Goal: Task Accomplishment & Management: Use online tool/utility

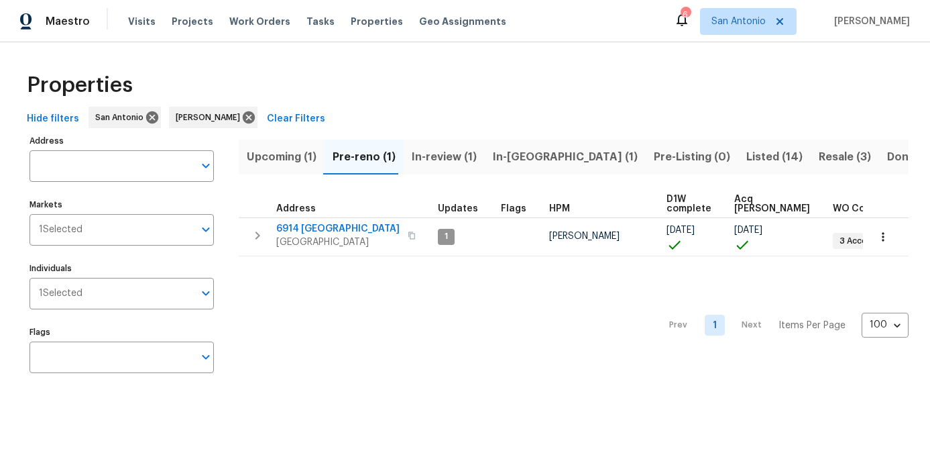
click at [258, 156] on span "Upcoming (1)" at bounding box center [282, 157] width 70 height 19
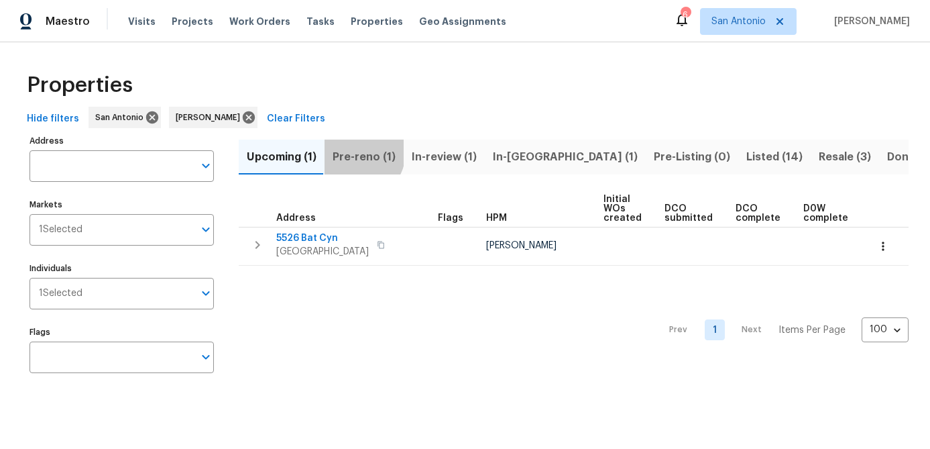
click at [352, 151] on span "Pre-reno (1)" at bounding box center [364, 157] width 63 height 19
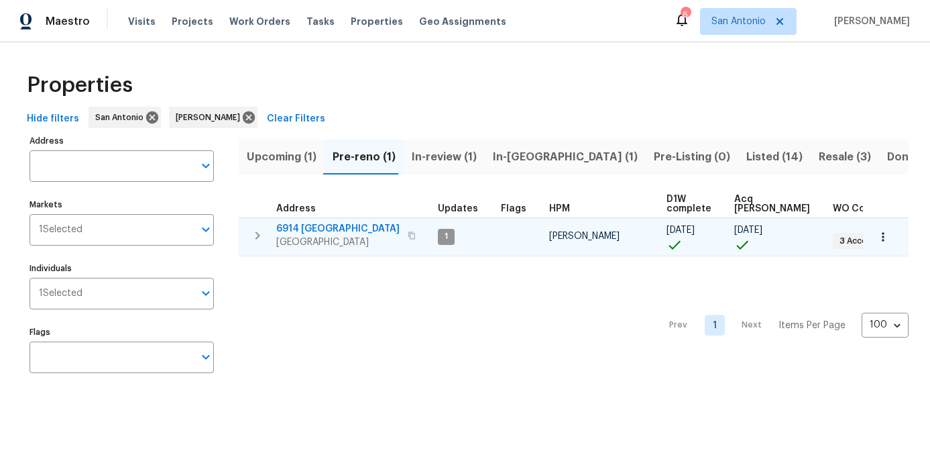
click at [884, 232] on icon "button" at bounding box center [883, 236] width 2 height 9
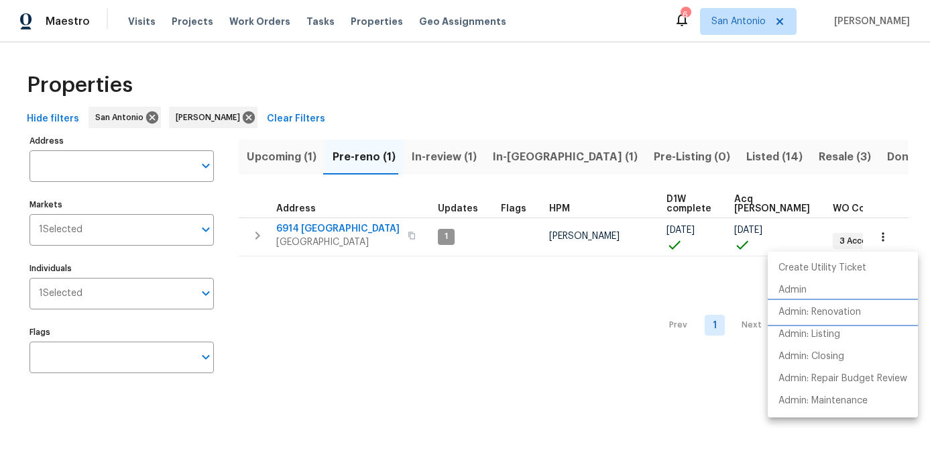
click at [845, 305] on p "Admin: Renovation" at bounding box center [820, 312] width 83 height 14
click at [309, 396] on div at bounding box center [465, 224] width 930 height 449
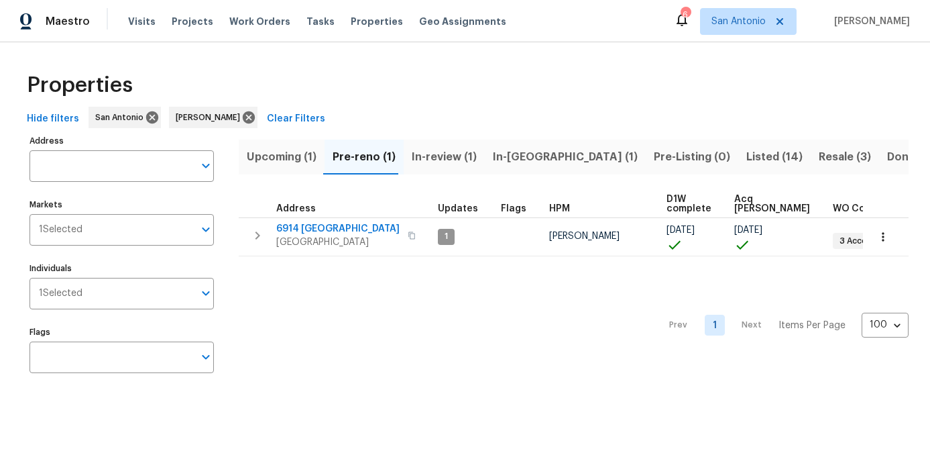
click at [276, 160] on span "Upcoming (1)" at bounding box center [282, 157] width 70 height 19
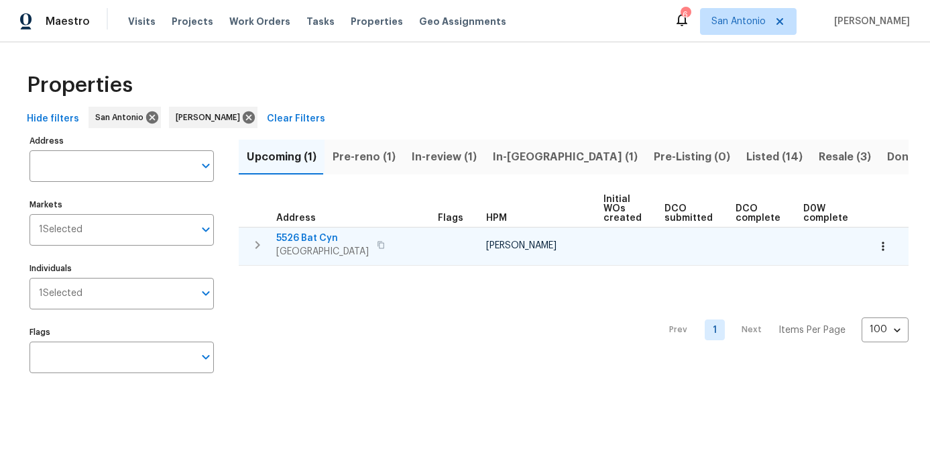
click at [291, 252] on span "San Antonio, TX 78252" at bounding box center [322, 251] width 93 height 13
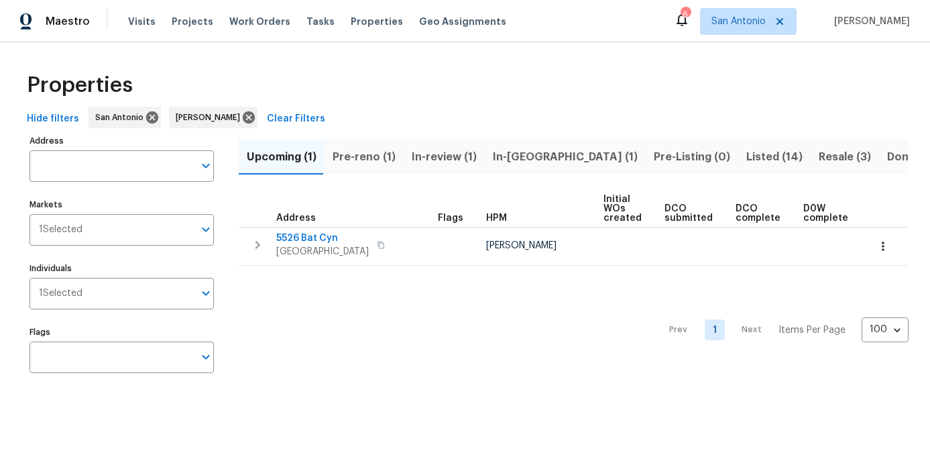
click at [500, 162] on span "In-reno (1)" at bounding box center [565, 157] width 145 height 19
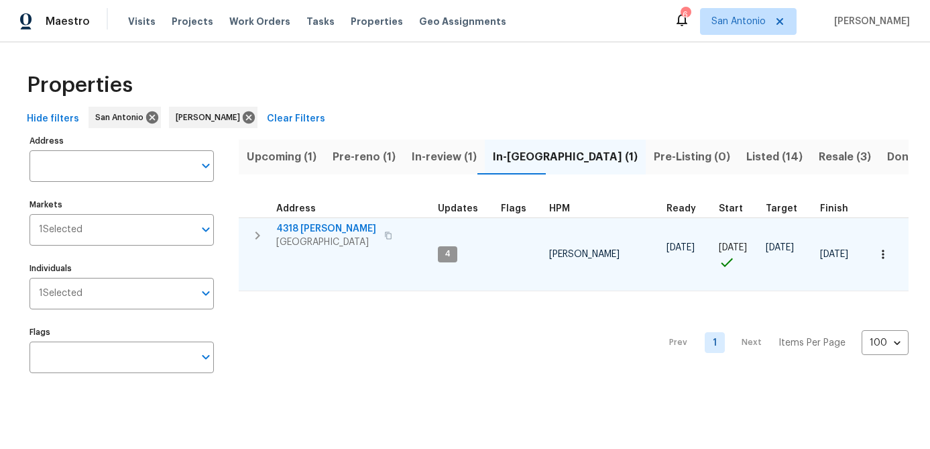
click at [332, 238] on span "San Antonio, TX 78253" at bounding box center [326, 241] width 100 height 13
click at [884, 253] on icon "button" at bounding box center [883, 254] width 13 height 13
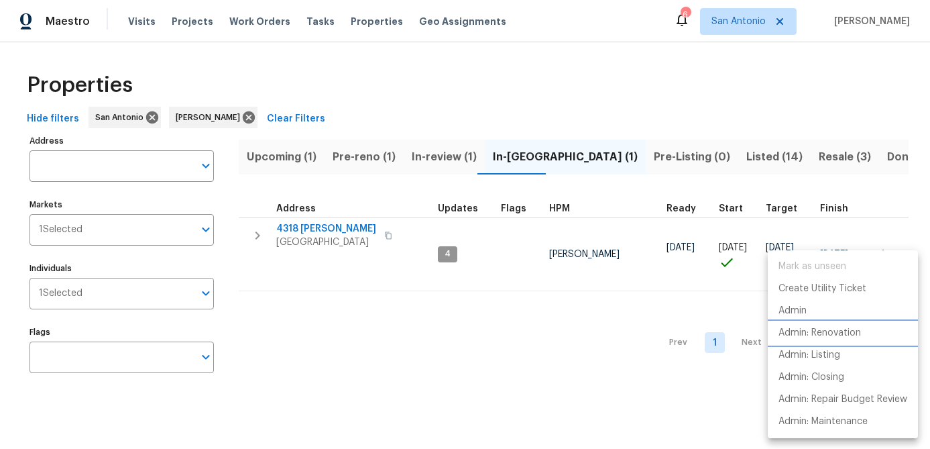
click at [825, 333] on p "Admin: Renovation" at bounding box center [820, 333] width 83 height 14
click at [431, 354] on div at bounding box center [465, 224] width 930 height 449
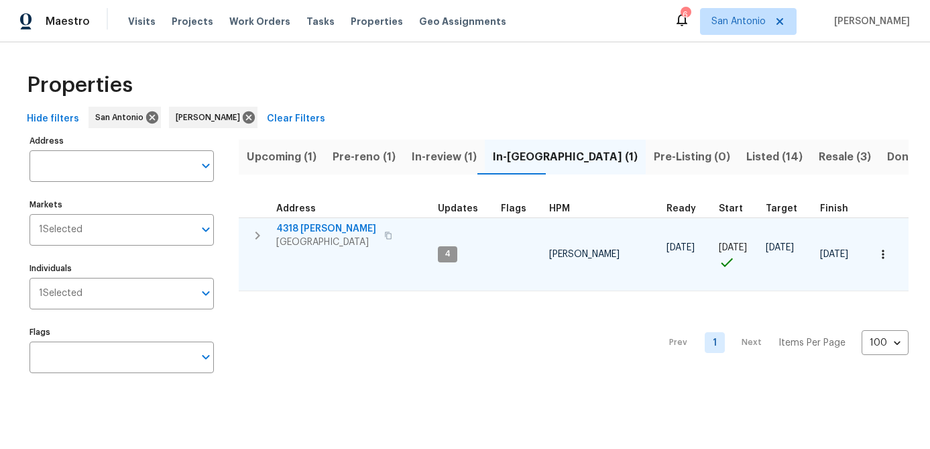
click at [324, 239] on span "San Antonio, TX 78253" at bounding box center [326, 241] width 100 height 13
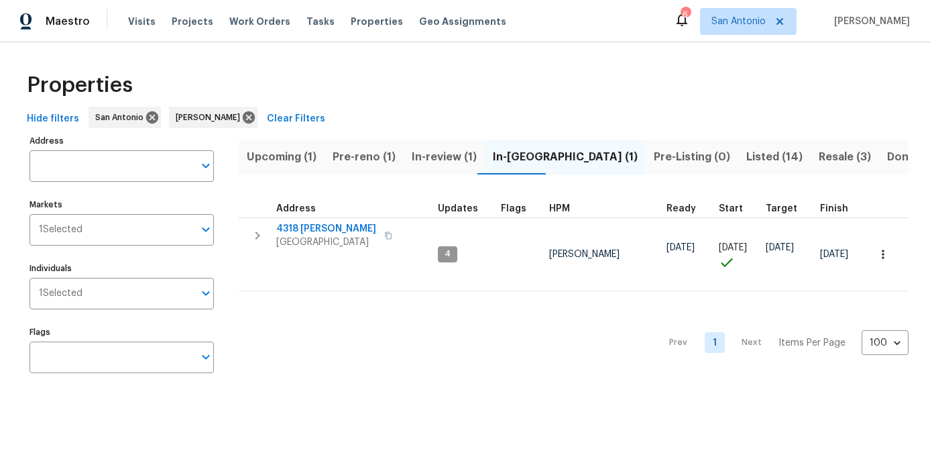
click at [436, 156] on span "In-review (1)" at bounding box center [444, 157] width 65 height 19
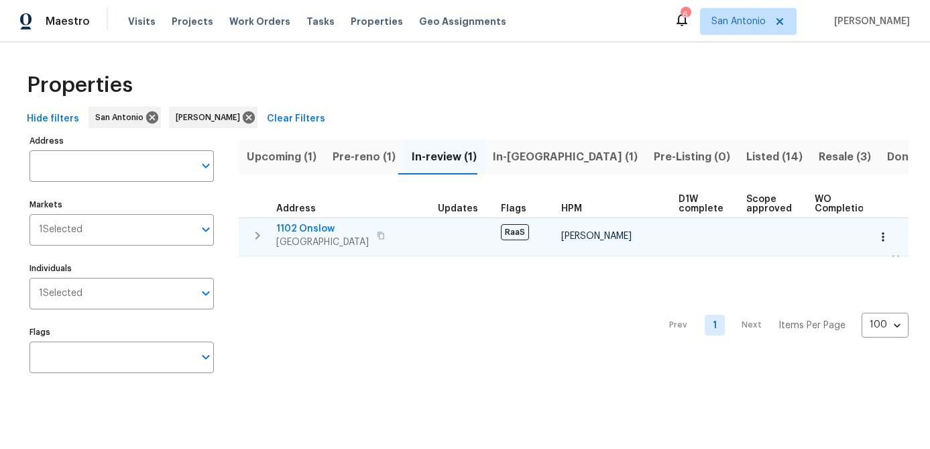
click at [293, 238] on span "San Antonio, TX 78202" at bounding box center [322, 241] width 93 height 13
click at [883, 236] on icon "button" at bounding box center [883, 236] width 2 height 9
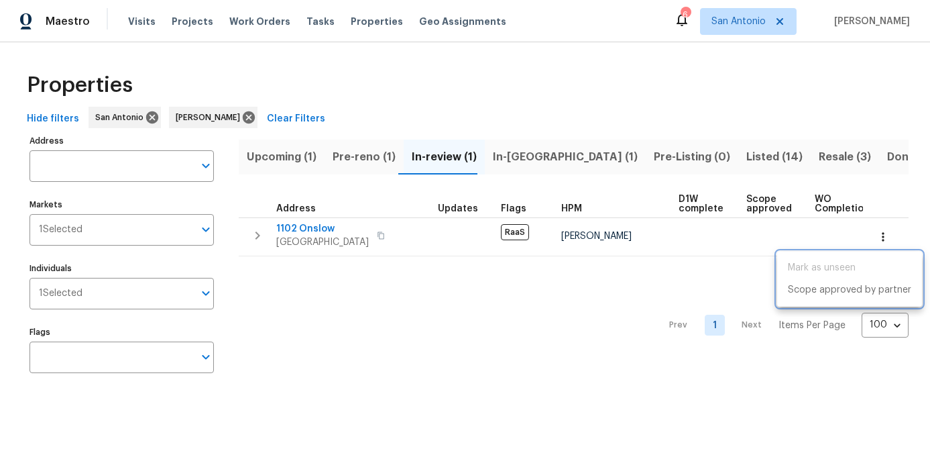
click at [547, 319] on div at bounding box center [465, 224] width 930 height 449
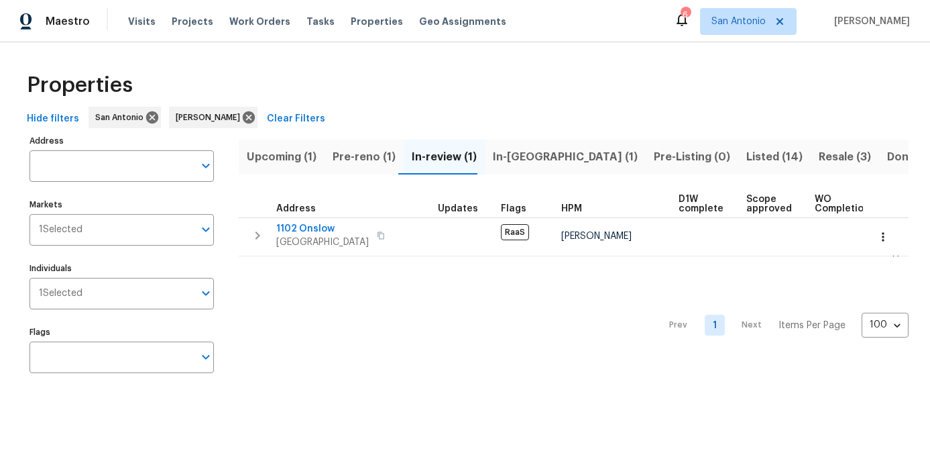
click at [351, 158] on span "Pre-reno (1)" at bounding box center [364, 157] width 63 height 19
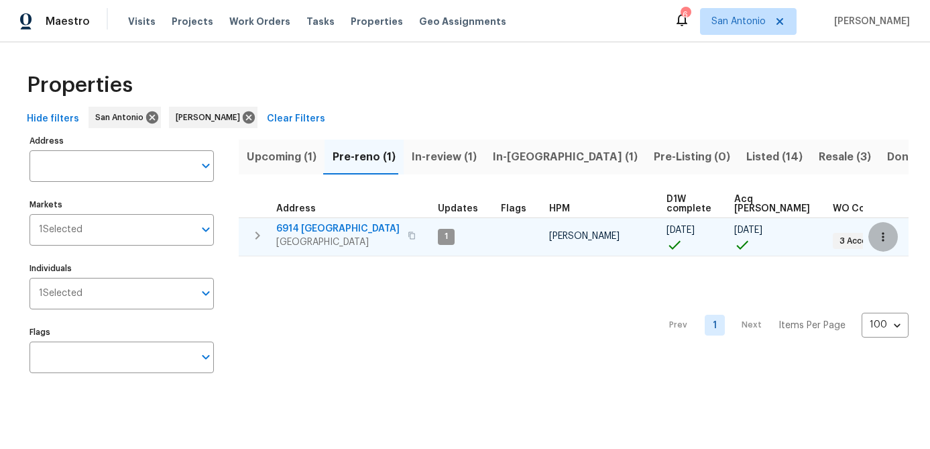
click at [883, 236] on icon "button" at bounding box center [883, 236] width 2 height 9
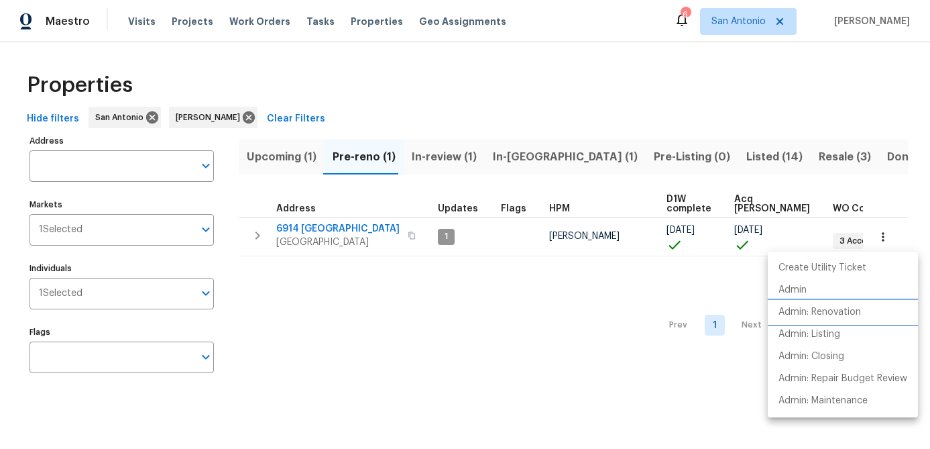
click at [825, 308] on p "Admin: Renovation" at bounding box center [820, 312] width 83 height 14
click at [307, 239] on div at bounding box center [465, 224] width 930 height 449
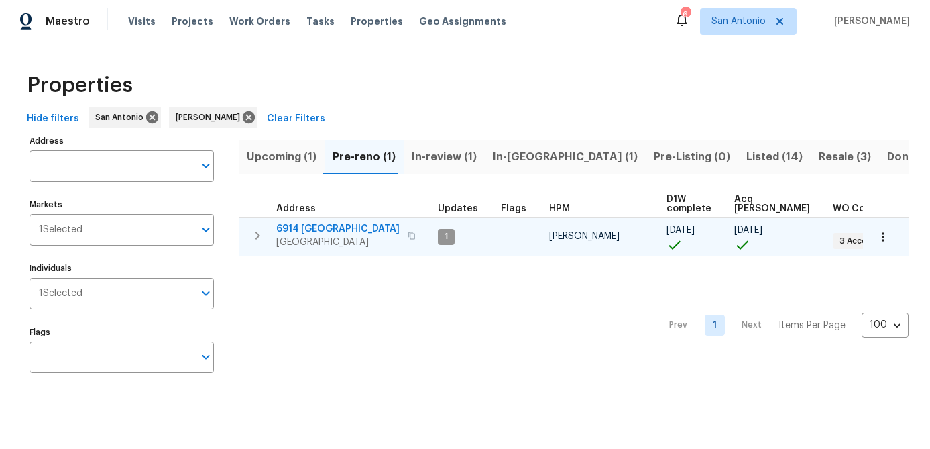
click at [310, 230] on span "6914 Port Bay" at bounding box center [337, 228] width 123 height 13
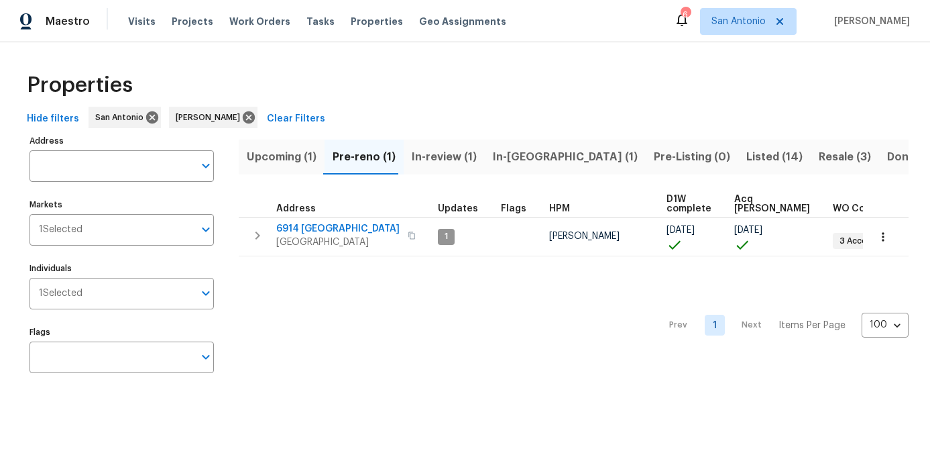
click at [284, 152] on span "Upcoming (1)" at bounding box center [282, 157] width 70 height 19
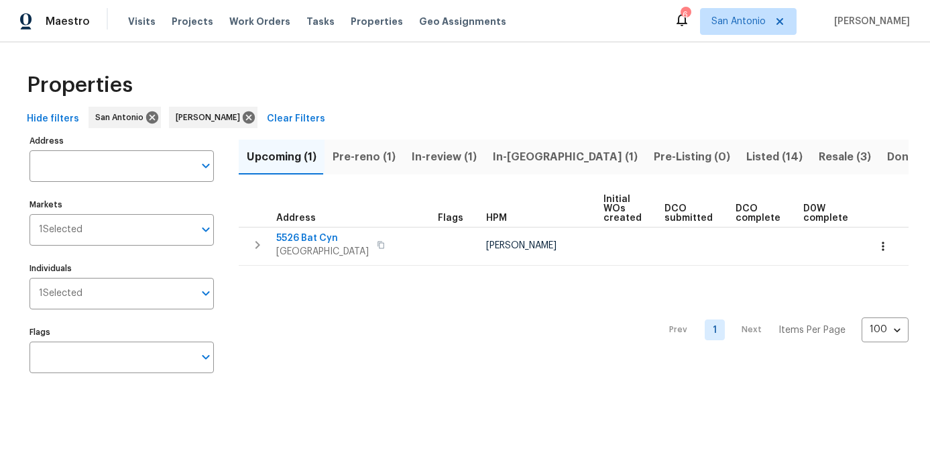
click at [367, 160] on span "Pre-reno (1)" at bounding box center [364, 157] width 63 height 19
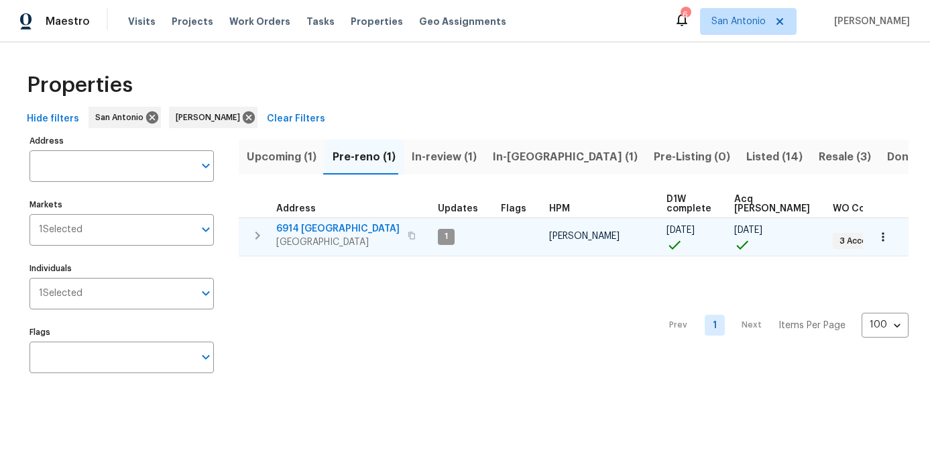
click at [892, 233] on button "button" at bounding box center [884, 237] width 30 height 30
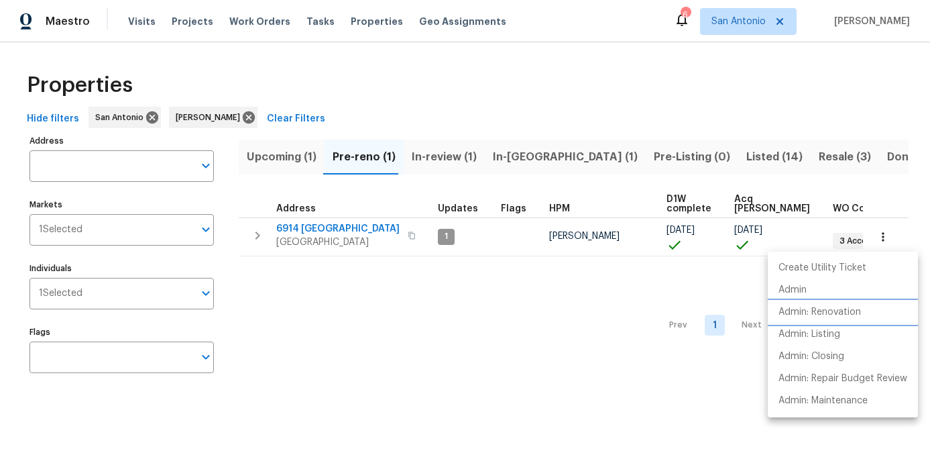
click at [849, 309] on p "Admin: Renovation" at bounding box center [820, 312] width 83 height 14
click at [290, 230] on div at bounding box center [465, 224] width 930 height 449
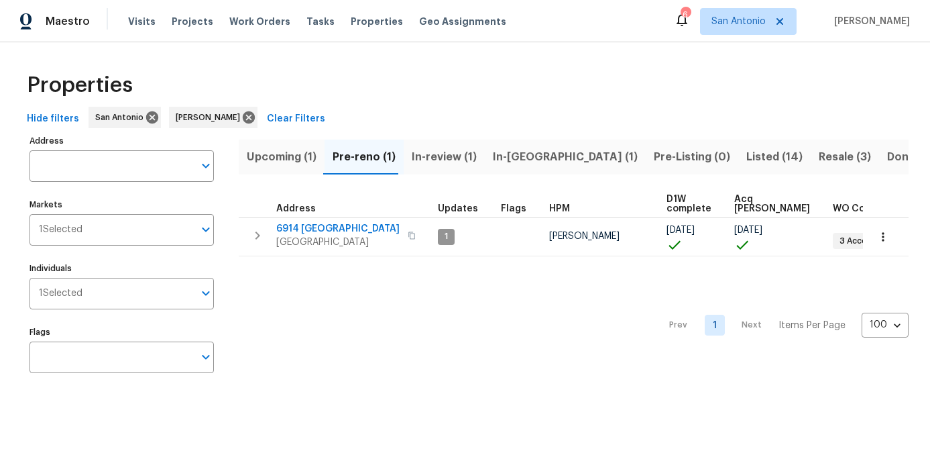
click at [290, 230] on span "6914 Port Bay" at bounding box center [337, 228] width 123 height 13
click at [275, 159] on span "Upcoming (1)" at bounding box center [282, 157] width 70 height 19
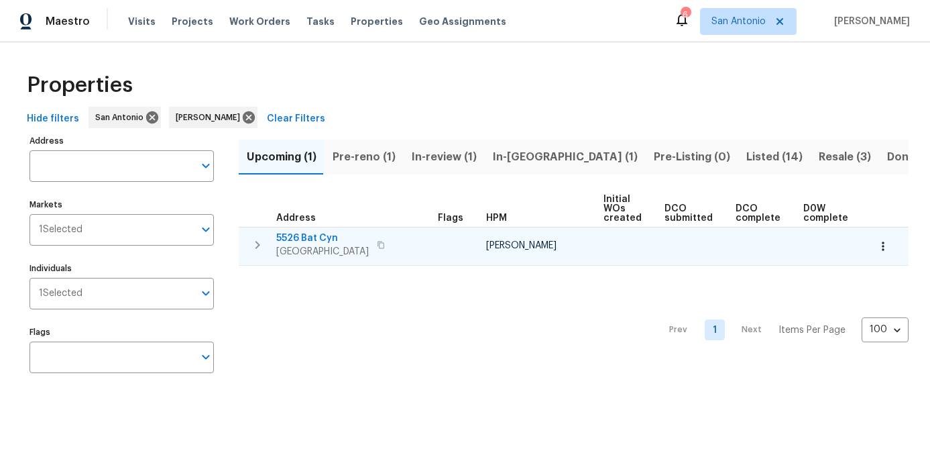
click at [888, 241] on icon "button" at bounding box center [883, 245] width 13 height 13
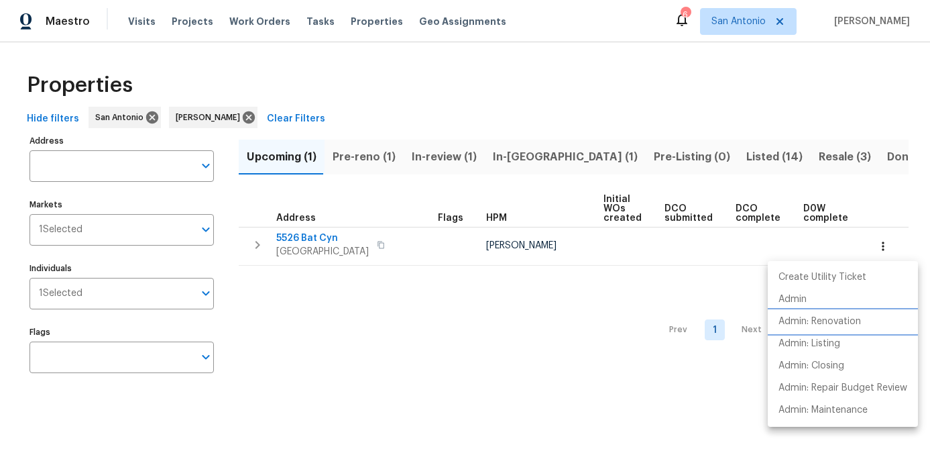
click at [831, 317] on p "Admin: Renovation" at bounding box center [820, 322] width 83 height 14
click at [394, 343] on div at bounding box center [465, 224] width 930 height 449
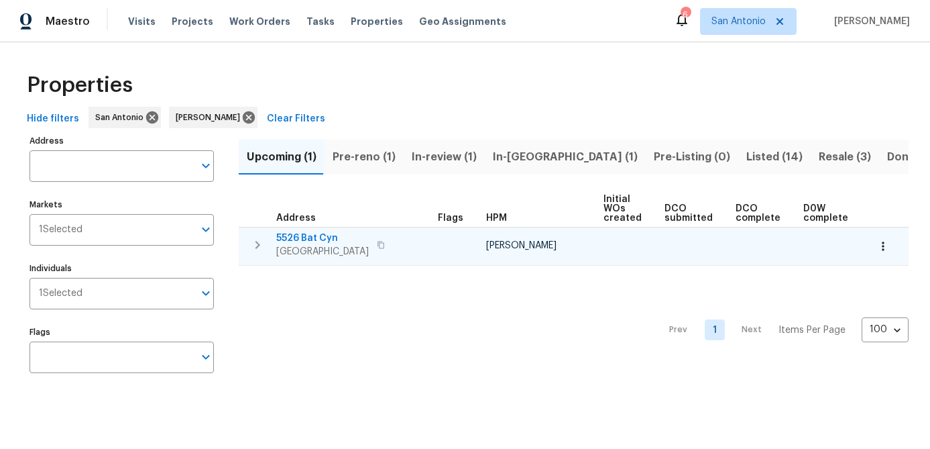
click at [300, 246] on span "San Antonio, TX 78252" at bounding box center [322, 251] width 93 height 13
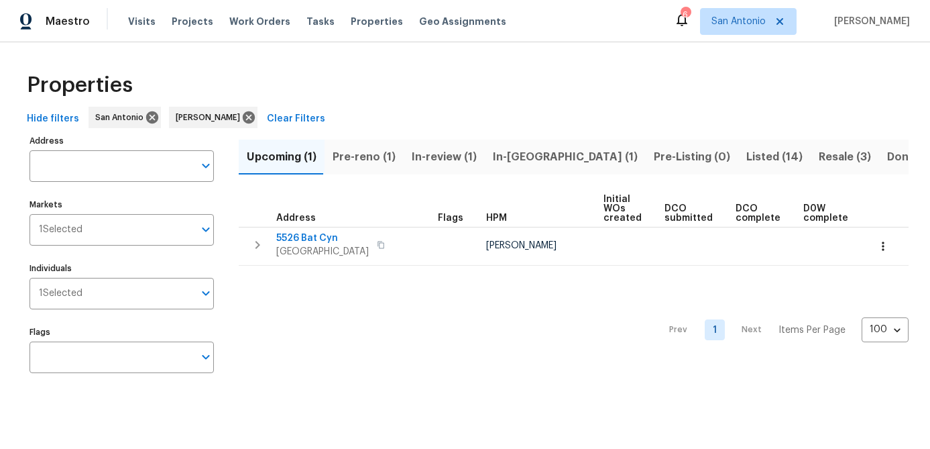
click at [369, 375] on div "Prev 1 Next Items Per Page 100 100 ​" at bounding box center [574, 326] width 670 height 121
click at [364, 157] on span "Pre-reno (1)" at bounding box center [364, 157] width 63 height 19
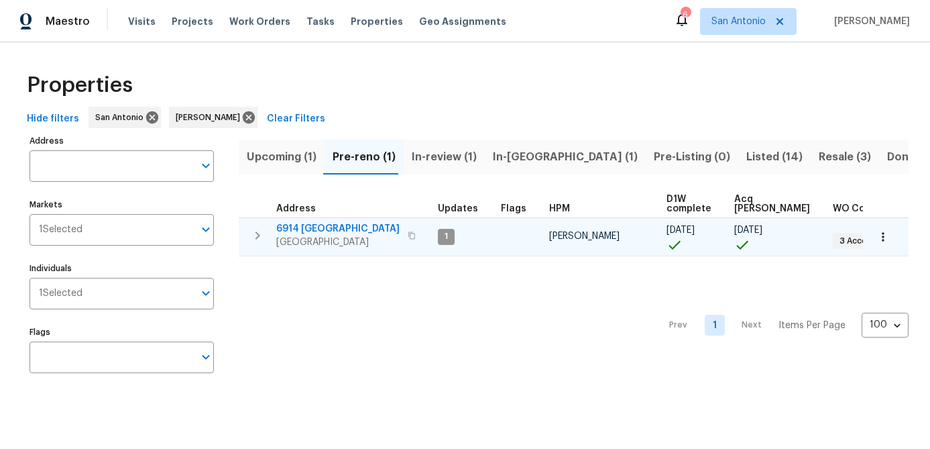
click at [327, 241] on span "San Antonio, TX 78242" at bounding box center [337, 241] width 123 height 13
click at [883, 234] on icon "button" at bounding box center [883, 236] width 13 height 13
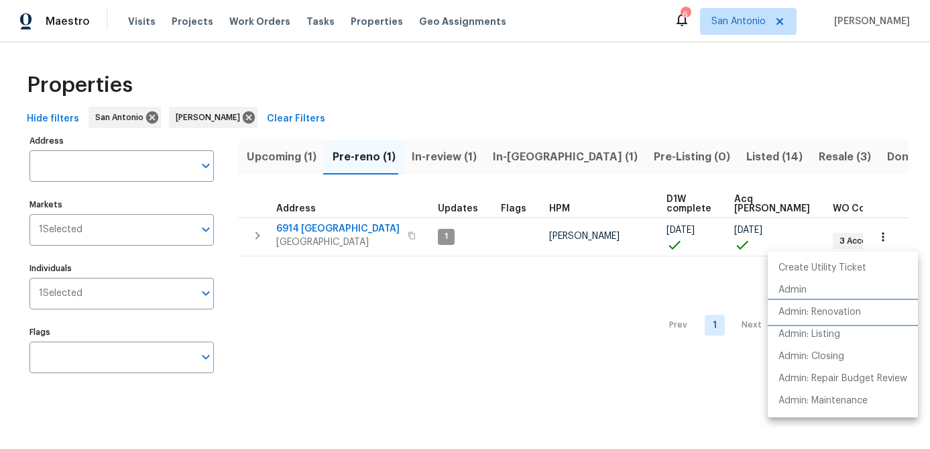
click at [800, 315] on p "Admin: Renovation" at bounding box center [820, 312] width 83 height 14
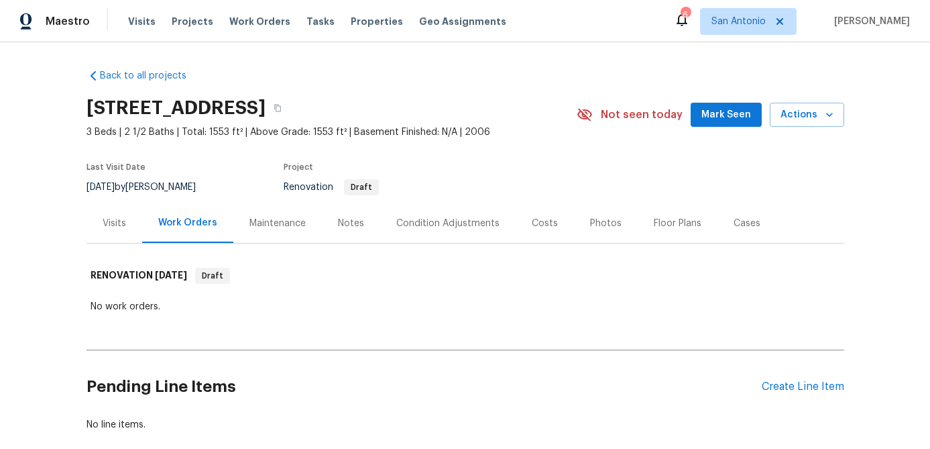
click at [735, 122] on span "Mark Seen" at bounding box center [727, 115] width 50 height 17
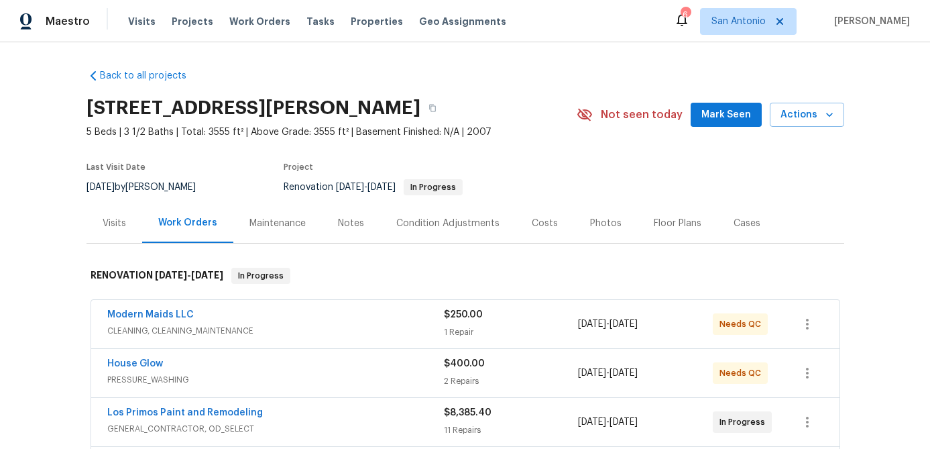
click at [722, 122] on span "Mark Seen" at bounding box center [727, 115] width 50 height 17
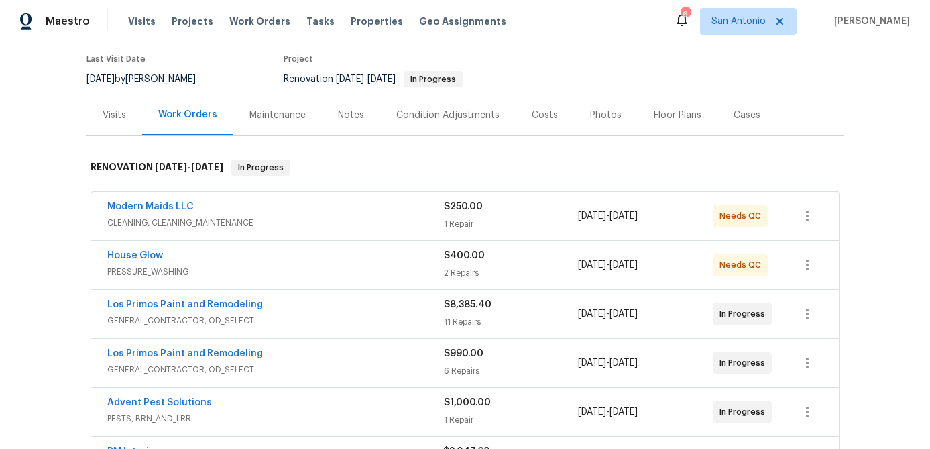
scroll to position [112, 0]
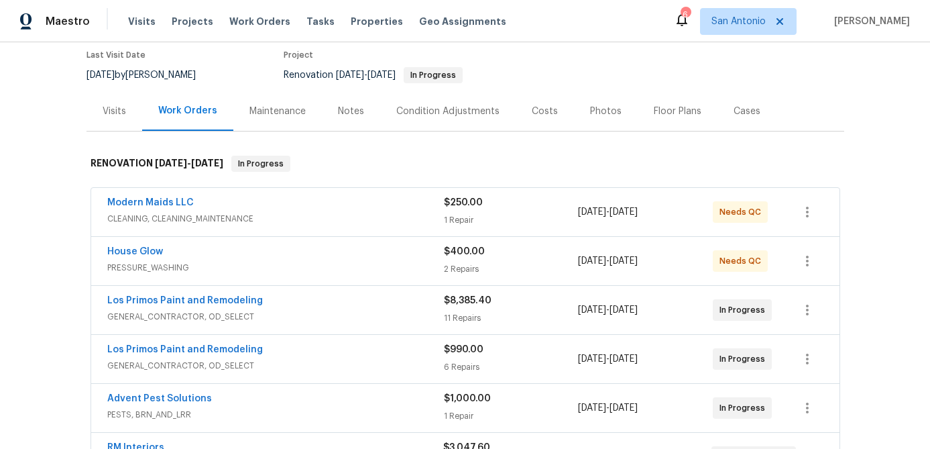
click at [334, 207] on div "Modern Maids LLC" at bounding box center [275, 204] width 337 height 16
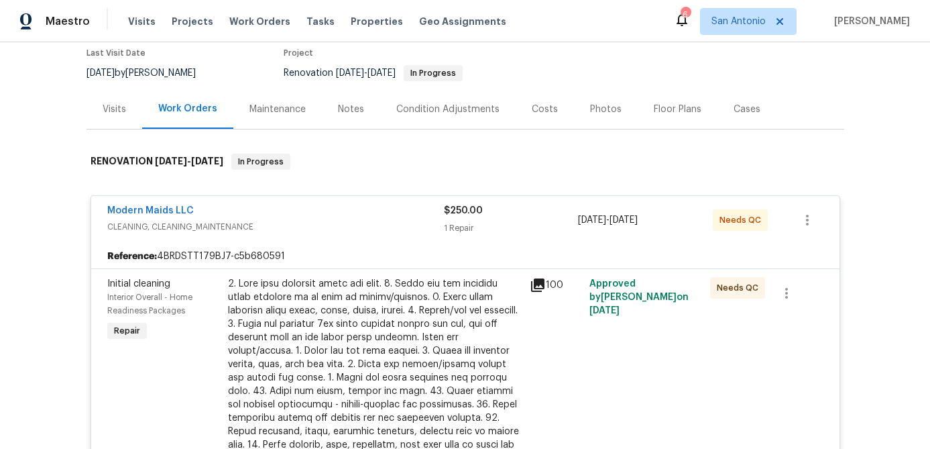
scroll to position [0, 0]
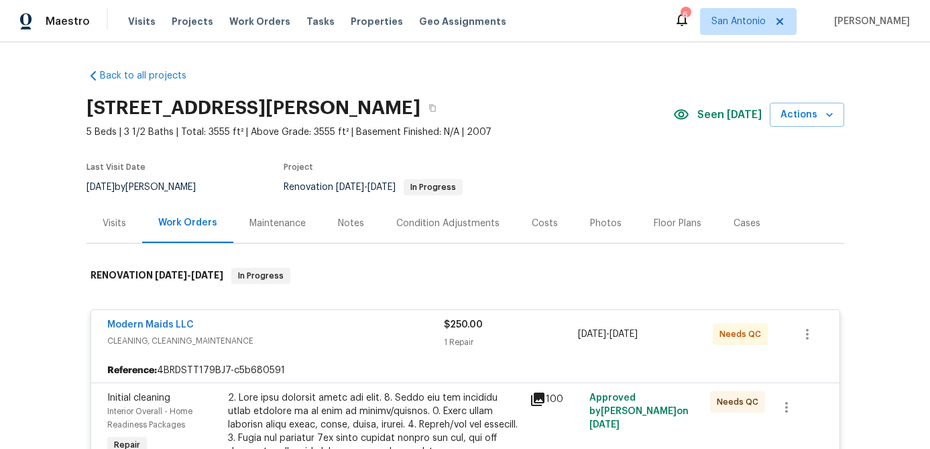
click at [312, 321] on div "Modern Maids LLC" at bounding box center [275, 326] width 337 height 16
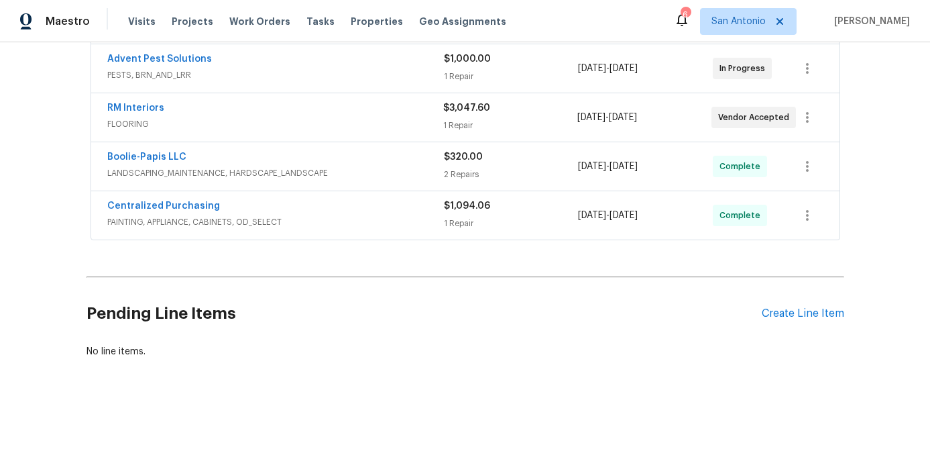
scroll to position [452, 0]
click at [795, 318] on div "Create Line Item" at bounding box center [803, 313] width 83 height 13
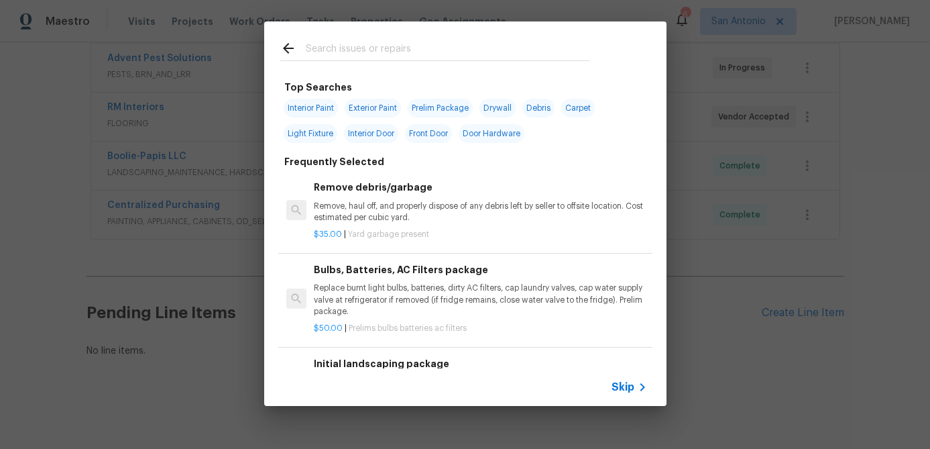
click at [616, 391] on span "Skip" at bounding box center [623, 386] width 23 height 13
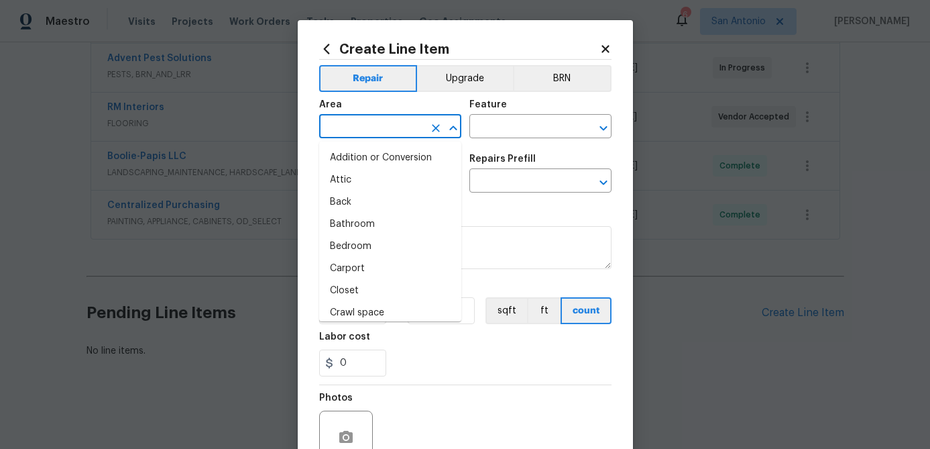
click at [364, 134] on input "text" at bounding box center [371, 127] width 105 height 21
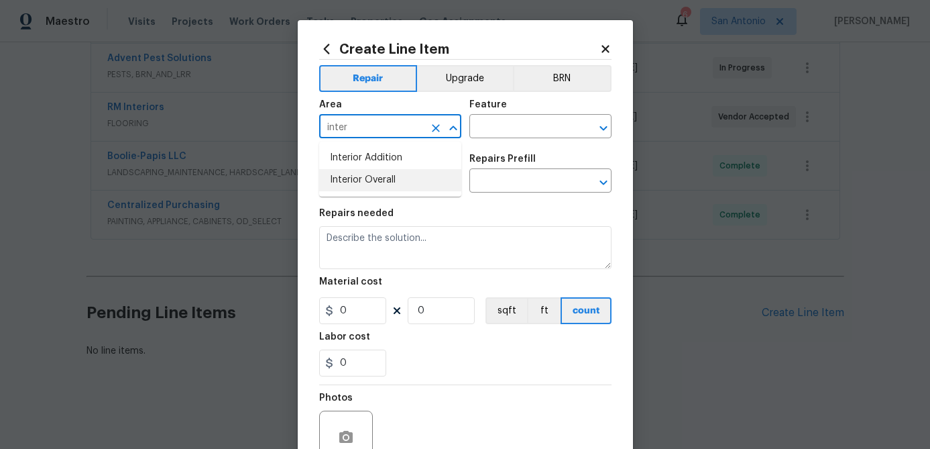
click at [364, 174] on li "Interior Overall" at bounding box center [390, 180] width 142 height 22
type input "Interior Overall"
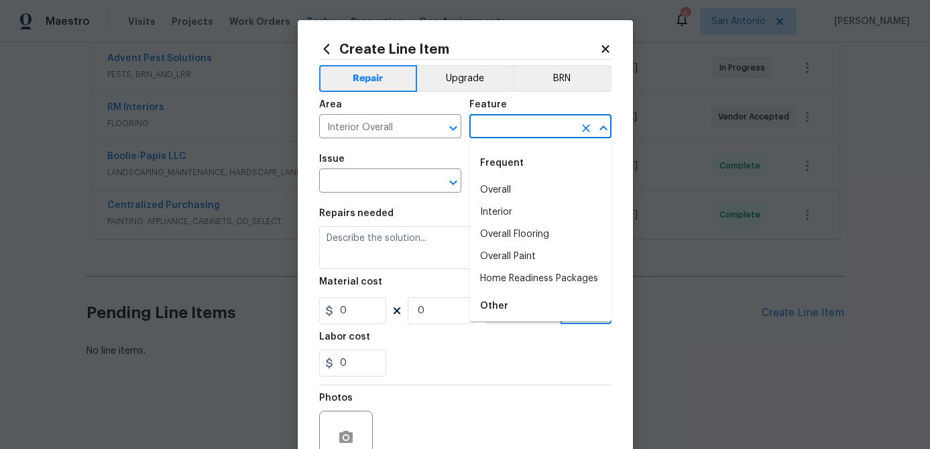
click at [502, 117] on input "text" at bounding box center [522, 127] width 105 height 21
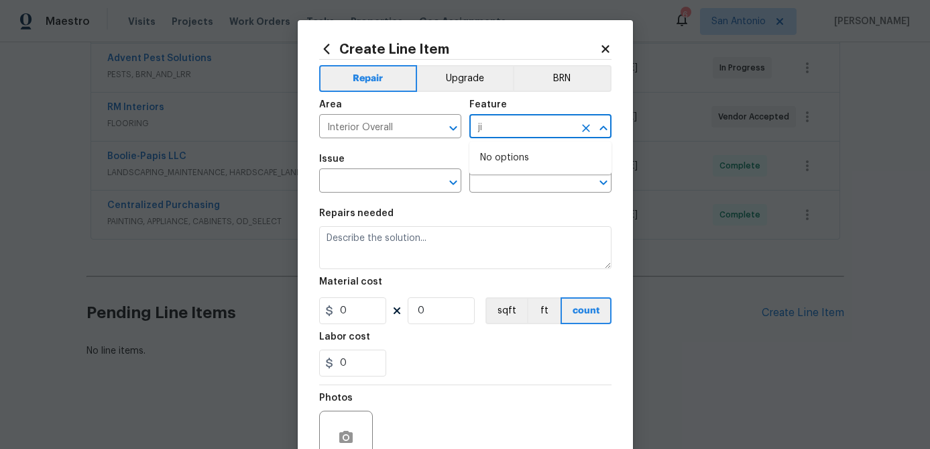
type input "j"
click at [513, 191] on li "Initial Clean" at bounding box center [541, 190] width 142 height 22
type input "Initial Clean"
click at [386, 178] on input "text" at bounding box center [371, 182] width 105 height 21
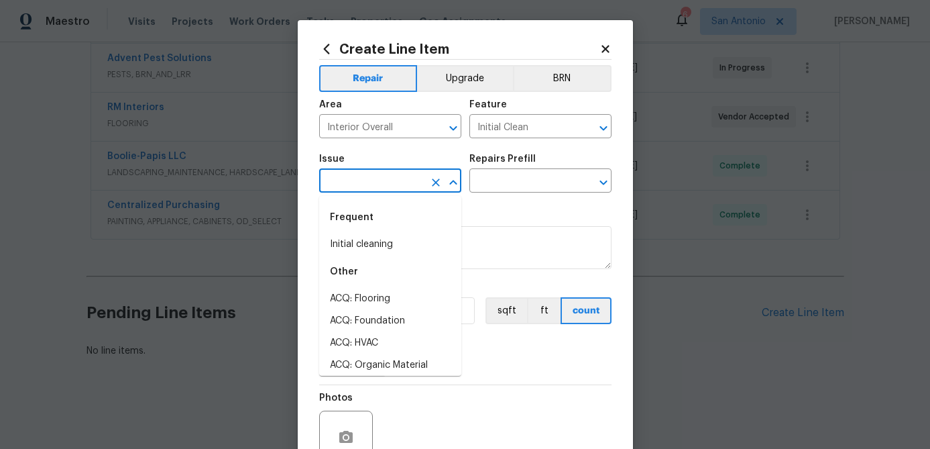
click at [370, 235] on li "Initial cleaning" at bounding box center [390, 244] width 142 height 22
type input "Initial cleaning"
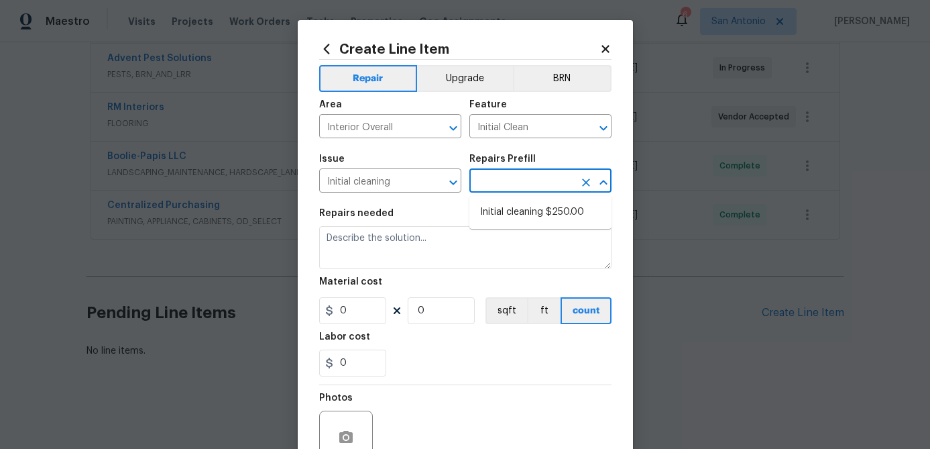
click at [494, 188] on input "text" at bounding box center [522, 182] width 105 height 21
click at [503, 207] on li "Initial cleaning $250.00" at bounding box center [541, 212] width 142 height 22
type input "Home Readiness Packages"
type textarea "1. Wipe down exterior doors and trim. 2. Clean out all exterior light fixtures …"
type input "1"
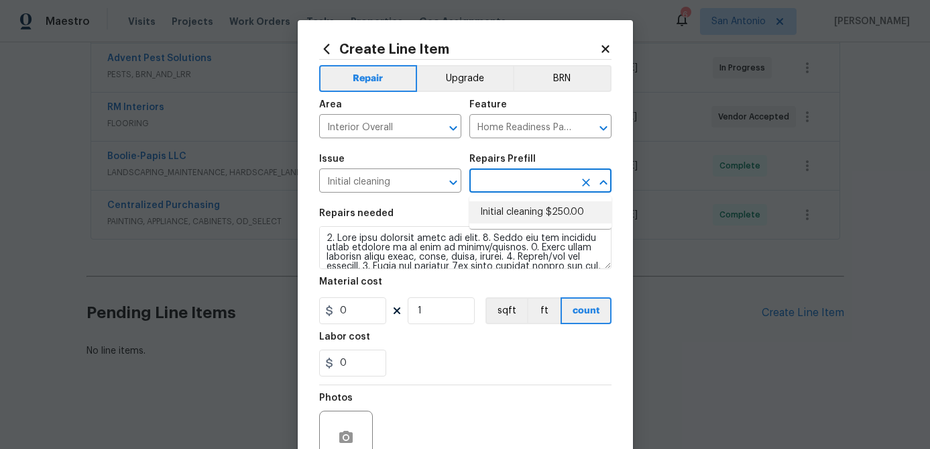
type input "Initial cleaning $250.00"
click at [373, 315] on input "250" at bounding box center [352, 310] width 67 height 27
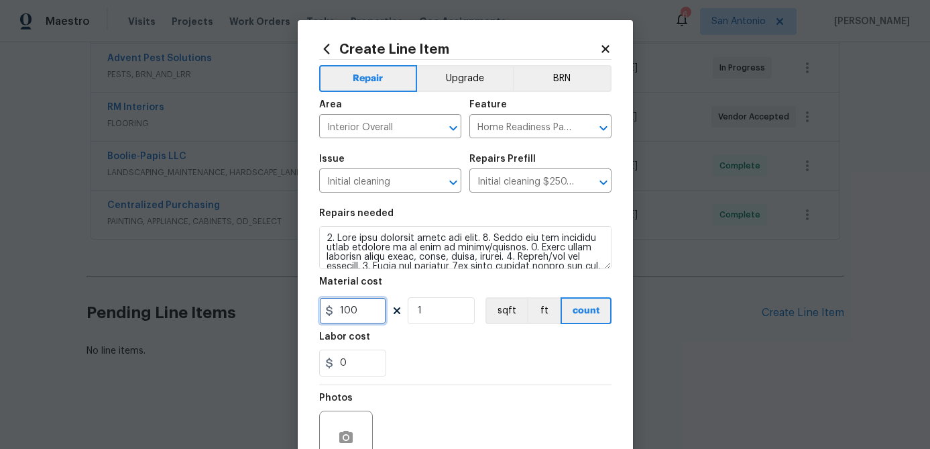
type input "100"
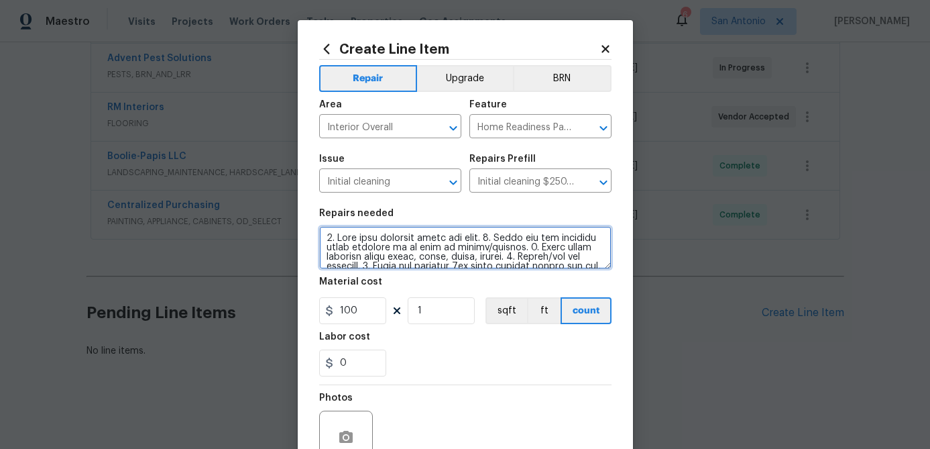
click at [328, 242] on textarea at bounding box center [465, 247] width 292 height 43
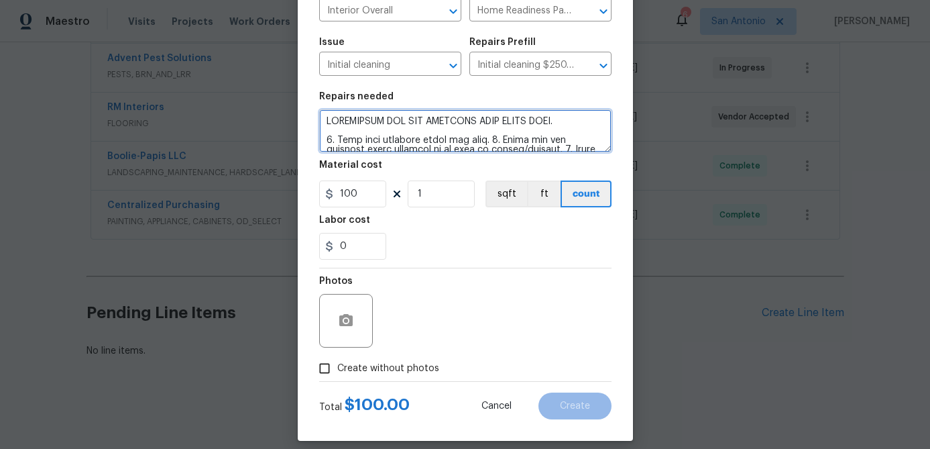
scroll to position [129, 0]
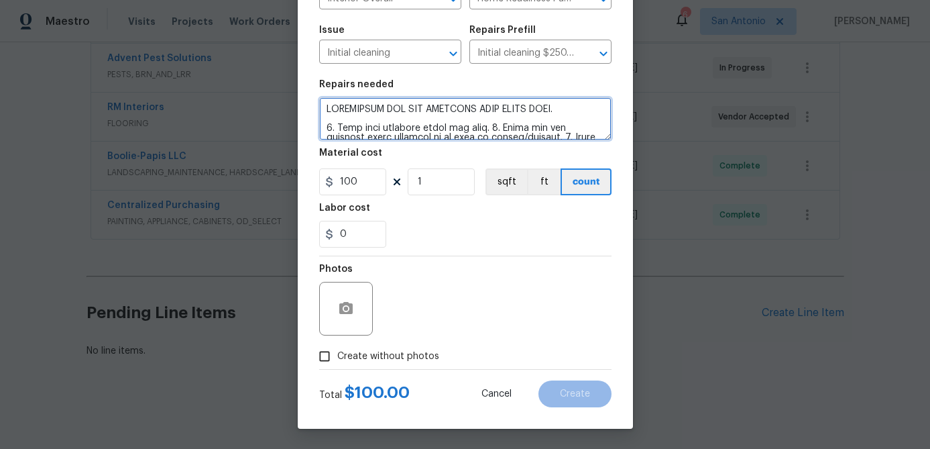
type textarea "ADDITIONAL FEE FOR CLEANING VERY LARGE HOME. 1. Wipe down exterior doors and tr…"
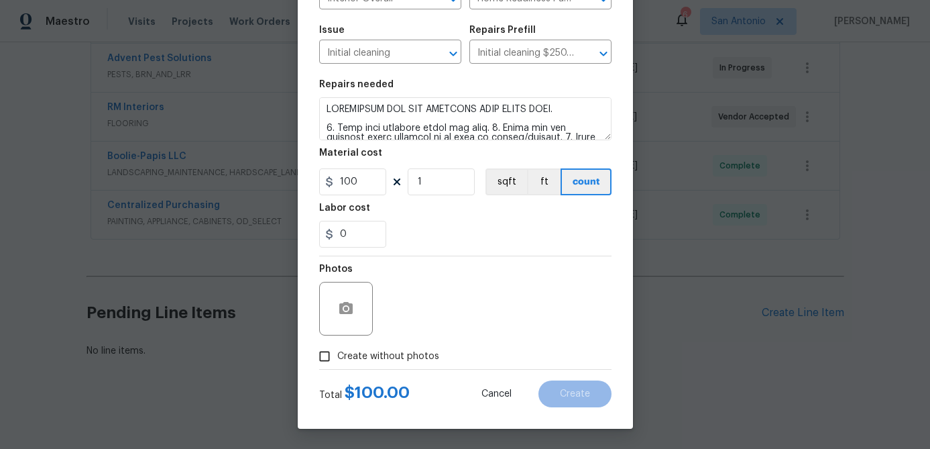
click at [329, 358] on input "Create without photos" at bounding box center [324, 355] width 25 height 25
checkbox input "true"
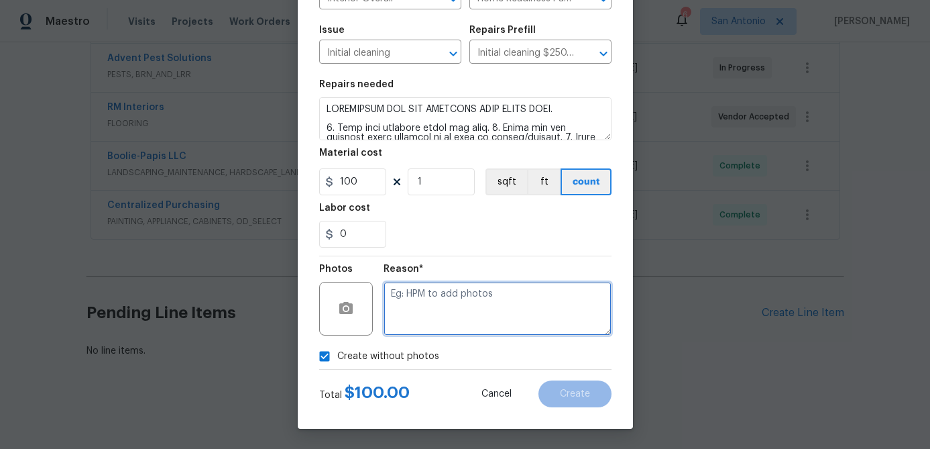
click at [398, 319] on textarea at bounding box center [498, 309] width 228 height 54
type textarea "."
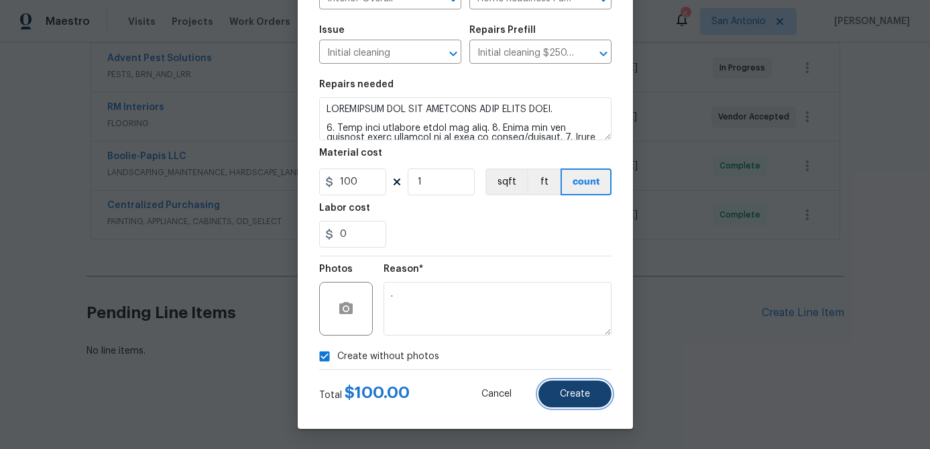
click at [578, 395] on span "Create" at bounding box center [575, 394] width 30 height 10
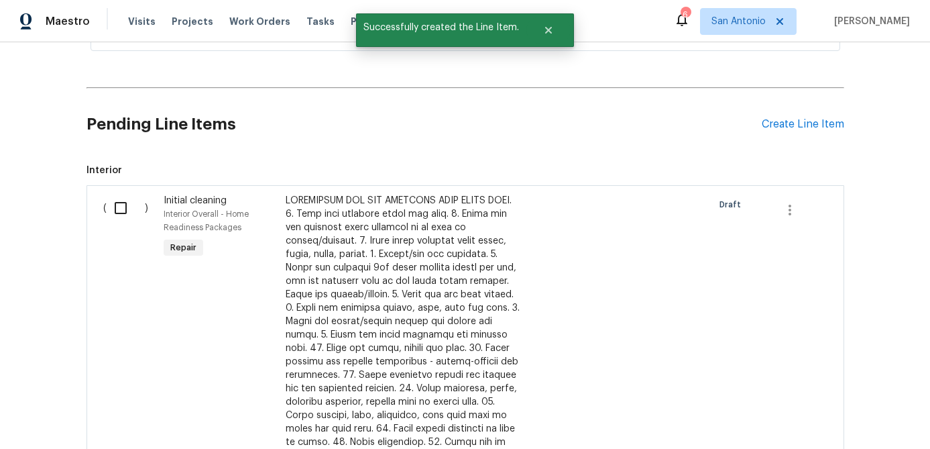
scroll to position [710, 0]
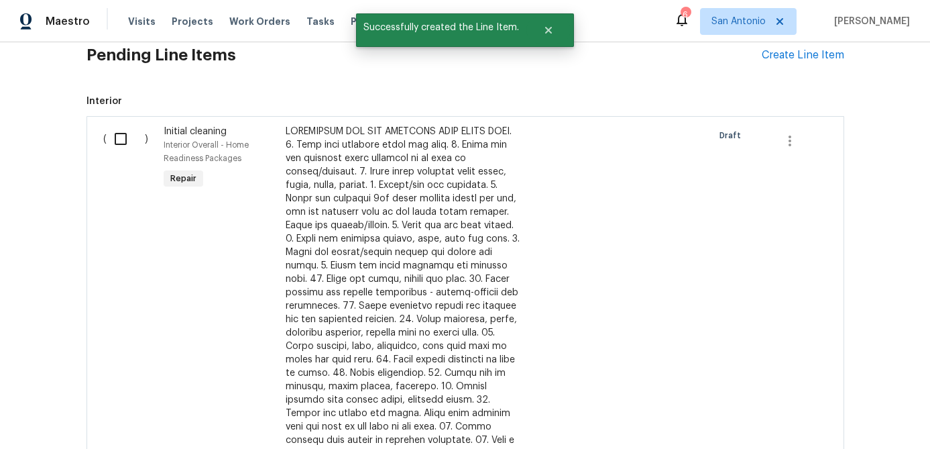
click at [123, 144] on input "checkbox" at bounding box center [126, 139] width 38 height 28
checkbox input "true"
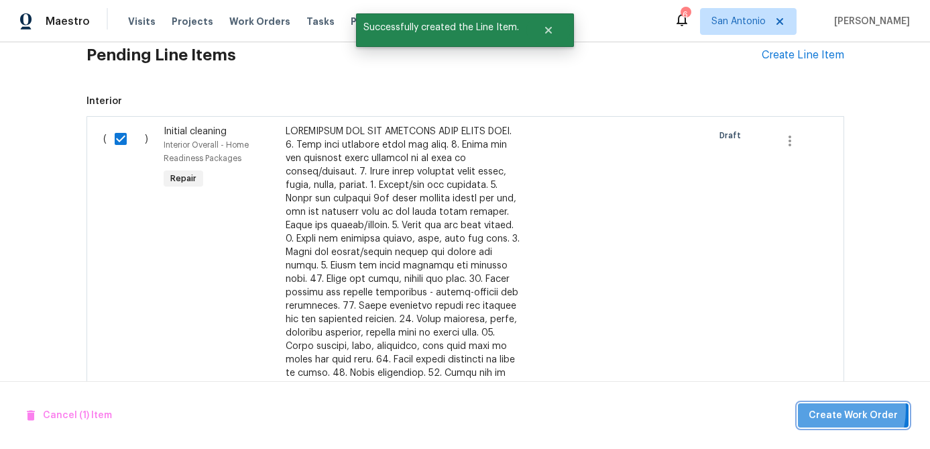
click at [824, 409] on span "Create Work Order" at bounding box center [853, 415] width 89 height 17
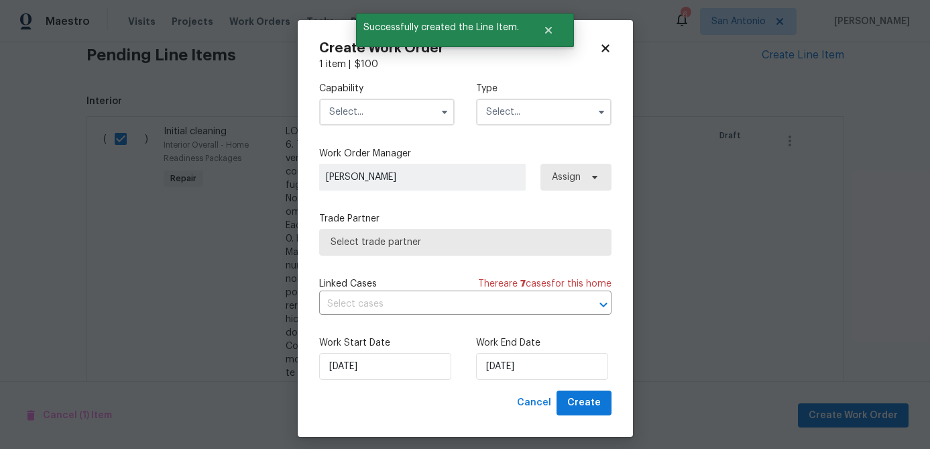
click at [380, 114] on input "text" at bounding box center [387, 112] width 136 height 27
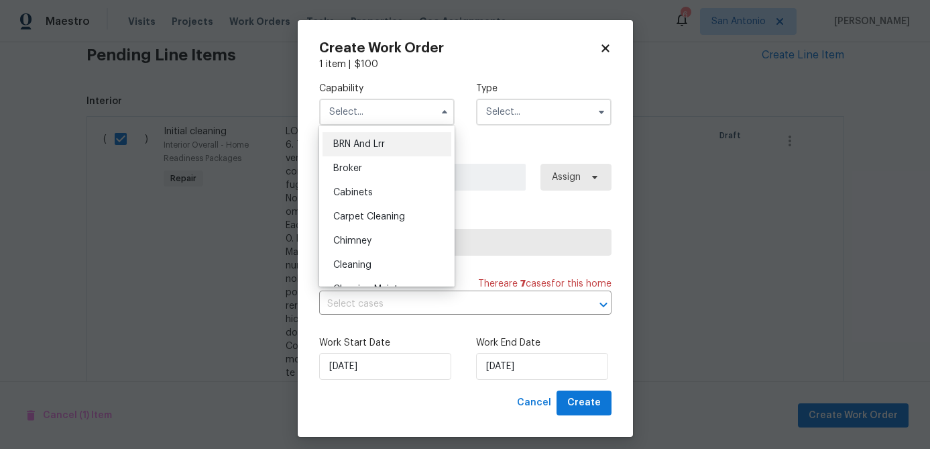
scroll to position [74, 0]
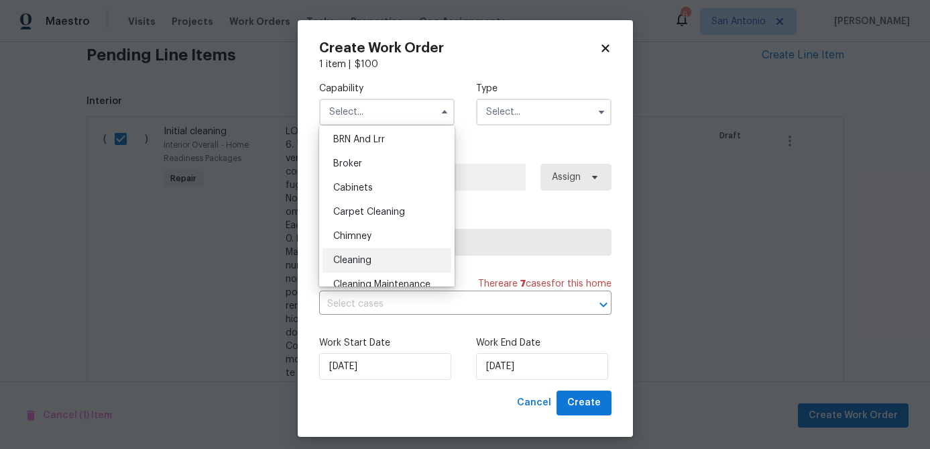
click at [361, 259] on span "Cleaning" at bounding box center [352, 260] width 38 height 9
type input "Cleaning"
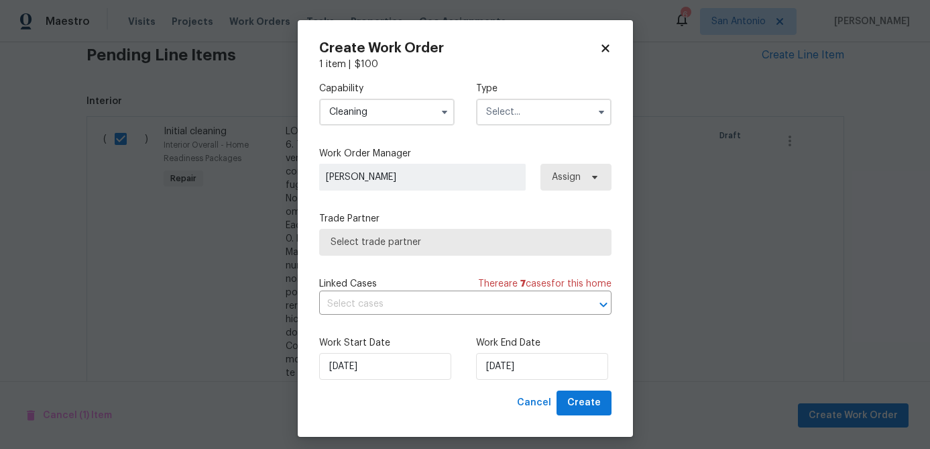
click at [540, 111] on input "text" at bounding box center [544, 112] width 136 height 27
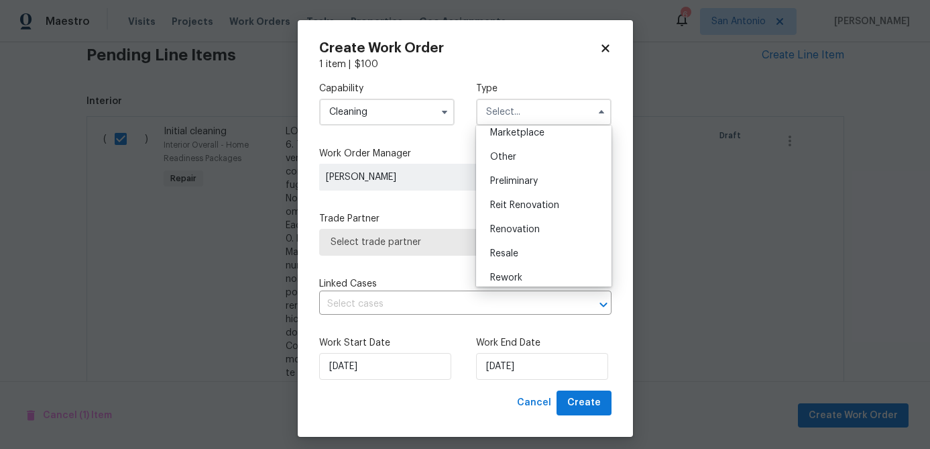
scroll to position [257, 0]
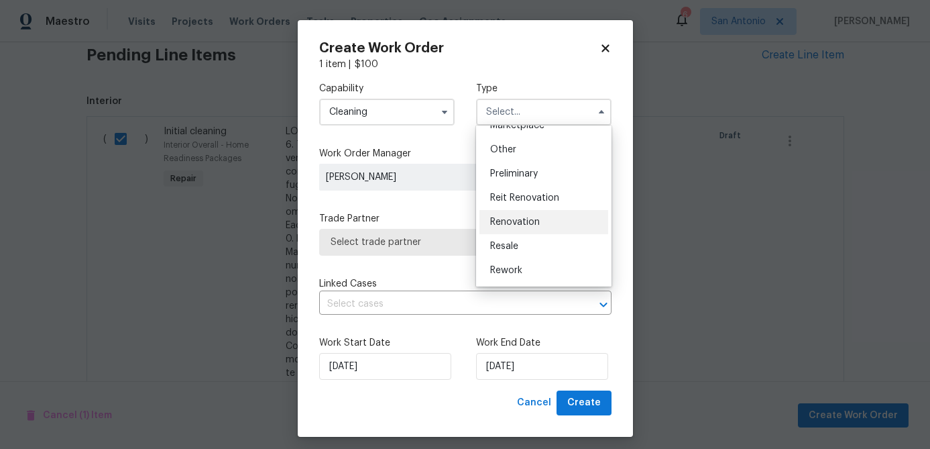
click at [518, 224] on span "Renovation" at bounding box center [515, 221] width 50 height 9
type input "Renovation"
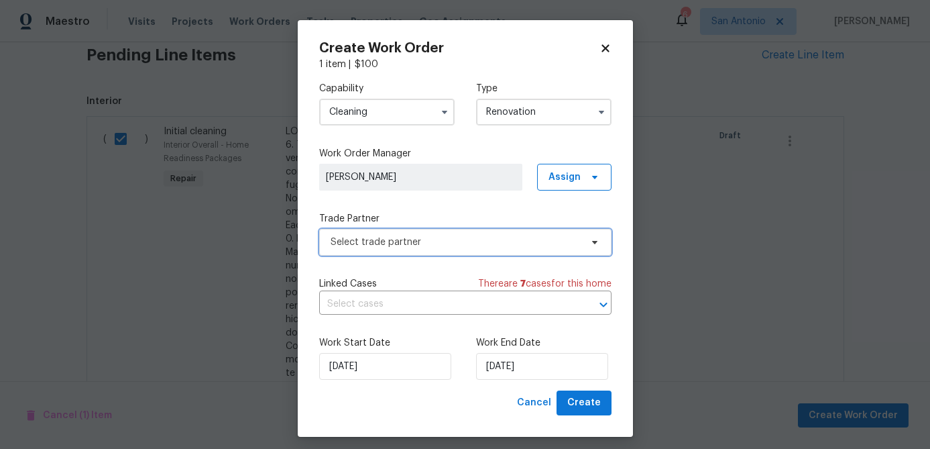
click at [492, 244] on span "Select trade partner" at bounding box center [456, 241] width 250 height 13
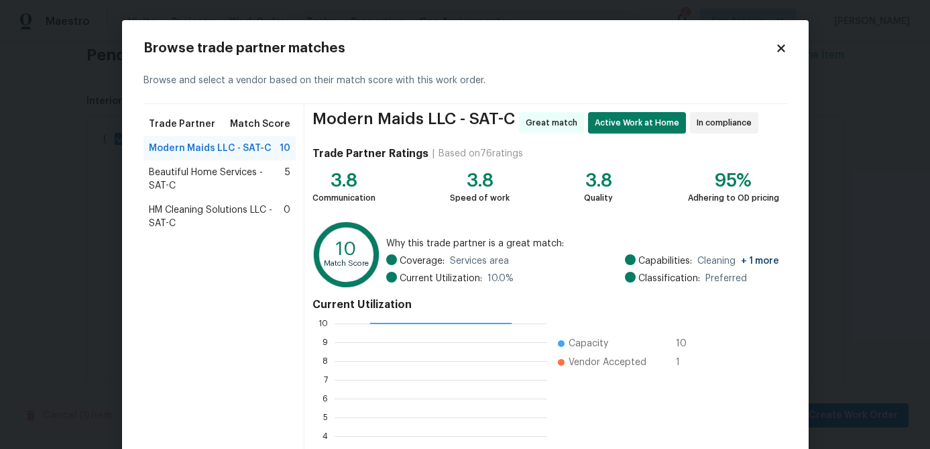
scroll to position [143, 0]
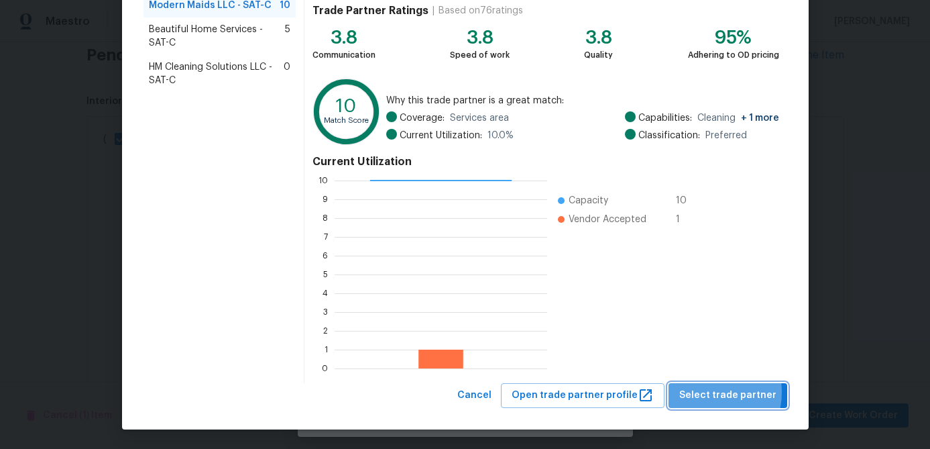
click at [708, 392] on span "Select trade partner" at bounding box center [728, 395] width 97 height 17
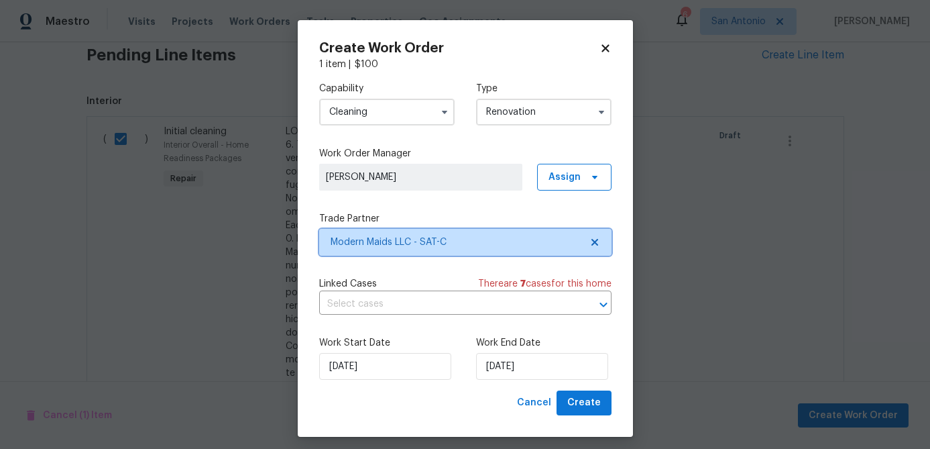
scroll to position [0, 0]
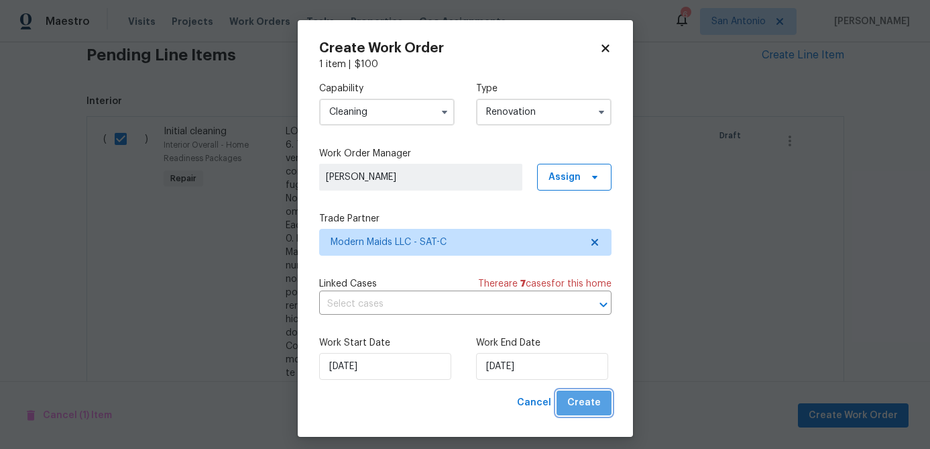
click at [591, 404] on span "Create" at bounding box center [585, 402] width 34 height 17
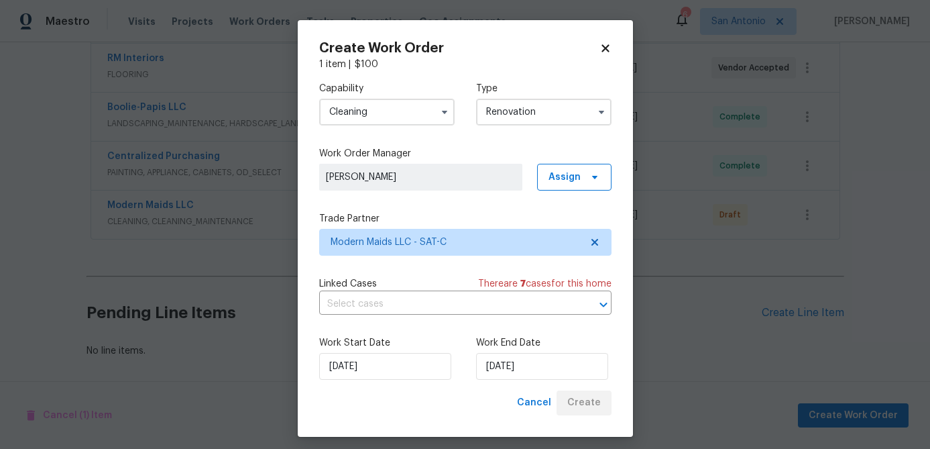
scroll to position [501, 0]
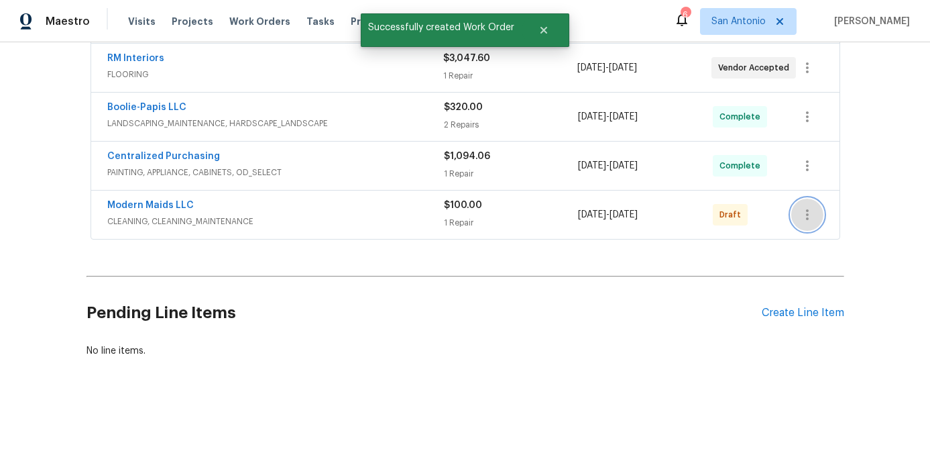
click at [807, 219] on icon "button" at bounding box center [807, 214] width 3 height 11
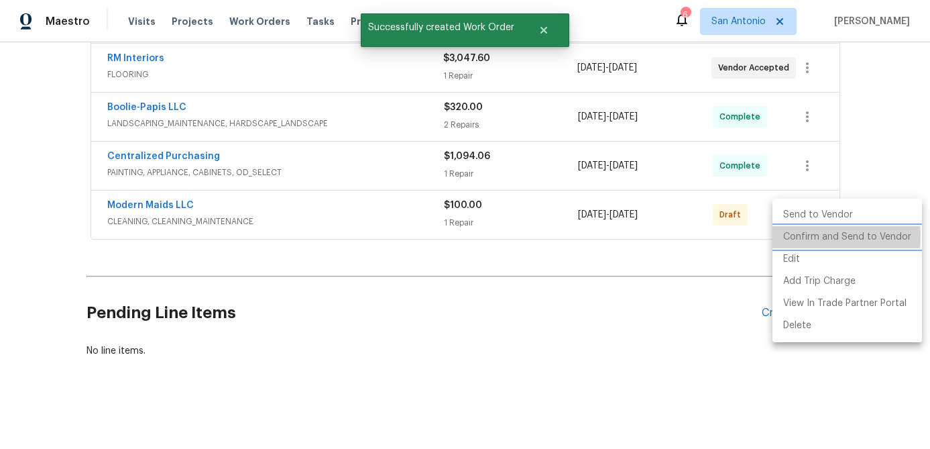
click at [812, 237] on li "Confirm and Send to Vendor" at bounding box center [848, 237] width 150 height 22
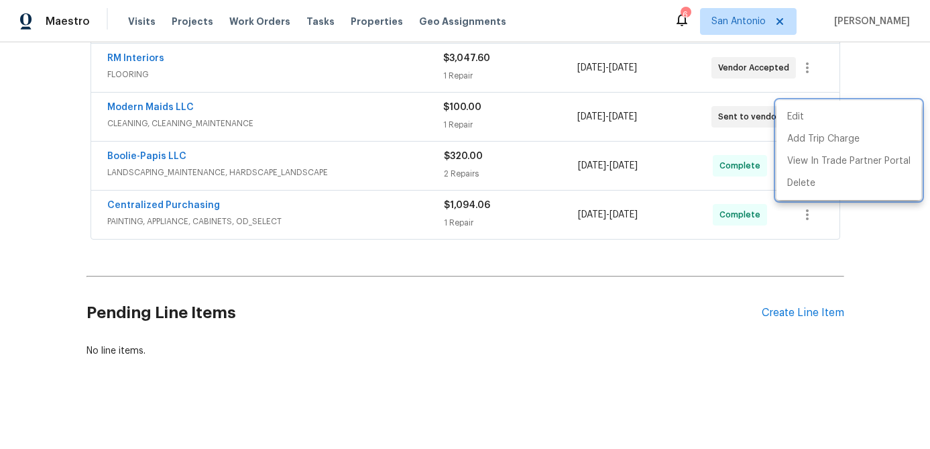
click at [374, 210] on div at bounding box center [465, 224] width 930 height 449
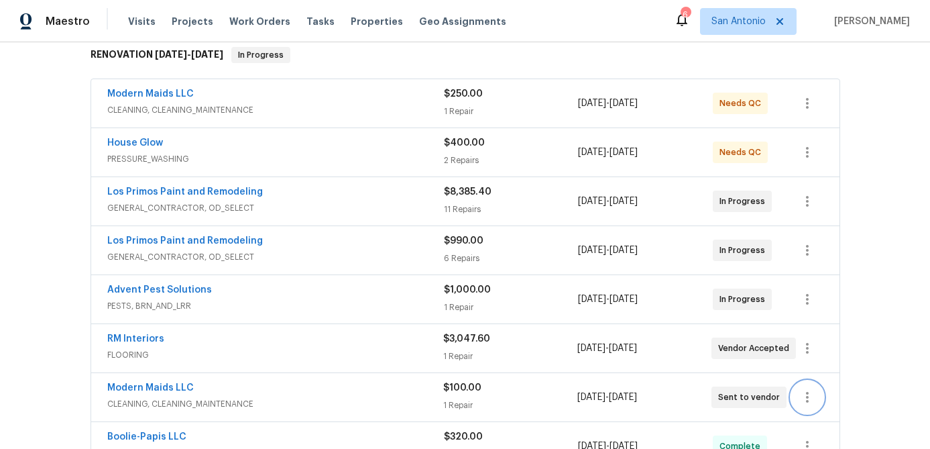
scroll to position [170, 0]
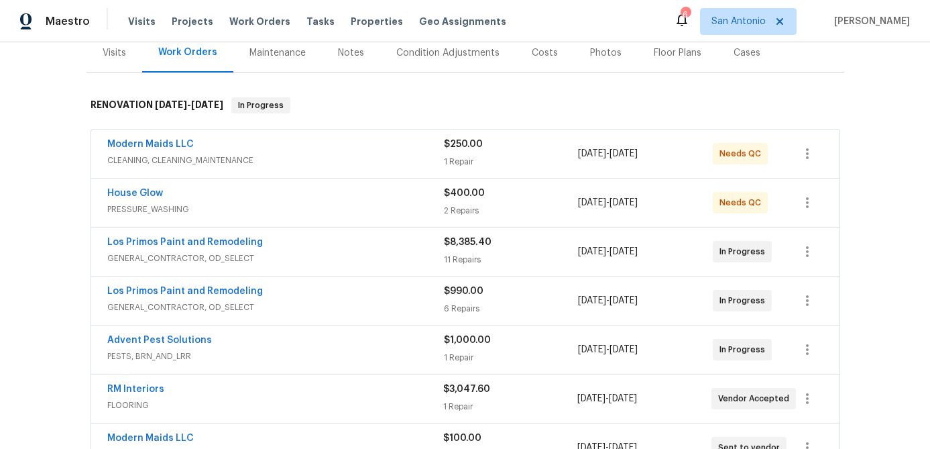
click at [351, 157] on span "CLEANING, CLEANING_MAINTENANCE" at bounding box center [275, 160] width 337 height 13
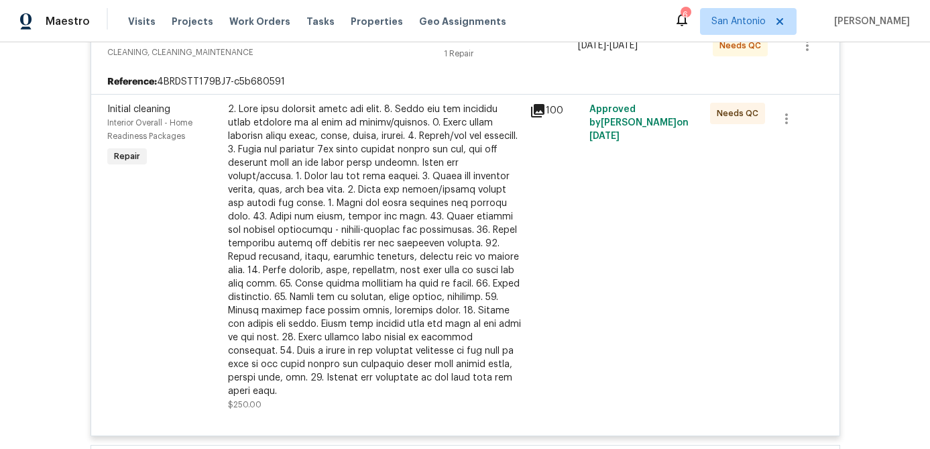
scroll to position [357, 0]
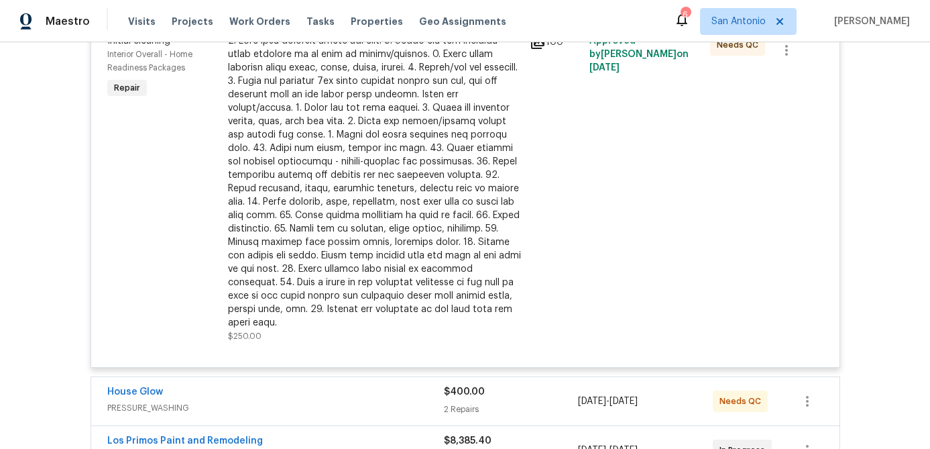
click at [402, 201] on div at bounding box center [375, 181] width 294 height 295
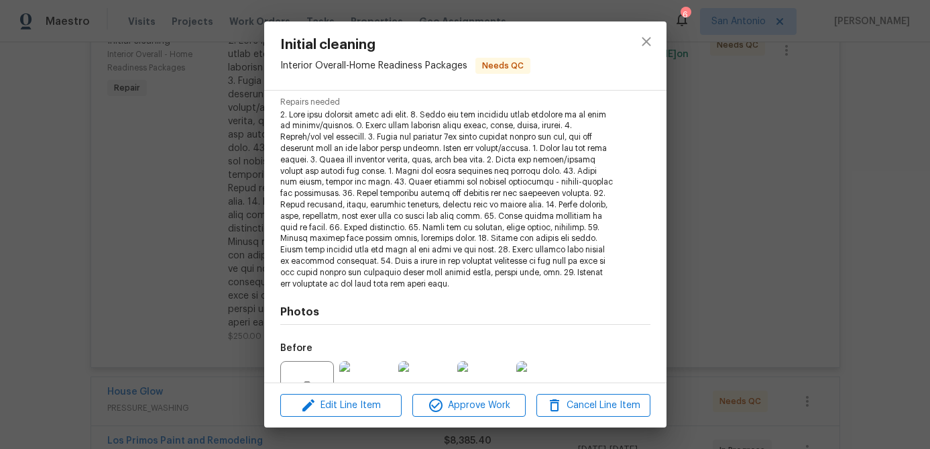
scroll to position [270, 0]
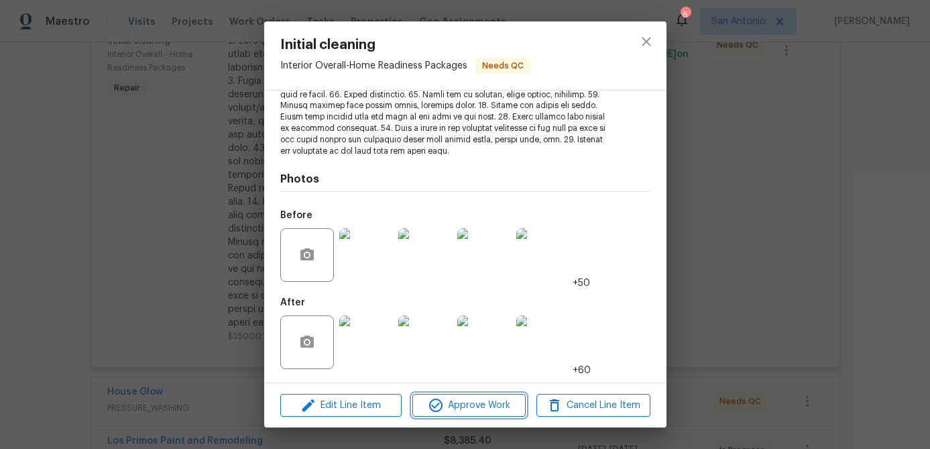
click at [476, 409] on span "Approve Work" at bounding box center [469, 405] width 105 height 17
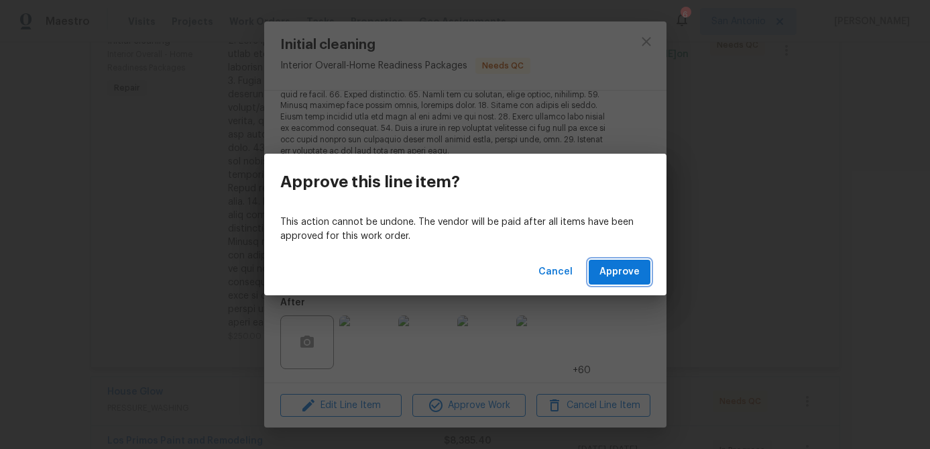
click at [620, 283] on button "Approve" at bounding box center [620, 272] width 62 height 25
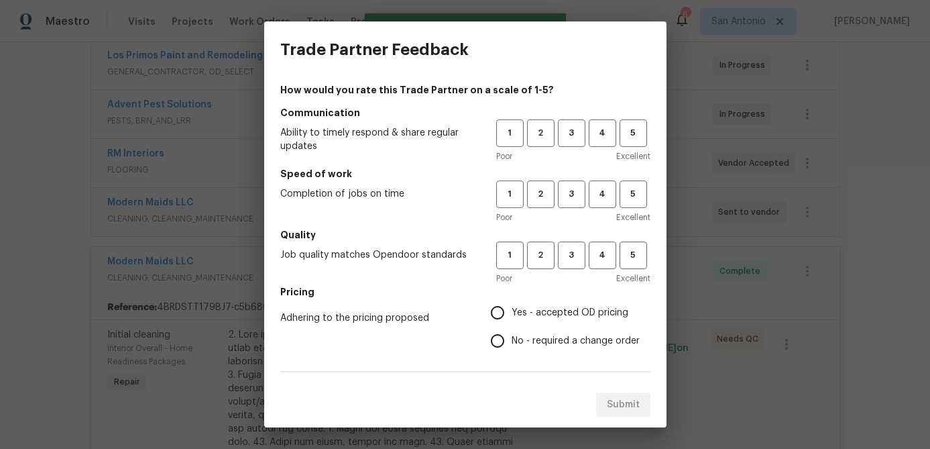
scroll to position [0, 0]
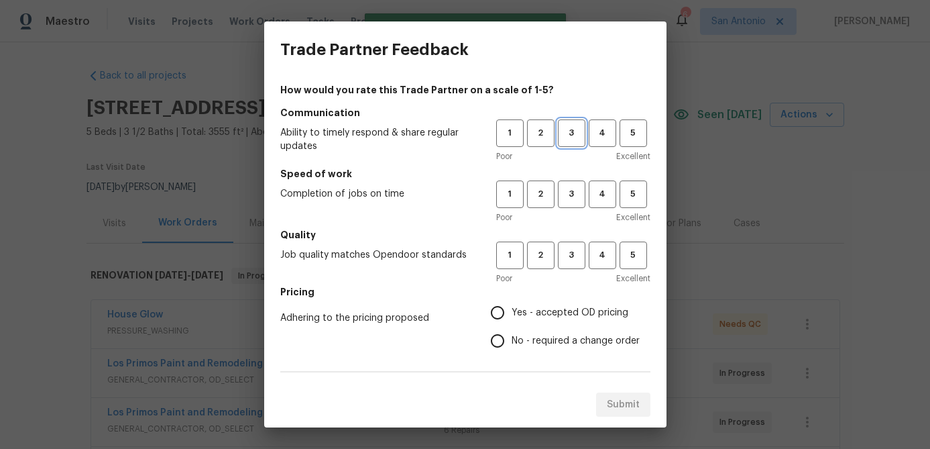
click at [575, 138] on span "3" at bounding box center [571, 132] width 25 height 15
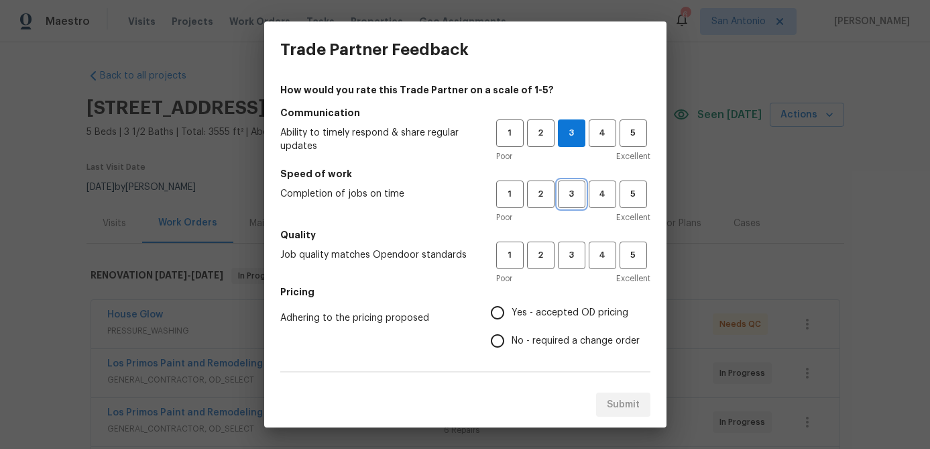
click at [580, 197] on span "3" at bounding box center [571, 193] width 25 height 15
click at [572, 251] on span "3" at bounding box center [571, 255] width 25 height 15
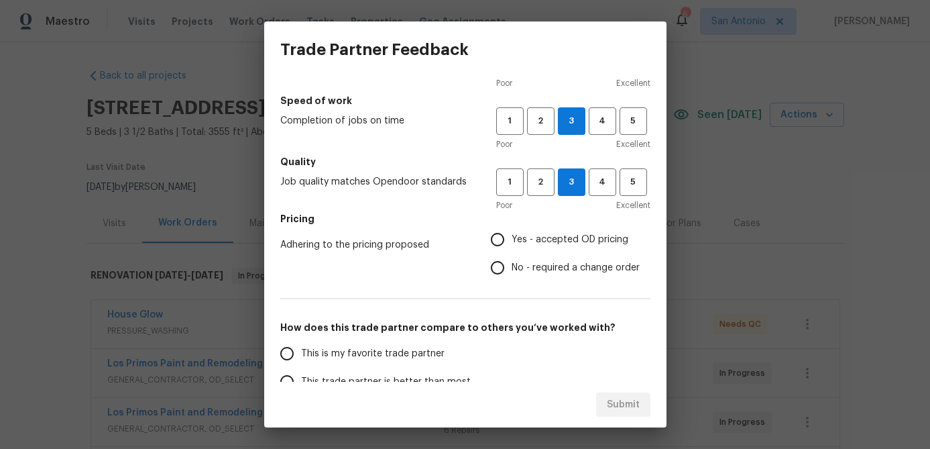
click at [504, 240] on input "Yes - accepted OD pricing" at bounding box center [498, 239] width 28 height 28
radio input "true"
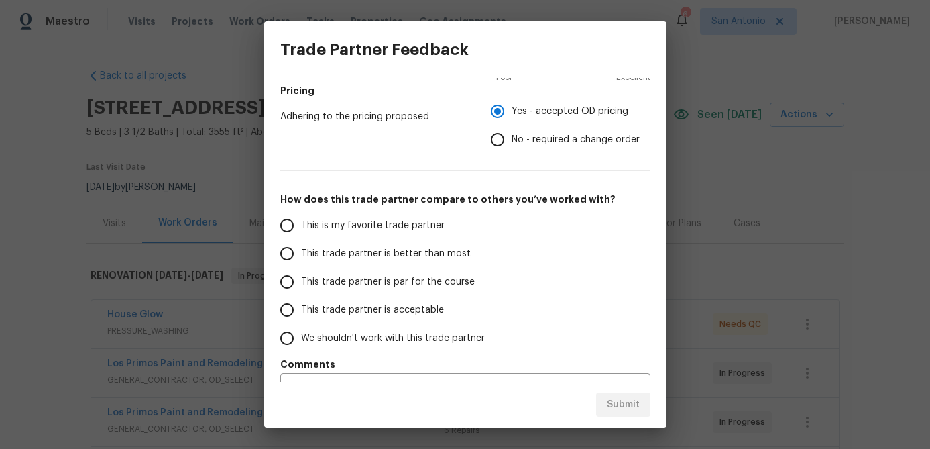
scroll to position [219, 0]
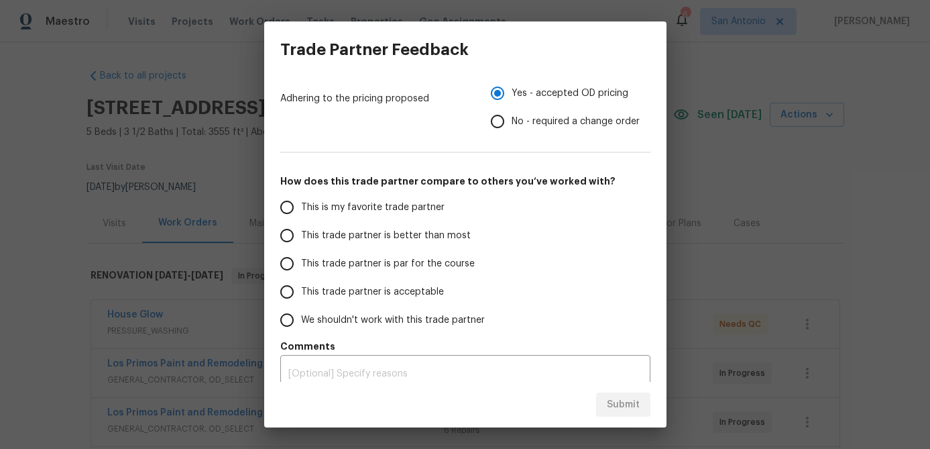
click at [292, 265] on input "This trade partner is par for the course" at bounding box center [287, 264] width 28 height 28
click at [629, 413] on button "Submit" at bounding box center [623, 404] width 54 height 25
radio input "true"
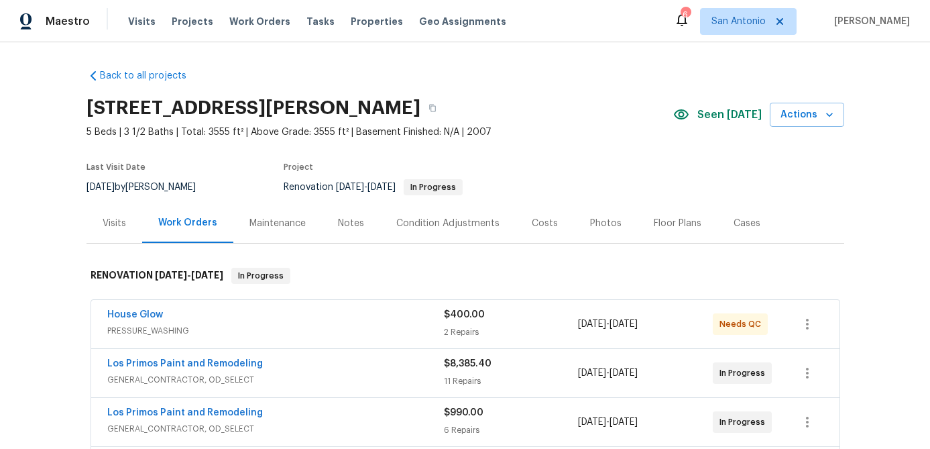
radio input "false"
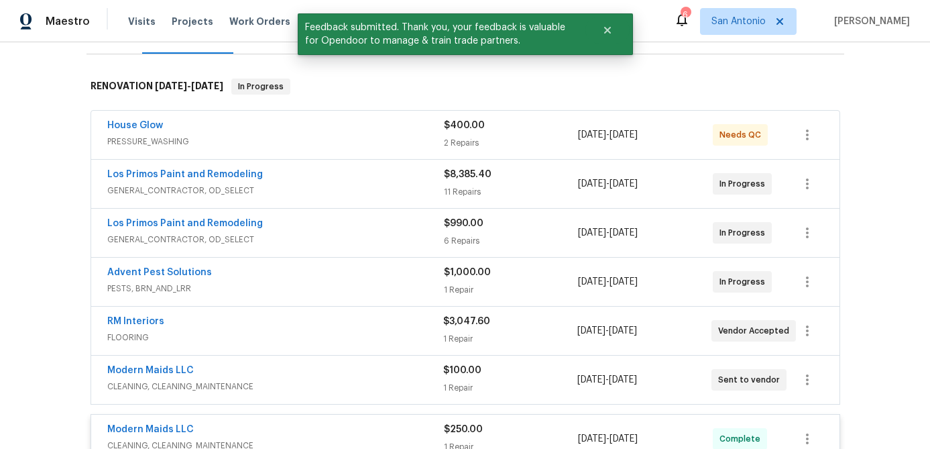
scroll to position [204, 0]
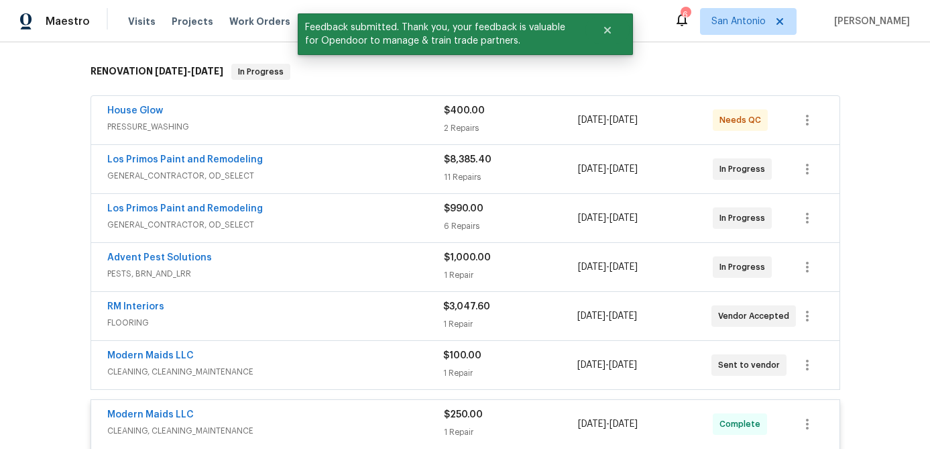
click at [358, 120] on span "PRESSURE_WASHING" at bounding box center [275, 126] width 337 height 13
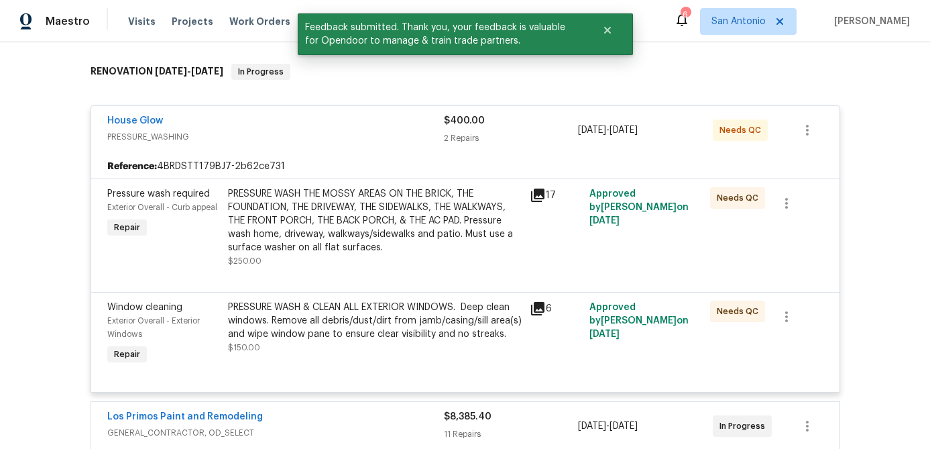
click at [337, 211] on div "PRESSURE WASH THE MOSSY AREAS ON THE BRICK, THE FOUNDATION, THE DRIVEWAY, THE S…" at bounding box center [375, 220] width 294 height 67
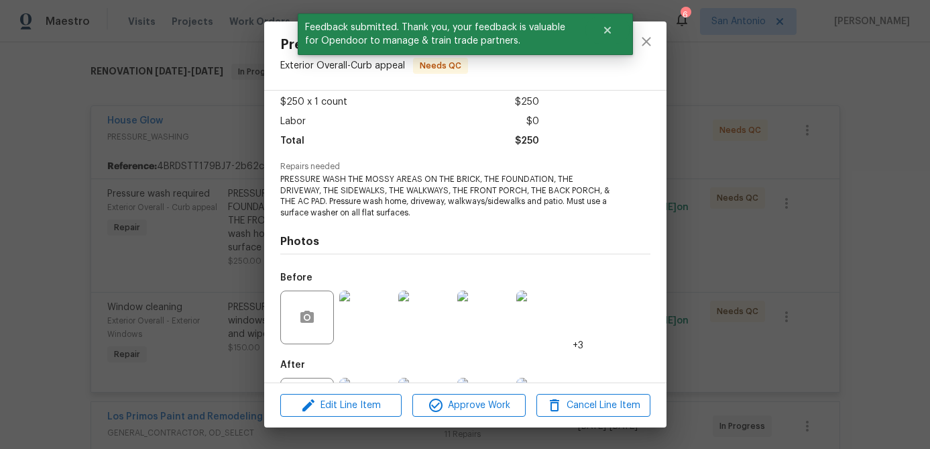
scroll to position [136, 0]
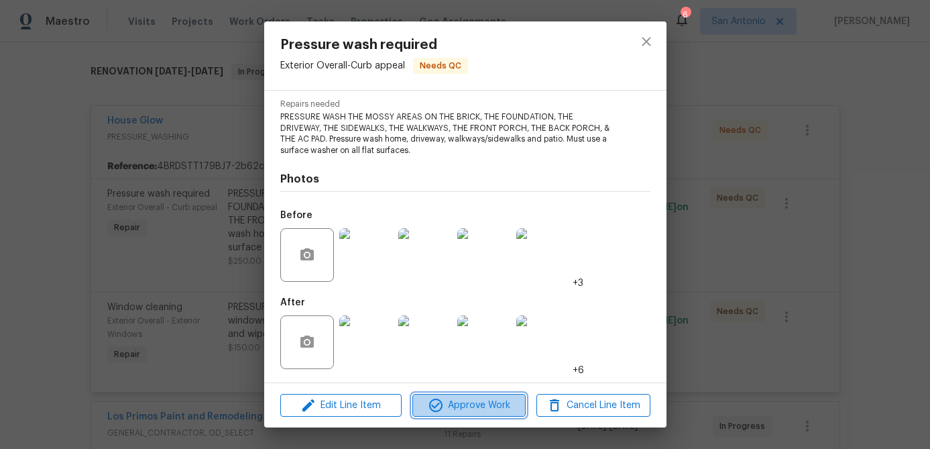
click at [466, 398] on span "Approve Work" at bounding box center [469, 405] width 105 height 17
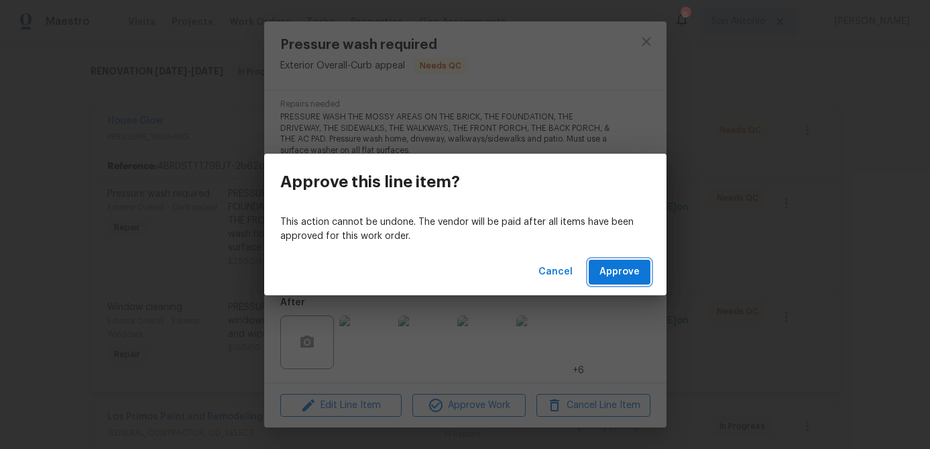
click at [610, 275] on span "Approve" at bounding box center [620, 272] width 40 height 17
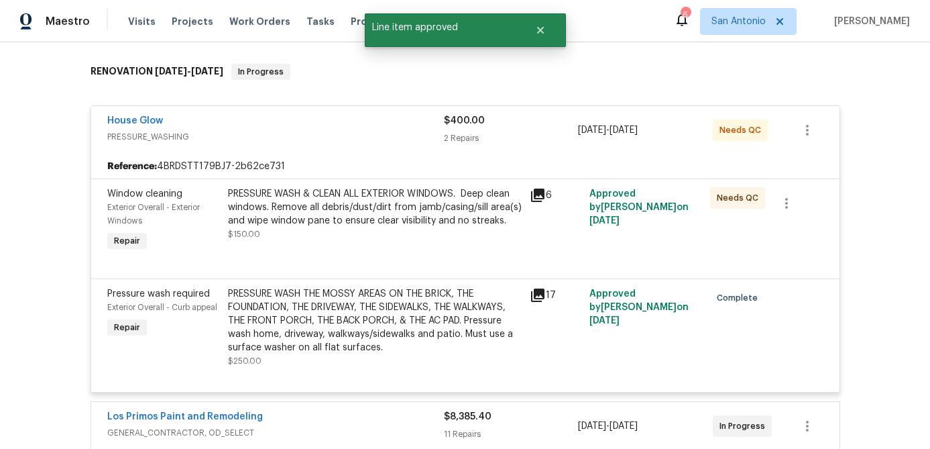
click at [389, 211] on div "PRESSURE WASH & CLEAN ALL EXTERIOR WINDOWS. Deep clean windows. Remove all debr…" at bounding box center [375, 207] width 294 height 40
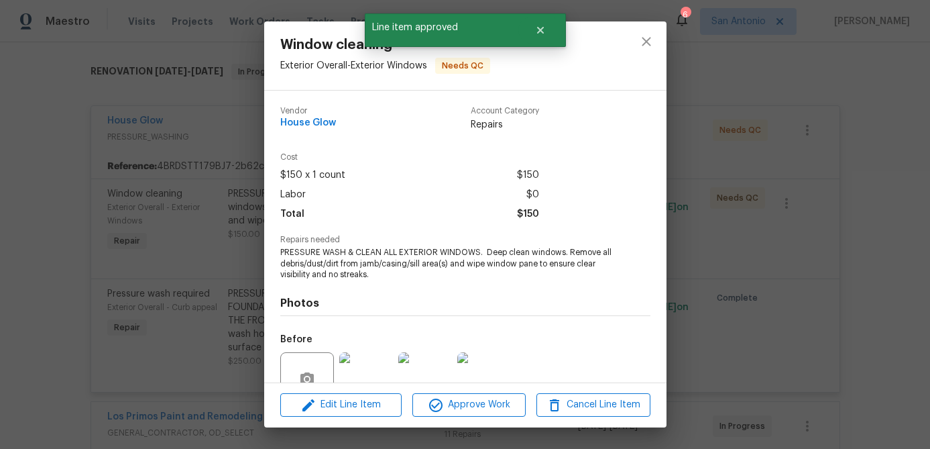
scroll to position [124, 0]
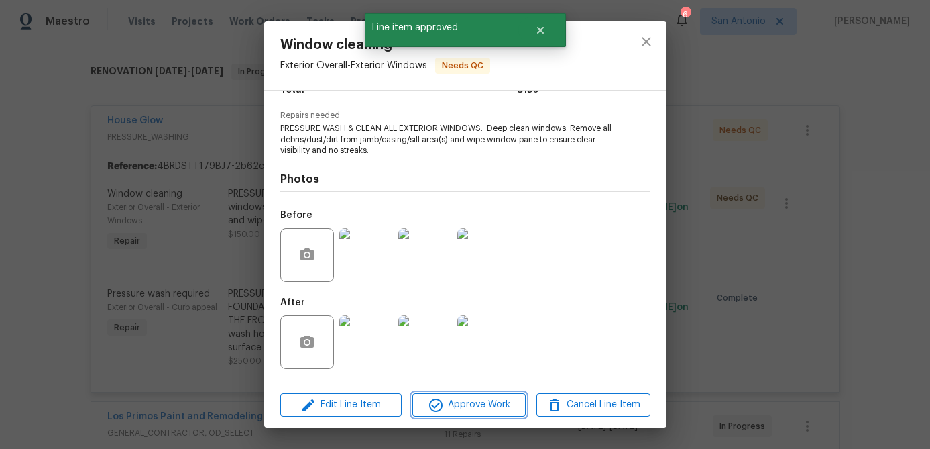
click at [456, 408] on span "Approve Work" at bounding box center [469, 404] width 105 height 17
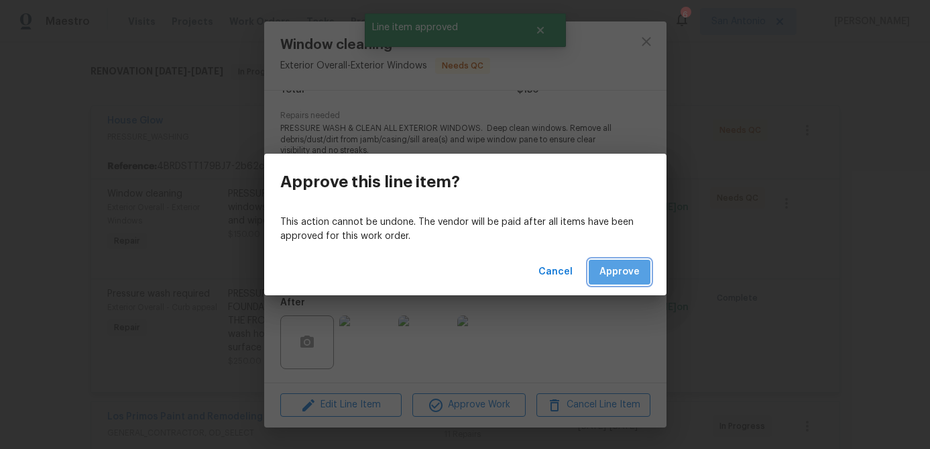
click at [628, 278] on span "Approve" at bounding box center [620, 272] width 40 height 17
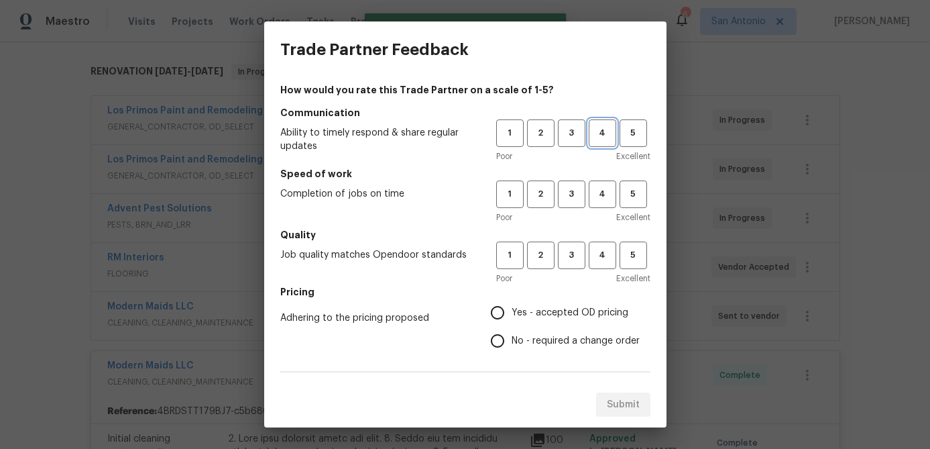
click at [598, 144] on button "4" at bounding box center [603, 133] width 28 height 28
click at [632, 197] on span "5" at bounding box center [633, 193] width 25 height 15
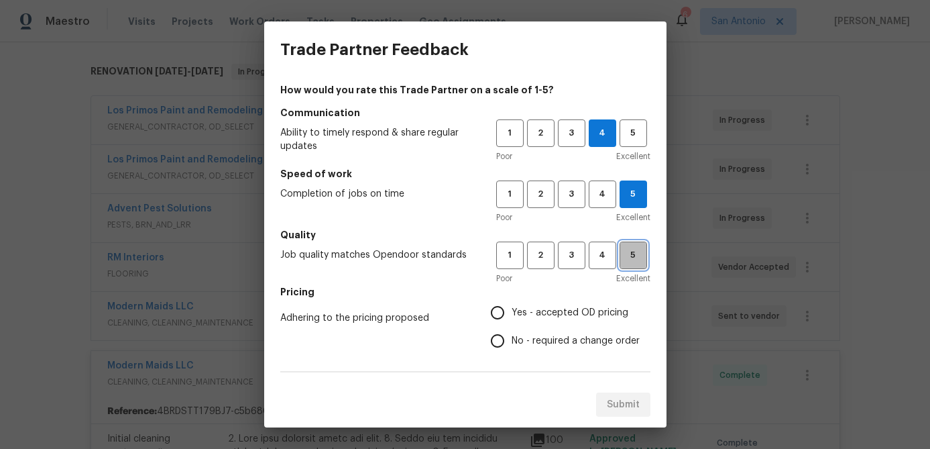
click at [640, 266] on button "5" at bounding box center [634, 255] width 28 height 28
click at [490, 308] on input "Yes - accepted OD pricing" at bounding box center [498, 313] width 28 height 28
radio input "true"
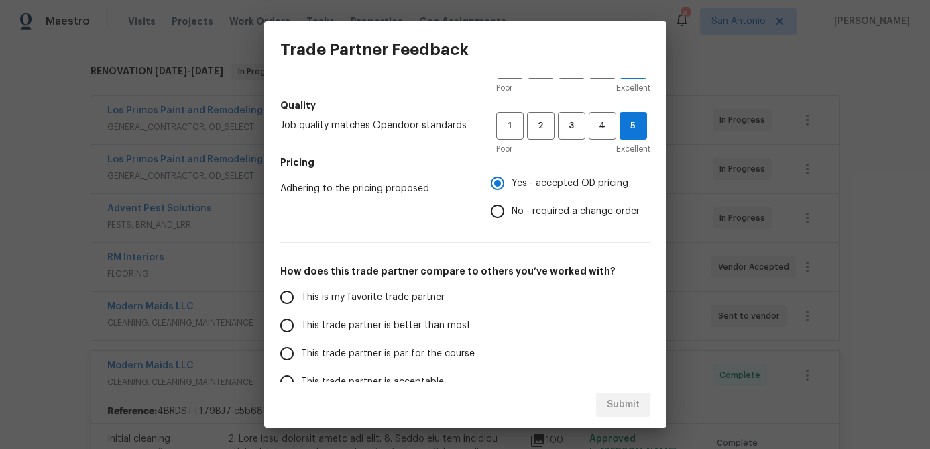
scroll to position [219, 0]
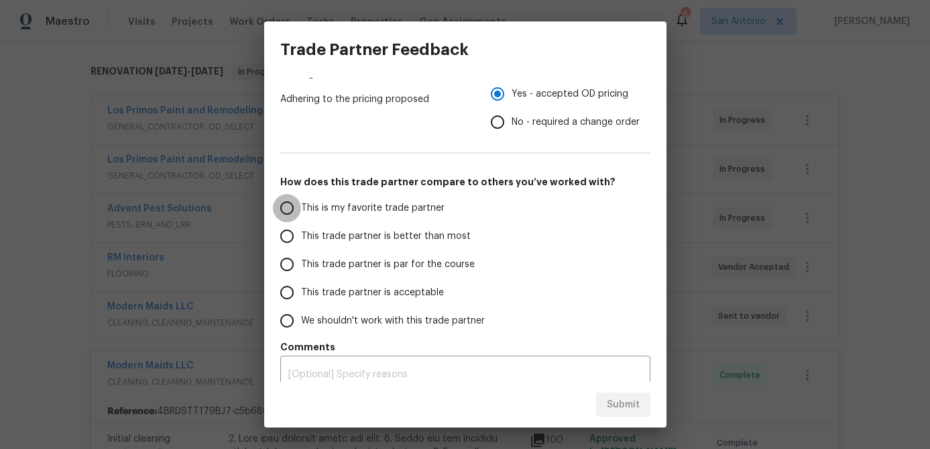
click at [280, 206] on input "This is my favorite trade partner" at bounding box center [287, 208] width 28 height 28
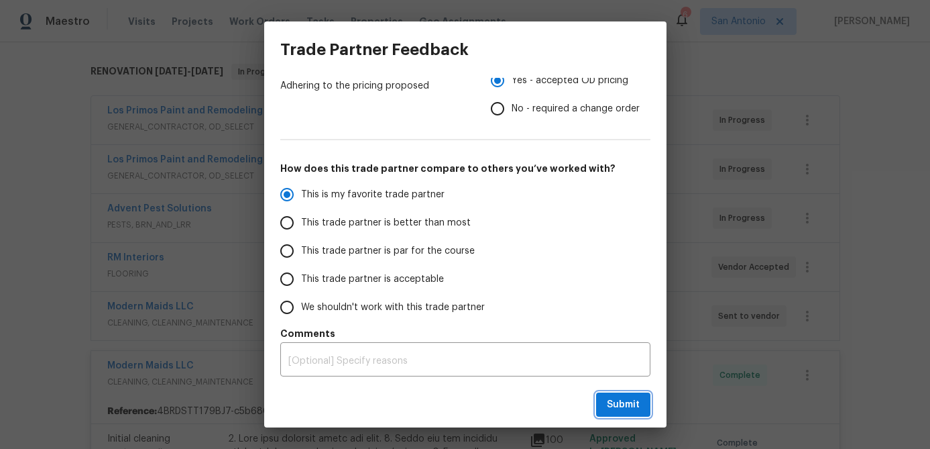
click at [629, 400] on span "Submit" at bounding box center [623, 404] width 33 height 17
radio input "true"
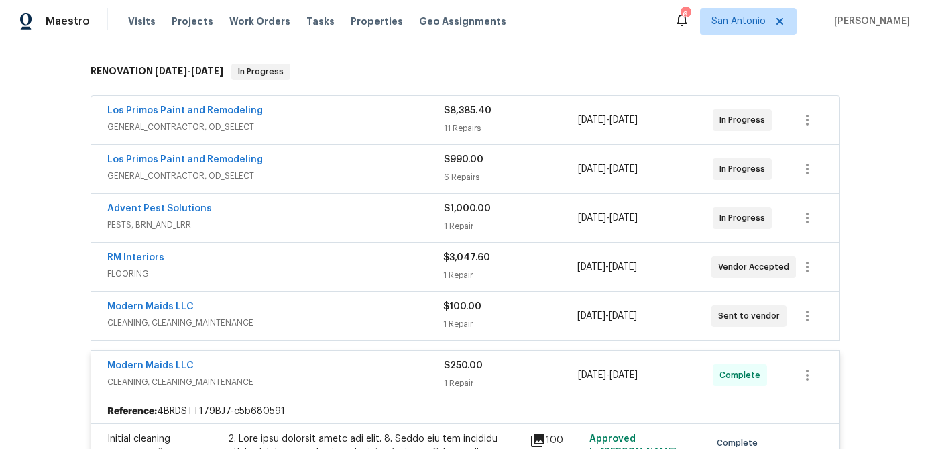
radio input "false"
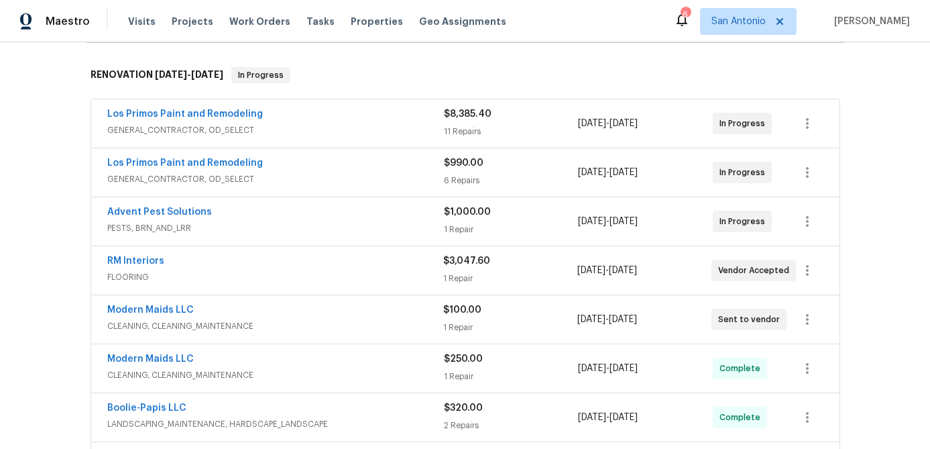
scroll to position [203, 0]
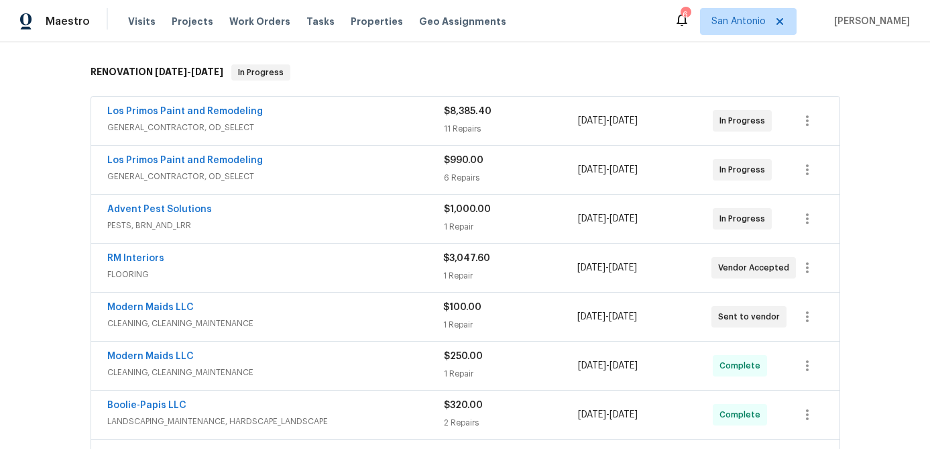
click at [376, 223] on span "PESTS, BRN_AND_LRR" at bounding box center [275, 225] width 337 height 13
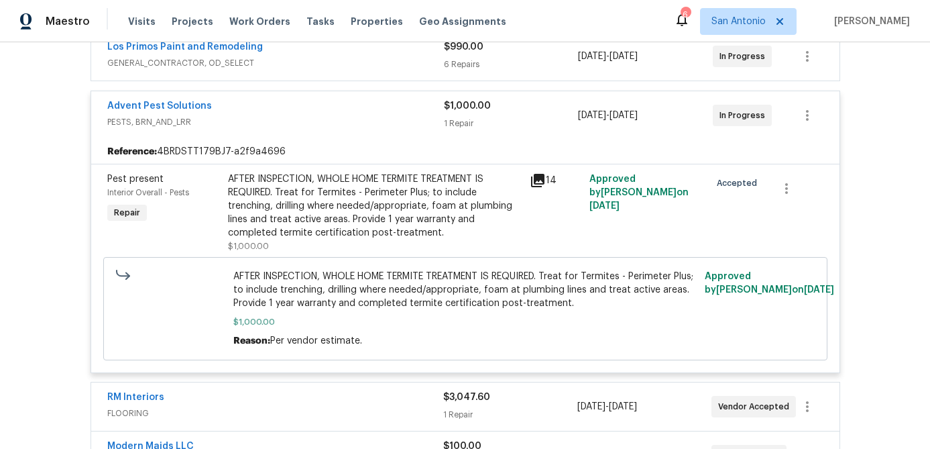
scroll to position [263, 0]
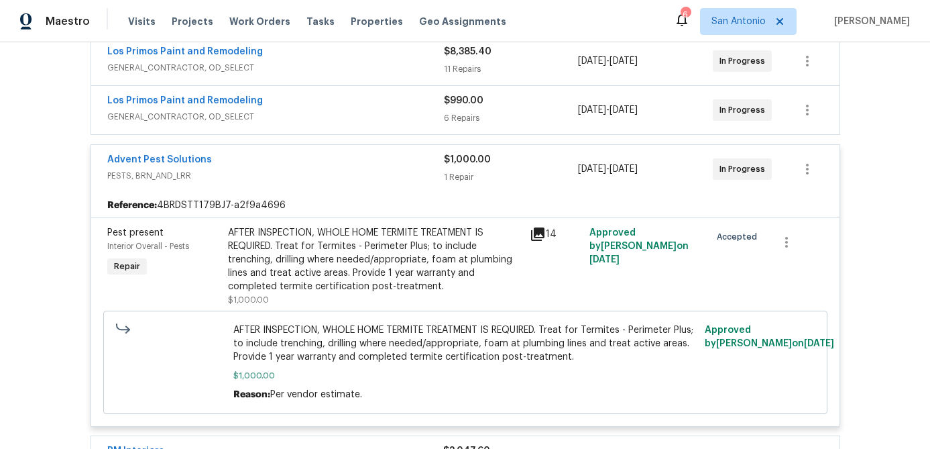
click at [328, 160] on div "Advent Pest Solutions" at bounding box center [275, 161] width 337 height 16
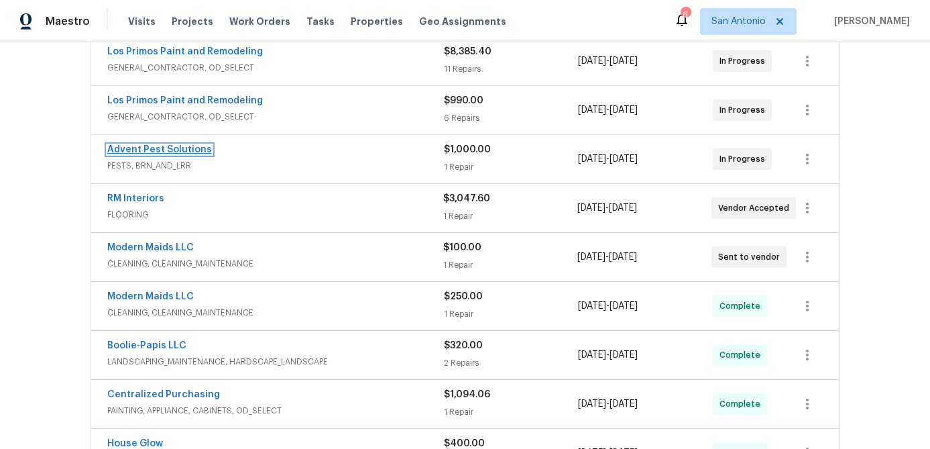
click at [180, 146] on link "Advent Pest Solutions" at bounding box center [159, 149] width 105 height 9
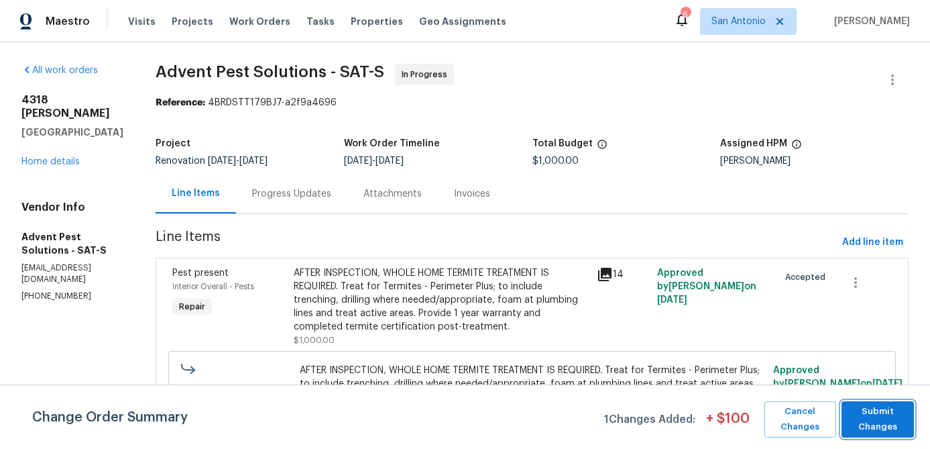
click at [875, 415] on span "Submit Changes" at bounding box center [878, 419] width 59 height 31
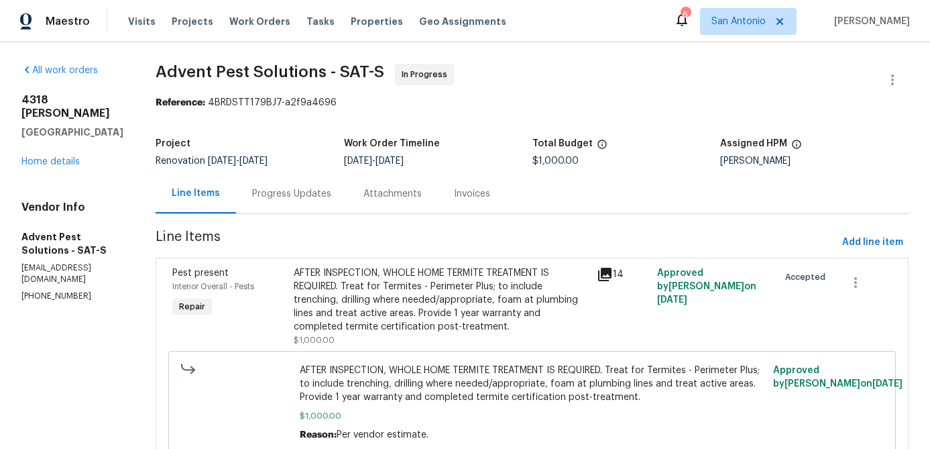
click at [331, 199] on div "Progress Updates" at bounding box center [291, 193] width 79 height 13
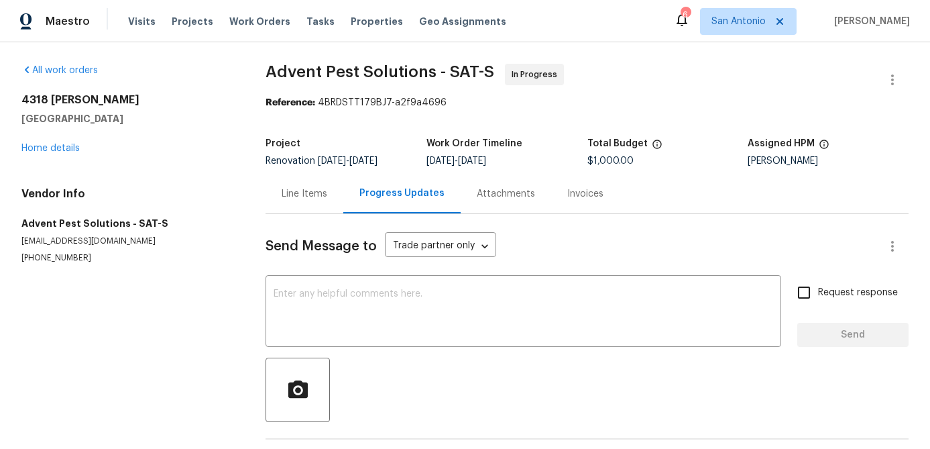
click at [288, 191] on div "Line Items" at bounding box center [305, 193] width 46 height 13
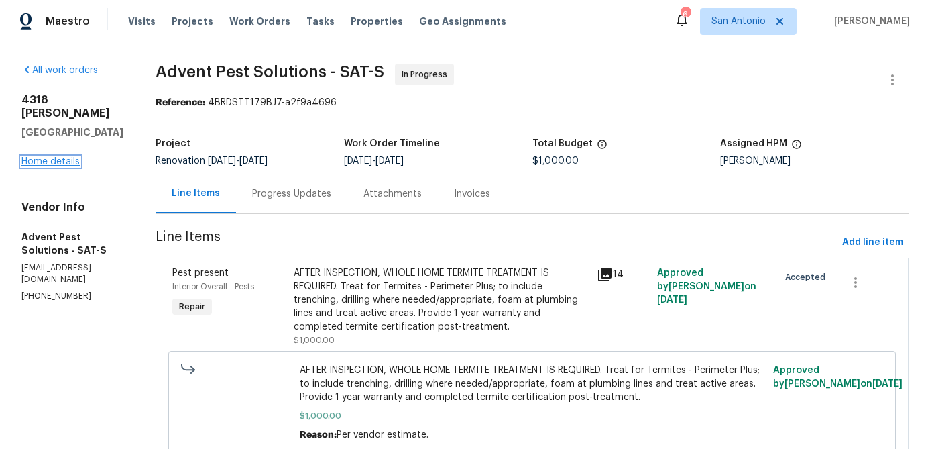
click at [50, 157] on link "Home details" at bounding box center [50, 161] width 58 height 9
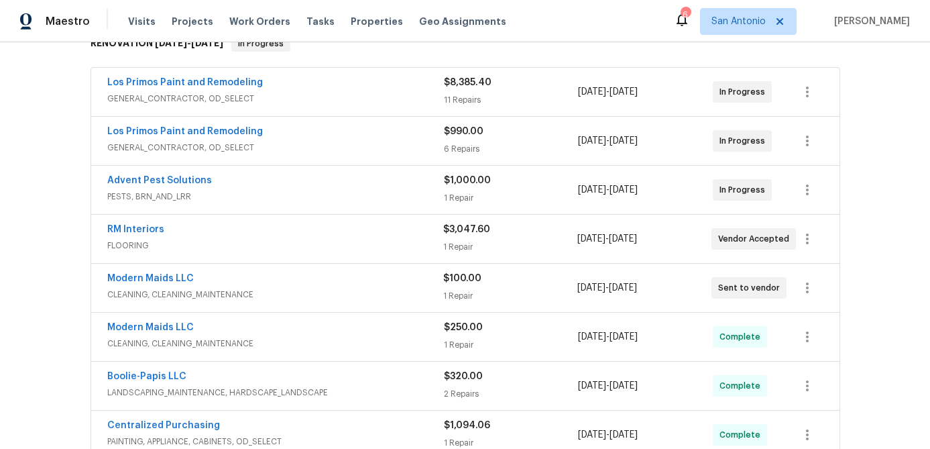
scroll to position [237, 0]
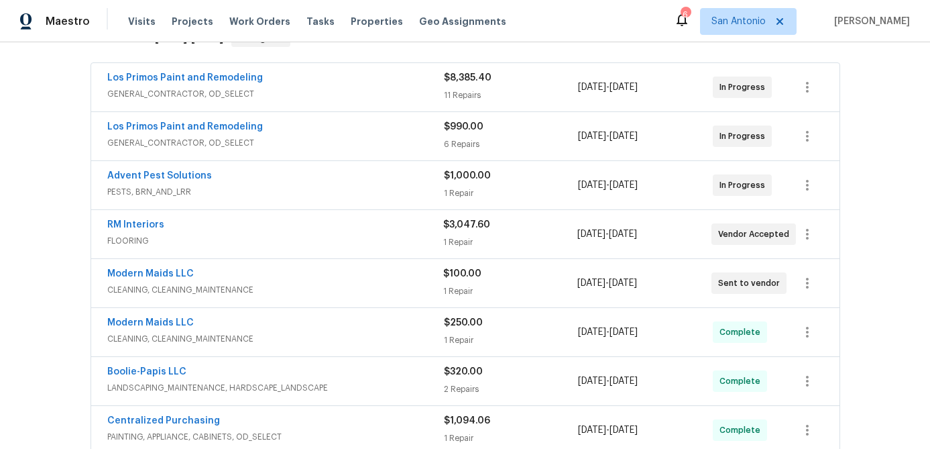
click at [358, 248] on div "RM Interiors FLOORING" at bounding box center [275, 234] width 336 height 32
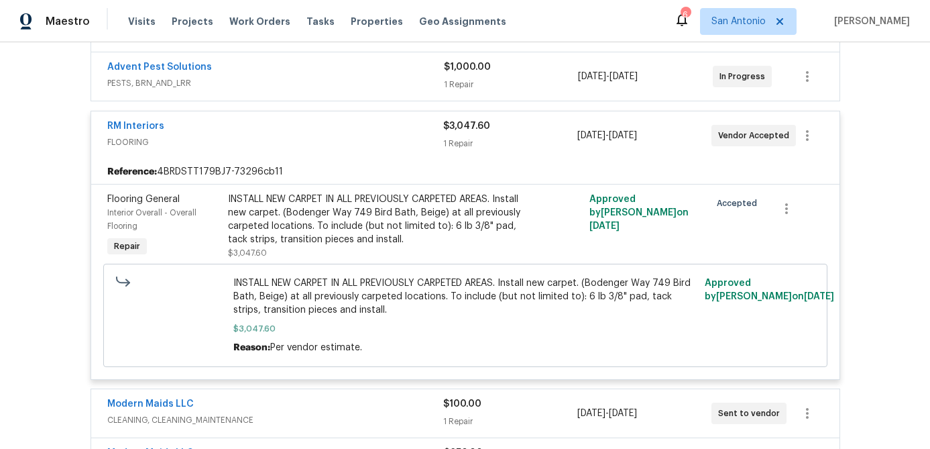
scroll to position [270, 0]
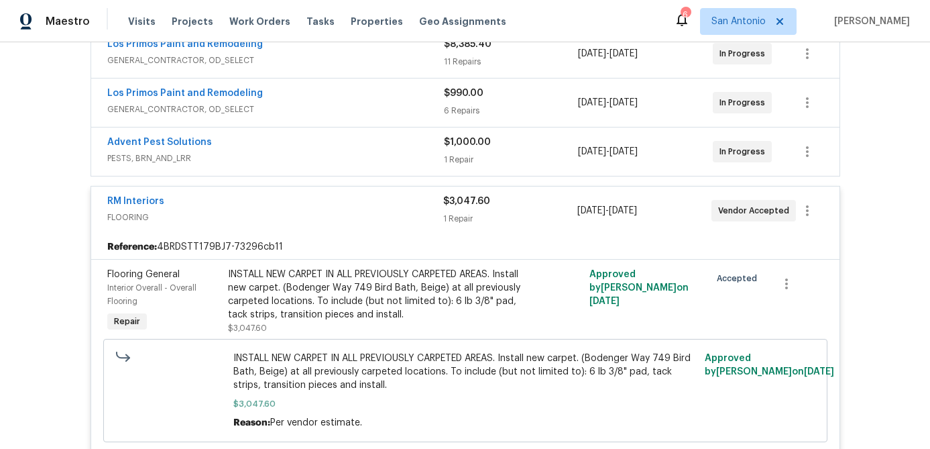
click at [307, 202] on div "RM Interiors" at bounding box center [275, 203] width 336 height 16
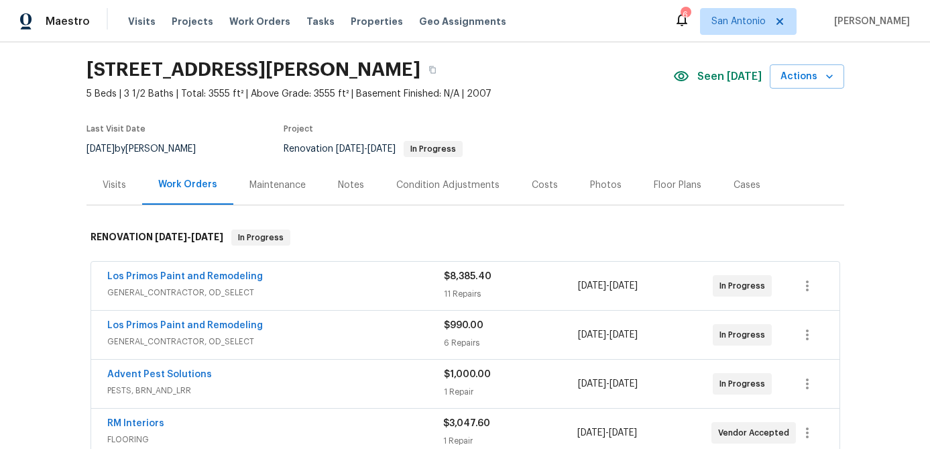
scroll to position [39, 0]
click at [549, 188] on div "Costs" at bounding box center [545, 184] width 26 height 13
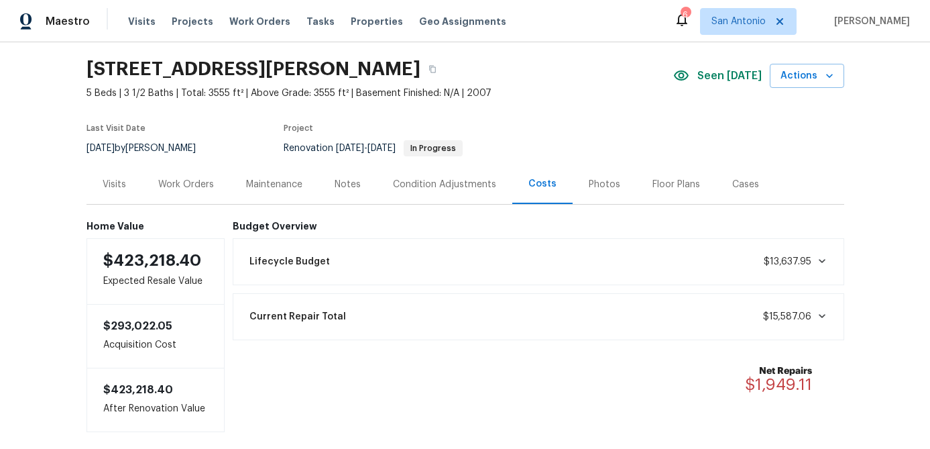
click at [202, 182] on div "Work Orders" at bounding box center [186, 184] width 56 height 13
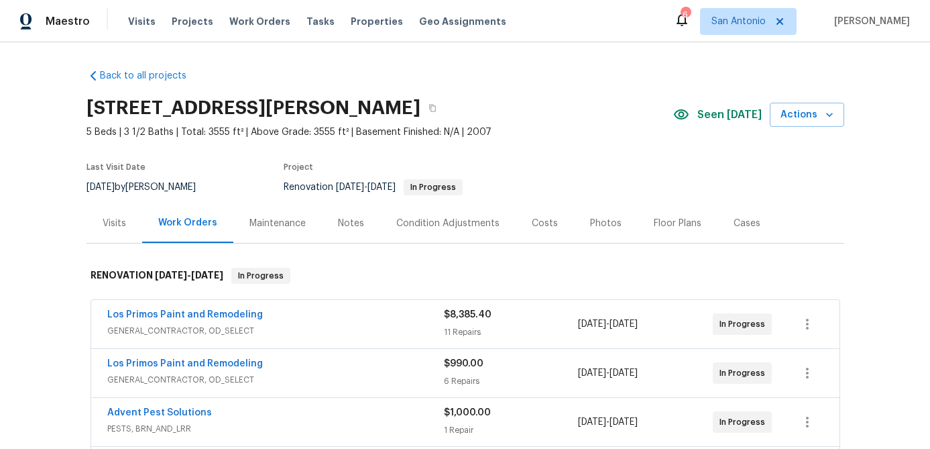
click at [338, 223] on div "Notes" at bounding box center [351, 223] width 26 height 13
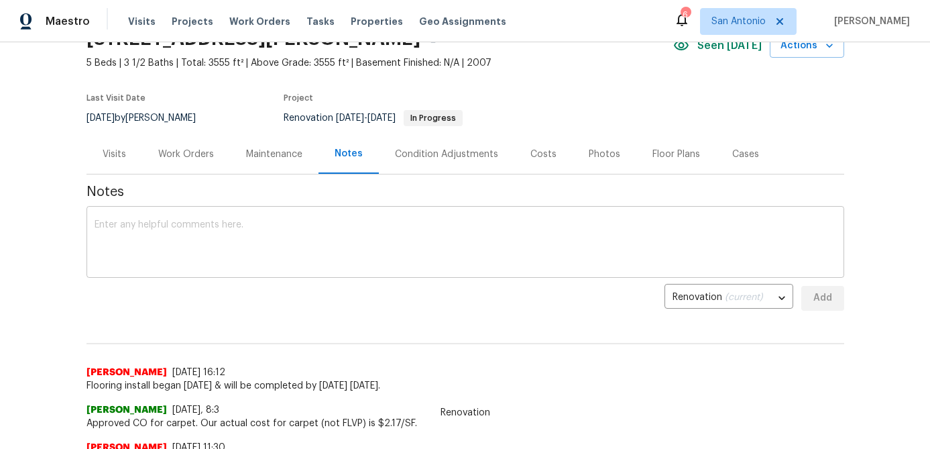
scroll to position [72, 0]
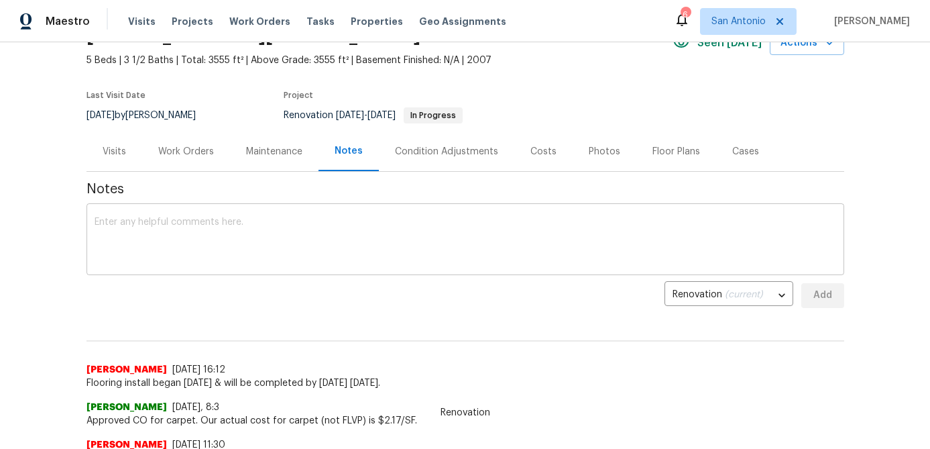
click at [219, 236] on textarea at bounding box center [466, 240] width 742 height 47
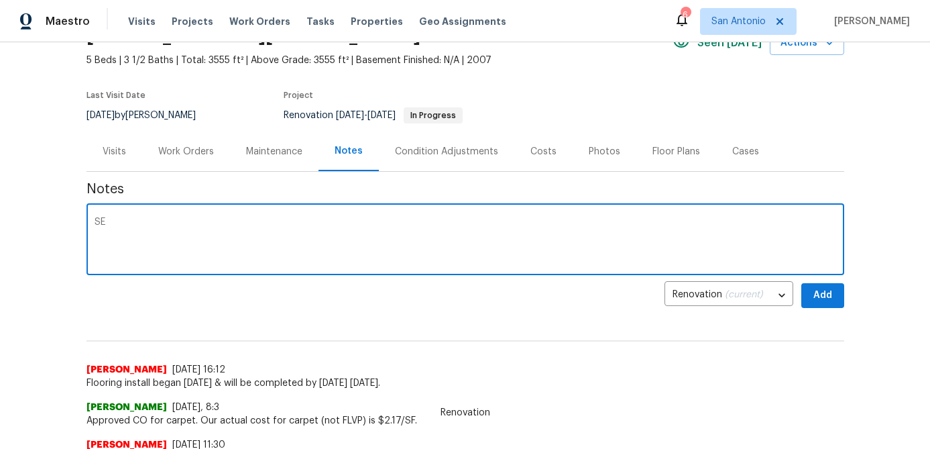
type textarea "S"
type textarea "Setup Visit 9/1/25 SmartRent system installed & is working properly. Setup has …"
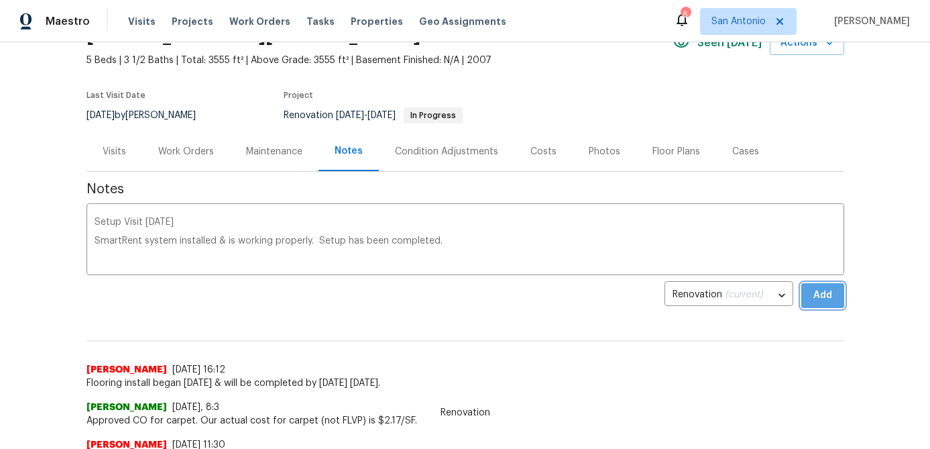
click at [825, 300] on span "Add" at bounding box center [822, 295] width 21 height 17
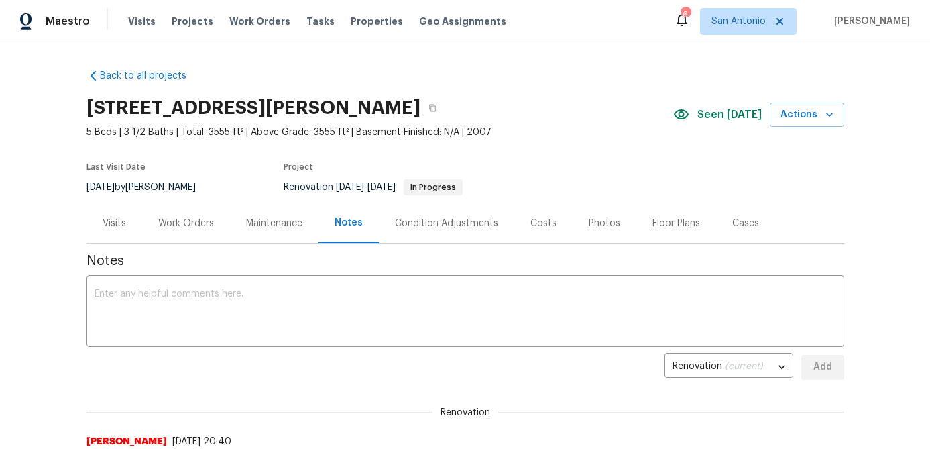
scroll to position [15, 0]
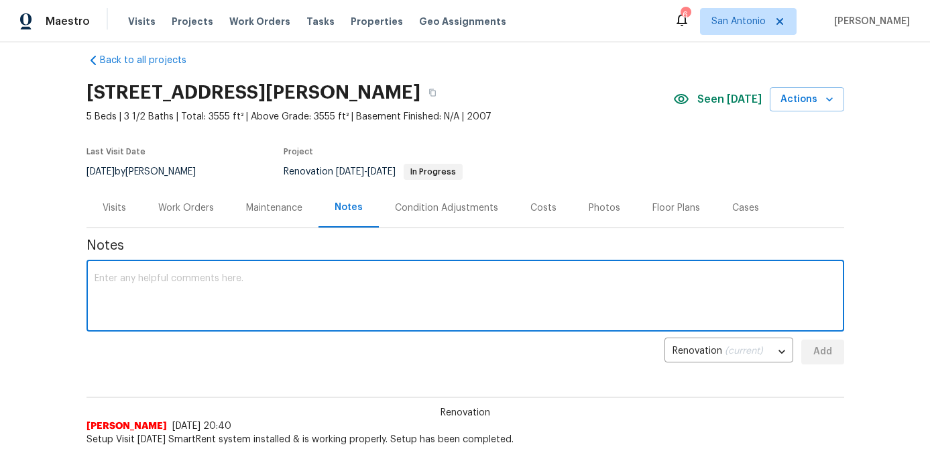
click at [418, 297] on textarea at bounding box center [466, 297] width 742 height 47
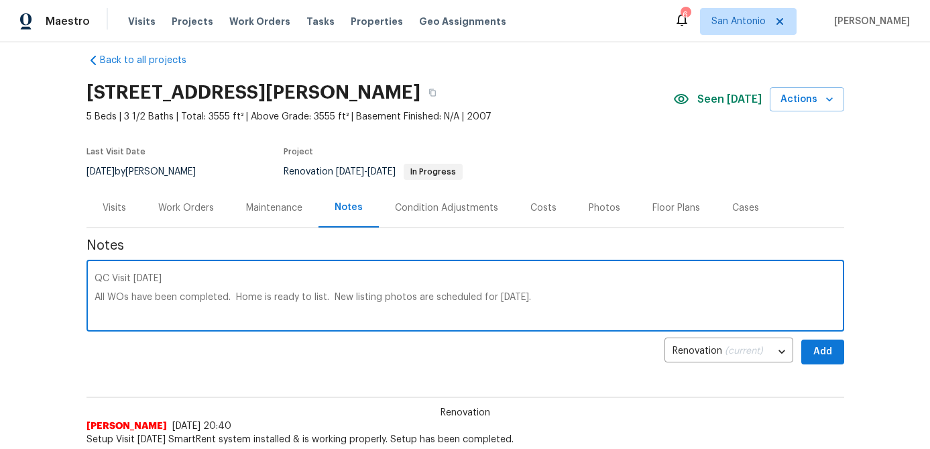
type textarea "QC Visit 9/1/25 All WOs have been completed. Home is ready to list. New listing…"
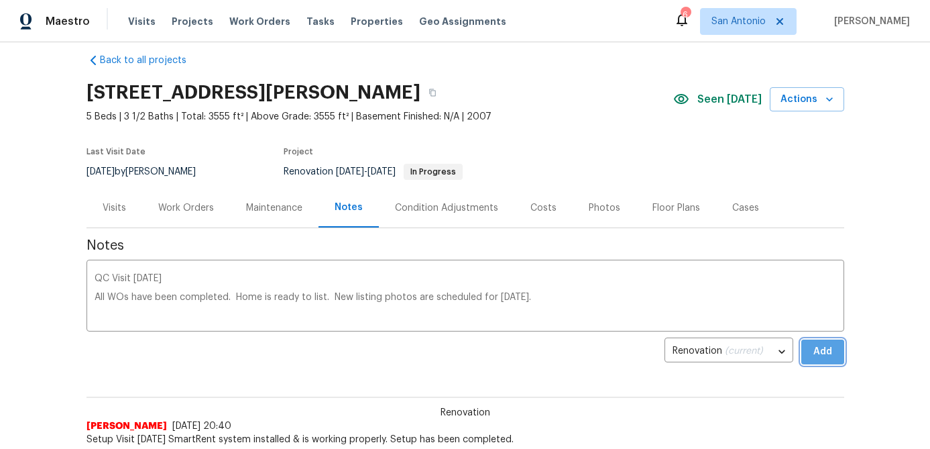
click at [830, 357] on span "Add" at bounding box center [822, 351] width 21 height 17
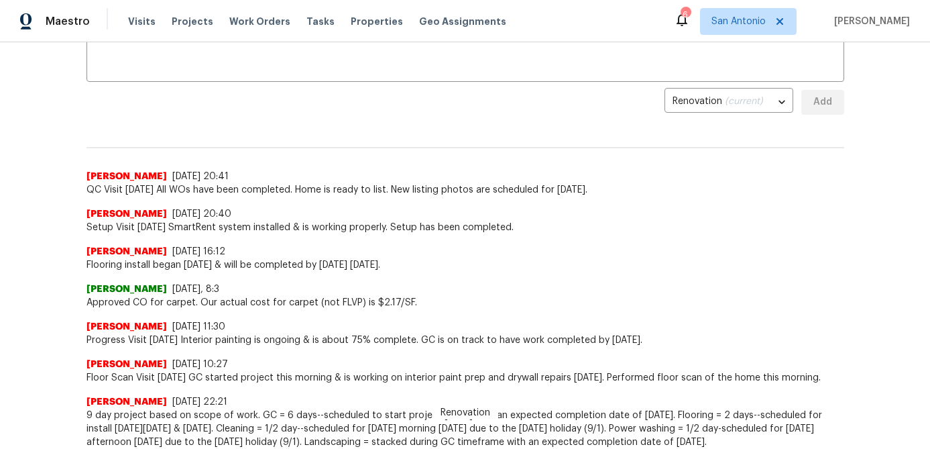
scroll to position [0, 0]
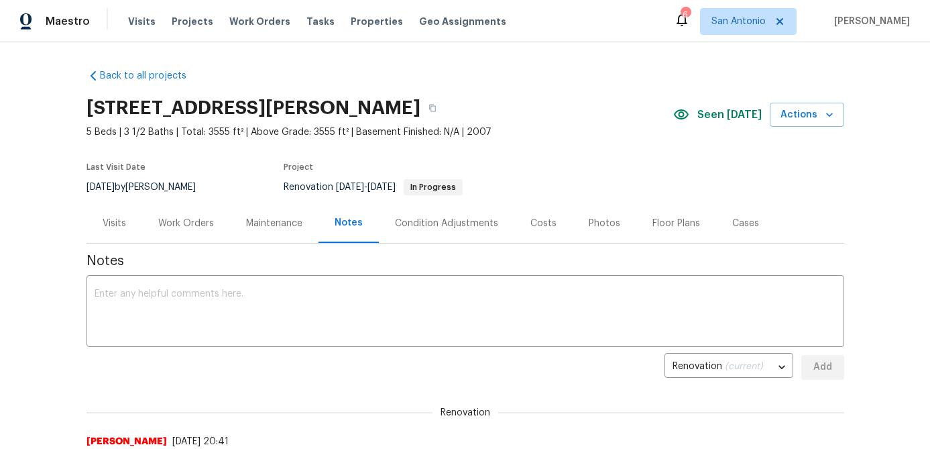
click at [163, 223] on div "Work Orders" at bounding box center [186, 223] width 56 height 13
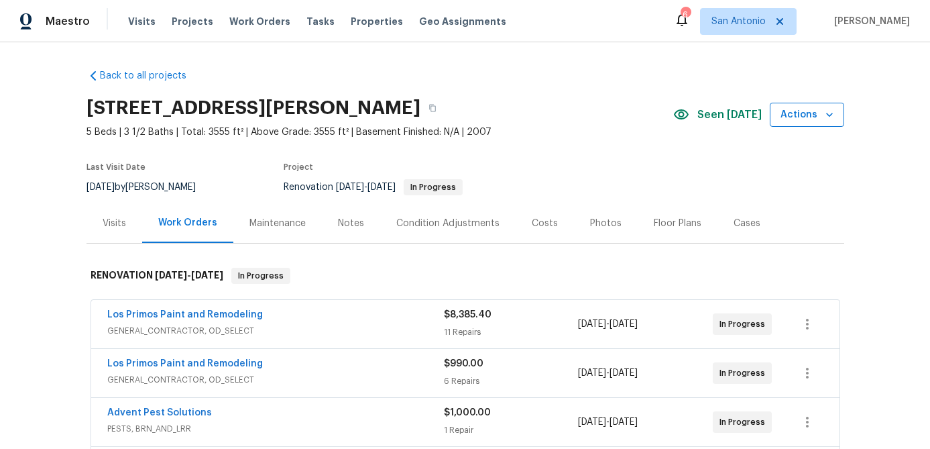
click at [834, 119] on icon "button" at bounding box center [829, 114] width 13 height 13
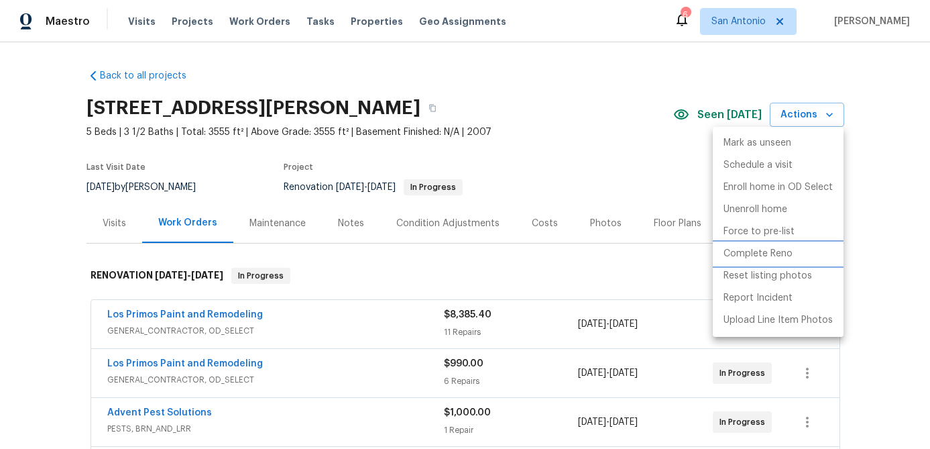
click at [754, 253] on p "Complete Reno" at bounding box center [758, 254] width 69 height 14
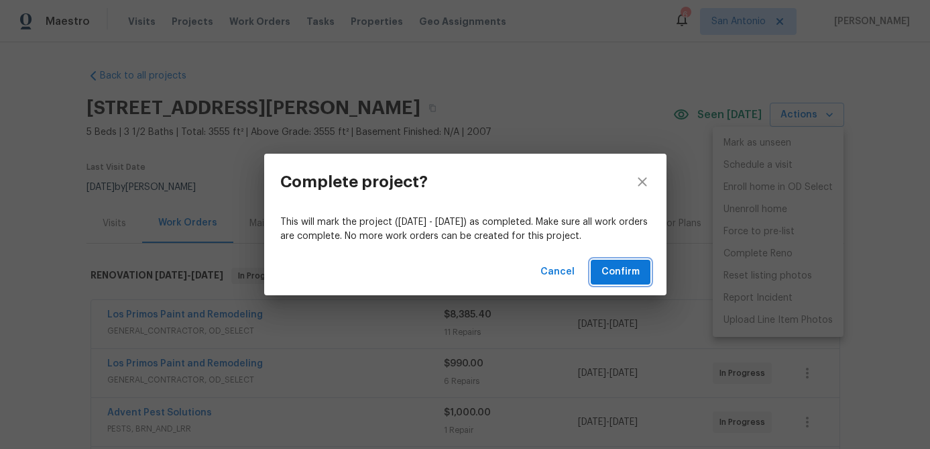
click at [629, 277] on span "Confirm" at bounding box center [621, 272] width 38 height 17
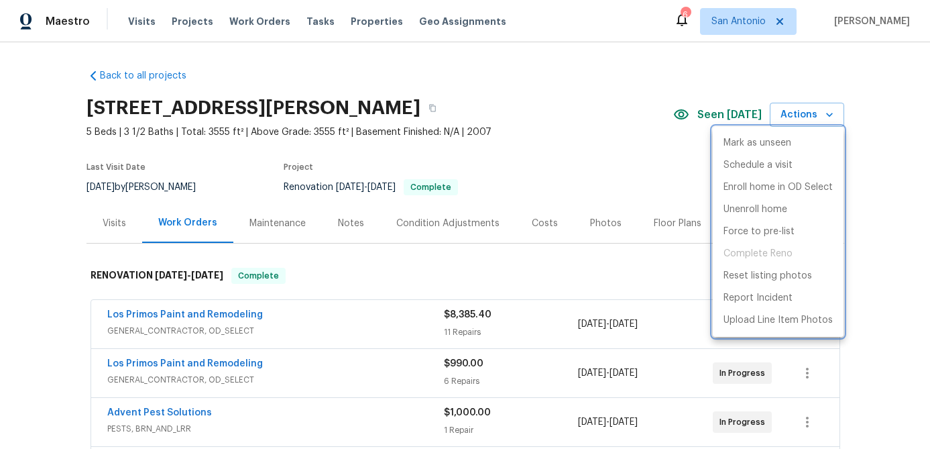
click at [543, 159] on div at bounding box center [465, 224] width 930 height 449
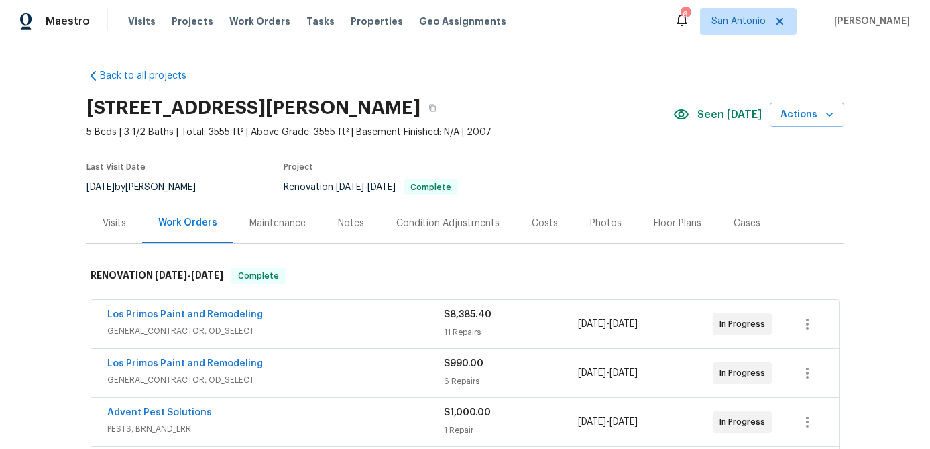
click at [532, 219] on div "Costs" at bounding box center [545, 223] width 26 height 13
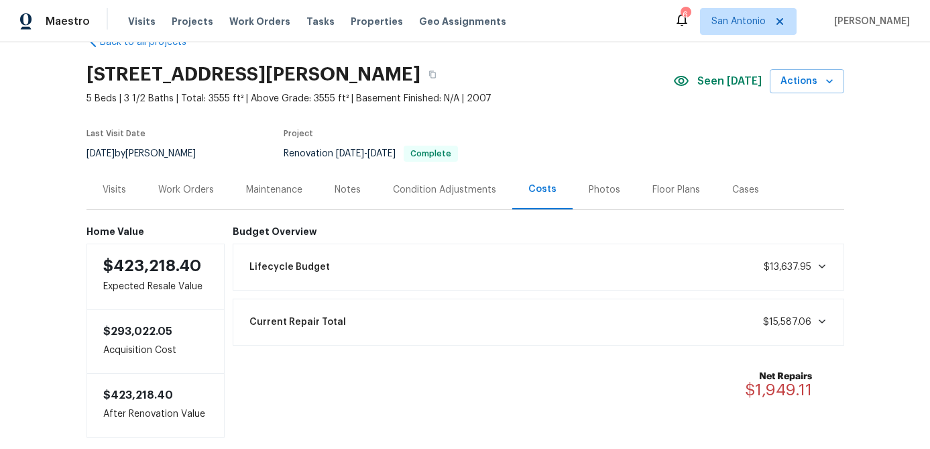
scroll to position [35, 0]
click at [680, 194] on div "Floor Plans" at bounding box center [677, 188] width 48 height 13
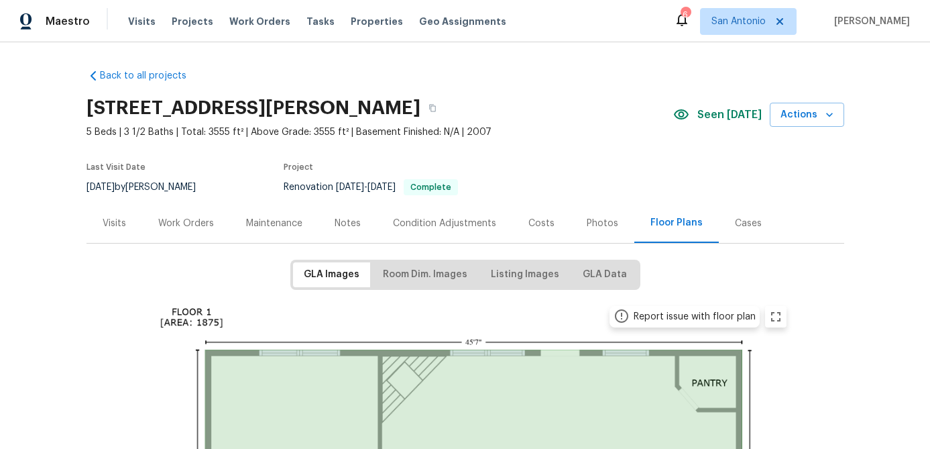
click at [194, 227] on div "Work Orders" at bounding box center [186, 223] width 56 height 13
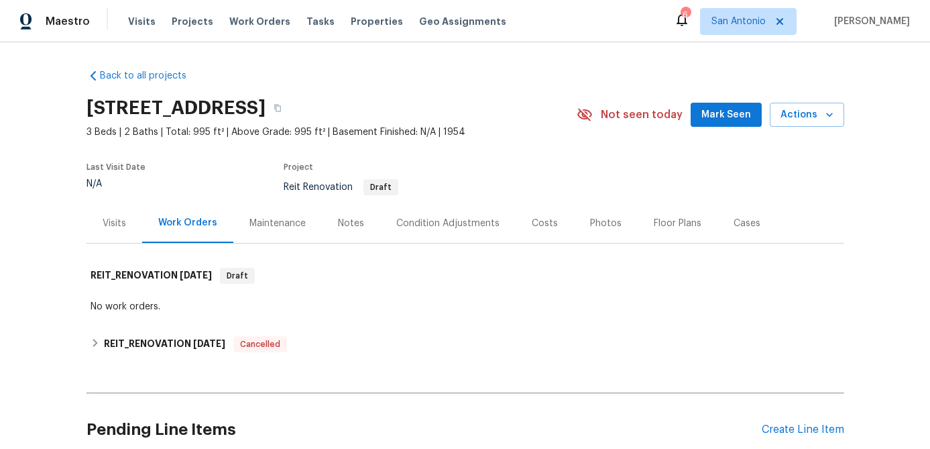
click at [730, 121] on span "Mark Seen" at bounding box center [727, 115] width 50 height 17
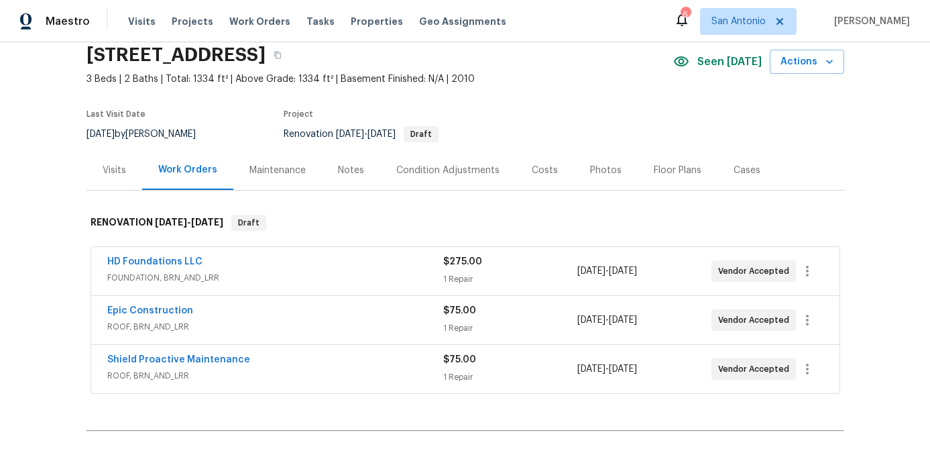
scroll to position [16, 0]
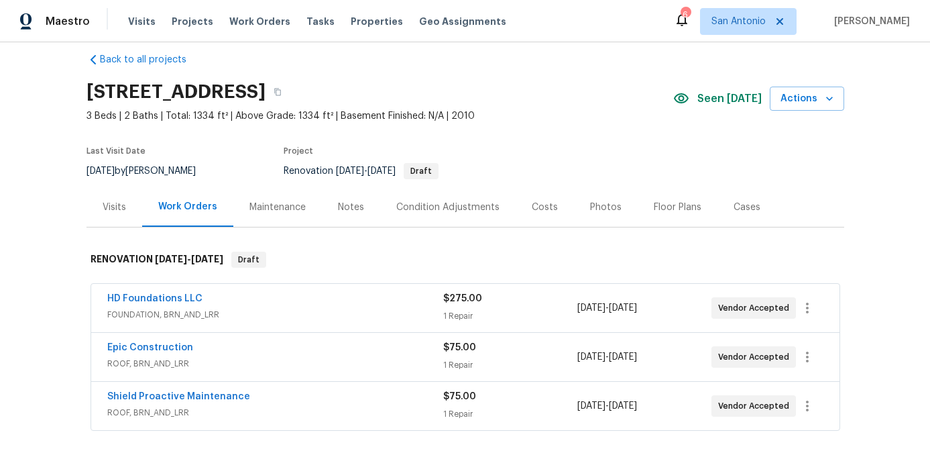
click at [673, 205] on div "Floor Plans" at bounding box center [678, 207] width 48 height 13
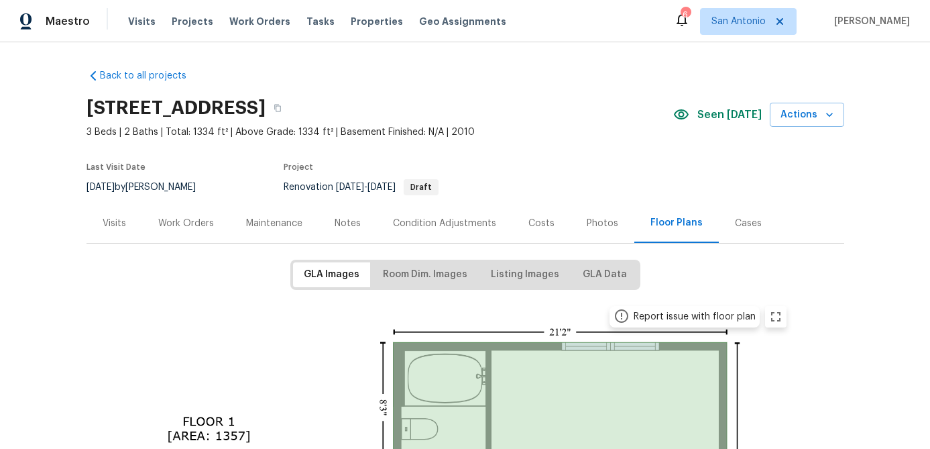
click at [186, 218] on div "Work Orders" at bounding box center [186, 223] width 56 height 13
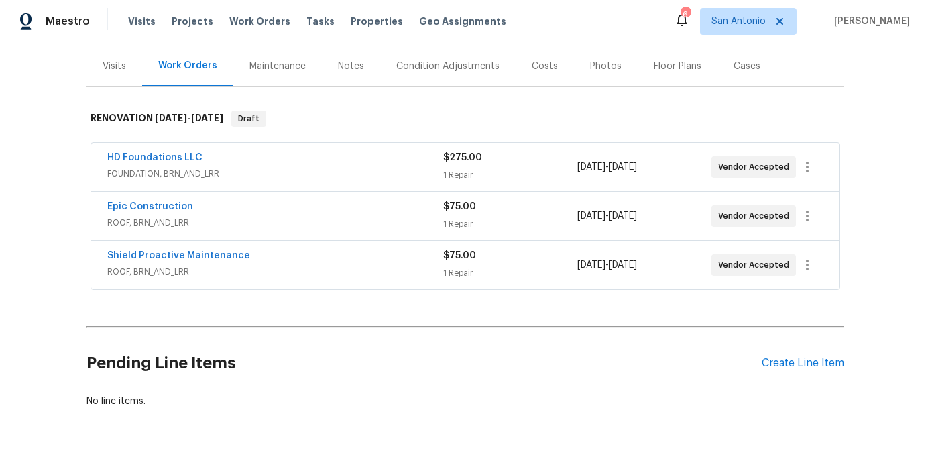
scroll to position [207, 0]
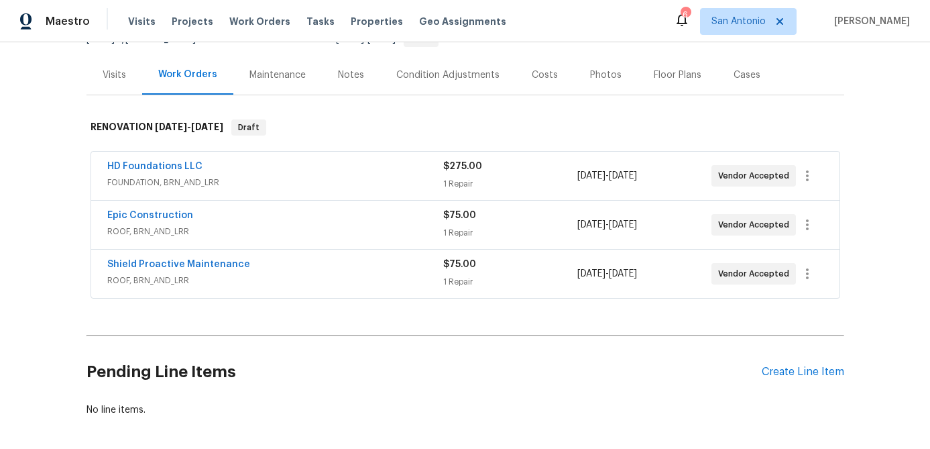
scroll to position [207, 0]
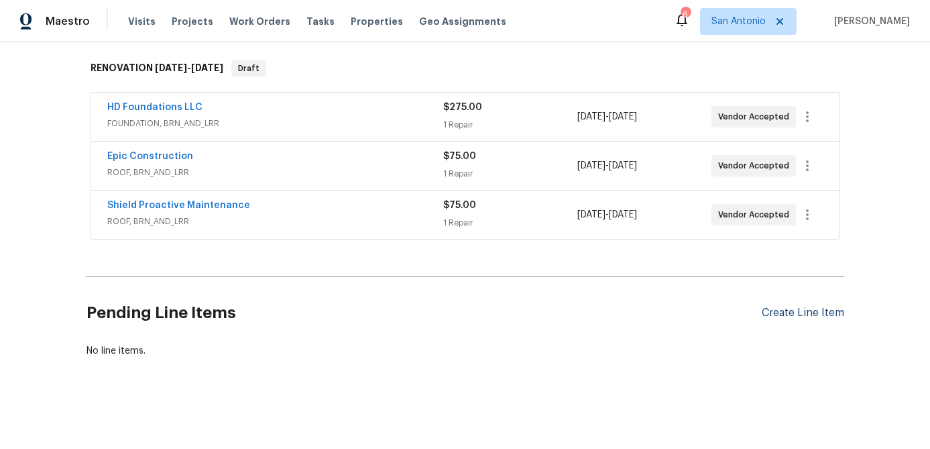
click at [806, 314] on div "Create Line Item" at bounding box center [803, 313] width 83 height 13
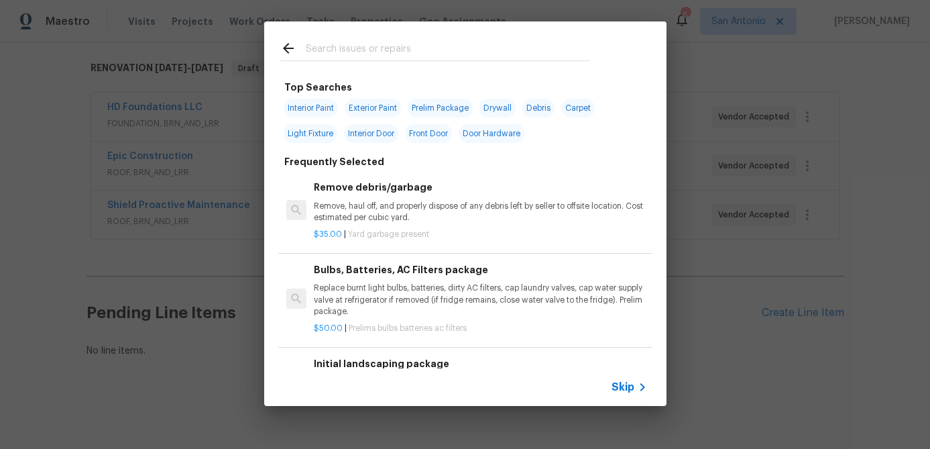
click at [626, 386] on span "Skip" at bounding box center [623, 386] width 23 height 13
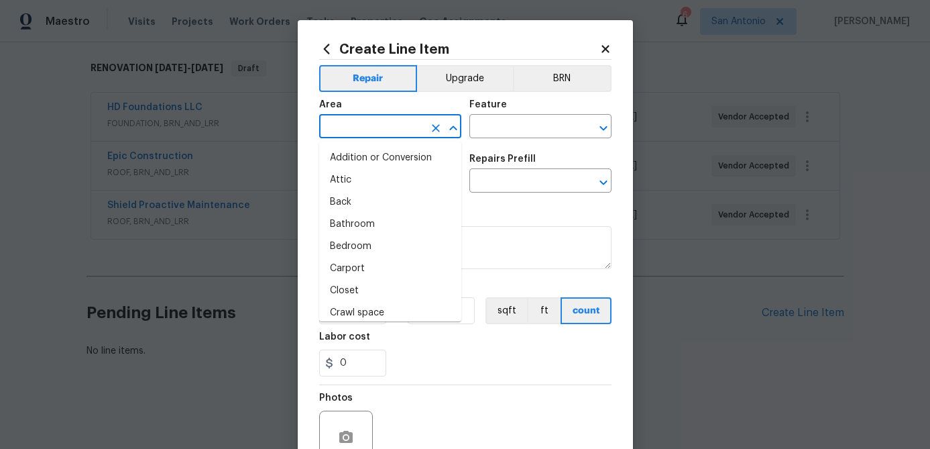
click at [381, 121] on input "text" at bounding box center [371, 127] width 105 height 21
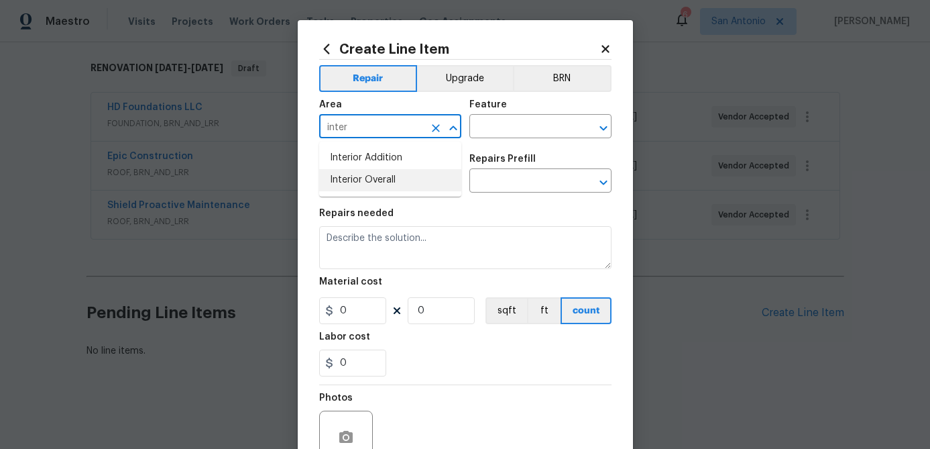
click at [366, 186] on li "Interior Overall" at bounding box center [390, 180] width 142 height 22
type input "Interior Overall"
click at [508, 137] on input "text" at bounding box center [522, 127] width 105 height 21
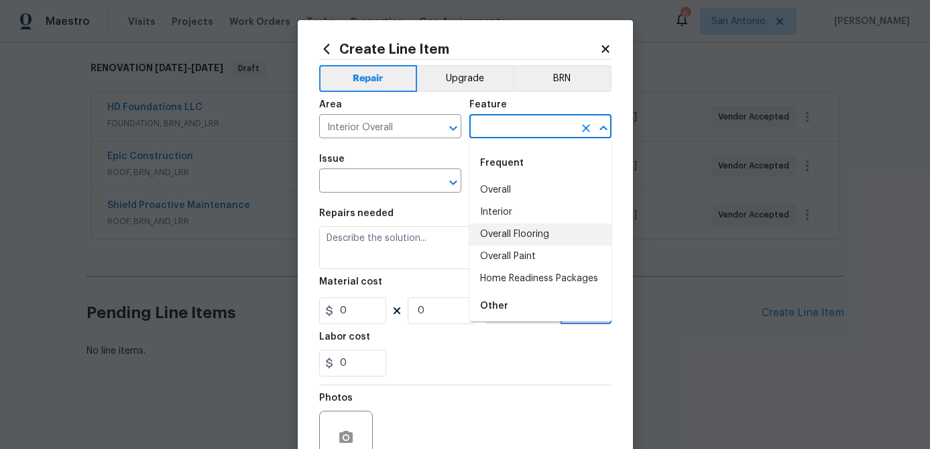
click at [516, 229] on li "Overall Flooring" at bounding box center [541, 234] width 142 height 22
type input "Overall Flooring"
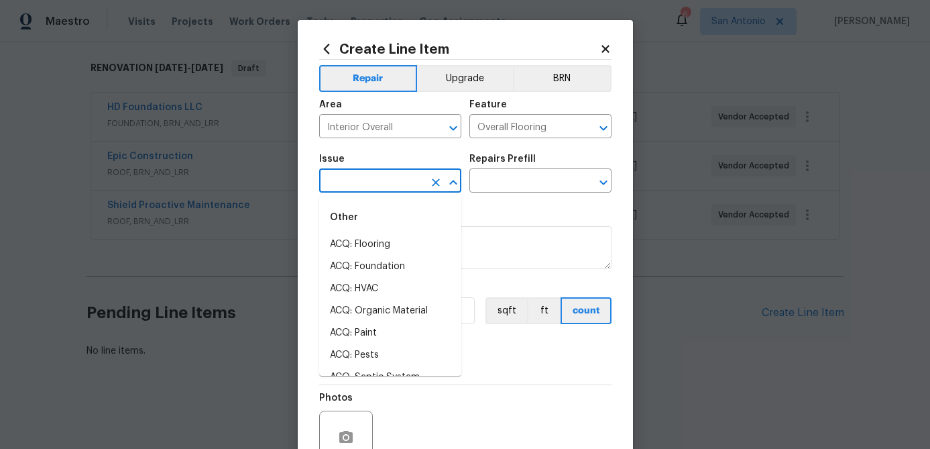
click at [399, 183] on input "text" at bounding box center [371, 182] width 105 height 21
click at [366, 267] on li "Flooring Extras" at bounding box center [390, 267] width 142 height 22
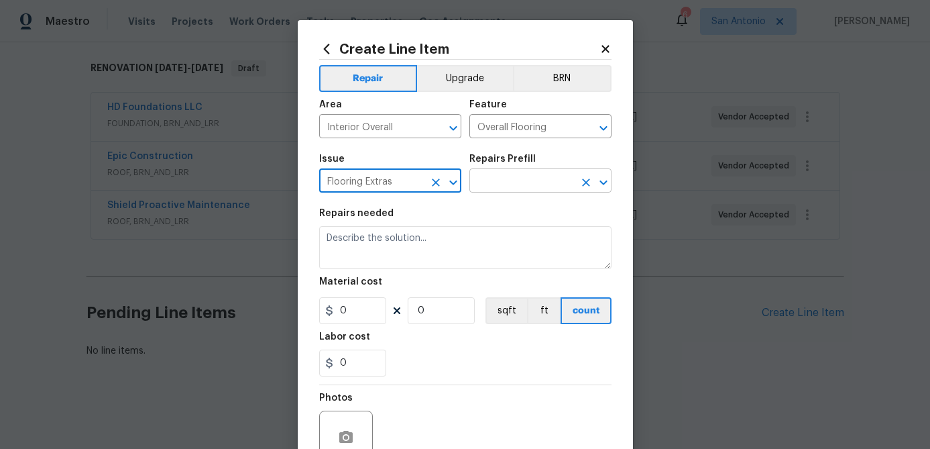
type input "Flooring Extras"
click at [521, 188] on input "text" at bounding box center [522, 182] width 105 height 21
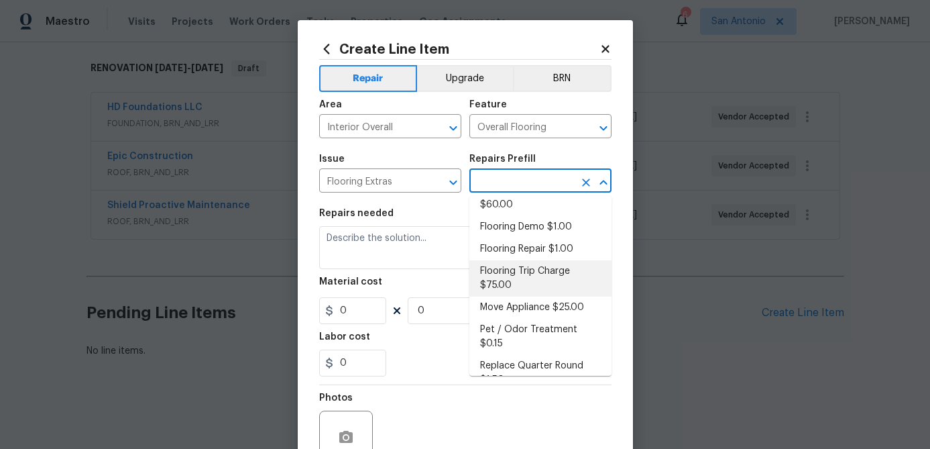
scroll to position [30, 0]
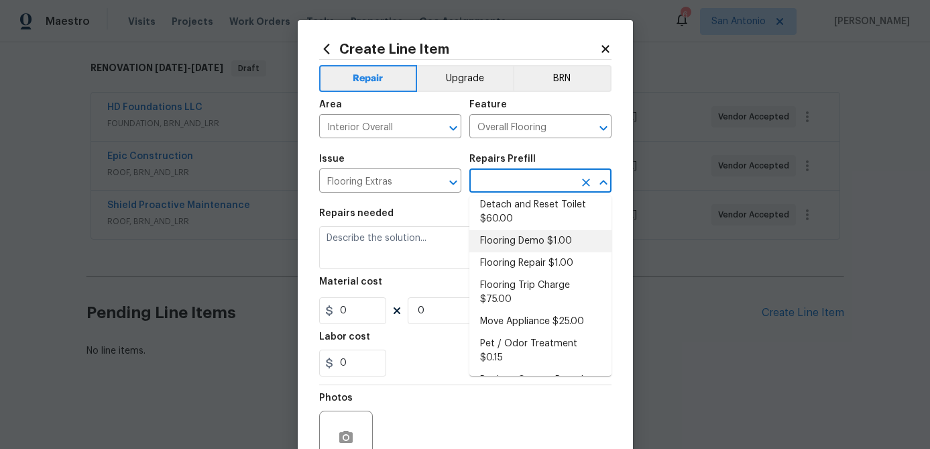
click at [527, 239] on li "Flooring Demo $1.00" at bounding box center [541, 241] width 142 height 22
type input "Flooring Demo $1.00"
type textarea "Demo existing flooring."
type input "1"
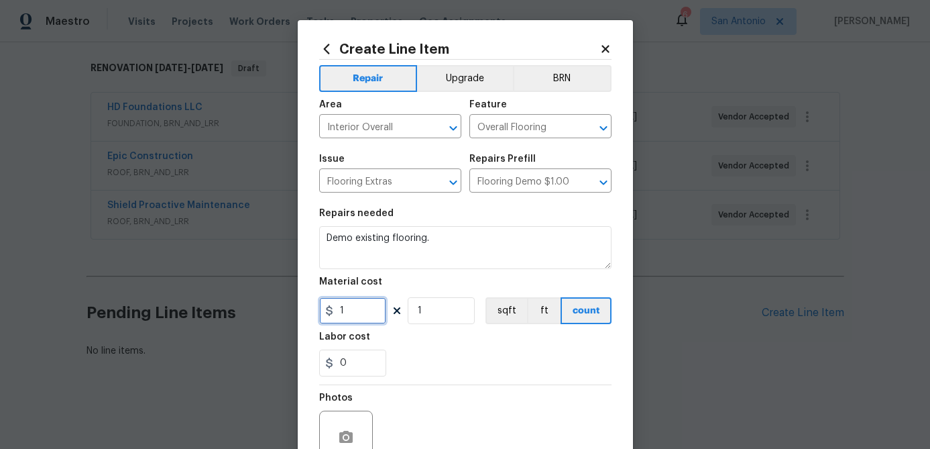
click at [350, 311] on input "1" at bounding box center [352, 310] width 67 height 27
type input "1.5"
click at [459, 317] on input "1" at bounding box center [441, 310] width 67 height 27
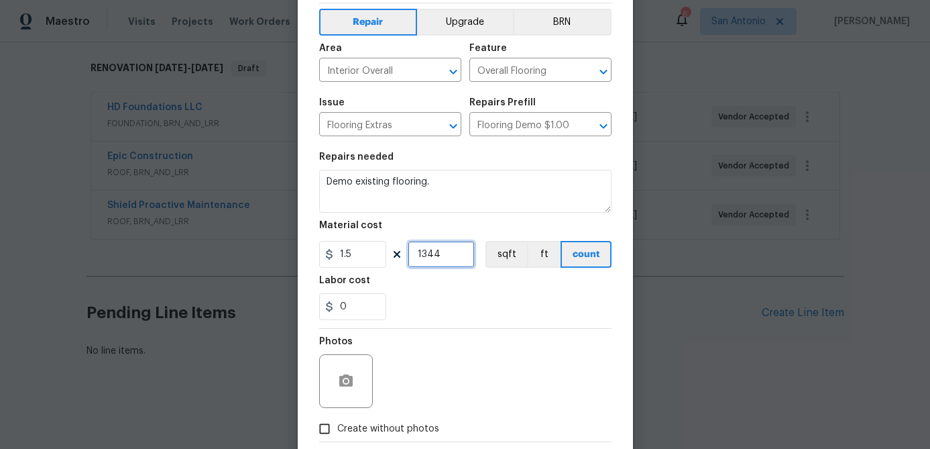
scroll to position [129, 0]
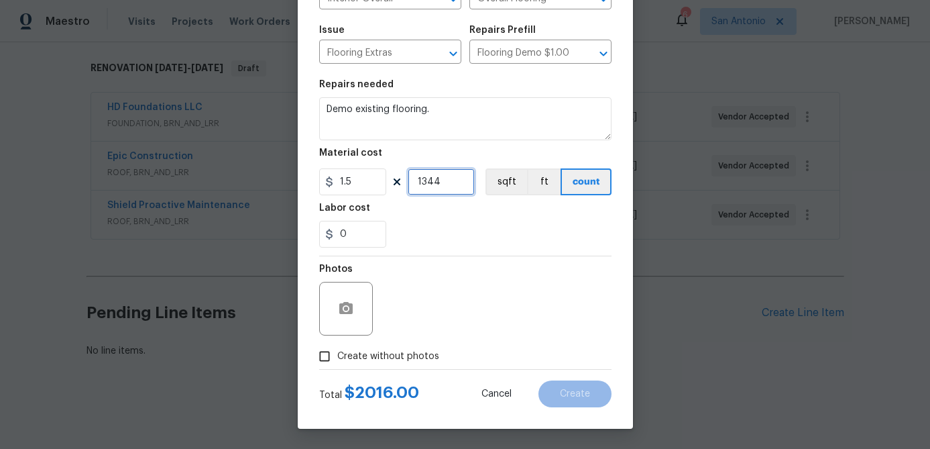
type input "1344"
click at [327, 361] on input "Create without photos" at bounding box center [324, 355] width 25 height 25
checkbox input "true"
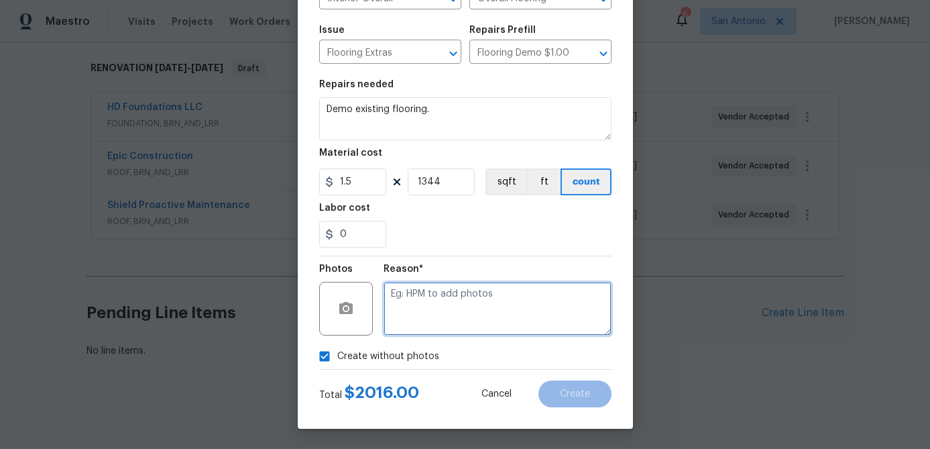
click at [420, 311] on textarea at bounding box center [498, 309] width 228 height 54
type textarea "."
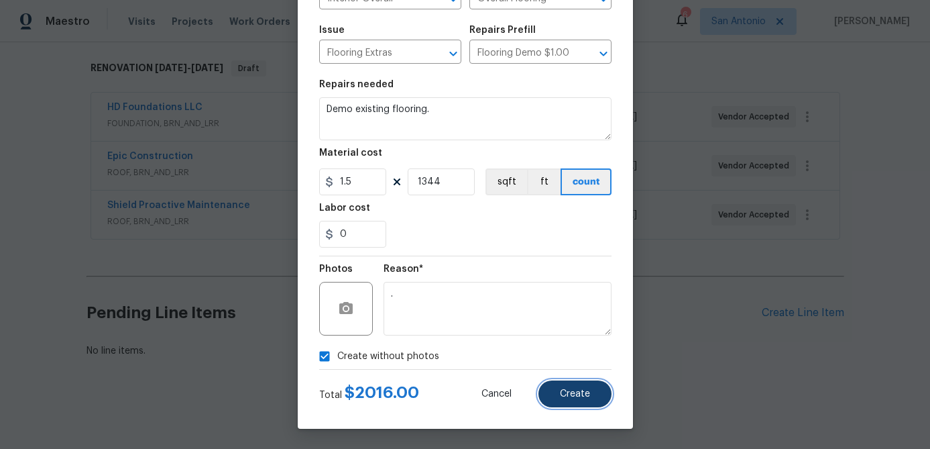
click at [581, 402] on button "Create" at bounding box center [575, 393] width 73 height 27
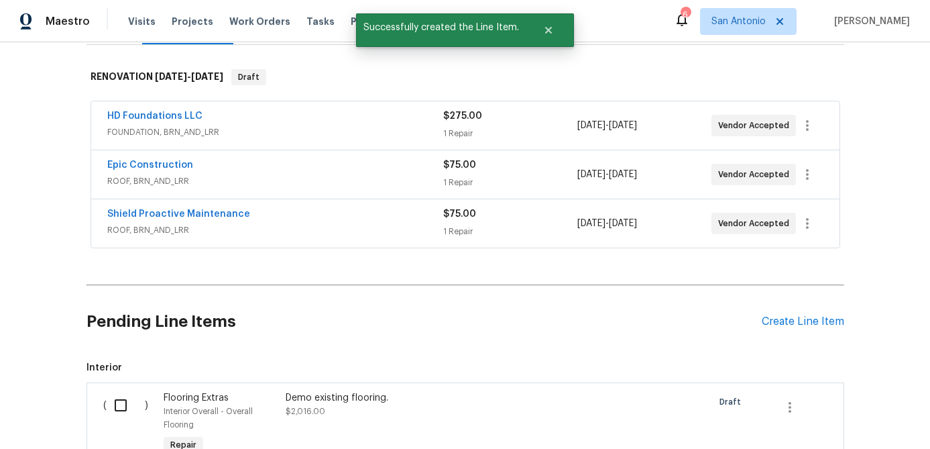
scroll to position [197, 0]
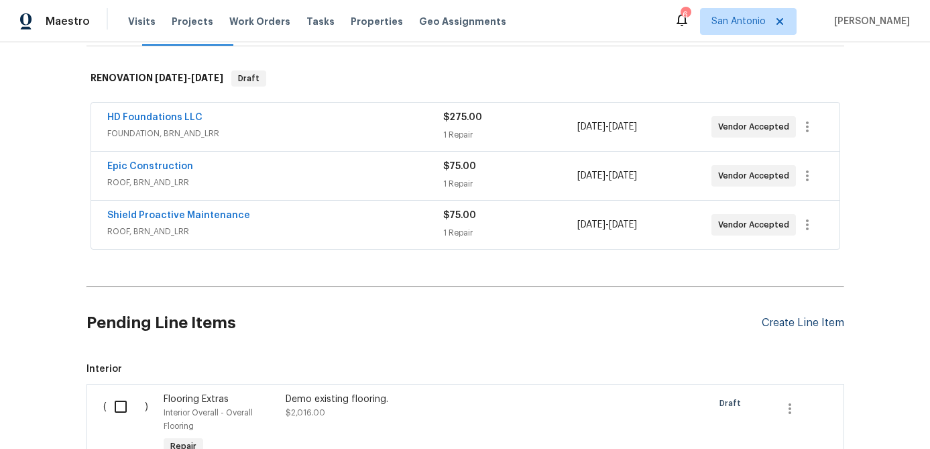
click at [778, 325] on div "Create Line Item" at bounding box center [803, 323] width 83 height 13
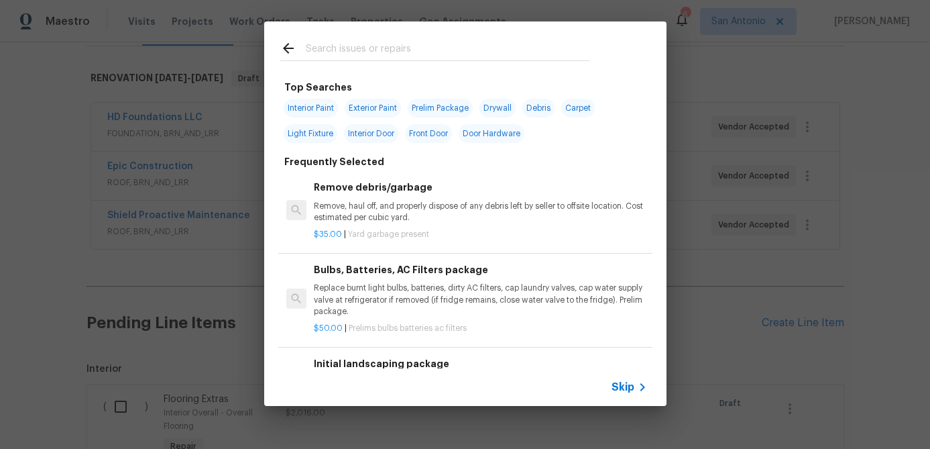
click at [743, 91] on div "Top Searches Interior Paint Exterior Paint Prelim Package Drywall Debris Carpet…" at bounding box center [465, 213] width 930 height 427
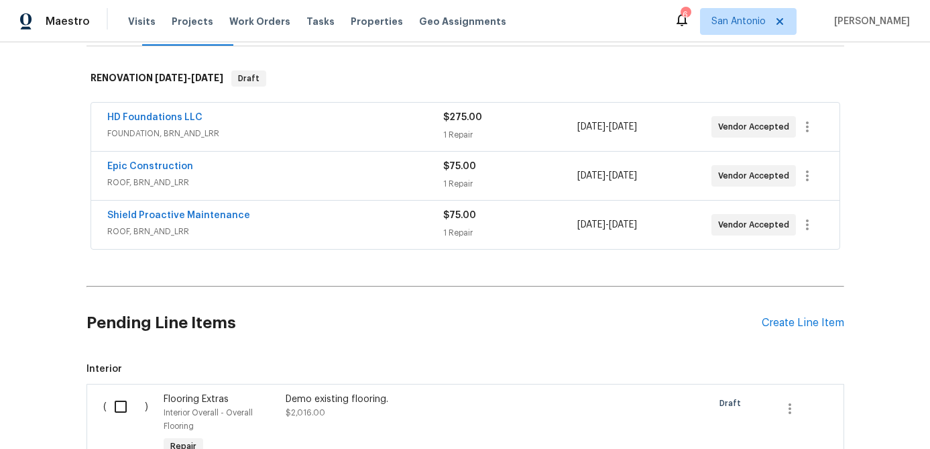
scroll to position [0, 0]
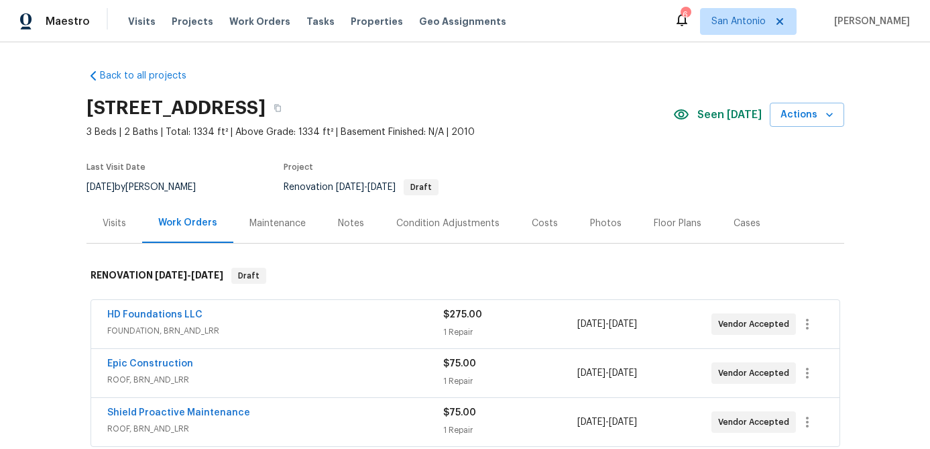
click at [661, 227] on div "Floor Plans" at bounding box center [678, 223] width 48 height 13
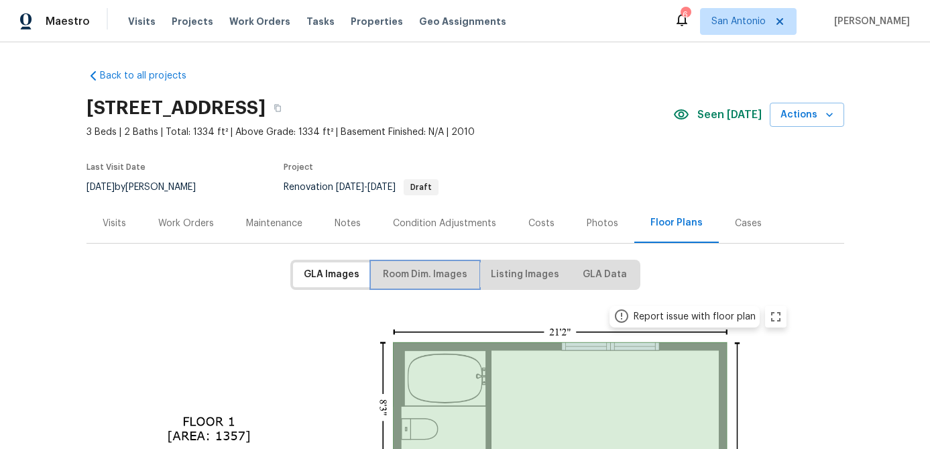
click at [413, 282] on span "Room Dim. Images" at bounding box center [425, 274] width 85 height 17
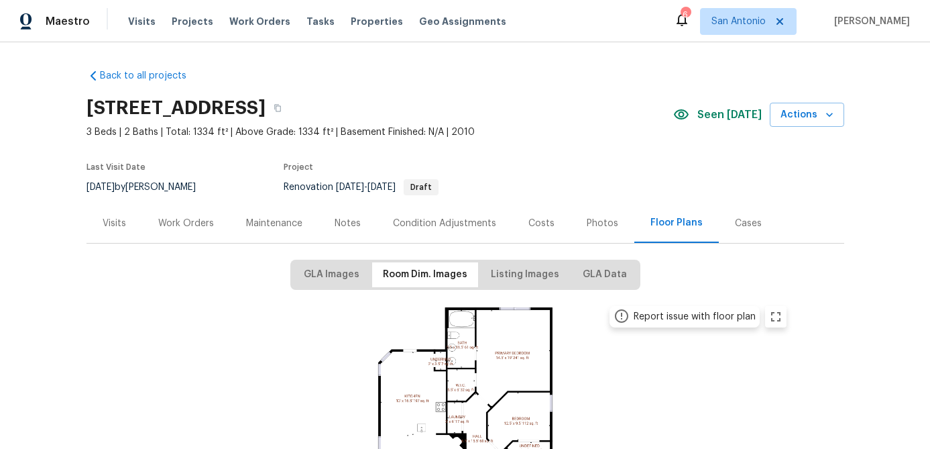
click at [182, 222] on div "Work Orders" at bounding box center [186, 223] width 56 height 13
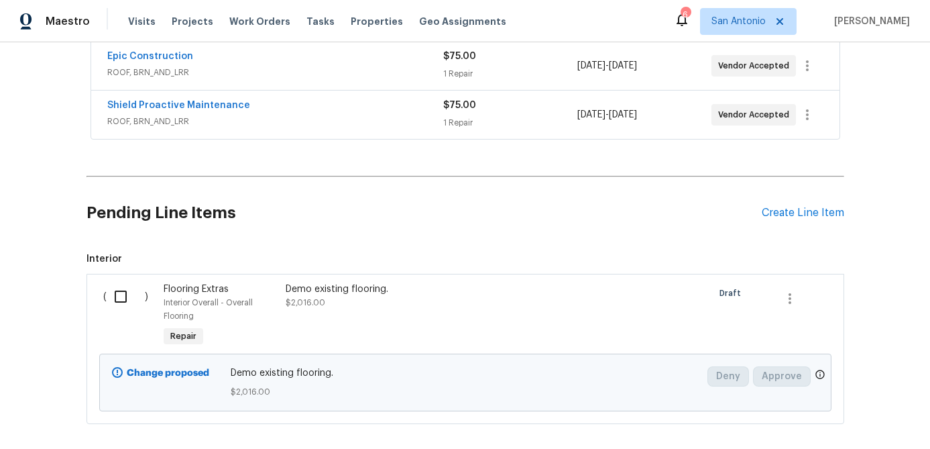
scroll to position [374, 0]
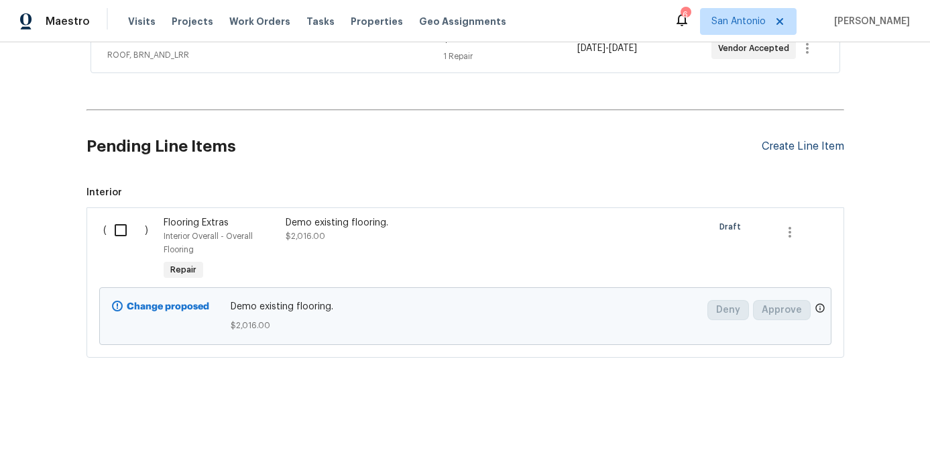
click at [790, 148] on div "Create Line Item" at bounding box center [803, 146] width 83 height 13
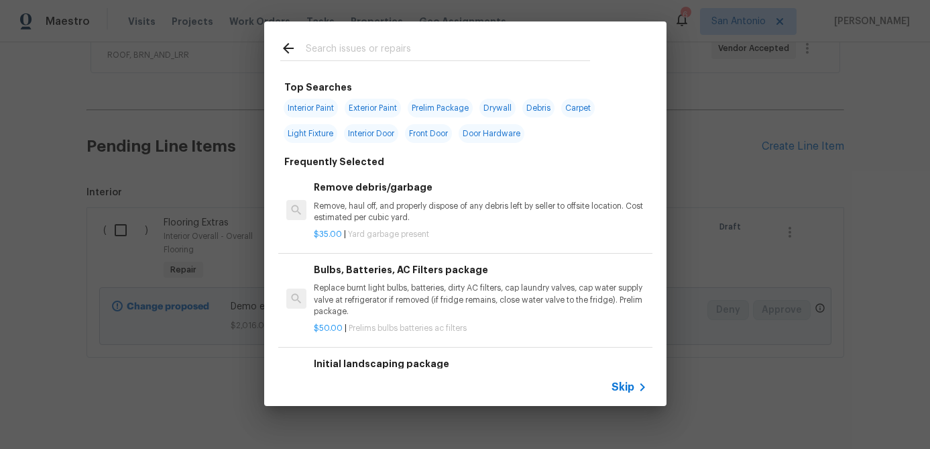
click at [621, 388] on span "Skip" at bounding box center [623, 386] width 23 height 13
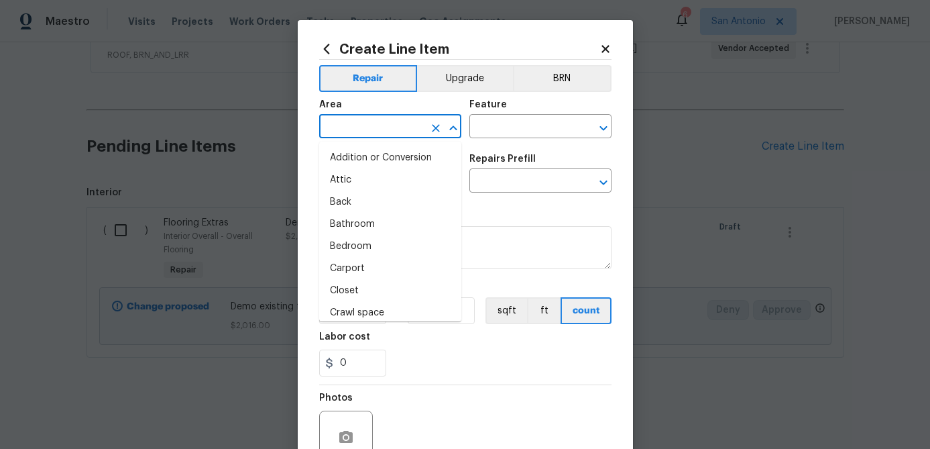
click at [353, 136] on input "text" at bounding box center [371, 127] width 105 height 21
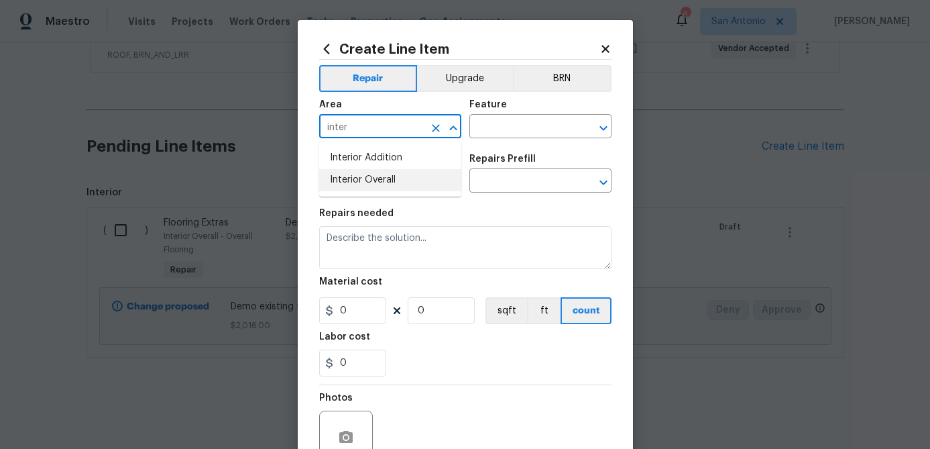
click at [367, 185] on li "Interior Overall" at bounding box center [390, 180] width 142 height 22
type input "Interior Overall"
click at [486, 128] on input "text" at bounding box center [522, 127] width 105 height 21
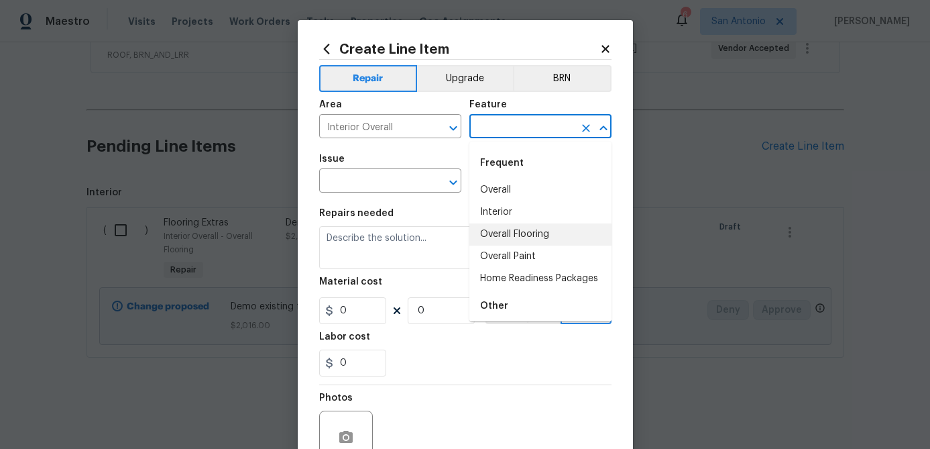
click at [507, 237] on li "Overall Flooring" at bounding box center [541, 234] width 142 height 22
type input "Overall Flooring"
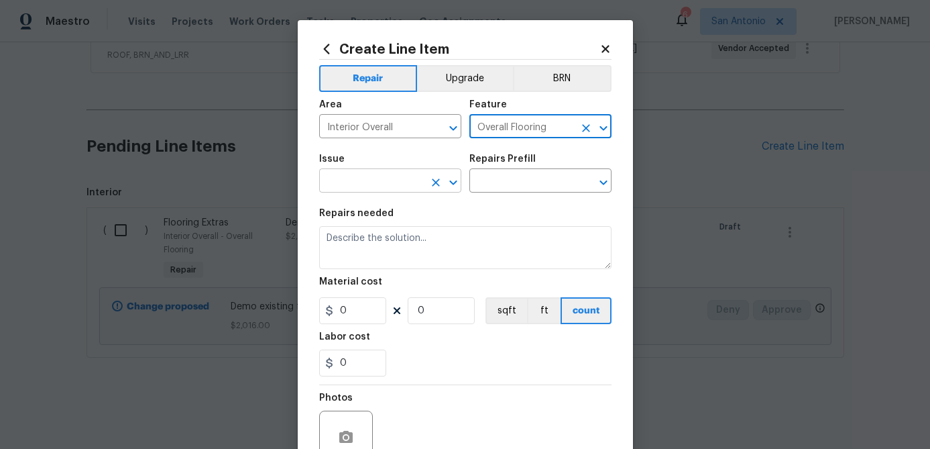
click at [400, 190] on input "text" at bounding box center [371, 182] width 105 height 21
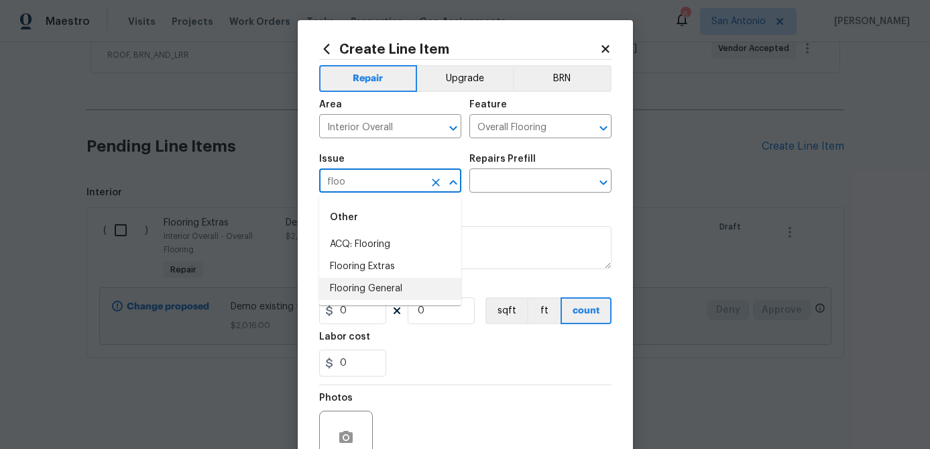
click at [366, 293] on li "Flooring General" at bounding box center [390, 289] width 142 height 22
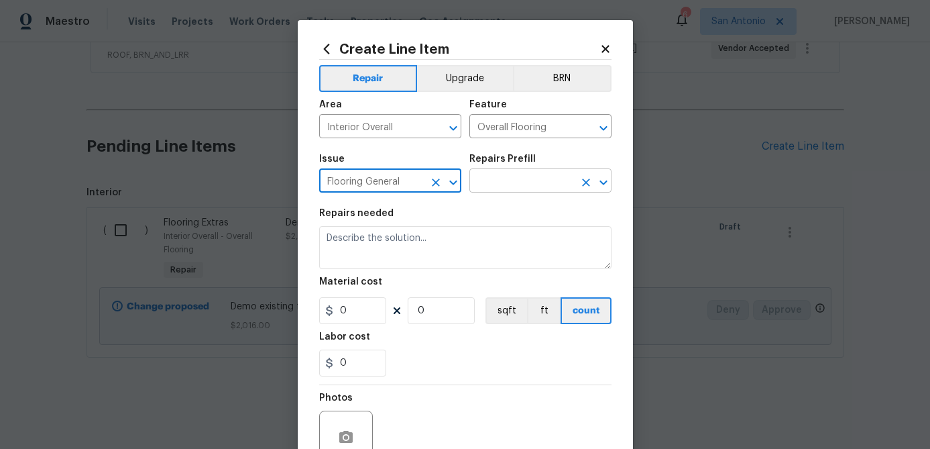
type input "Flooring General"
click at [516, 173] on input "text" at bounding box center [522, 182] width 105 height 21
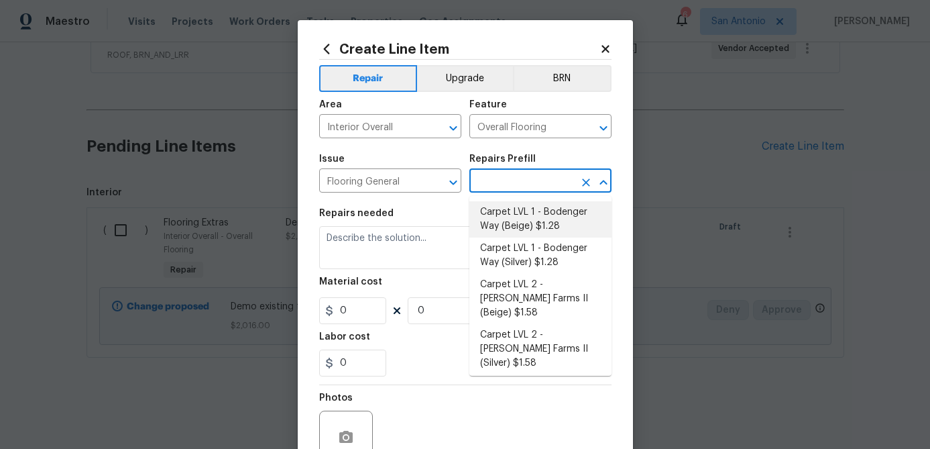
click at [515, 211] on li "Carpet LVL 1 - Bodenger Way (Beige) $1.28" at bounding box center [541, 219] width 142 height 36
type input "Carpet LVL 1 - Bodenger Way (Beige) $1.28"
type textarea "Install new carpet. (Bodenger Way 749 Bird Bath, Beige) at all previously carpe…"
type input "1.28"
type input "1"
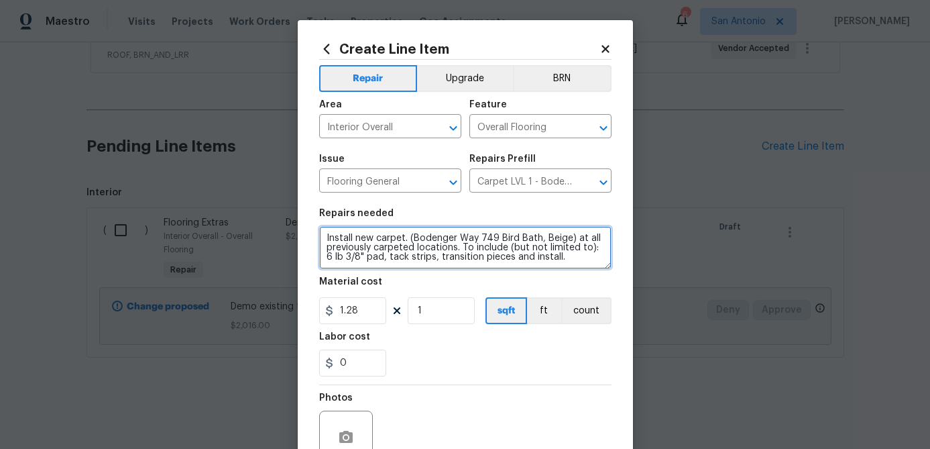
click at [325, 234] on textarea "Install new carpet. (Bodenger Way 749 Bird Bath, Beige) at all previously carpe…" at bounding box center [465, 247] width 292 height 43
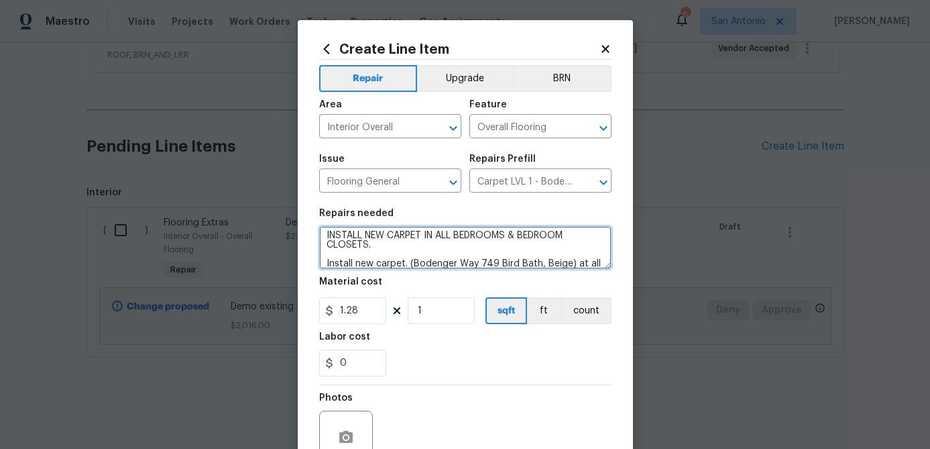
scroll to position [28, 0]
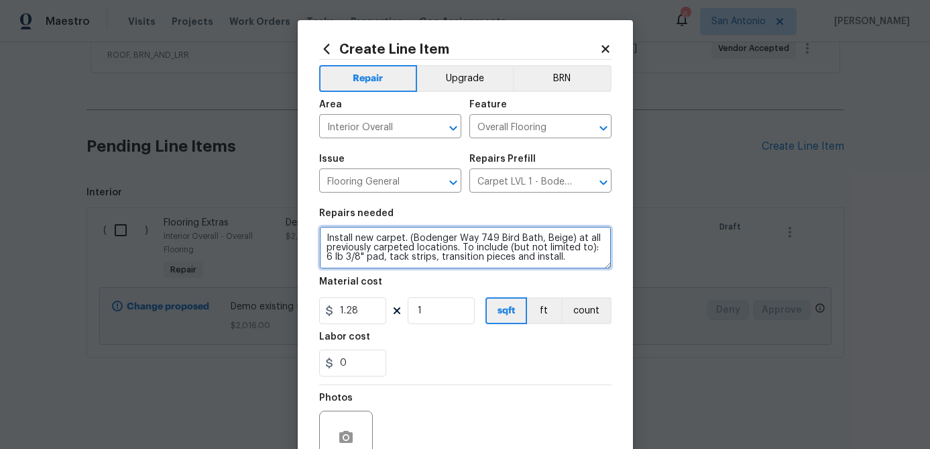
type textarea "INSTALL NEW CARPET IN ALL BEDROOMS & BEDROOM CLOSETS. Install new carpet. (Bode…"
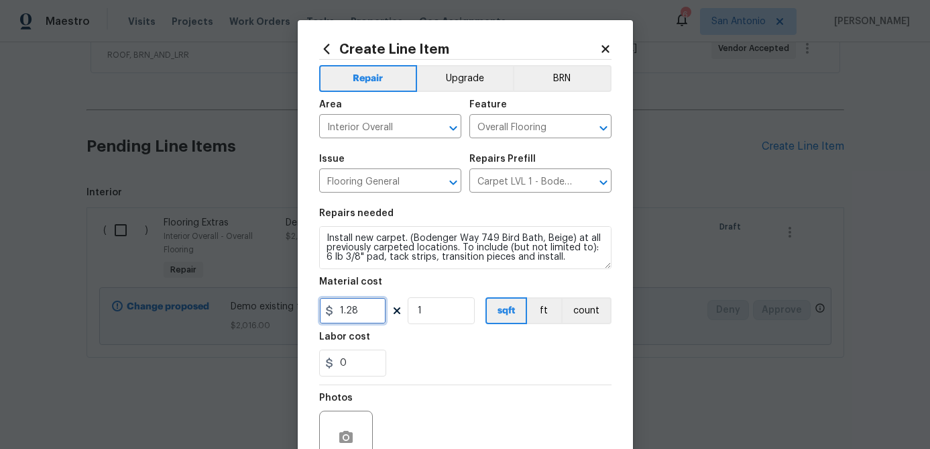
click at [366, 317] on input "1.28" at bounding box center [352, 310] width 67 height 27
type input "862.5"
click at [439, 316] on input "1" at bounding box center [441, 310] width 67 height 27
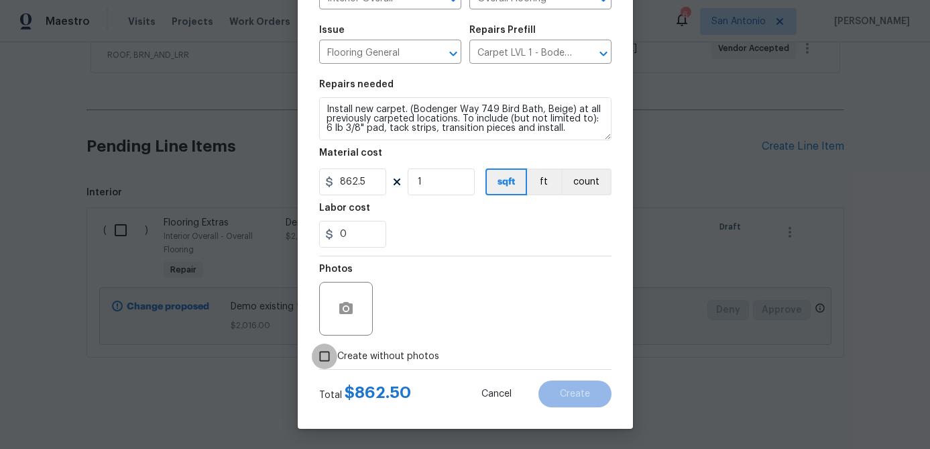
click at [327, 354] on input "Create without photos" at bounding box center [324, 355] width 25 height 25
checkbox input "true"
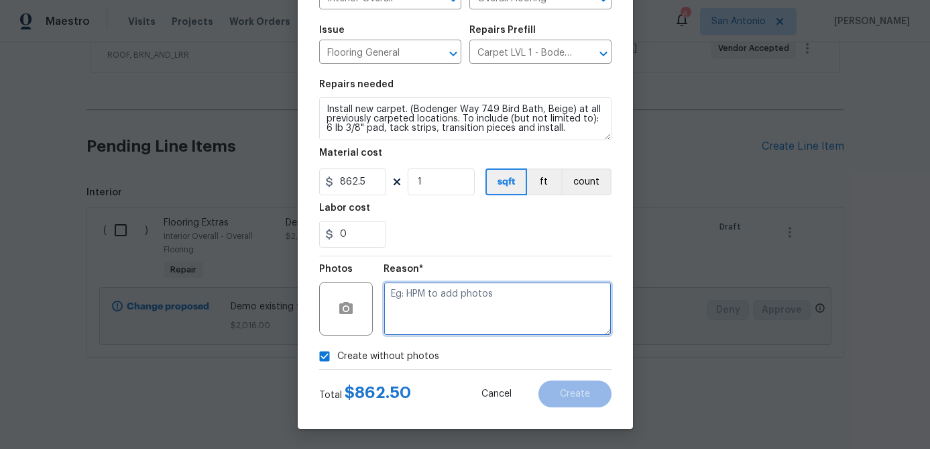
click at [413, 327] on textarea at bounding box center [498, 309] width 228 height 54
type textarea "."
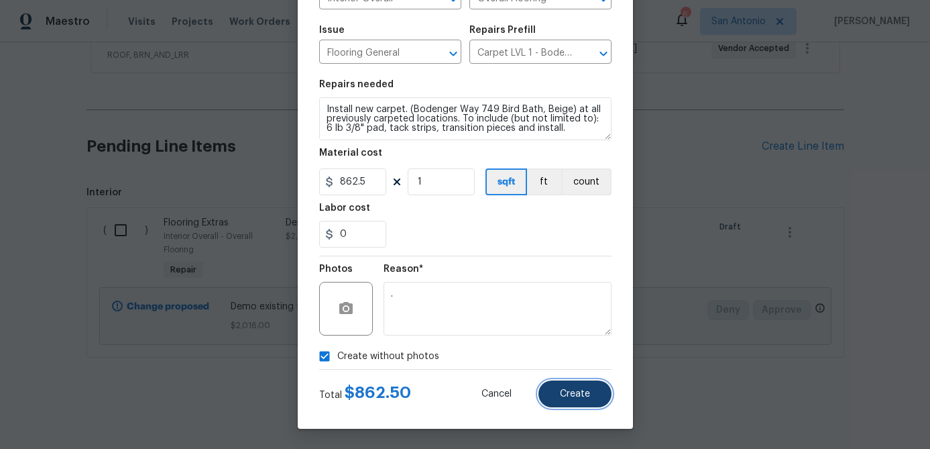
click at [572, 394] on span "Create" at bounding box center [575, 394] width 30 height 10
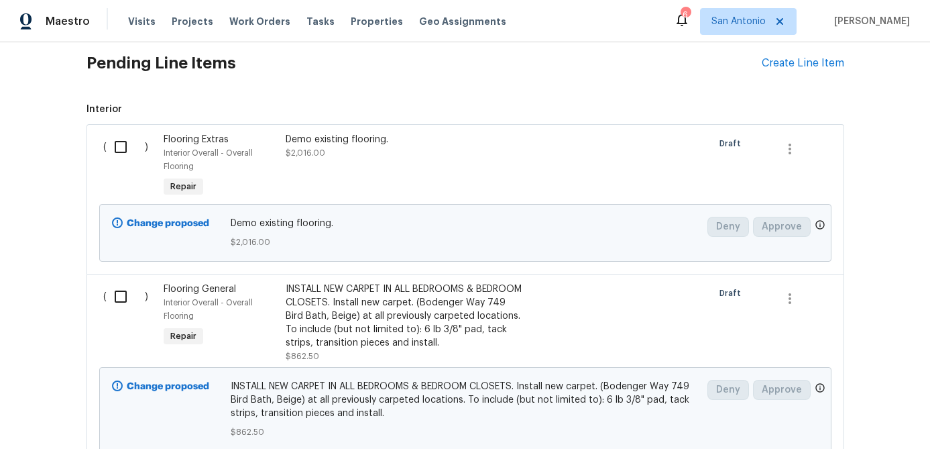
scroll to position [462, 0]
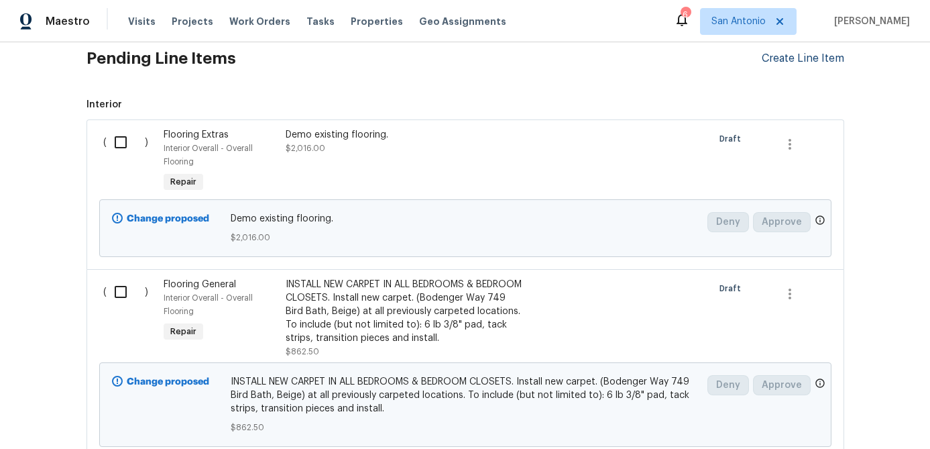
click at [798, 61] on div "Create Line Item" at bounding box center [803, 58] width 83 height 13
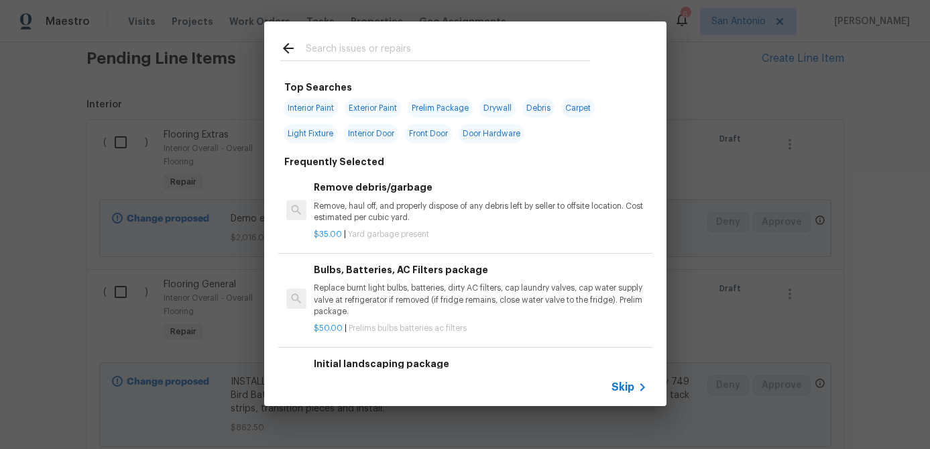
click at [626, 384] on span "Skip" at bounding box center [623, 386] width 23 height 13
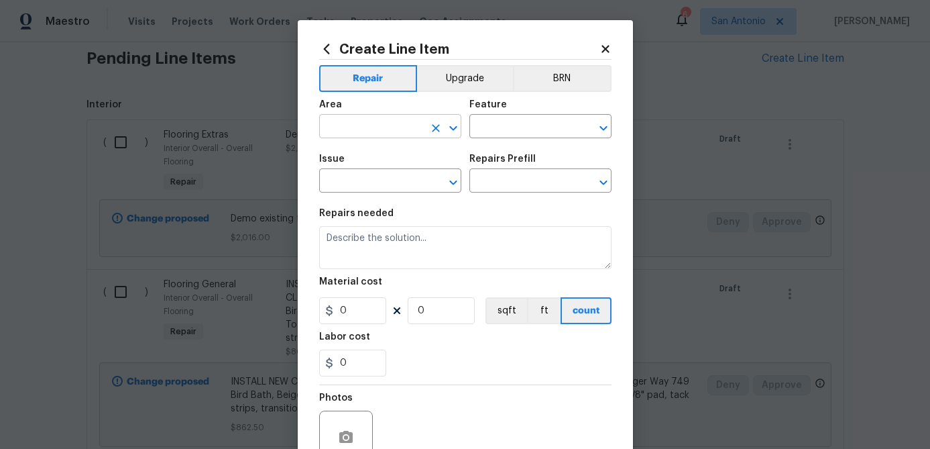
click at [339, 121] on input "text" at bounding box center [371, 127] width 105 height 21
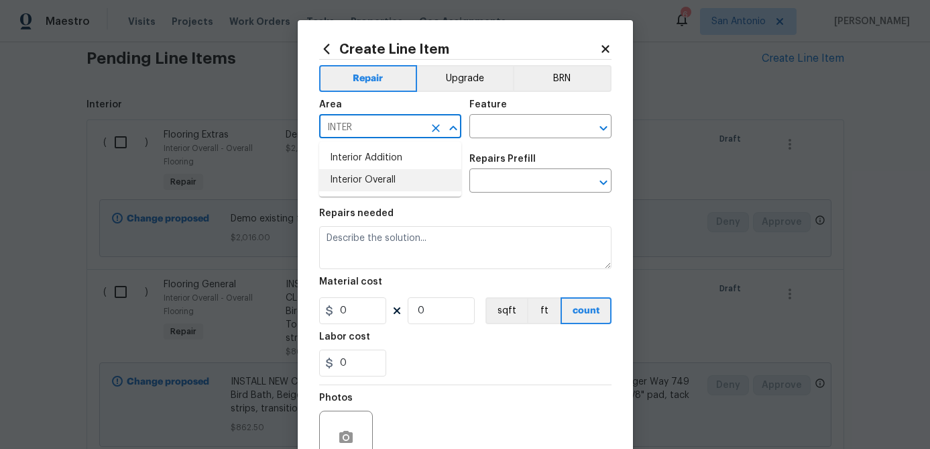
click at [341, 174] on li "Interior Overall" at bounding box center [390, 180] width 142 height 22
type input "Interior Overall"
click at [494, 126] on input "text" at bounding box center [522, 127] width 105 height 21
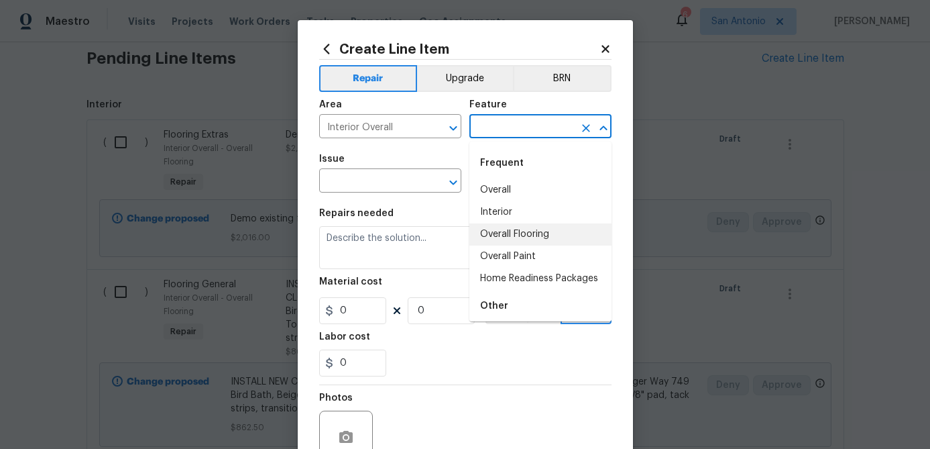
click at [503, 233] on li "Overall Flooring" at bounding box center [541, 234] width 142 height 22
type input "Overall Flooring"
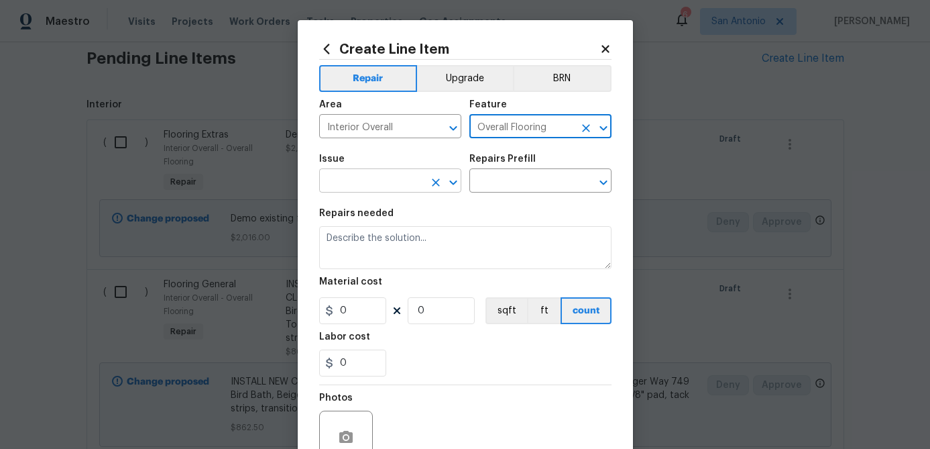
click at [368, 180] on input "text" at bounding box center [371, 182] width 105 height 21
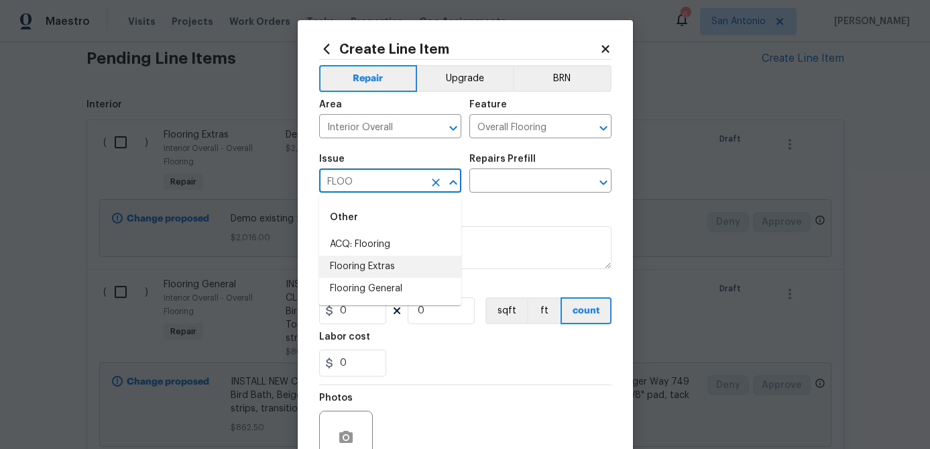
click at [343, 266] on li "Flooring Extras" at bounding box center [390, 267] width 142 height 22
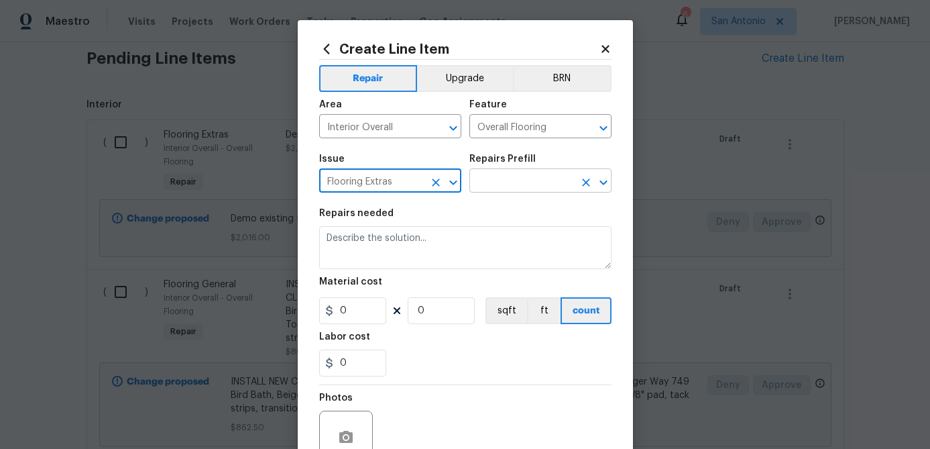
type input "Flooring Extras"
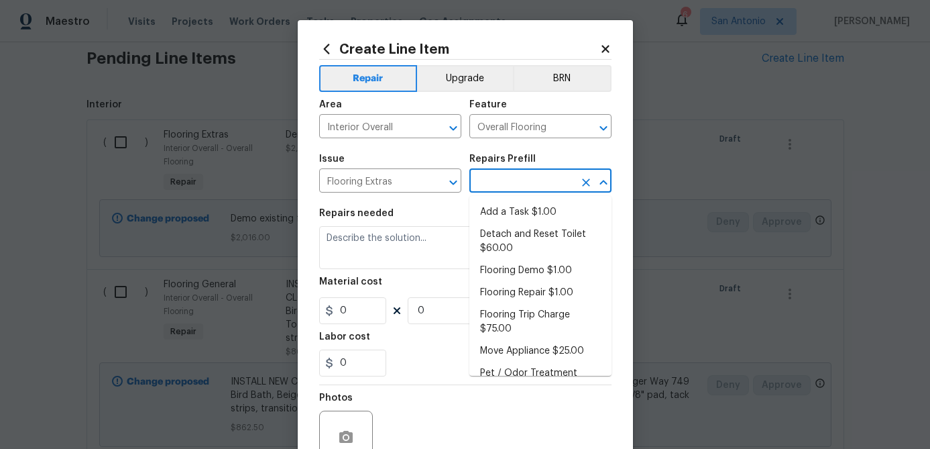
click at [510, 177] on input "text" at bounding box center [522, 182] width 105 height 21
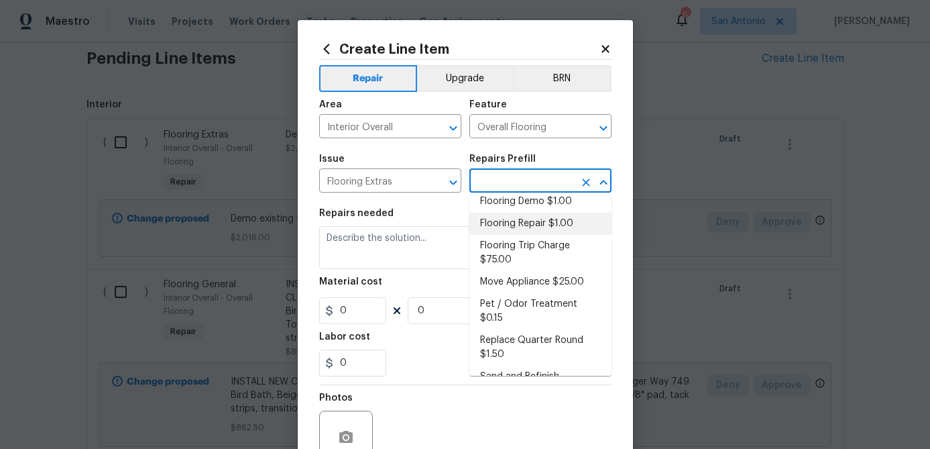
scroll to position [78, 0]
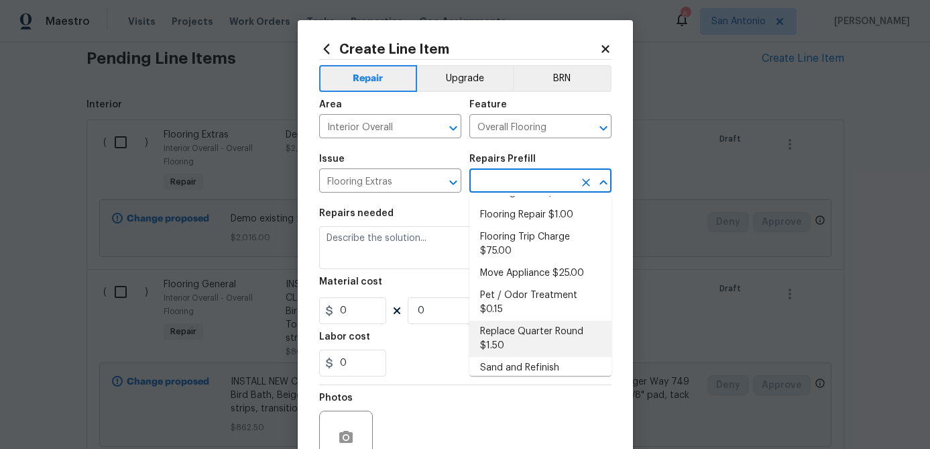
click at [506, 321] on li "Replace Quarter Round $1.50" at bounding box center [541, 339] width 142 height 36
type input "Replace Quarter Round $1.50"
type textarea "Replace Quarter Round"
type input "1.5"
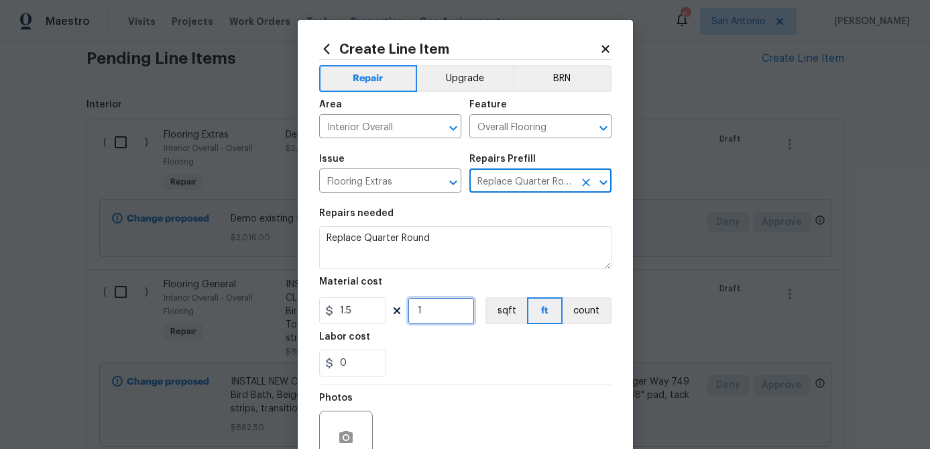
click at [431, 315] on input "1" at bounding box center [441, 310] width 67 height 27
type input "300"
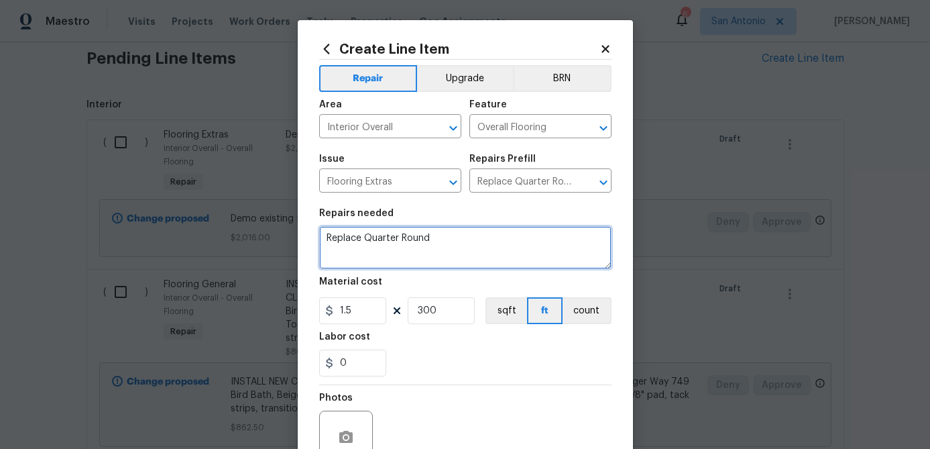
click at [323, 233] on textarea "Replace Quarter Round" at bounding box center [465, 247] width 292 height 43
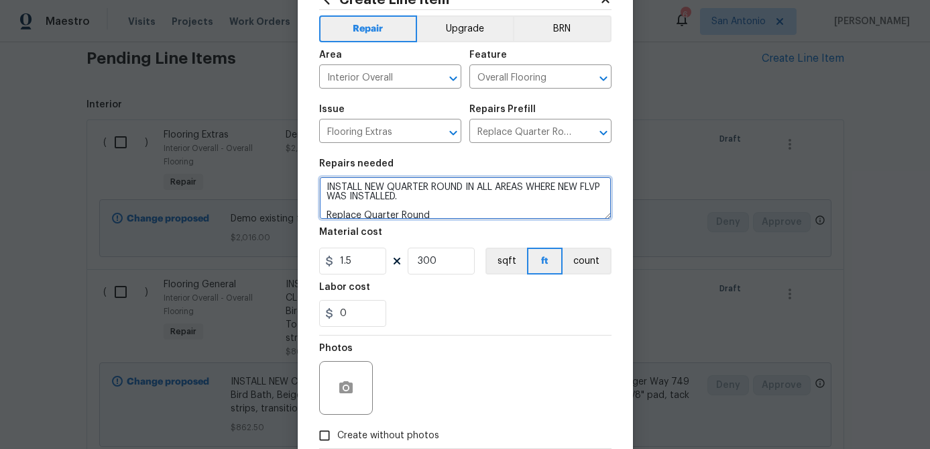
scroll to position [129, 0]
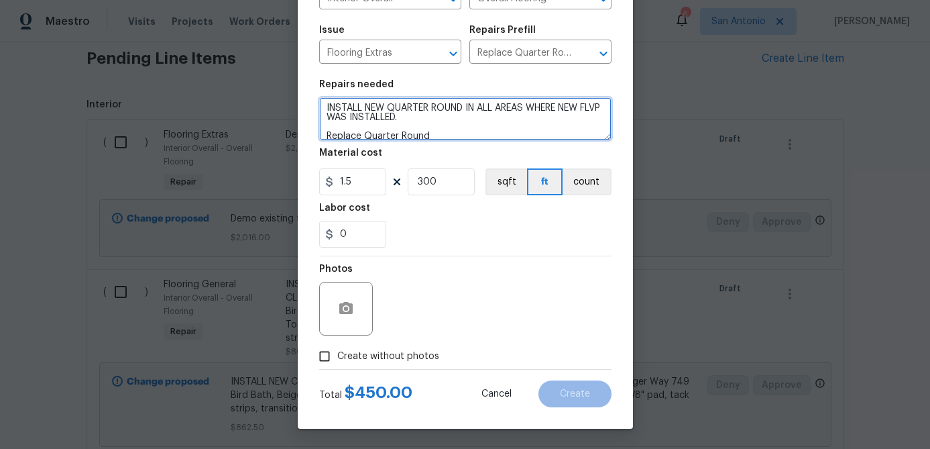
type textarea "INSTALL NEW QUARTER ROUND IN ALL AREAS WHERE NEW FLVP WAS INSTALLED. Replace Qu…"
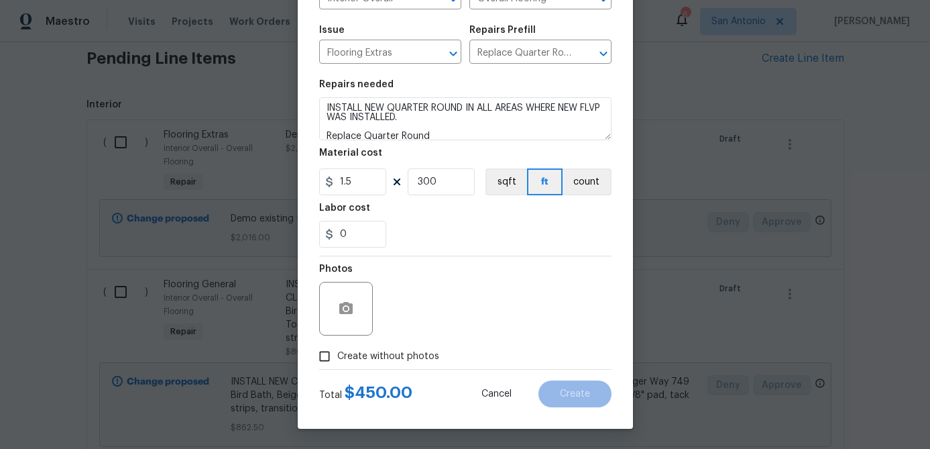
click at [330, 358] on input "Create without photos" at bounding box center [324, 355] width 25 height 25
checkbox input "true"
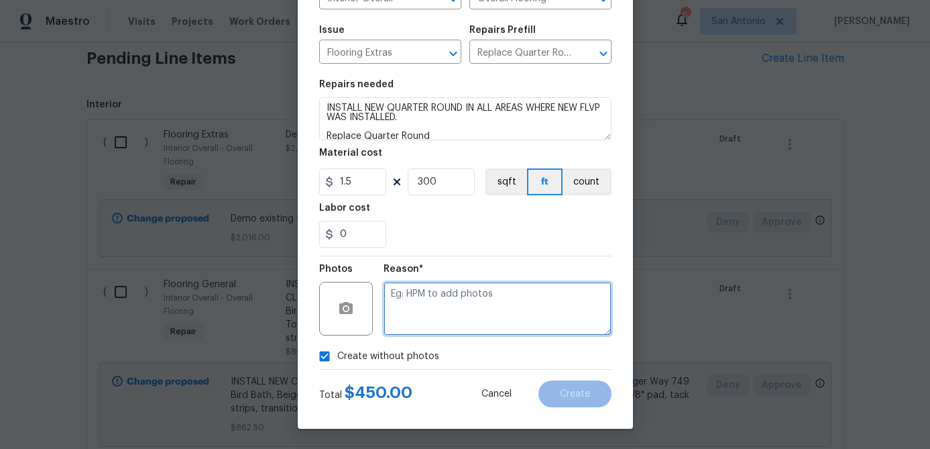
click at [415, 321] on textarea at bounding box center [498, 309] width 228 height 54
type textarea "."
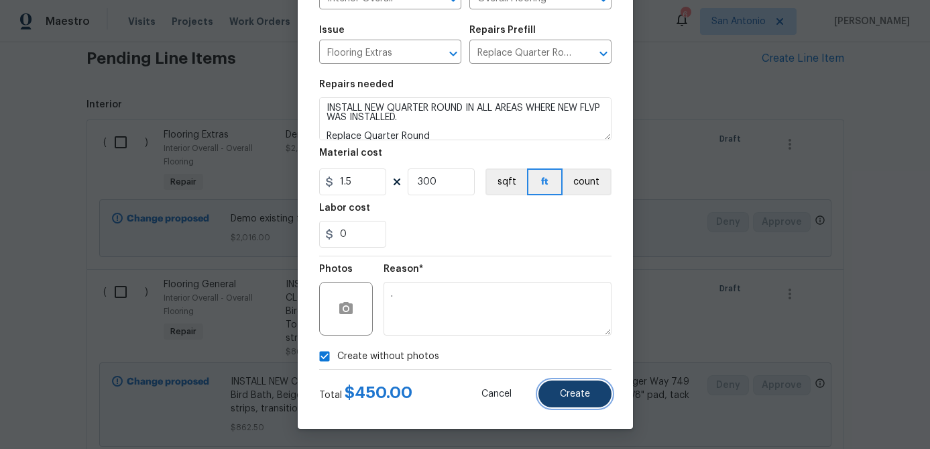
click at [568, 394] on span "Create" at bounding box center [575, 394] width 30 height 10
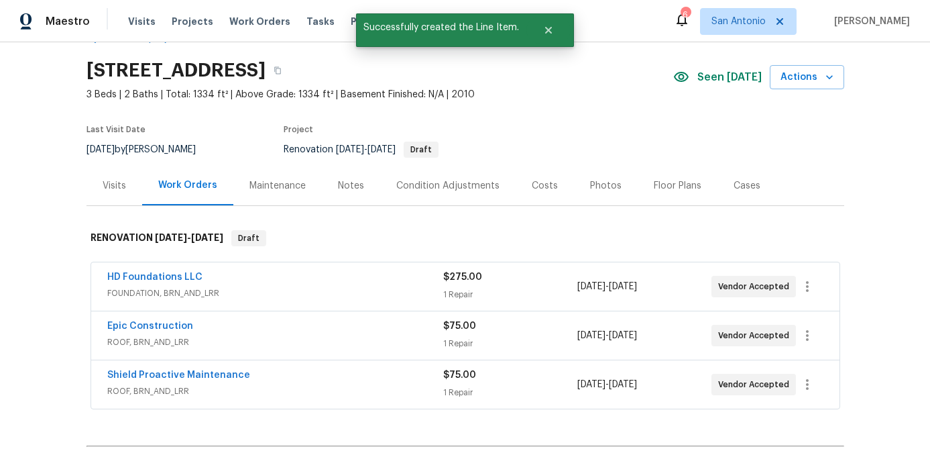
scroll to position [1, 0]
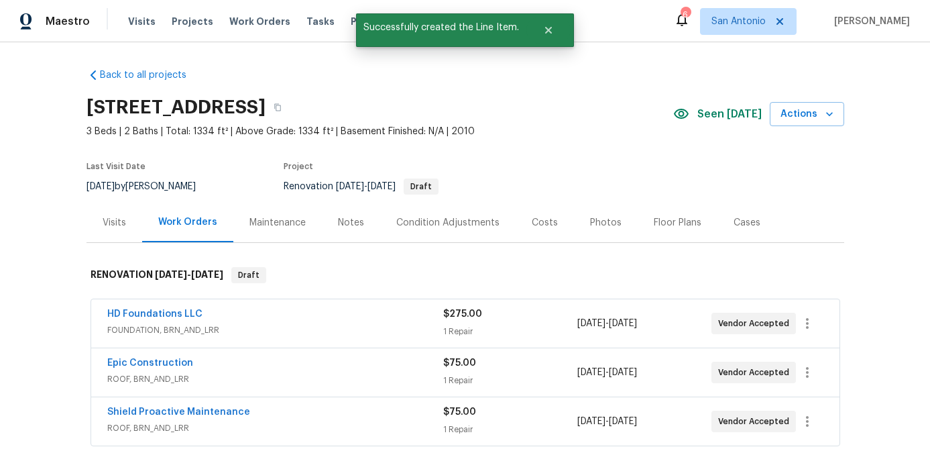
click at [466, 219] on div "Condition Adjustments" at bounding box center [447, 222] width 103 height 13
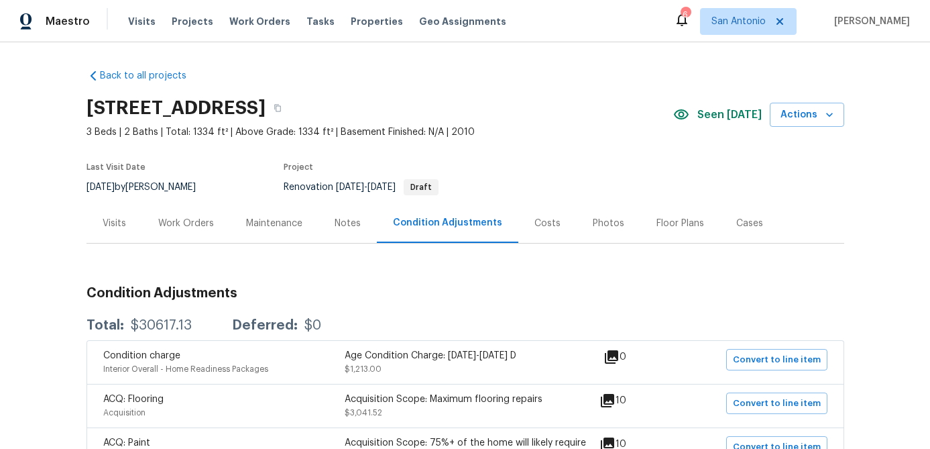
click at [199, 225] on div "Work Orders" at bounding box center [186, 223] width 56 height 13
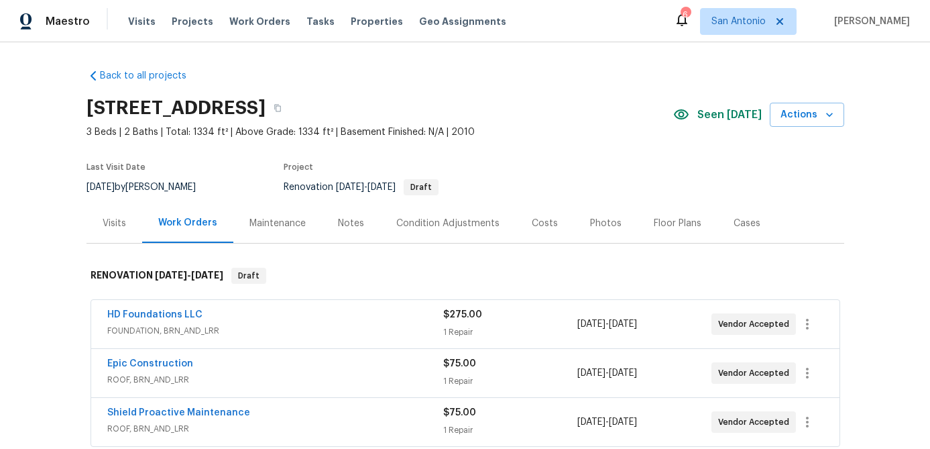
click at [452, 224] on div "Condition Adjustments" at bounding box center [447, 223] width 103 height 13
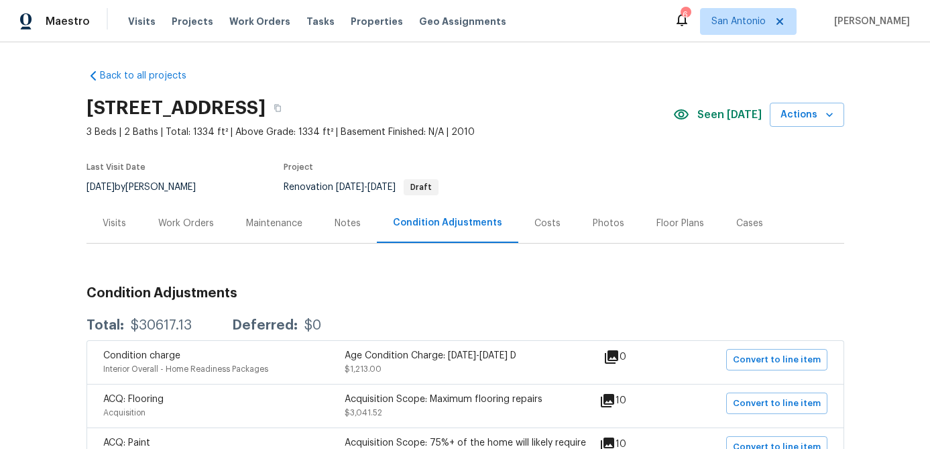
click at [186, 227] on div "Work Orders" at bounding box center [186, 223] width 56 height 13
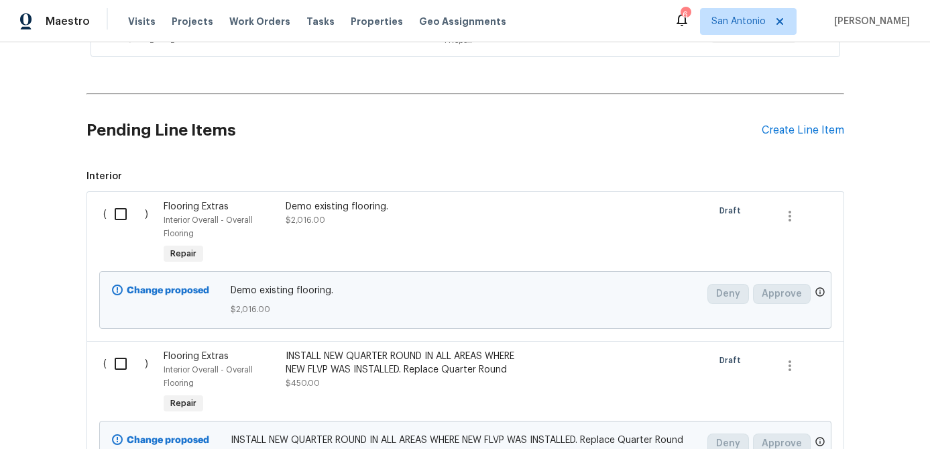
scroll to position [386, 0]
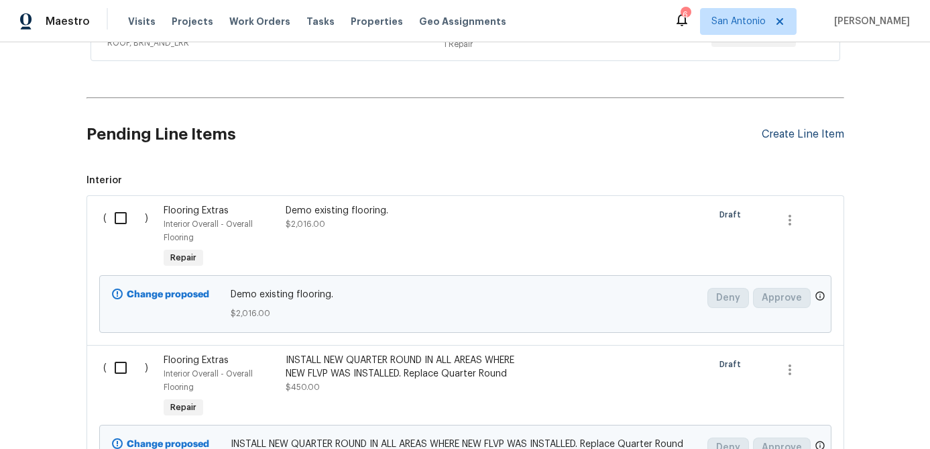
click at [795, 129] on div "Create Line Item" at bounding box center [803, 134] width 83 height 13
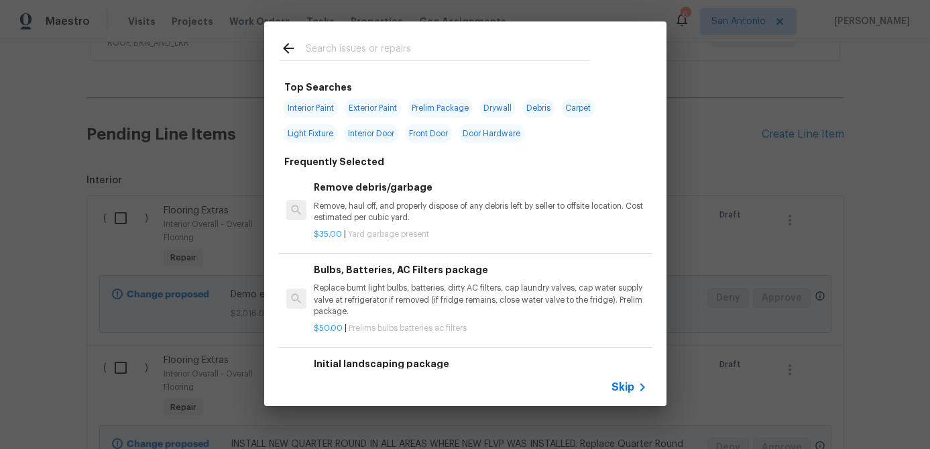
click at [623, 376] on div "Skip" at bounding box center [465, 387] width 402 height 38
click at [626, 387] on span "Skip" at bounding box center [623, 386] width 23 height 13
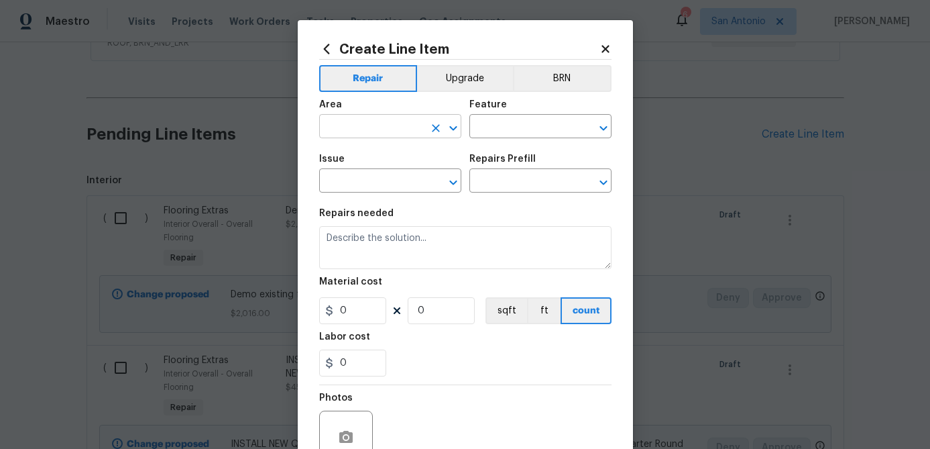
click at [403, 129] on input "text" at bounding box center [371, 127] width 105 height 21
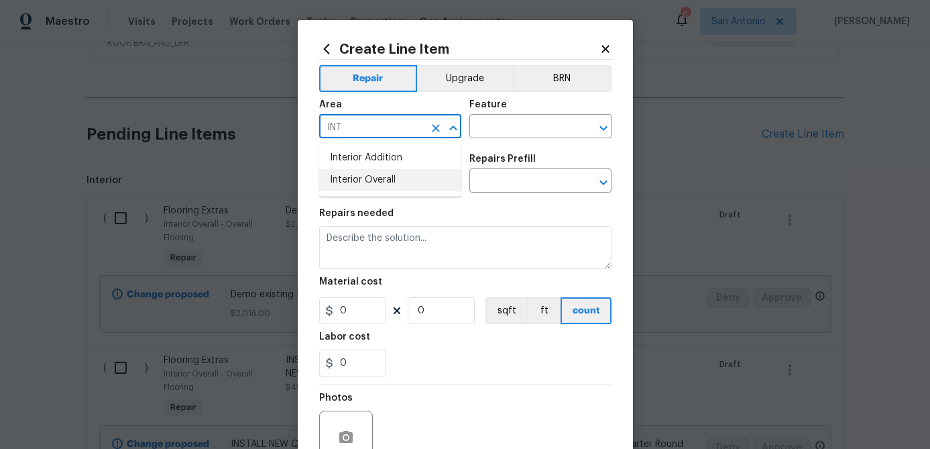
click at [358, 175] on li "Interior Overall" at bounding box center [390, 180] width 142 height 22
type input "Interior Overall"
click at [498, 132] on input "text" at bounding box center [522, 127] width 105 height 21
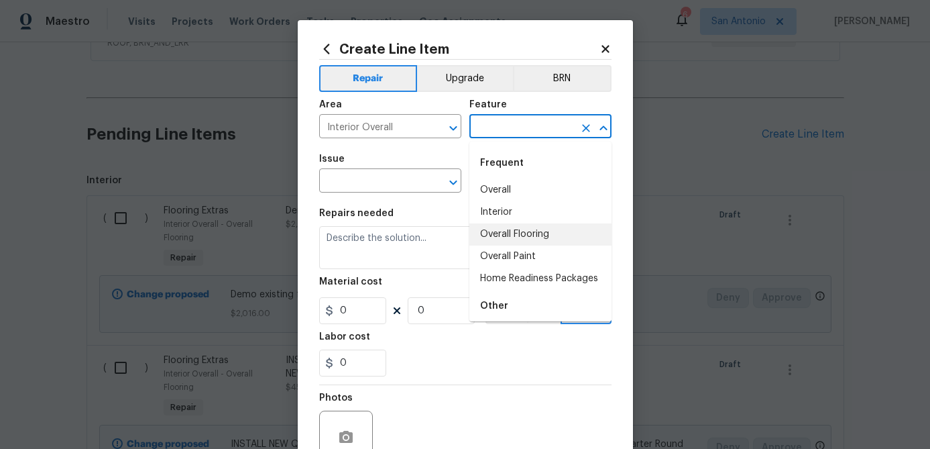
click at [507, 235] on li "Overall Flooring" at bounding box center [541, 234] width 142 height 22
type input "Overall Flooring"
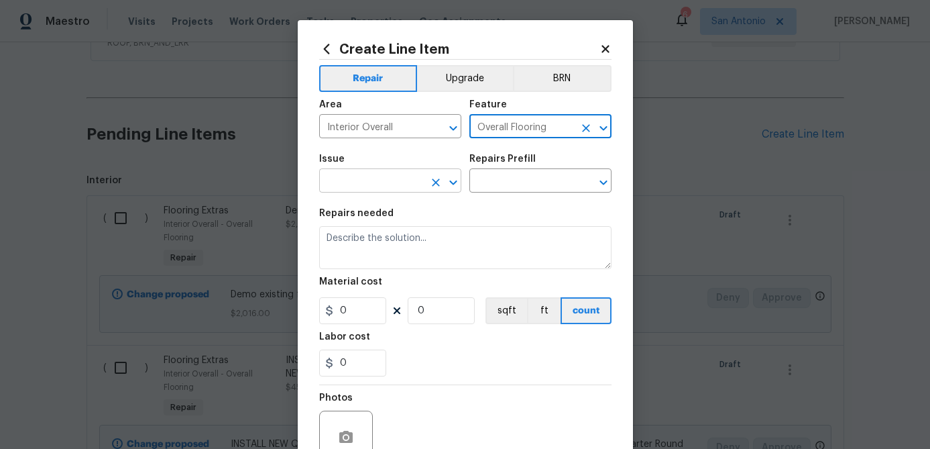
click at [395, 186] on input "text" at bounding box center [371, 182] width 105 height 21
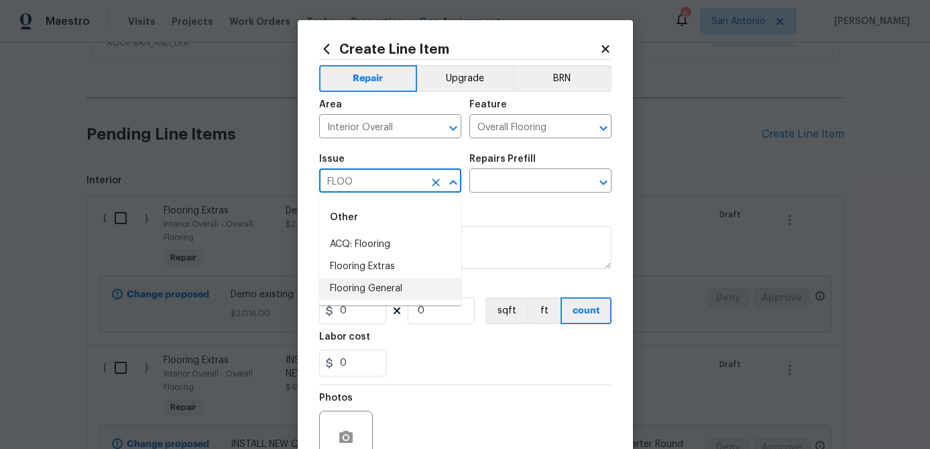
click at [373, 292] on li "Flooring General" at bounding box center [390, 289] width 142 height 22
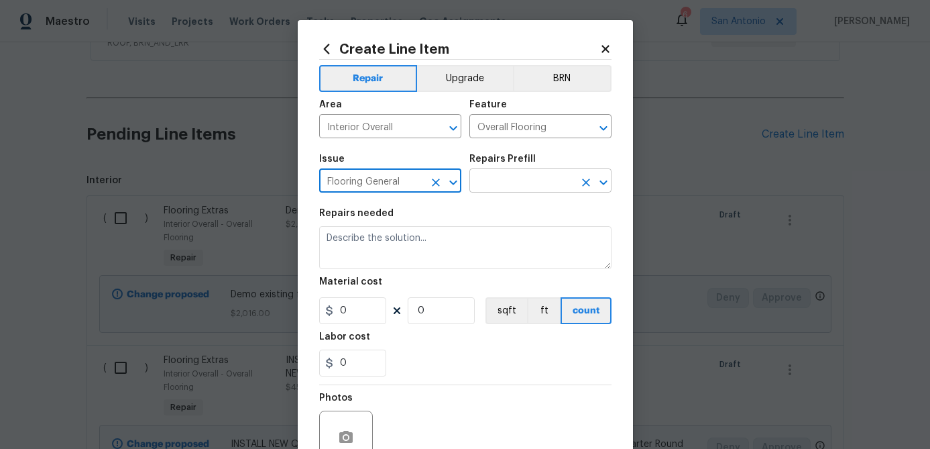
type input "Flooring General"
click at [515, 191] on input "text" at bounding box center [522, 182] width 105 height 21
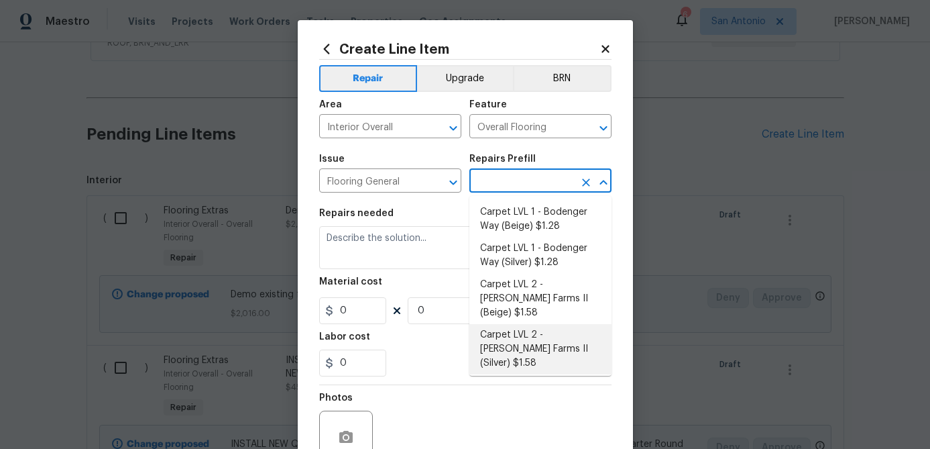
scroll to position [229, 0]
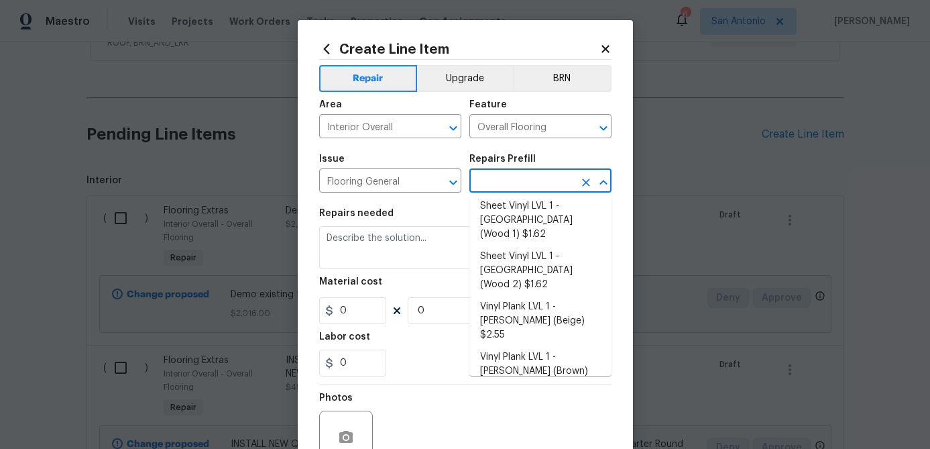
click at [515, 433] on li "Vinyl Plank LVL 2 - Best Door 4.5 (Brown) $3.35" at bounding box center [541, 451] width 142 height 36
type input "Vinyl Plank LVL 2 - Best Door 4.5 (Brown) $3.35"
type textarea "Install LVP (Best Door 4.5 490 Cuppa [PERSON_NAME]) Includes transitions, glue …"
type input "3.35"
type input "1"
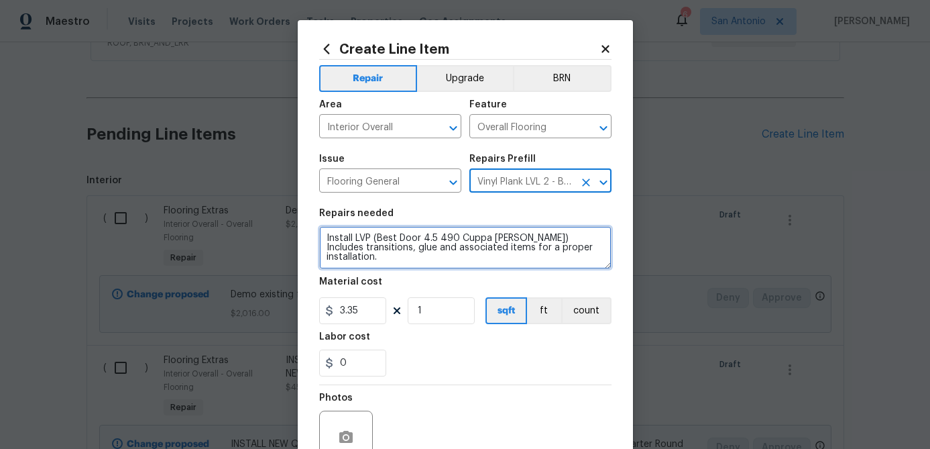
click at [325, 240] on textarea "Install LVP (Best Door 4.5 490 Cuppa [PERSON_NAME]) Includes transitions, glue …" at bounding box center [465, 247] width 292 height 43
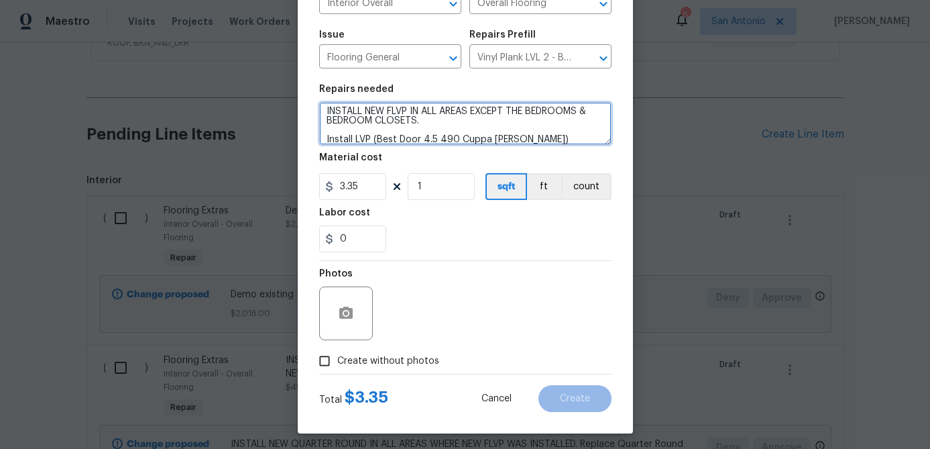
scroll to position [129, 0]
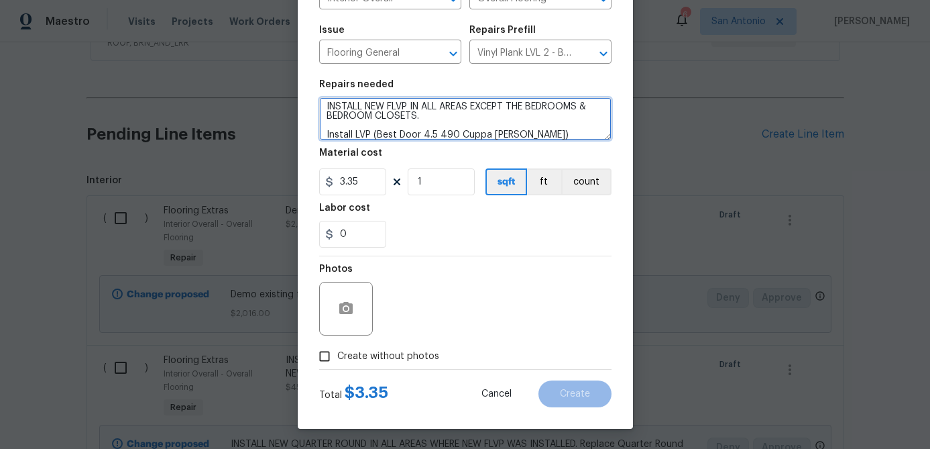
type textarea "INSTALL NEW FLVP IN ALL AREAS EXCEPT THE BEDROOMS & BEDROOM CLOSETS. Install LV…"
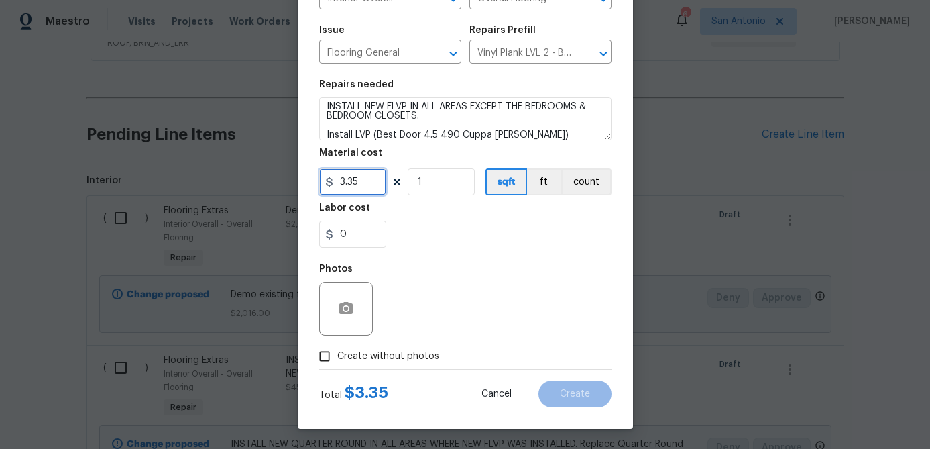
click at [369, 184] on input "3.35" at bounding box center [352, 181] width 67 height 27
type input "4.5"
click at [457, 186] on input "1" at bounding box center [441, 181] width 67 height 27
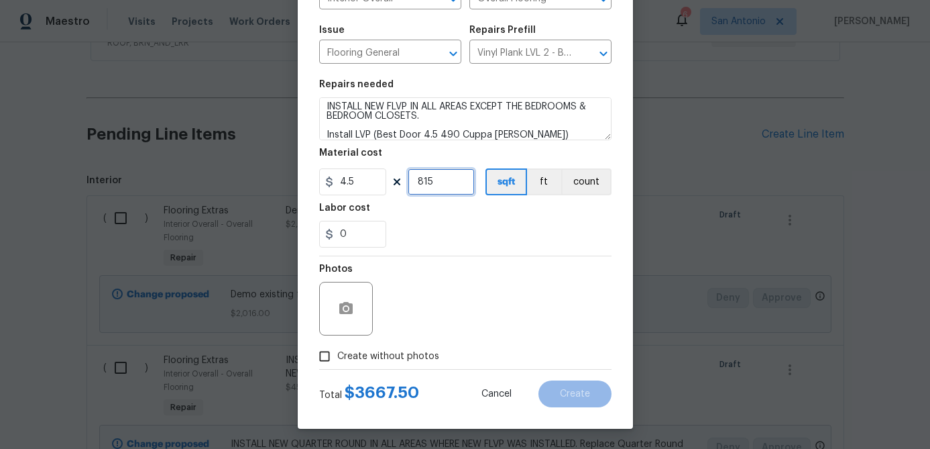
type input "815"
click at [374, 239] on input "0" at bounding box center [352, 234] width 67 height 27
click at [325, 354] on input "Create without photos" at bounding box center [324, 355] width 25 height 25
checkbox input "true"
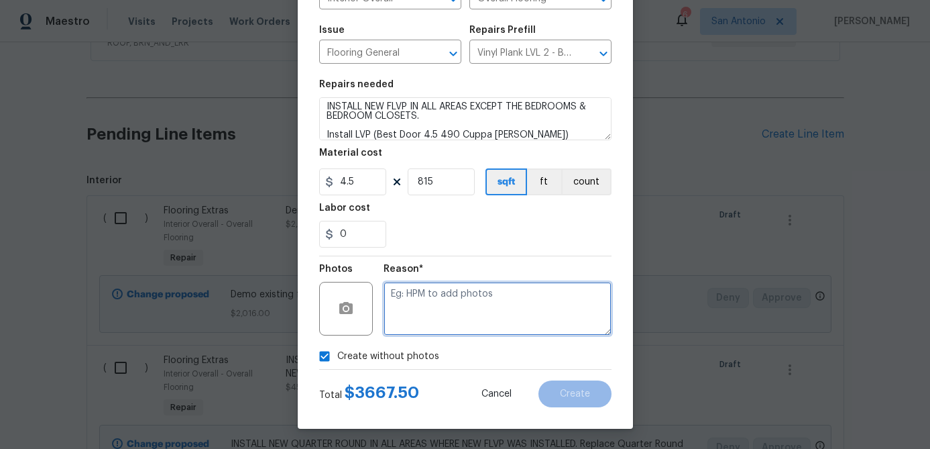
click at [446, 294] on textarea at bounding box center [498, 309] width 228 height 54
type textarea "."
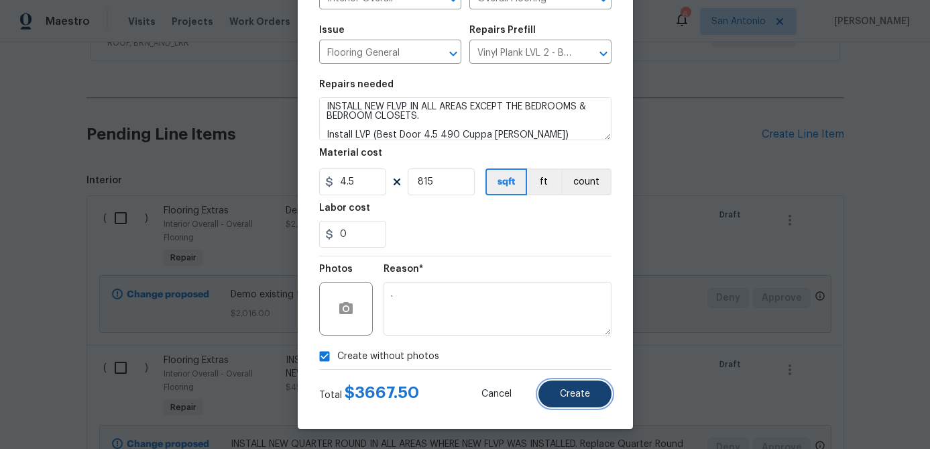
click at [572, 398] on span "Create" at bounding box center [575, 394] width 30 height 10
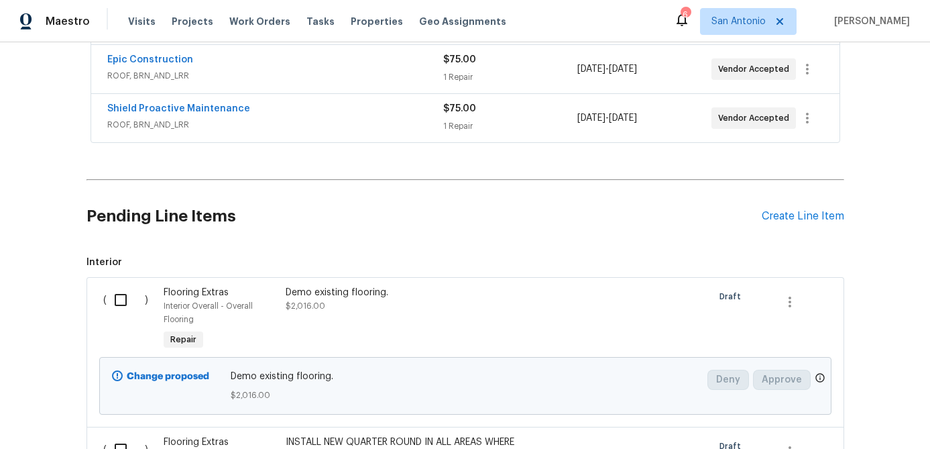
scroll to position [292, 0]
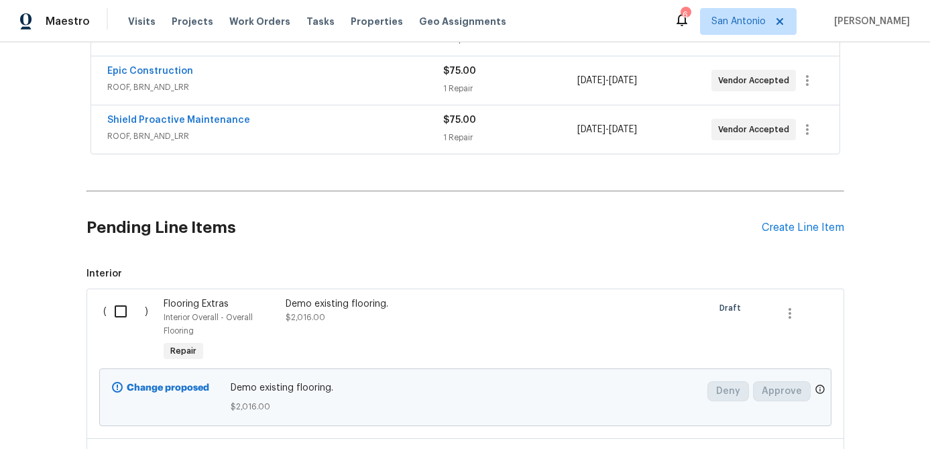
click at [304, 301] on div "Demo existing flooring." at bounding box center [404, 303] width 236 height 13
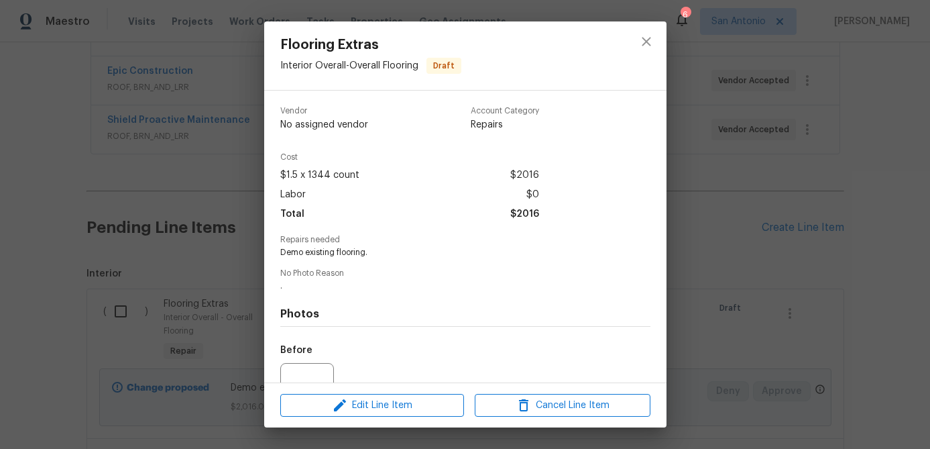
scroll to position [32, 0]
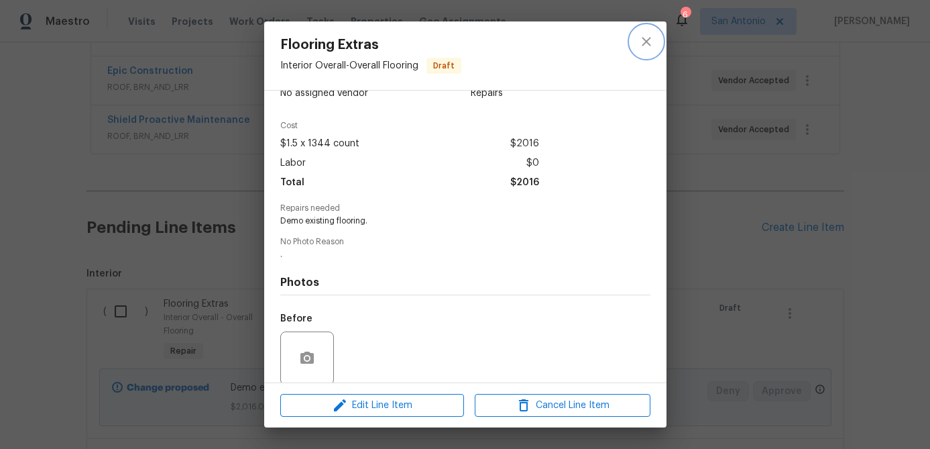
click at [645, 38] on icon "close" at bounding box center [647, 42] width 16 height 16
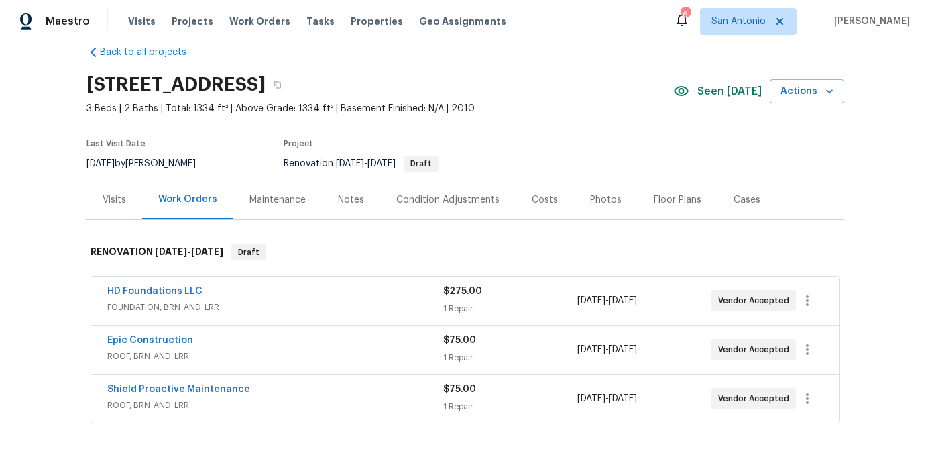
scroll to position [0, 0]
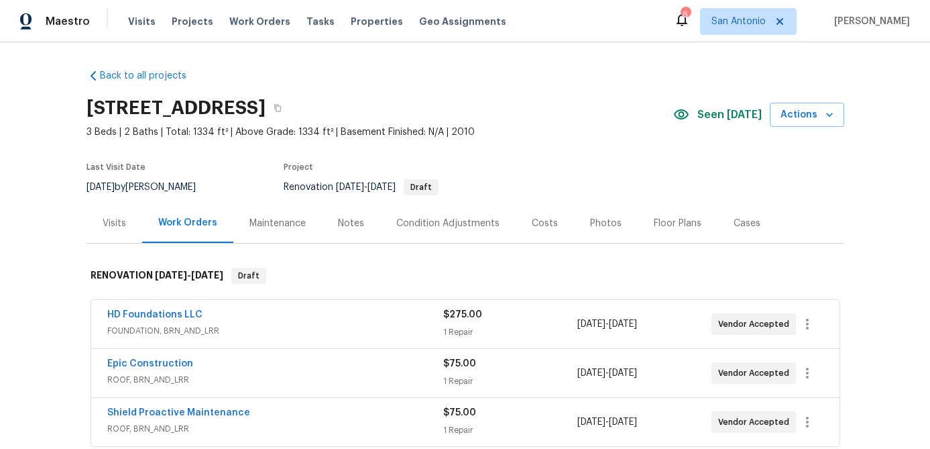
click at [456, 226] on div "Condition Adjustments" at bounding box center [447, 223] width 103 height 13
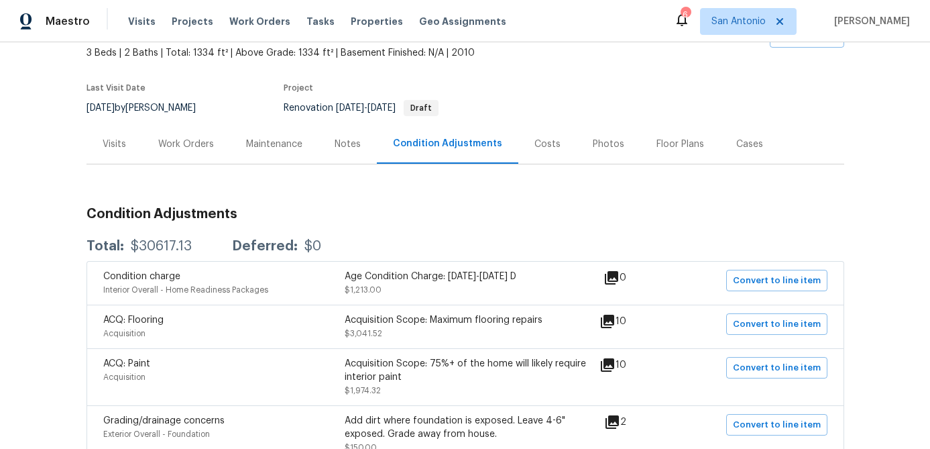
scroll to position [76, 0]
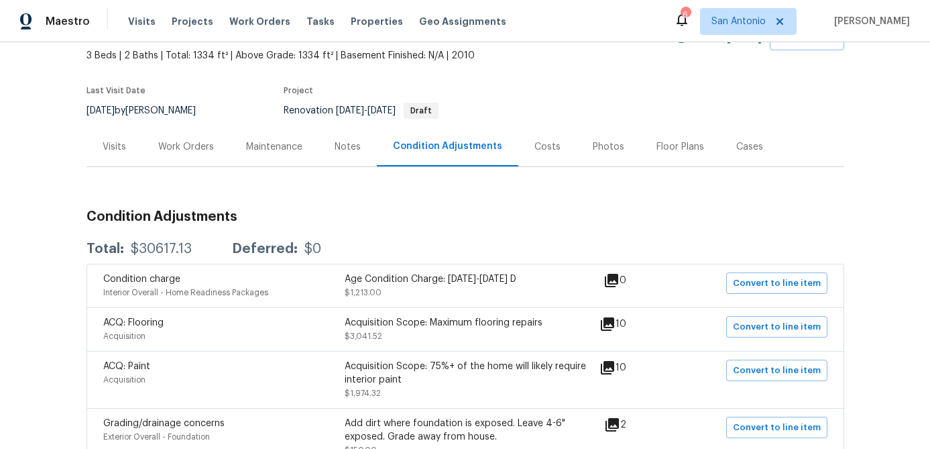
click at [192, 142] on div "Work Orders" at bounding box center [186, 146] width 56 height 13
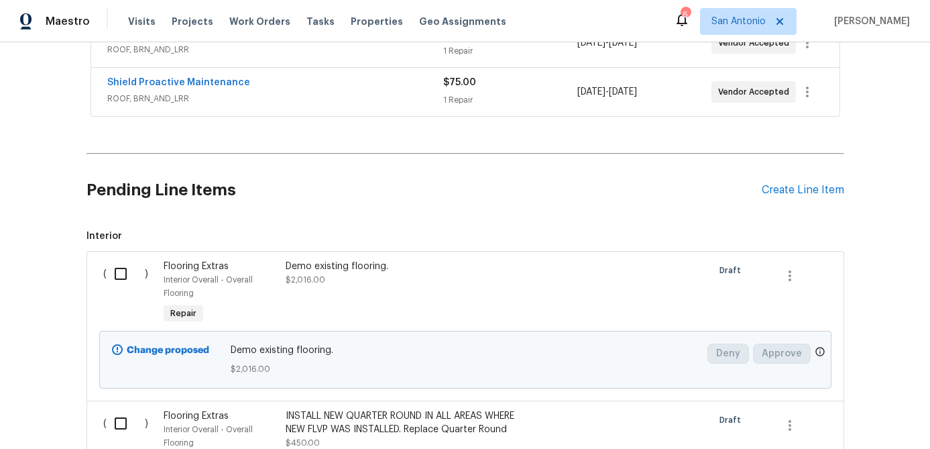
scroll to position [381, 0]
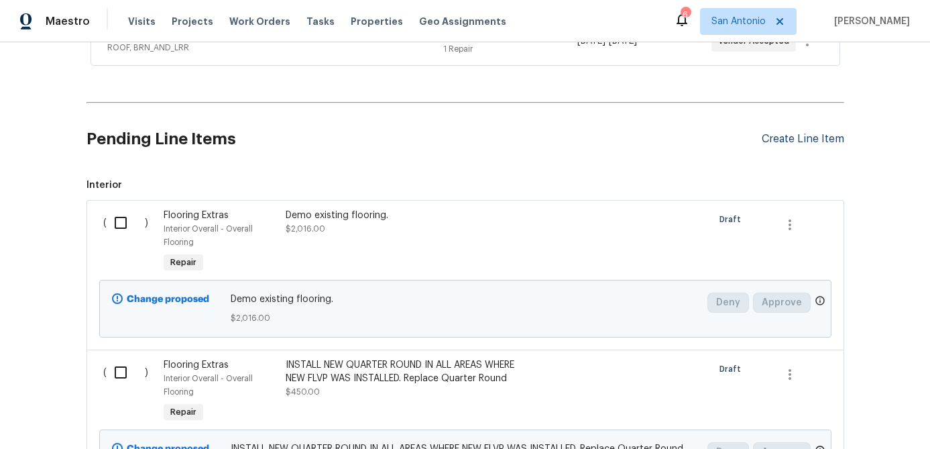
click at [778, 144] on div "Create Line Item" at bounding box center [803, 139] width 83 height 13
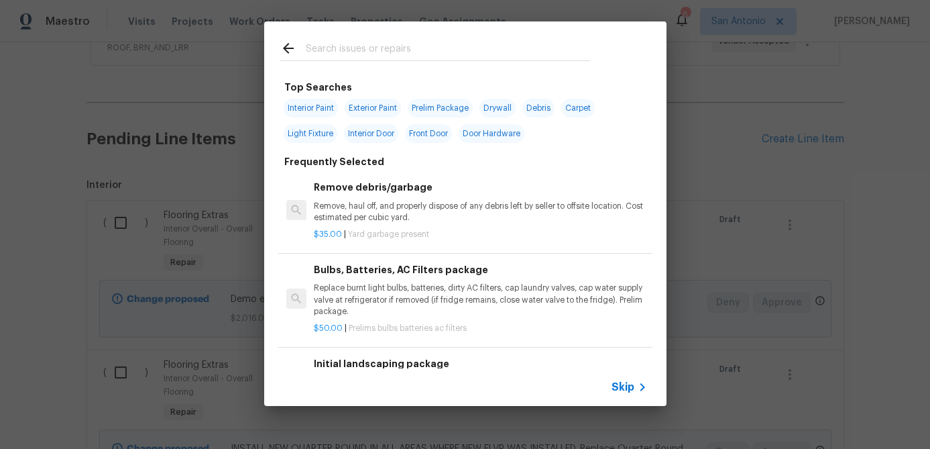
click at [626, 389] on span "Skip" at bounding box center [623, 386] width 23 height 13
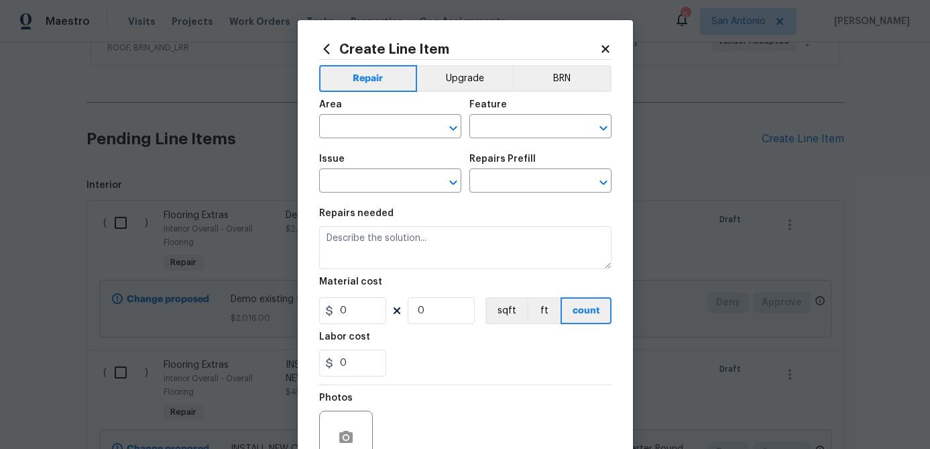
click at [376, 138] on span "Area ​" at bounding box center [390, 119] width 142 height 54
click at [376, 136] on input "text" at bounding box center [371, 127] width 105 height 21
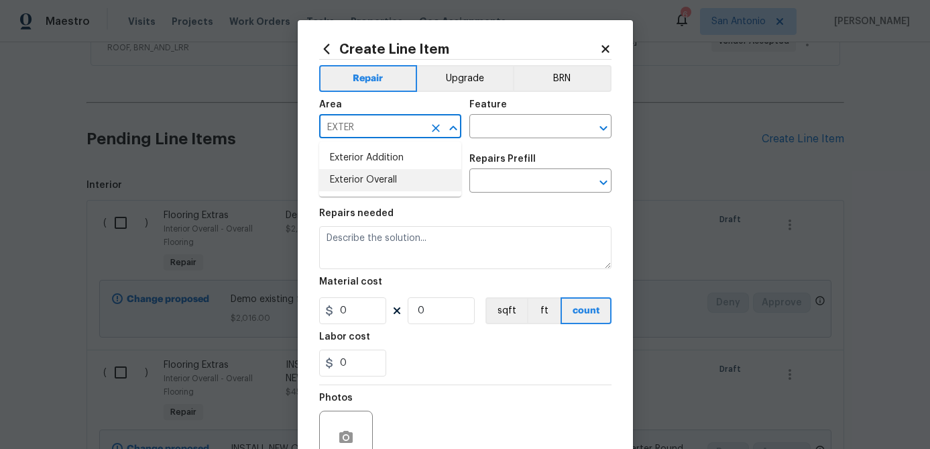
click at [365, 184] on li "Exterior Overall" at bounding box center [390, 180] width 142 height 22
type input "Exterior Overall"
click at [492, 132] on input "text" at bounding box center [522, 127] width 105 height 21
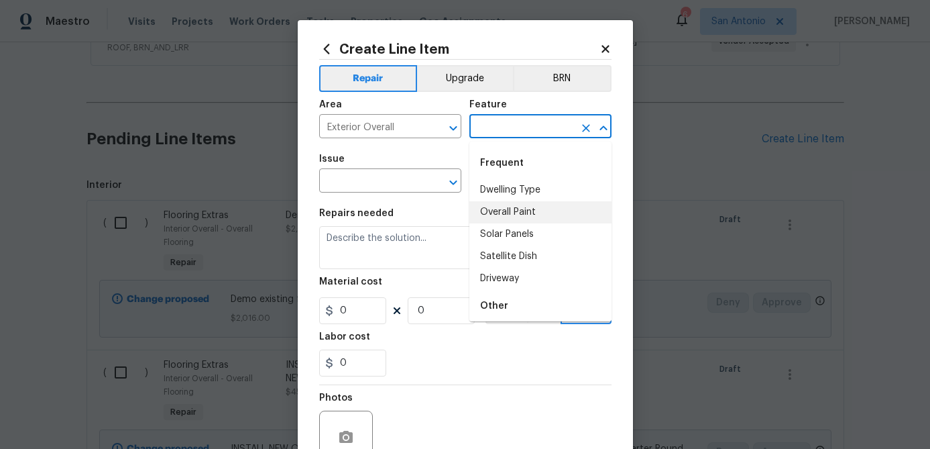
click at [501, 217] on li "Overall Paint" at bounding box center [541, 212] width 142 height 22
type input "Overall Paint"
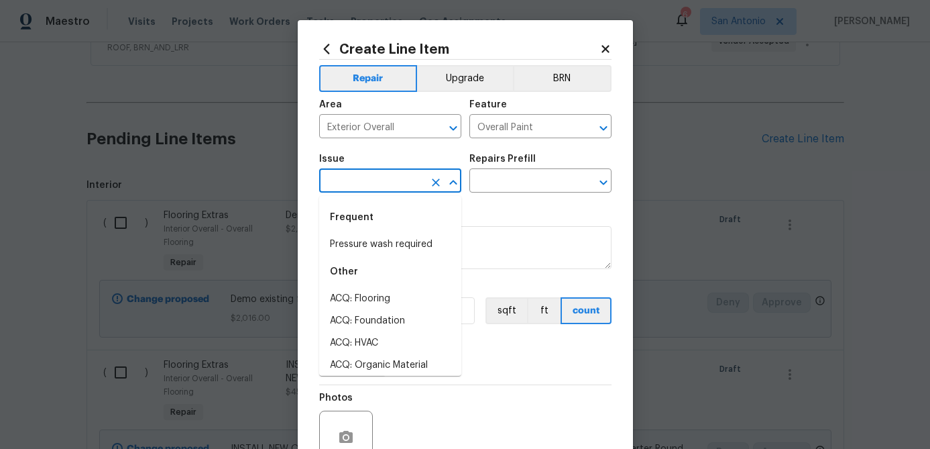
click at [395, 190] on input "text" at bounding box center [371, 182] width 105 height 21
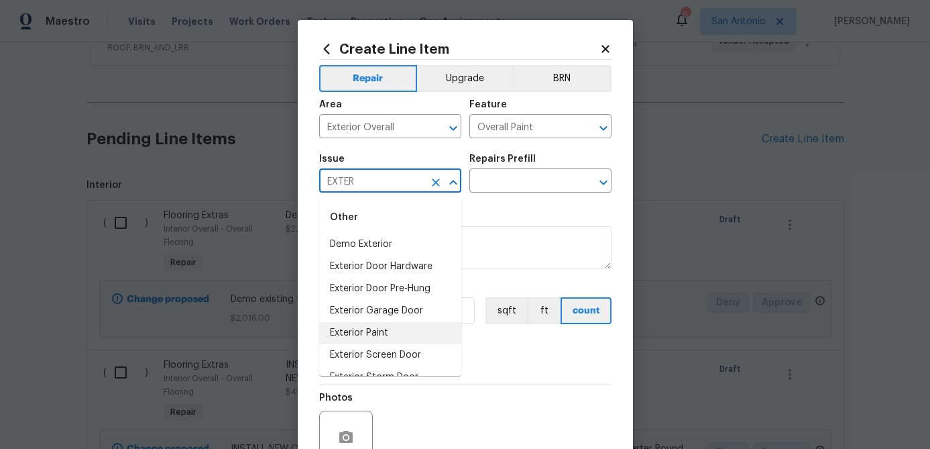
click at [372, 331] on li "Exterior Paint" at bounding box center [390, 333] width 142 height 22
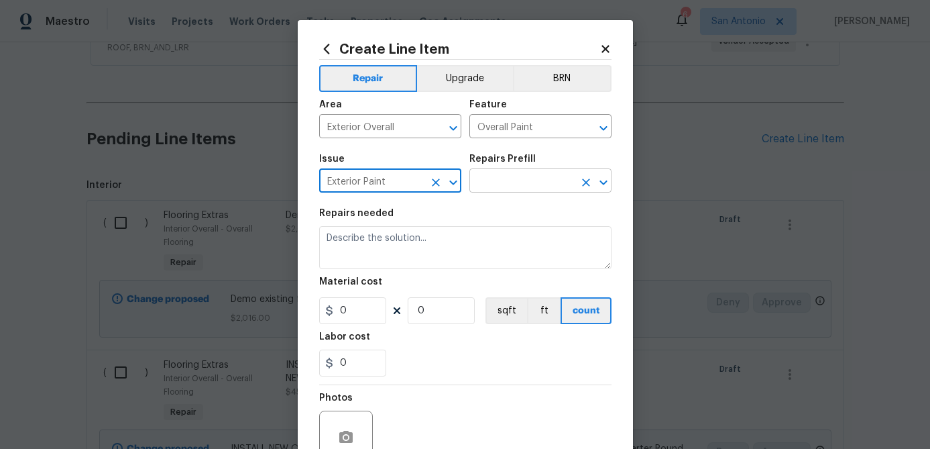
type input "Exterior Paint"
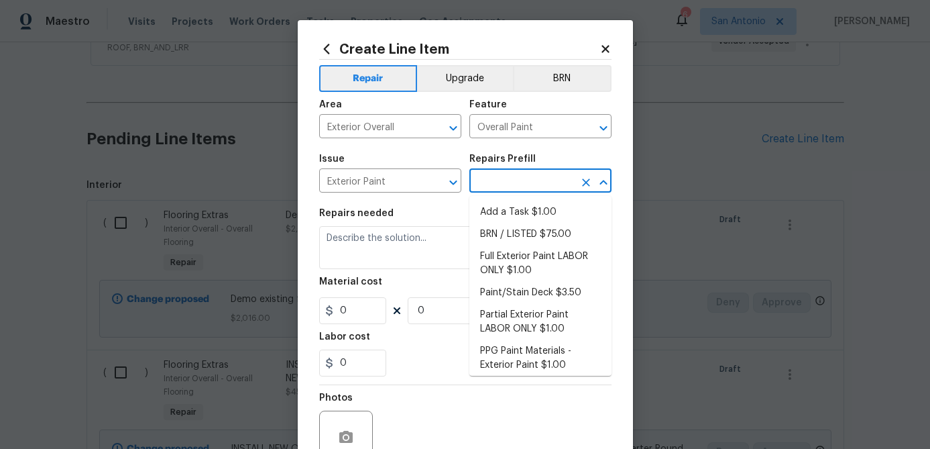
click at [512, 184] on input "text" at bounding box center [522, 182] width 105 height 21
click at [492, 265] on li "Full Exterior Paint LABOR ONLY $1.00" at bounding box center [541, 264] width 142 height 36
type input "Full Exterior Paint LABOR ONLY $1.00"
type textarea "Full Exterior Paint - Prep, mask and paint the exterior of the home. Ensure tha…"
type input "1"
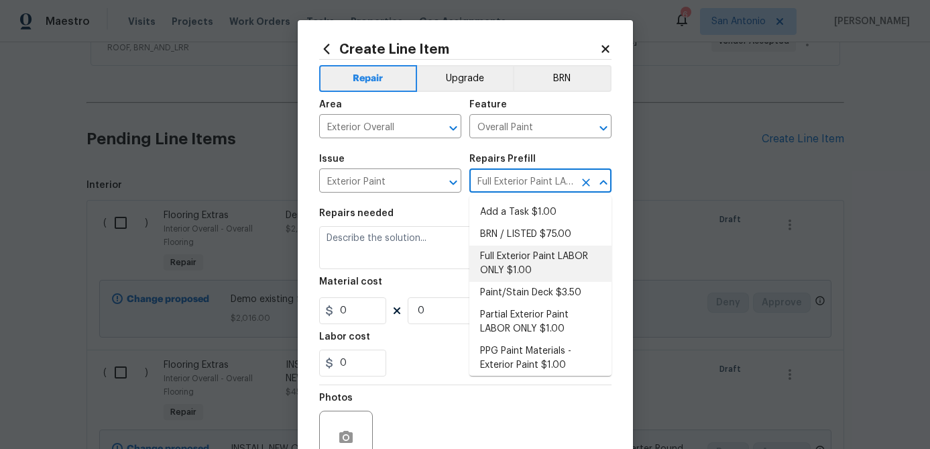
type input "1"
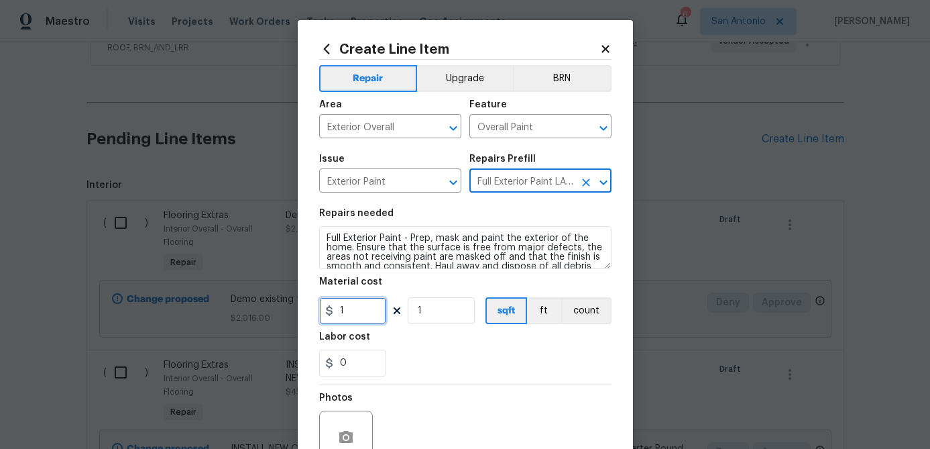
click at [360, 313] on input "1" at bounding box center [352, 310] width 67 height 27
type input "1.29"
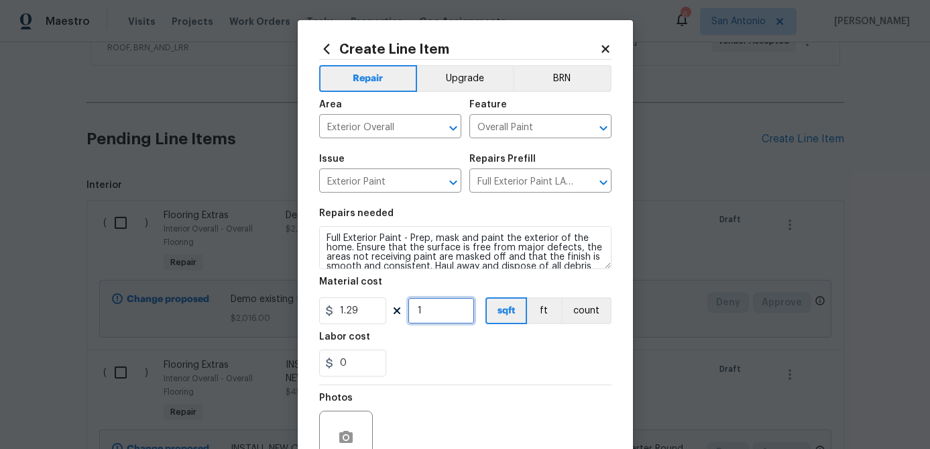
click at [439, 315] on input "1" at bounding box center [441, 310] width 67 height 27
type input "1944"
click at [370, 365] on input "0" at bounding box center [352, 362] width 67 height 27
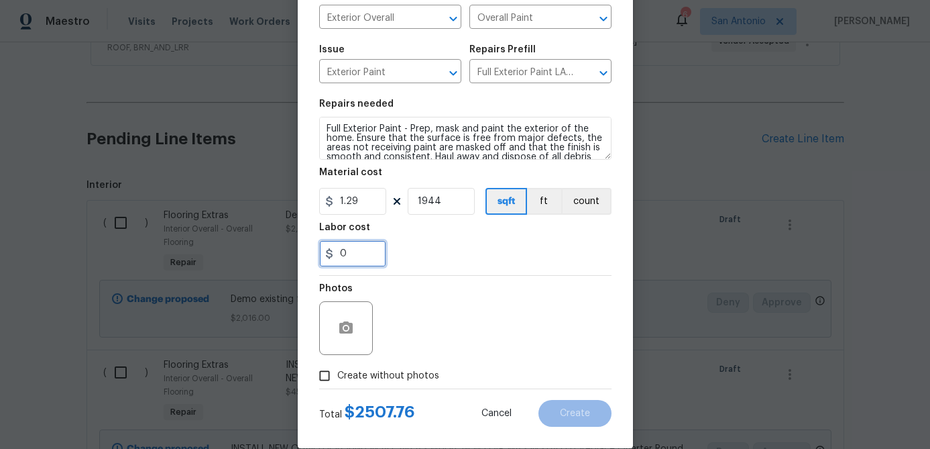
scroll to position [129, 0]
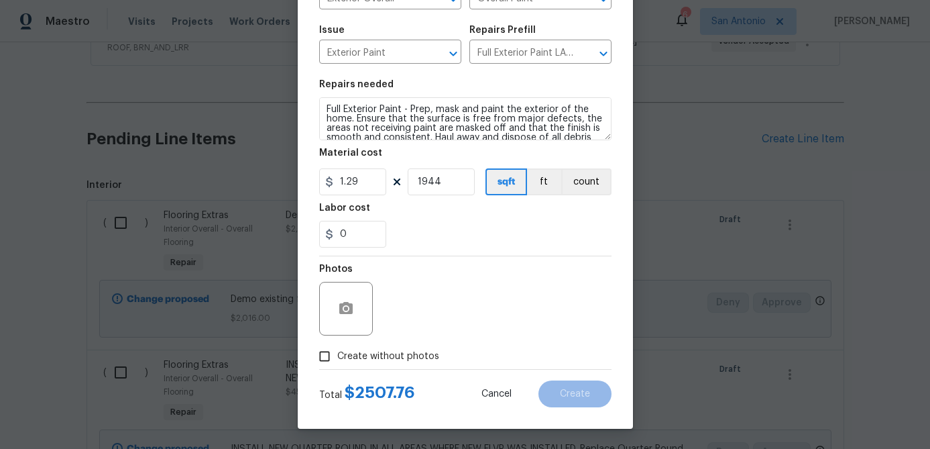
click at [329, 358] on input "Create without photos" at bounding box center [324, 355] width 25 height 25
checkbox input "true"
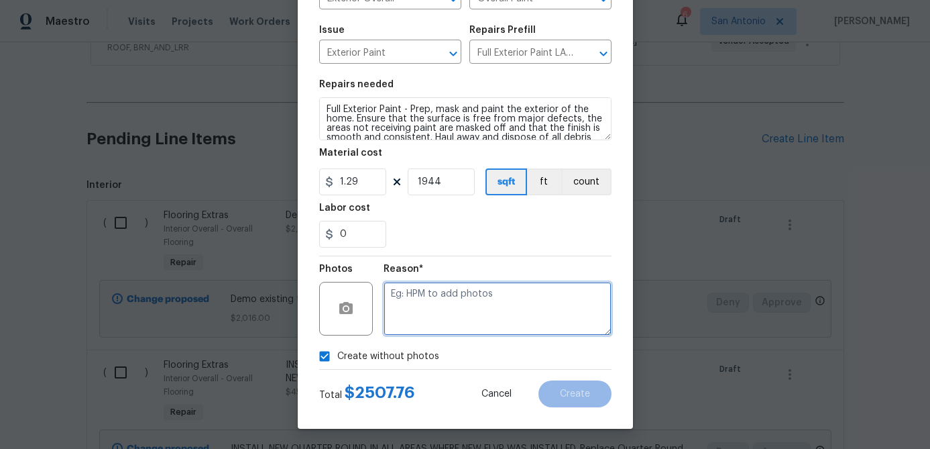
click at [440, 315] on textarea at bounding box center [498, 309] width 228 height 54
type textarea "."
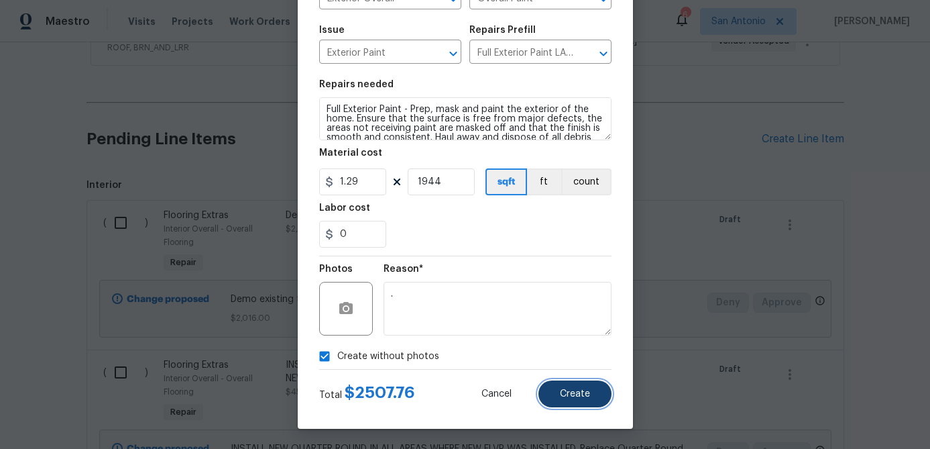
click at [592, 393] on button "Create" at bounding box center [575, 393] width 73 height 27
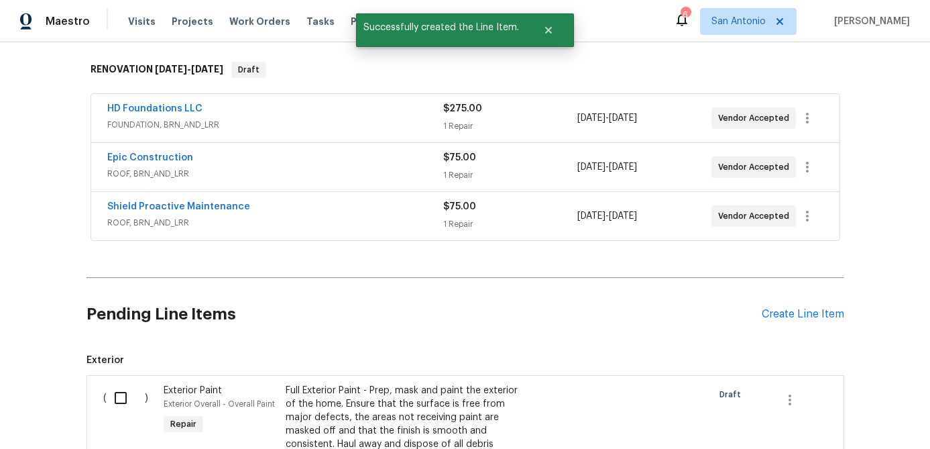
scroll to position [198, 0]
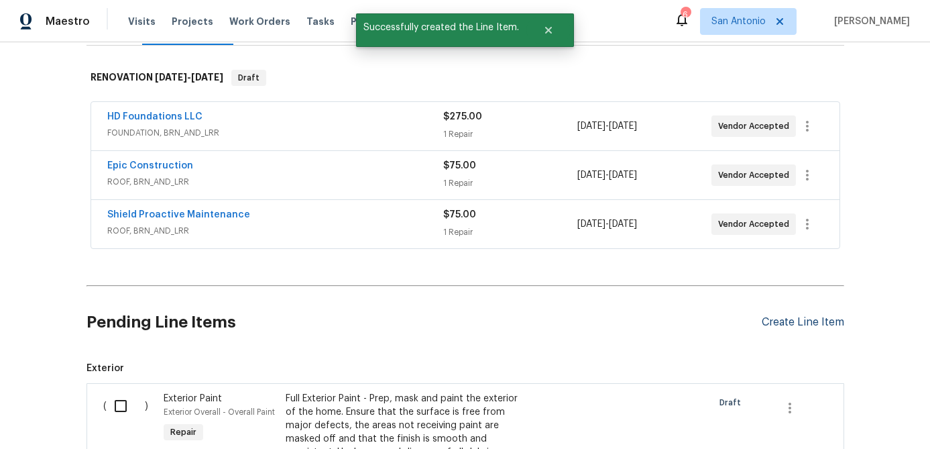
click at [777, 322] on div "Create Line Item" at bounding box center [803, 322] width 83 height 13
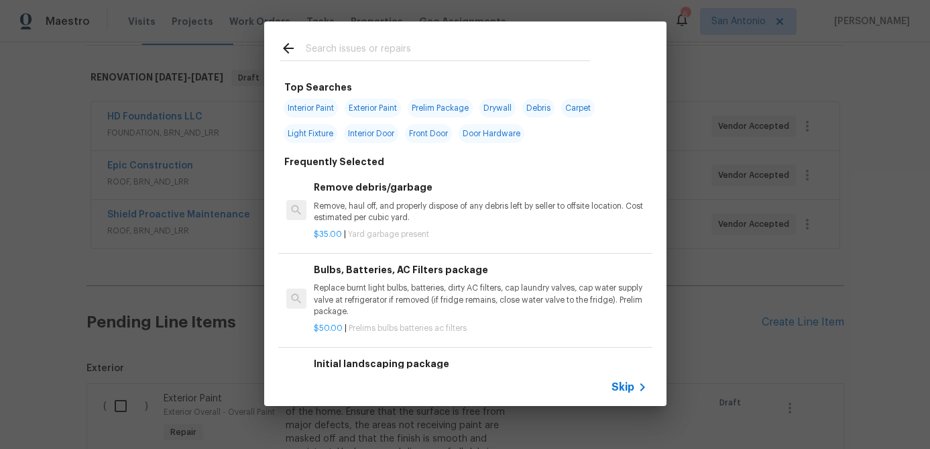
click at [625, 386] on span "Skip" at bounding box center [623, 386] width 23 height 13
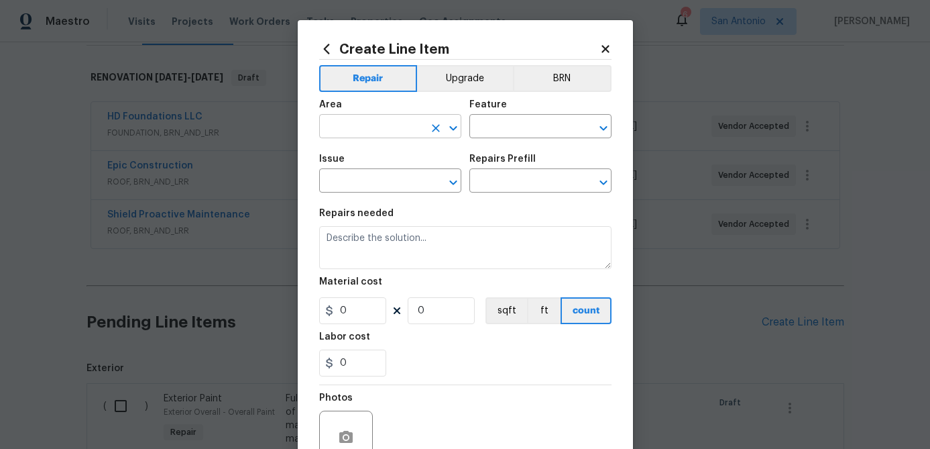
click at [364, 126] on input "text" at bounding box center [371, 127] width 105 height 21
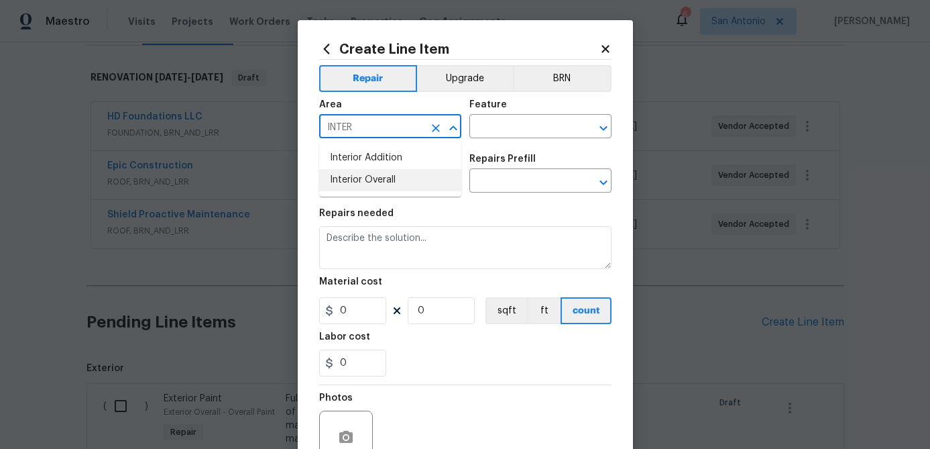
click at [366, 184] on li "Interior Overall" at bounding box center [390, 180] width 142 height 22
type input "Interior Overall"
click at [502, 128] on input "text" at bounding box center [522, 127] width 105 height 21
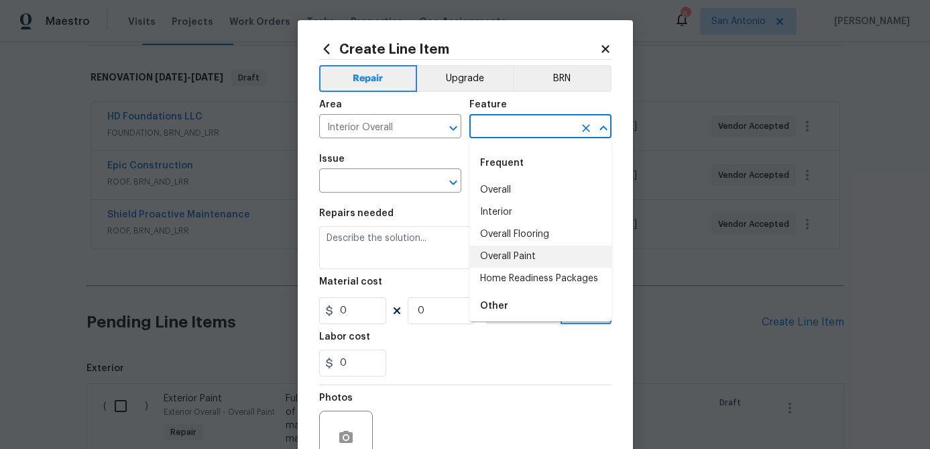
click at [515, 252] on li "Overall Paint" at bounding box center [541, 257] width 142 height 22
type input "Overall Paint"
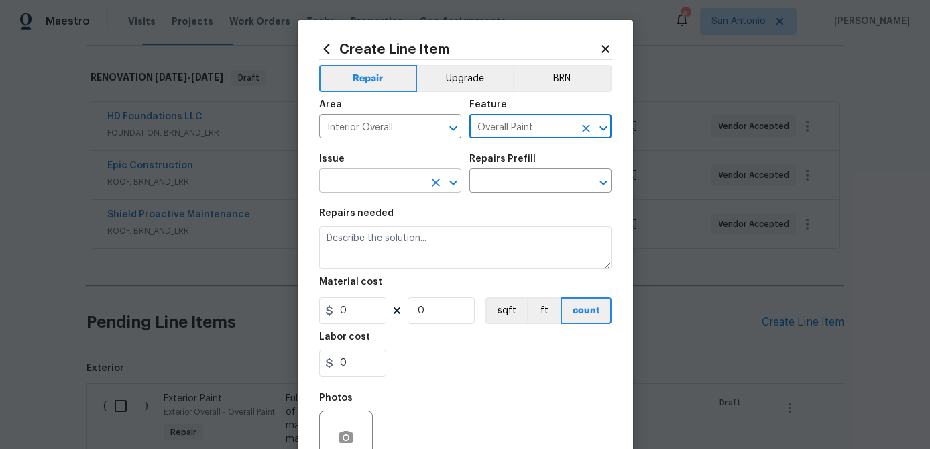
click at [406, 186] on input "text" at bounding box center [371, 182] width 105 height 21
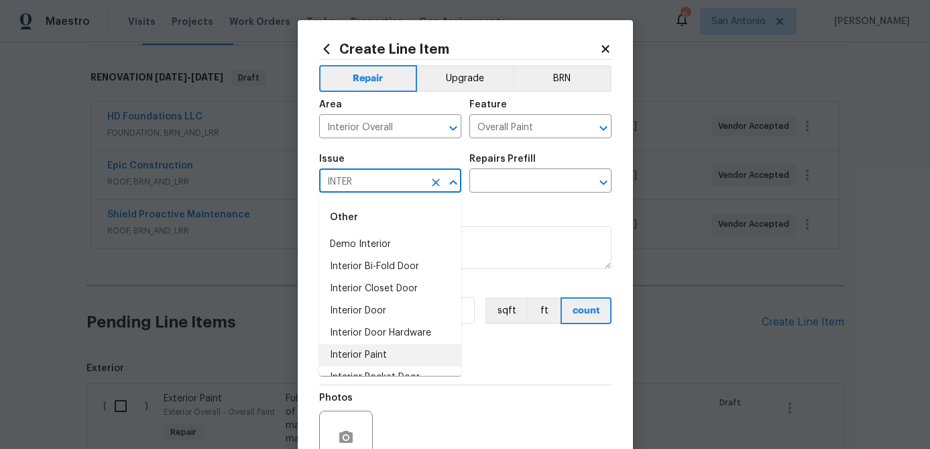
click at [369, 355] on li "Interior Paint" at bounding box center [390, 355] width 142 height 22
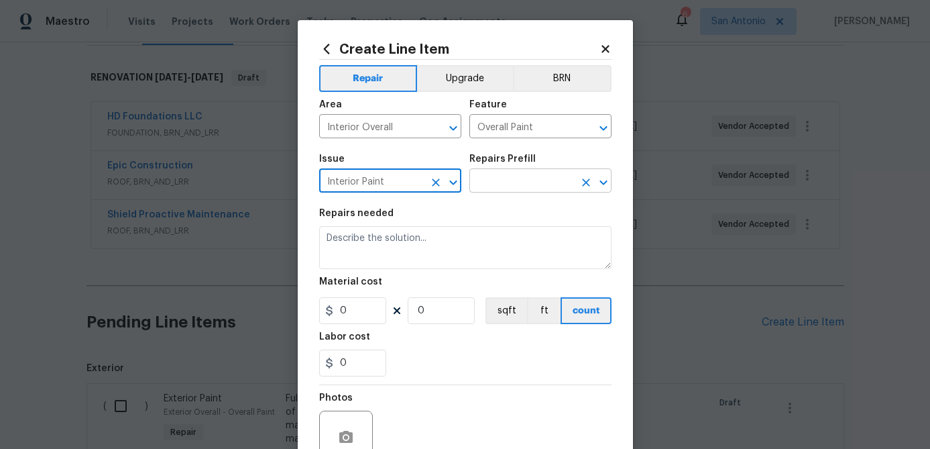
type input "Interior Paint"
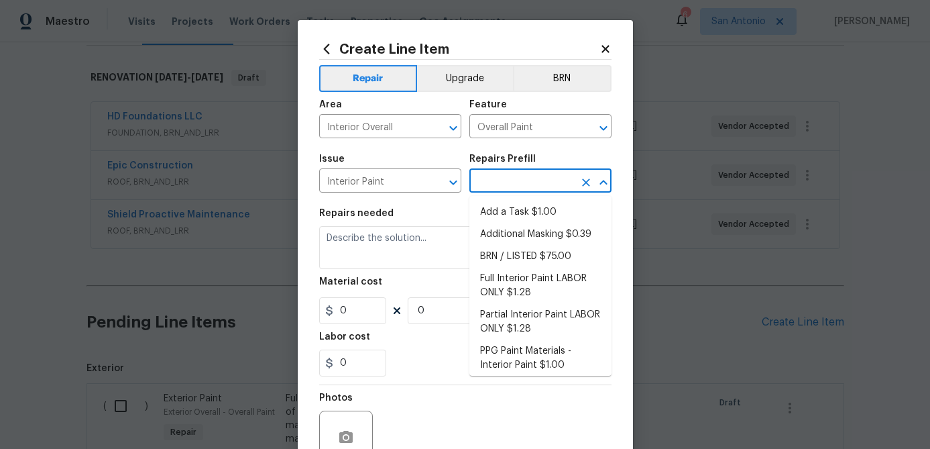
click at [512, 184] on input "text" at bounding box center [522, 182] width 105 height 21
click at [503, 294] on li "Full Interior Paint LABOR ONLY $1.28" at bounding box center [541, 286] width 142 height 36
type input "Full Interior Paint LABOR ONLY $1.28"
type textarea "Full Interior paint - (walls, ceilings, trim, and doors) - PAINT PROVIDED BY OP…"
type input "1.28"
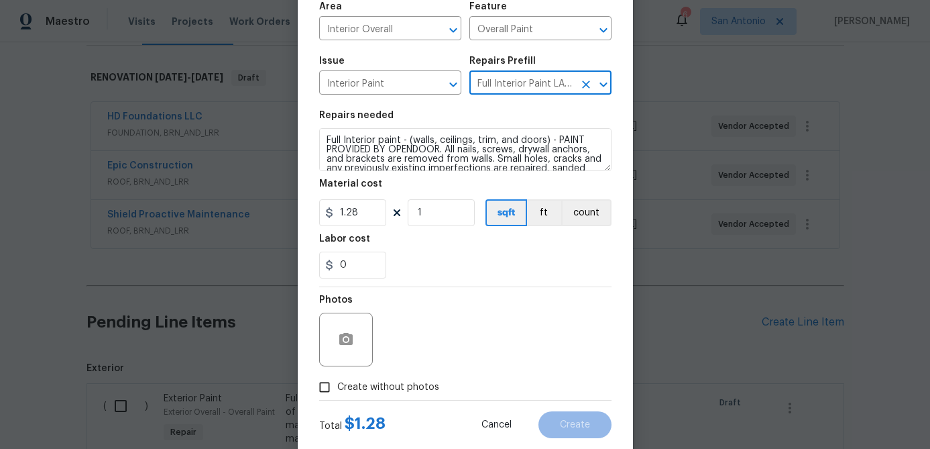
scroll to position [129, 0]
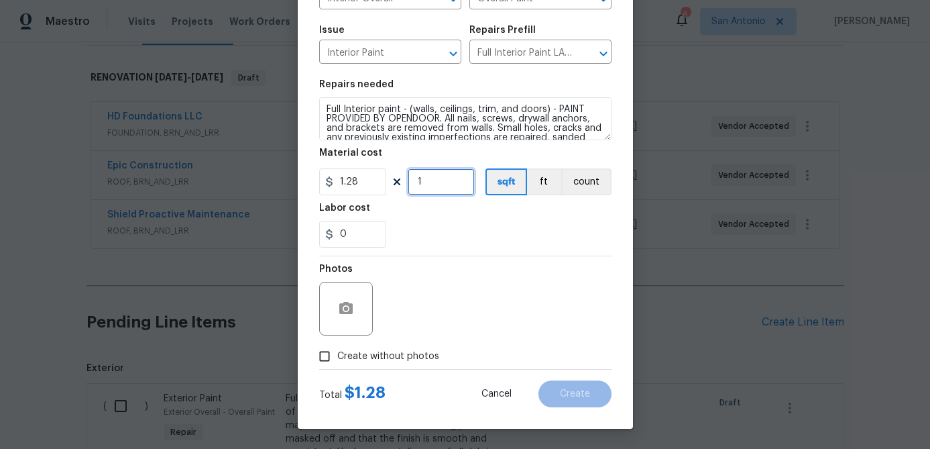
click at [436, 182] on input "1" at bounding box center [441, 181] width 67 height 27
type input "1344"
click at [323, 358] on input "Create without photos" at bounding box center [324, 355] width 25 height 25
checkbox input "true"
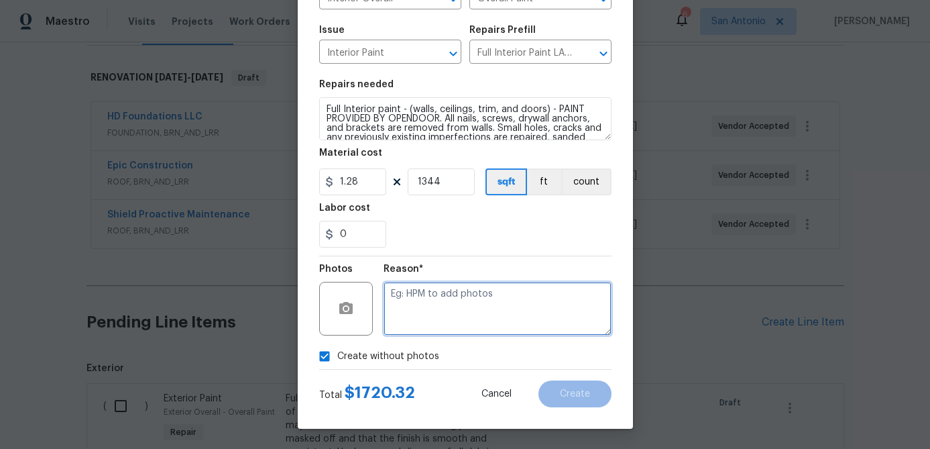
click at [393, 301] on textarea at bounding box center [498, 309] width 228 height 54
type textarea "."
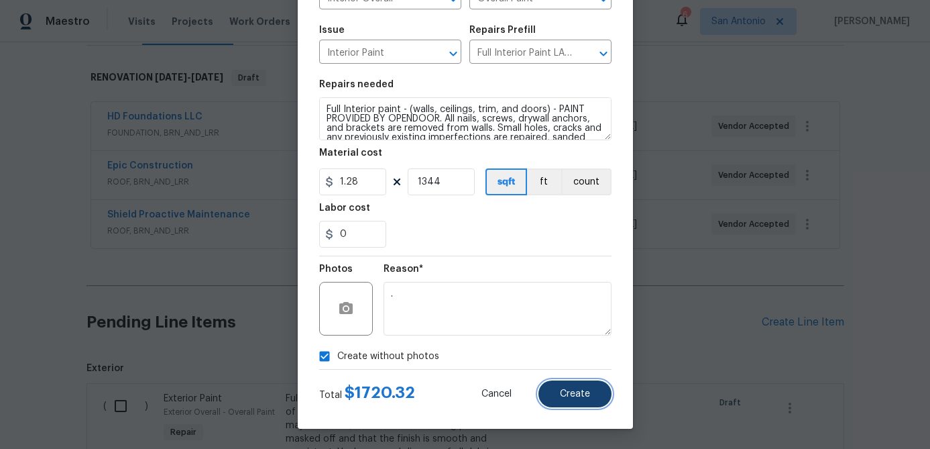
click at [571, 392] on span "Create" at bounding box center [575, 394] width 30 height 10
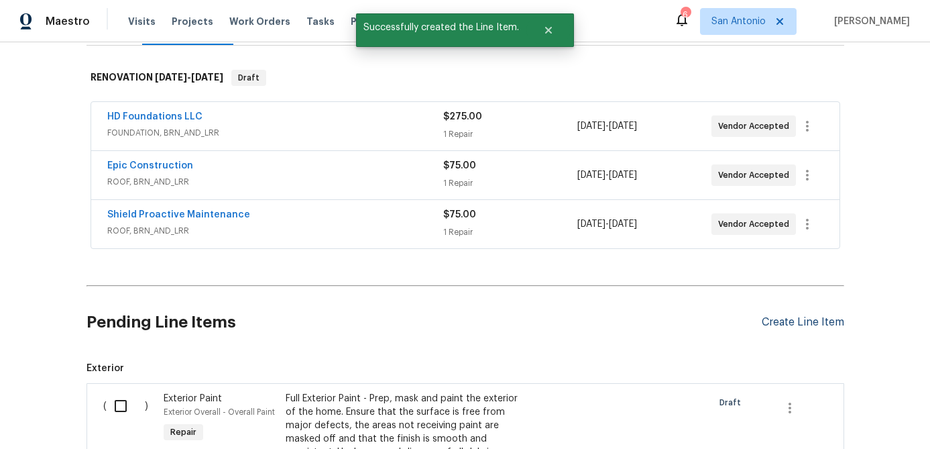
click at [790, 323] on div "Create Line Item" at bounding box center [803, 322] width 83 height 13
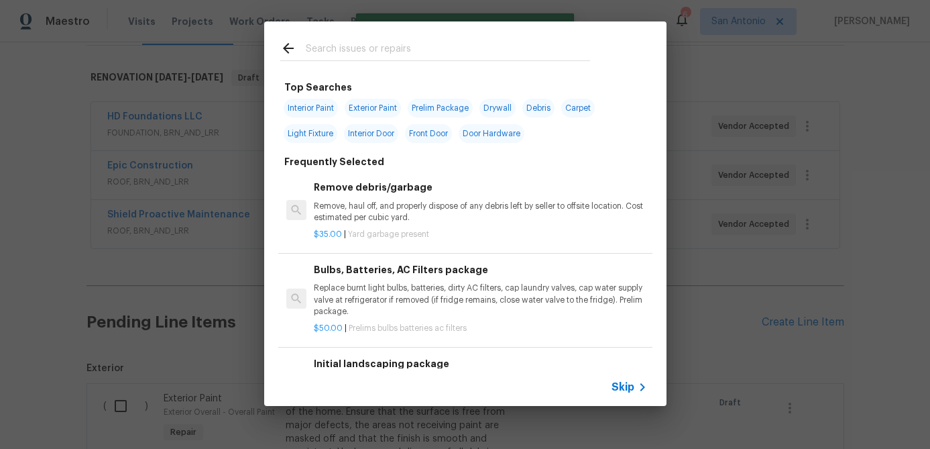
click at [622, 390] on span "Skip" at bounding box center [623, 386] width 23 height 13
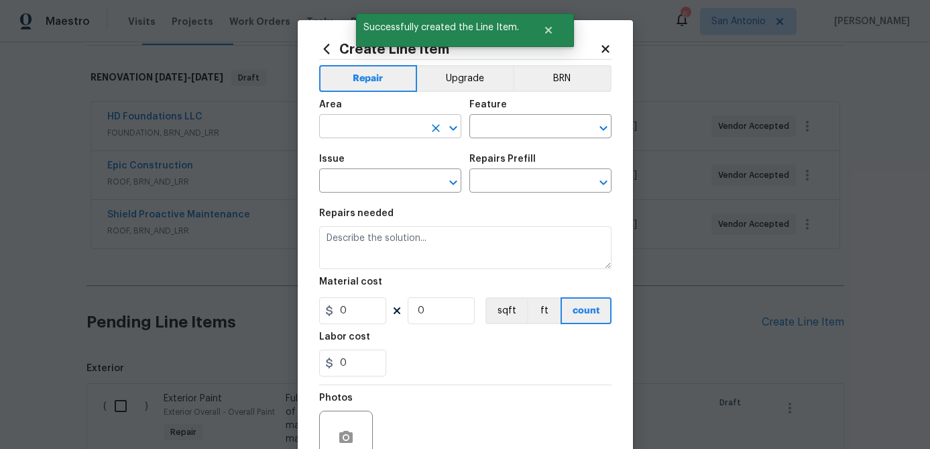
click at [380, 133] on input "text" at bounding box center [371, 127] width 105 height 21
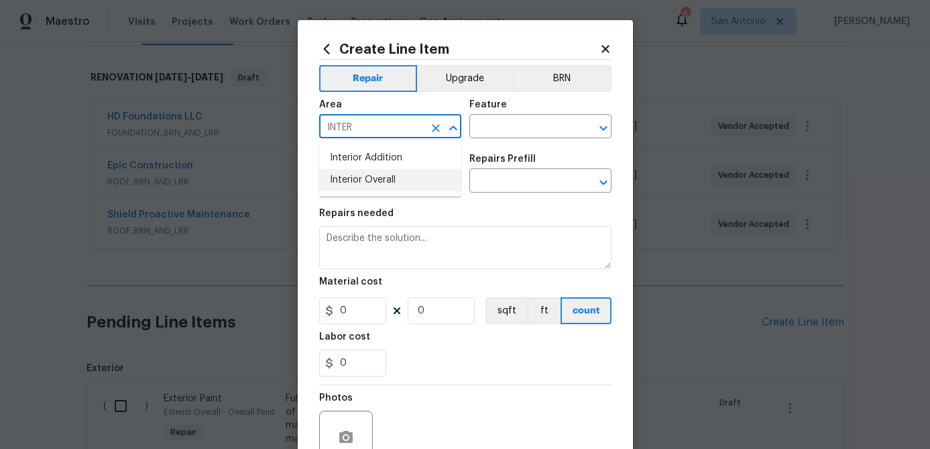
click at [372, 177] on li "Interior Overall" at bounding box center [390, 180] width 142 height 22
type input "Interior Overall"
click at [511, 131] on input "text" at bounding box center [522, 127] width 105 height 21
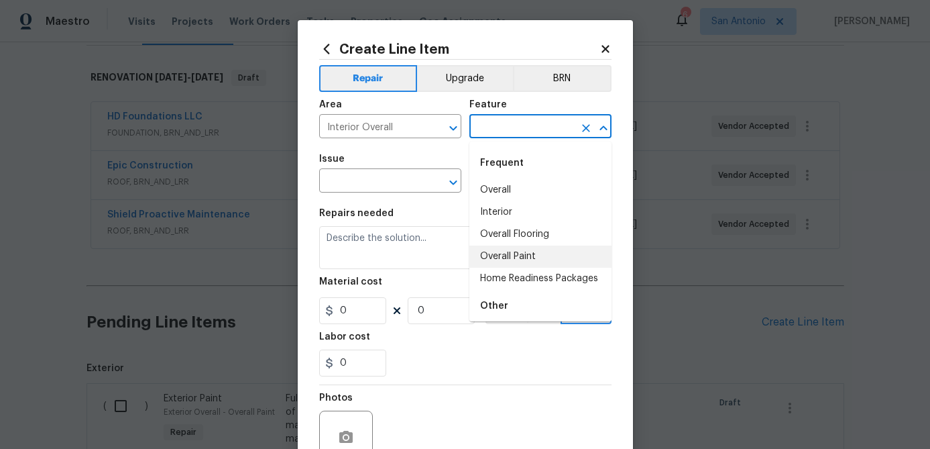
click at [506, 254] on li "Overall Paint" at bounding box center [541, 257] width 142 height 22
type input "Overall Paint"
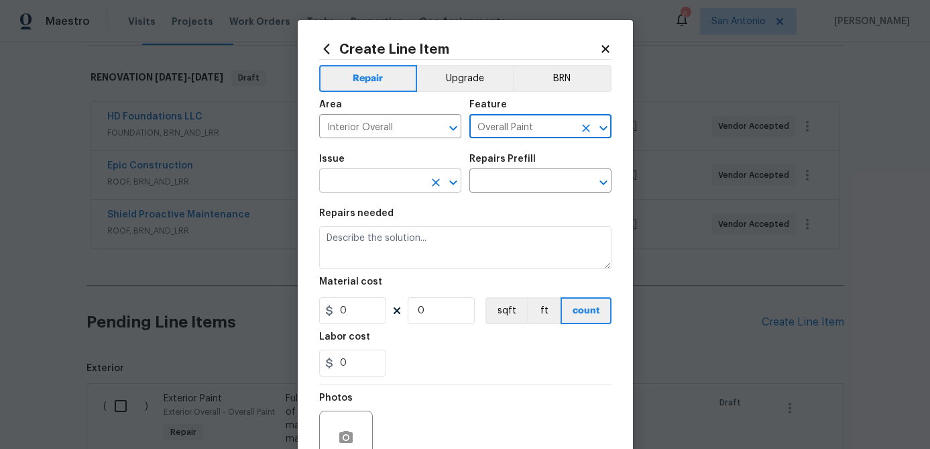
click at [381, 189] on input "text" at bounding box center [371, 182] width 105 height 21
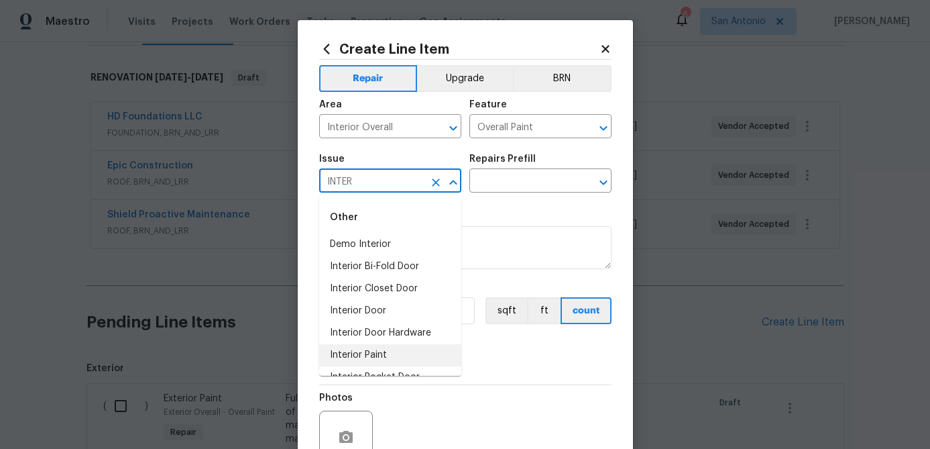
click at [368, 360] on li "Interior Paint" at bounding box center [390, 355] width 142 height 22
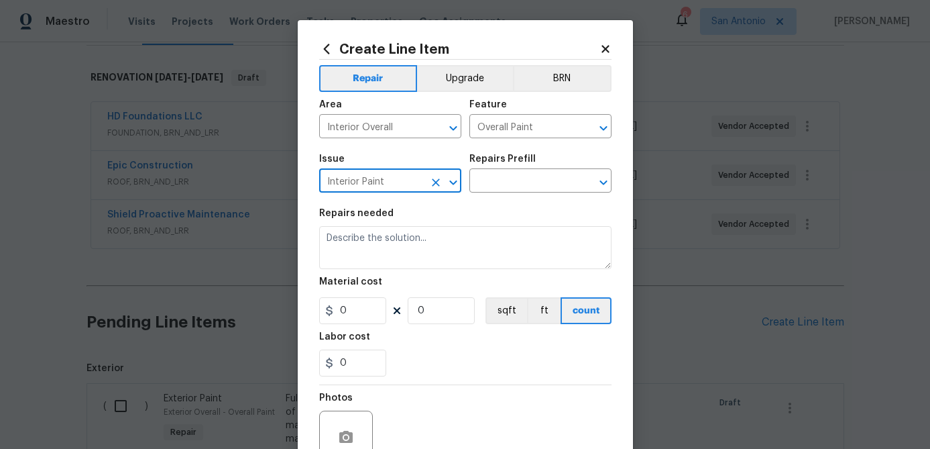
type input "Interior Paint"
click at [511, 165] on div "Repairs Prefill" at bounding box center [541, 162] width 142 height 17
click at [509, 176] on input "text" at bounding box center [522, 182] width 105 height 21
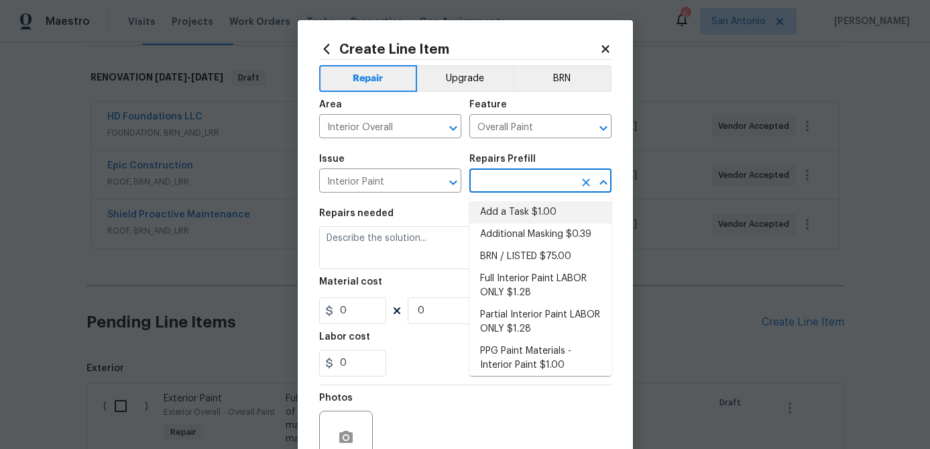
click at [509, 212] on li "Add a Task $1.00" at bounding box center [541, 212] width 142 height 22
type input "Add a Task $1.00"
type textarea "HPM to detail"
type input "1"
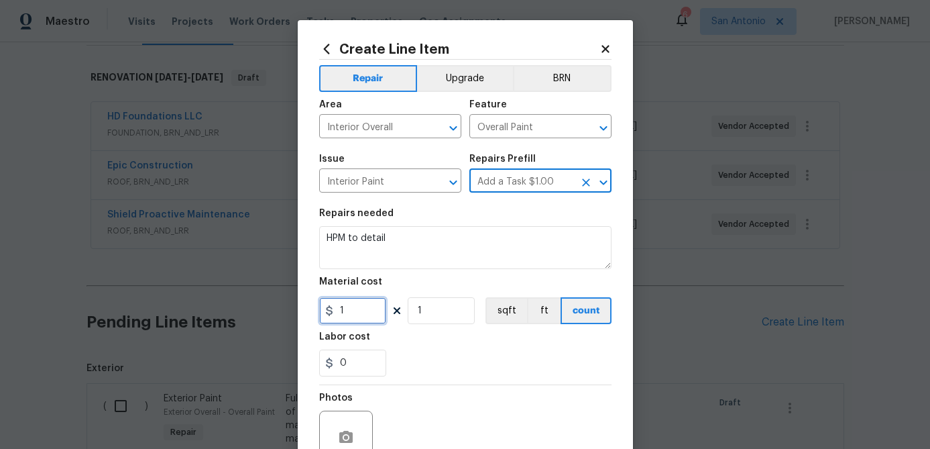
click at [371, 307] on input "1" at bounding box center [352, 310] width 67 height 27
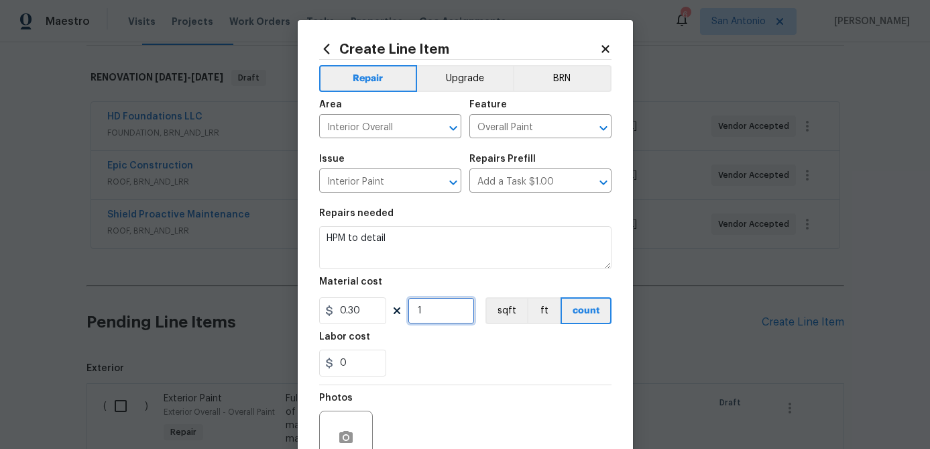
type input "0.3"
click at [433, 307] on input "1" at bounding box center [441, 310] width 67 height 27
type input "1344"
click at [361, 360] on input "0" at bounding box center [352, 362] width 67 height 27
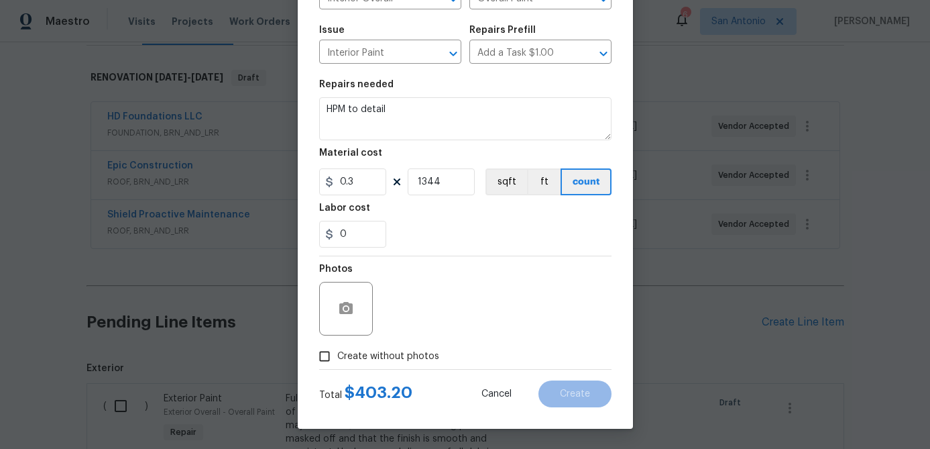
click at [323, 354] on input "Create without photos" at bounding box center [324, 355] width 25 height 25
checkbox input "true"
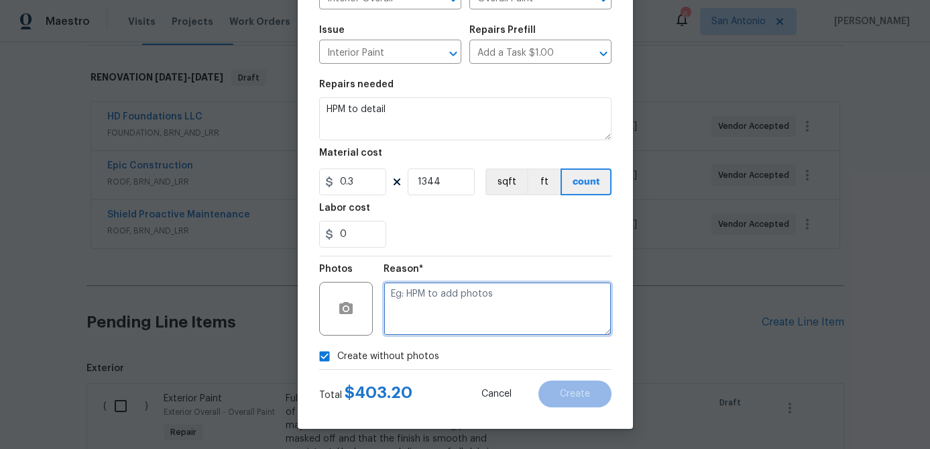
click at [420, 306] on textarea at bounding box center [498, 309] width 228 height 54
type textarea "."
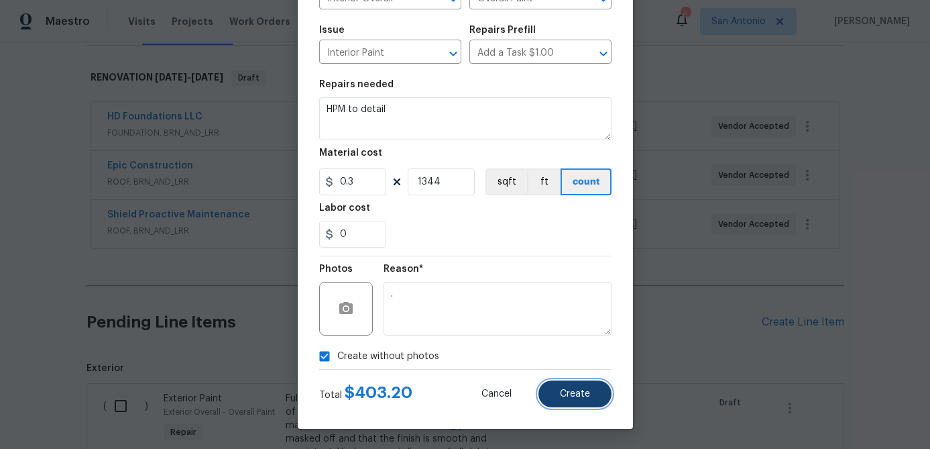
click at [577, 395] on span "Create" at bounding box center [575, 394] width 30 height 10
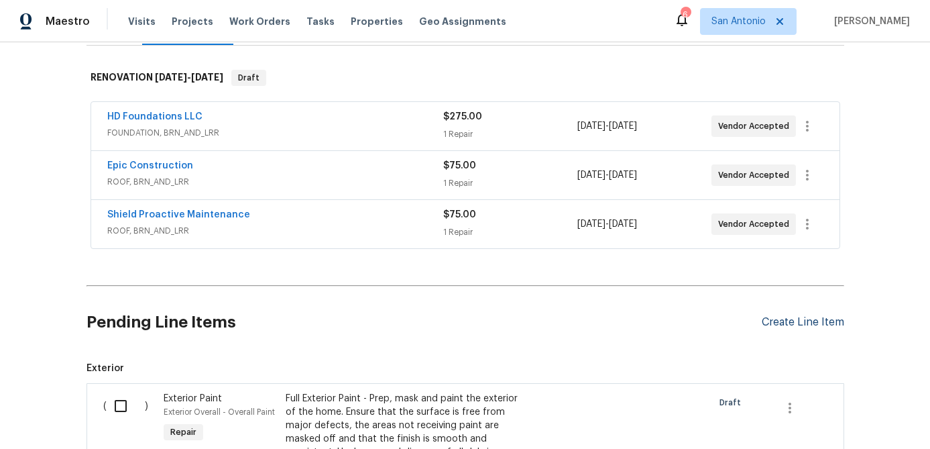
click at [791, 325] on div "Create Line Item" at bounding box center [803, 322] width 83 height 13
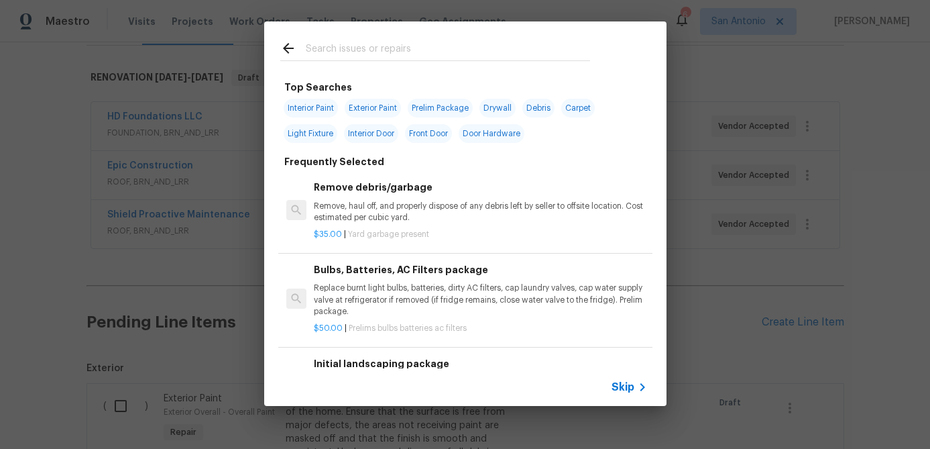
click at [626, 384] on span "Skip" at bounding box center [623, 386] width 23 height 13
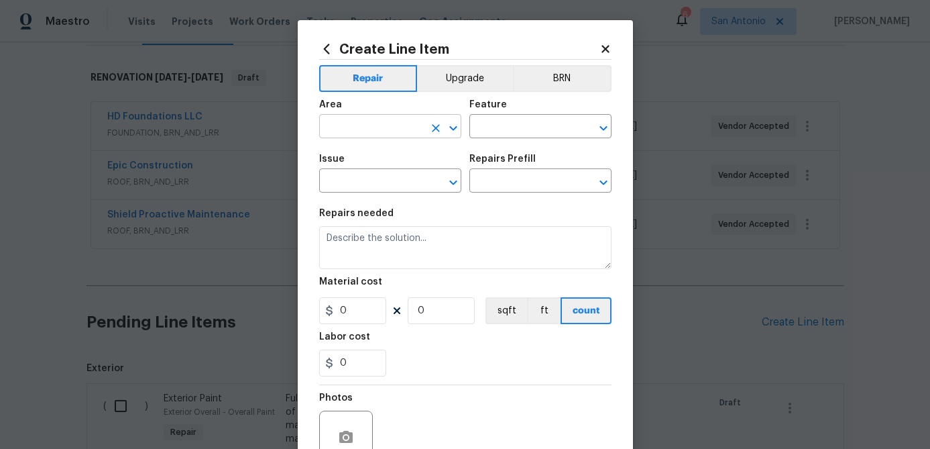
click at [395, 130] on input "text" at bounding box center [371, 127] width 105 height 21
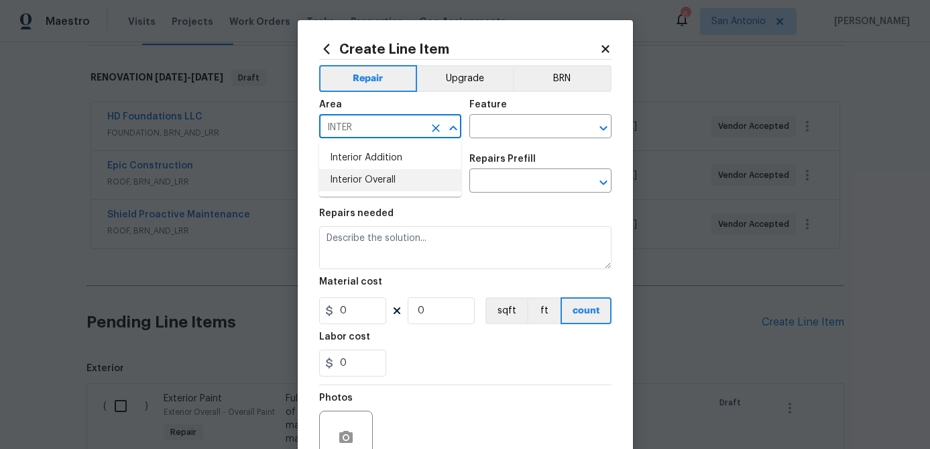
click at [368, 174] on li "Interior Overall" at bounding box center [390, 180] width 142 height 22
type input "Interior Overall"
click at [502, 131] on input "text" at bounding box center [522, 127] width 105 height 21
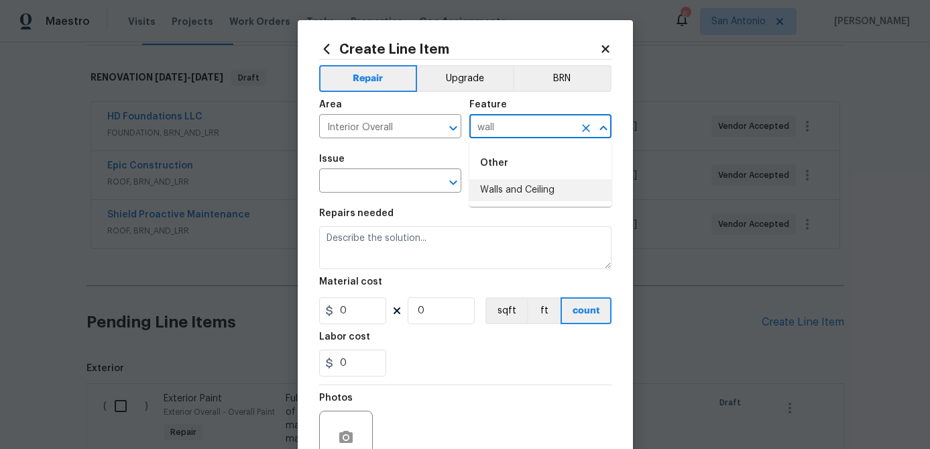
click at [502, 185] on li "Walls and Ceiling" at bounding box center [541, 190] width 142 height 22
type input "Walls and Ceiling"
click at [399, 185] on input "text" at bounding box center [371, 182] width 105 height 21
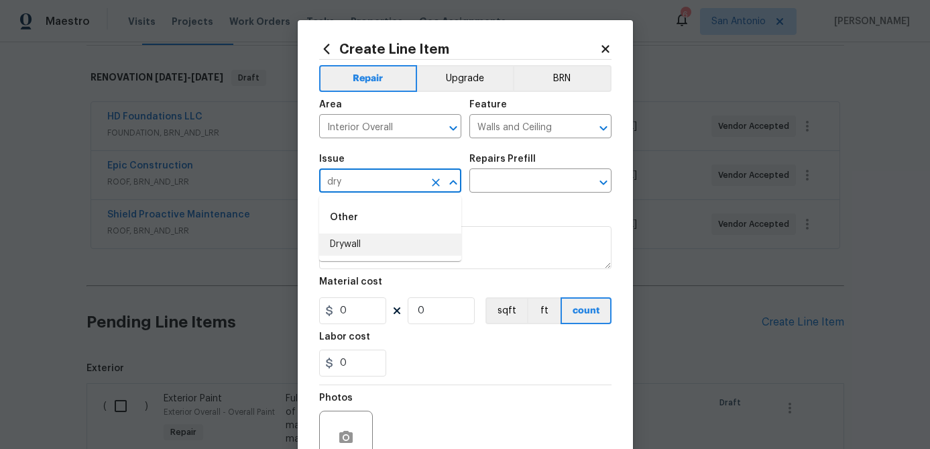
click at [343, 252] on li "Drywall" at bounding box center [390, 244] width 142 height 22
type input "Drywall"
click at [533, 179] on input "text" at bounding box center [522, 182] width 105 height 21
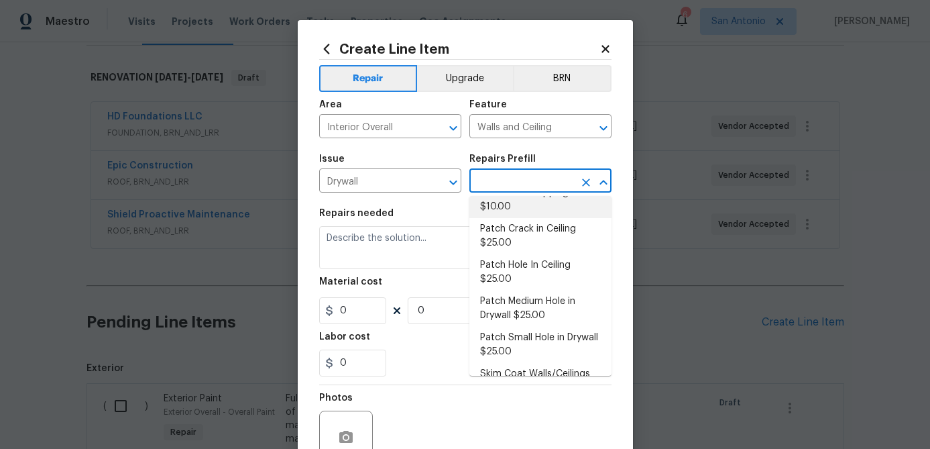
scroll to position [93, 0]
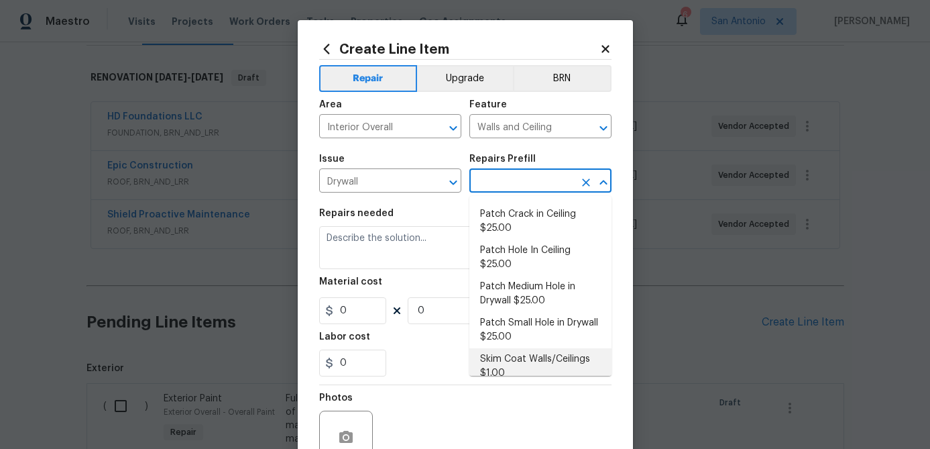
click at [510, 348] on li "Skim Coat Walls/Ceilings $1.00" at bounding box center [541, 366] width 142 height 36
type input "Skim Coat Walls/Ceilings $1.00"
type textarea "Prep/scrape all loose material from the damaged area; prime if needed. Skim coa…"
type input "1"
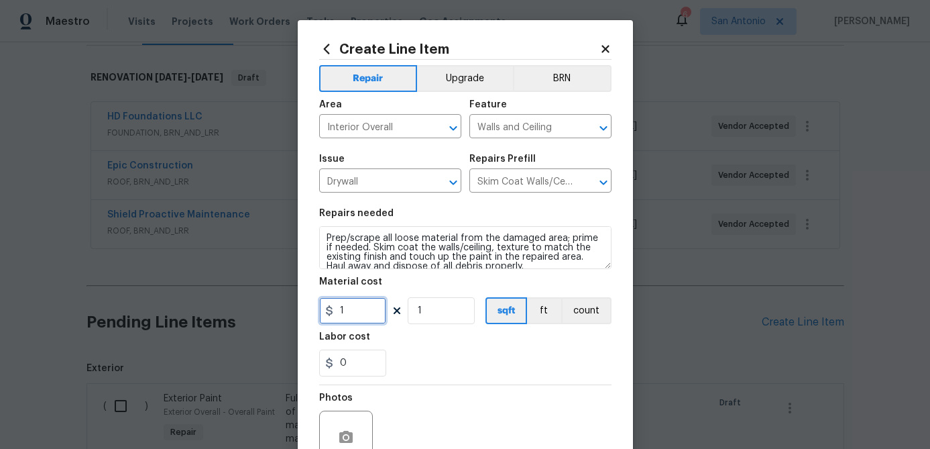
click at [373, 316] on input "1" at bounding box center [352, 310] width 67 height 27
type input "2500"
click at [438, 318] on input "1" at bounding box center [441, 310] width 67 height 27
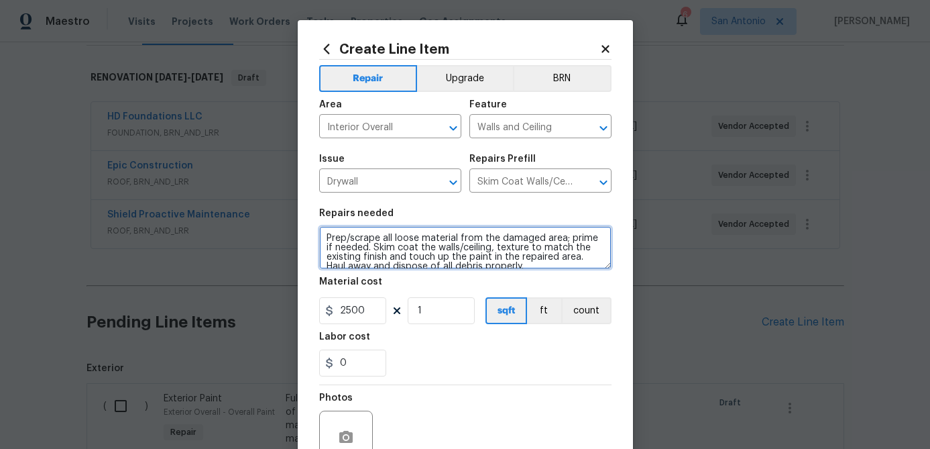
click at [324, 235] on textarea "Prep/scrape all loose material from the damaged area; prime if needed. Skim coa…" at bounding box center [465, 247] width 292 height 43
click at [327, 234] on textarea "Prep/scrape all loose material from the damaged area; prime if needed. Skim coa…" at bounding box center [465, 247] width 292 height 43
paste textarea "1. REPAIR ALL DAMAGED DRYWALL ON WALLS & CEILING PRIOR TO NEW PAINT. 2. MATCH E…"
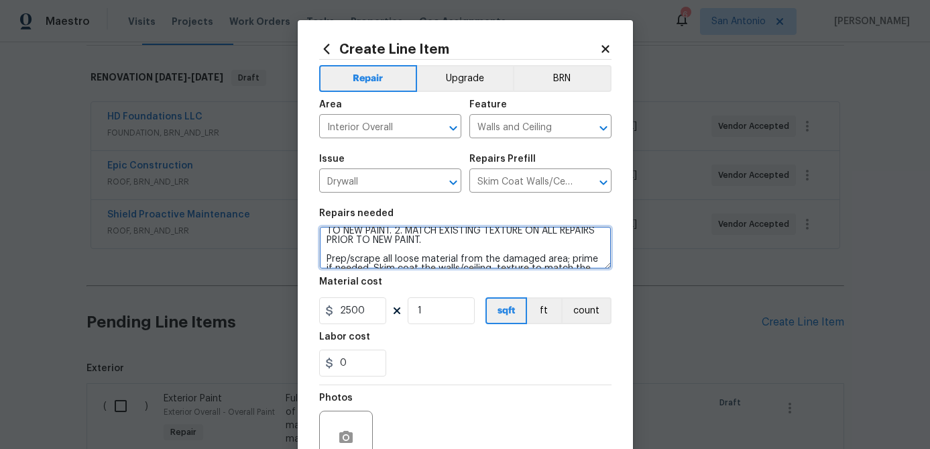
scroll to position [129, 0]
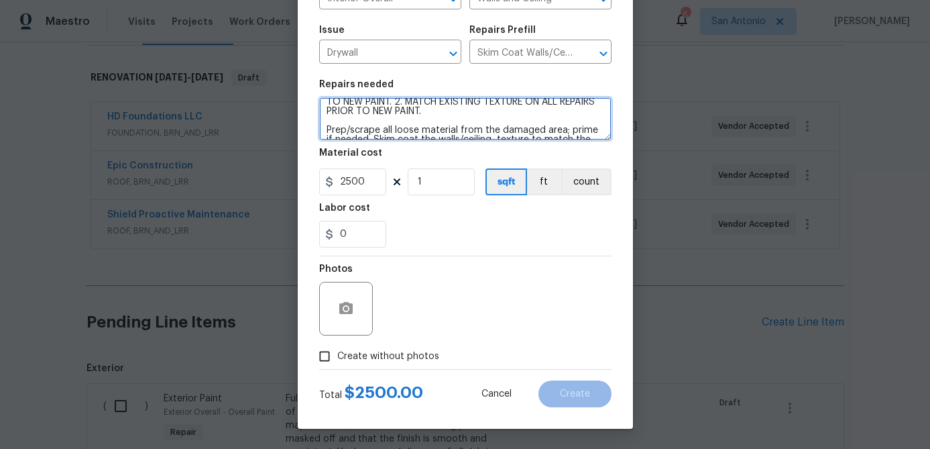
type textarea "1. REPAIR ALL DAMAGED DRYWALL ON WALLS & CEILING PRIOR TO NEW PAINT. 2. MATCH E…"
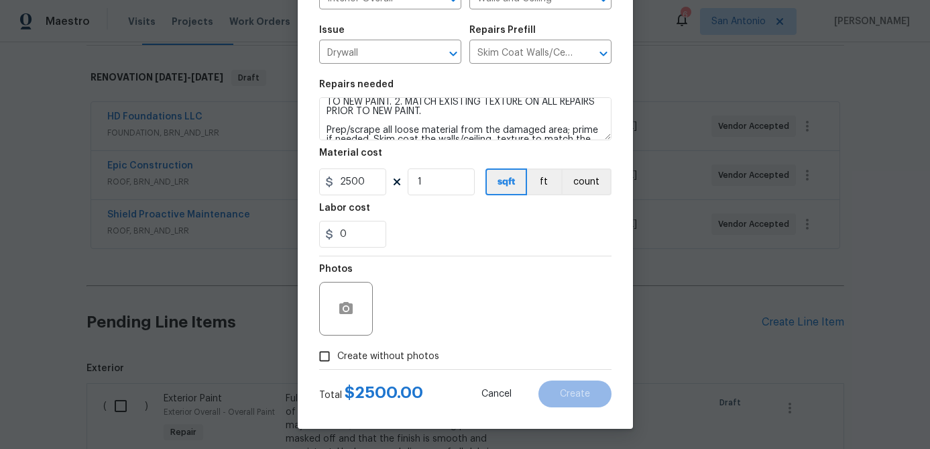
click at [325, 362] on input "Create without photos" at bounding box center [324, 355] width 25 height 25
checkbox input "true"
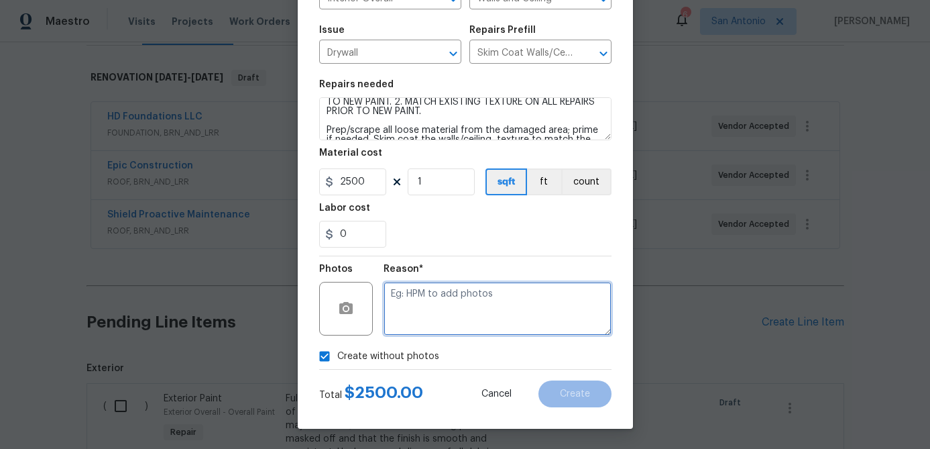
click at [445, 284] on textarea at bounding box center [498, 309] width 228 height 54
type textarea "."
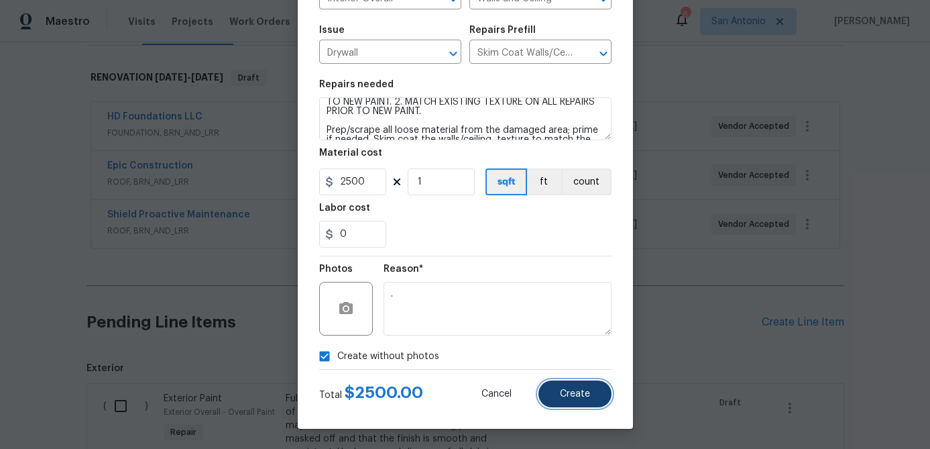
click at [565, 398] on span "Create" at bounding box center [575, 394] width 30 height 10
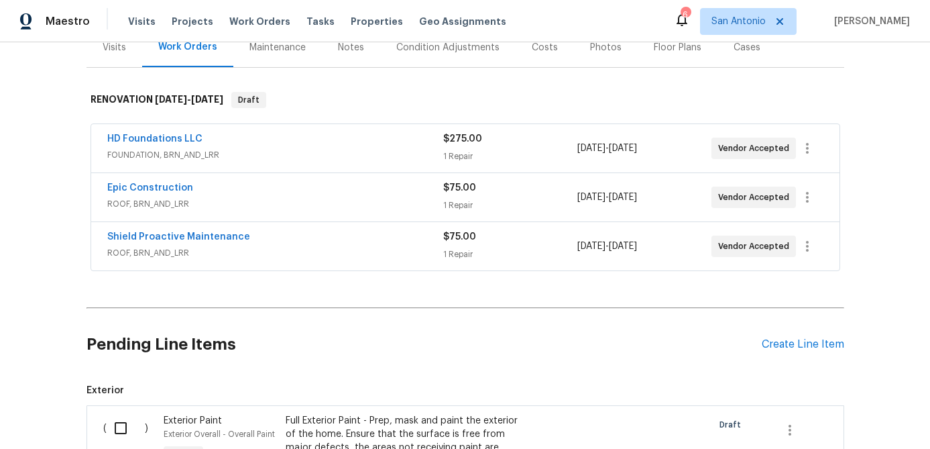
scroll to position [258, 0]
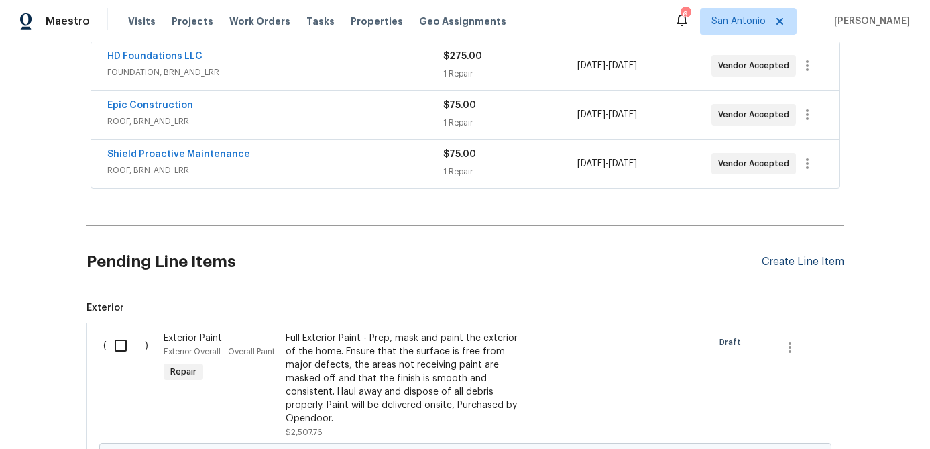
click at [792, 260] on div "Create Line Item" at bounding box center [803, 262] width 83 height 13
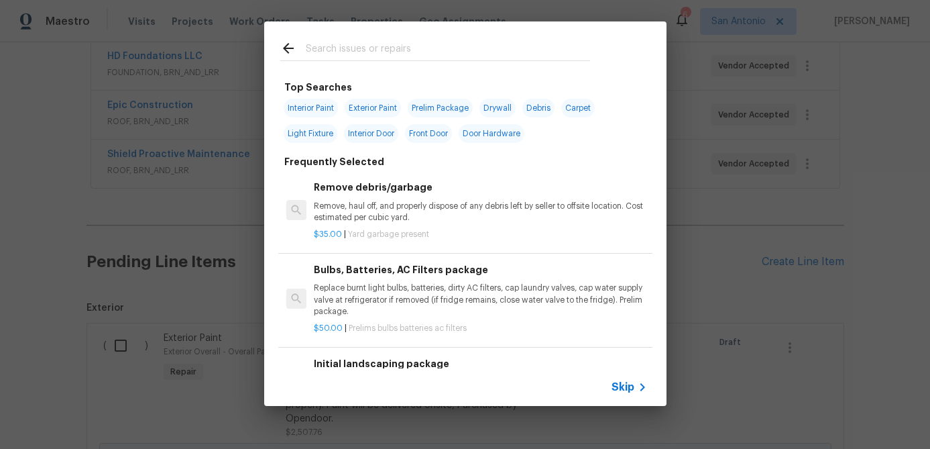
click at [627, 392] on span "Skip" at bounding box center [623, 386] width 23 height 13
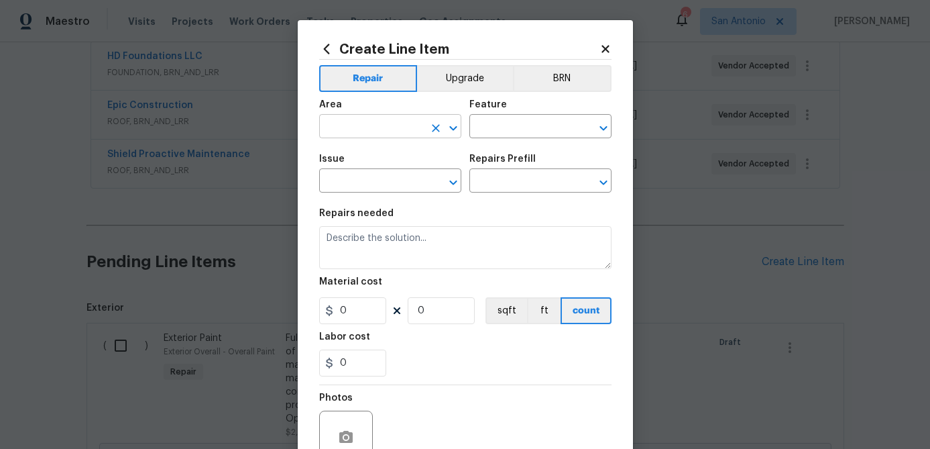
click at [375, 123] on input "text" at bounding box center [371, 127] width 105 height 21
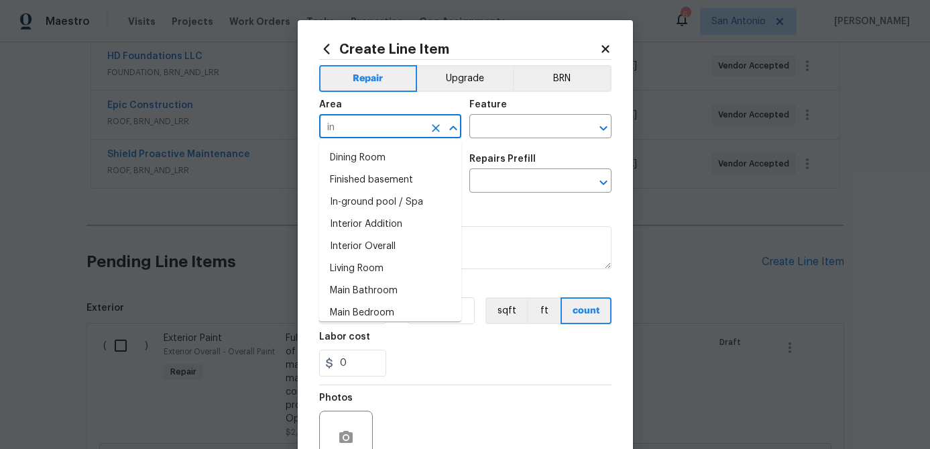
type input "i"
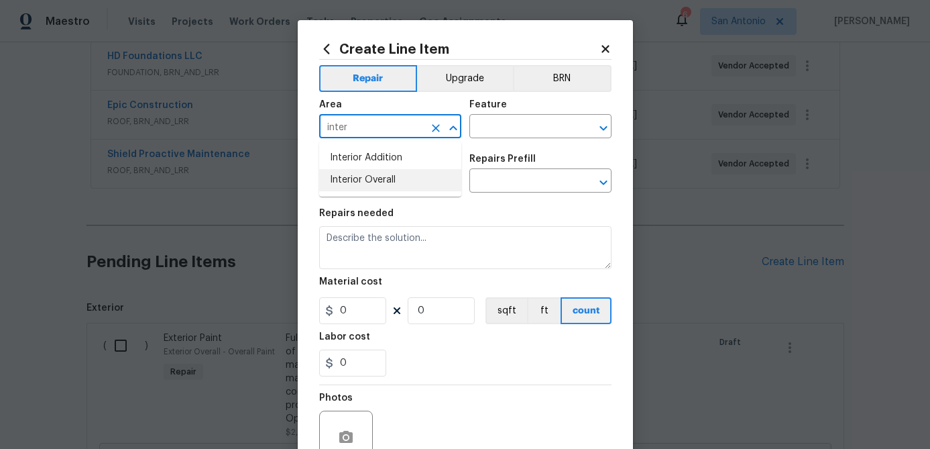
click at [346, 176] on li "Interior Overall" at bounding box center [390, 180] width 142 height 22
type input "Interior Overall"
click at [482, 128] on input "text" at bounding box center [522, 127] width 105 height 21
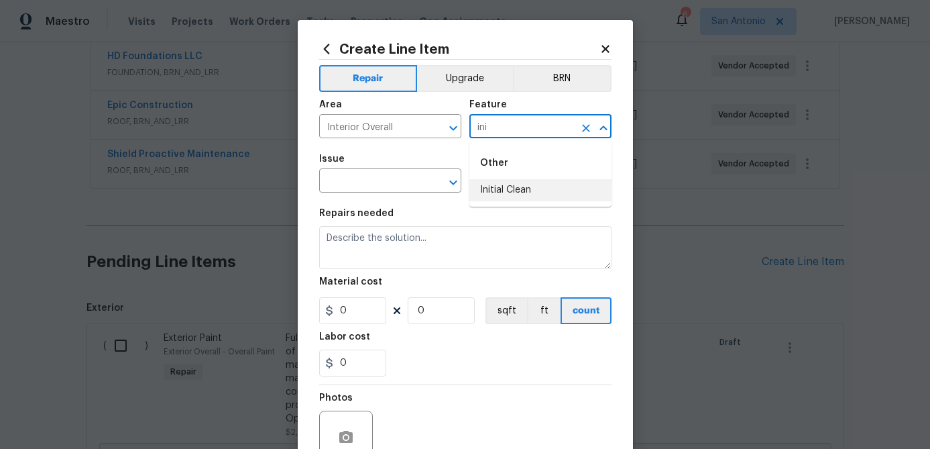
click at [500, 186] on li "Initial Clean" at bounding box center [541, 190] width 142 height 22
type input "Initial Clean"
click at [404, 175] on input "text" at bounding box center [371, 182] width 105 height 21
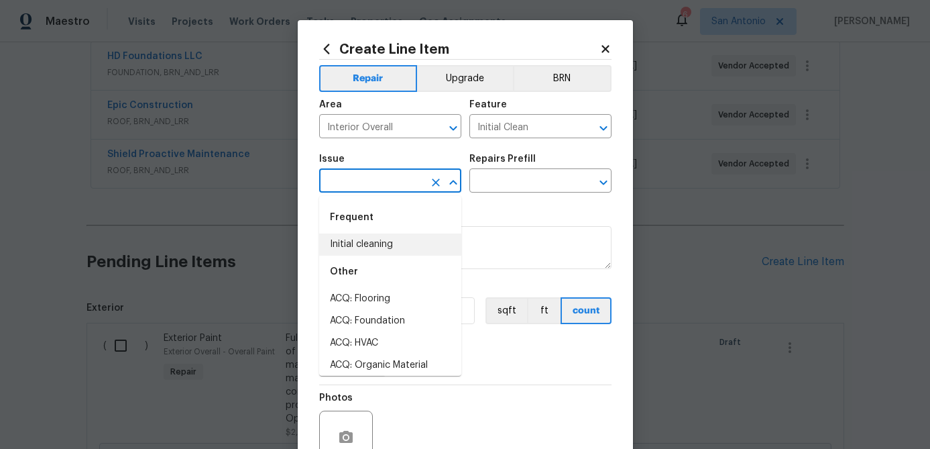
click at [378, 240] on li "Initial cleaning" at bounding box center [390, 244] width 142 height 22
type input "Initial cleaning"
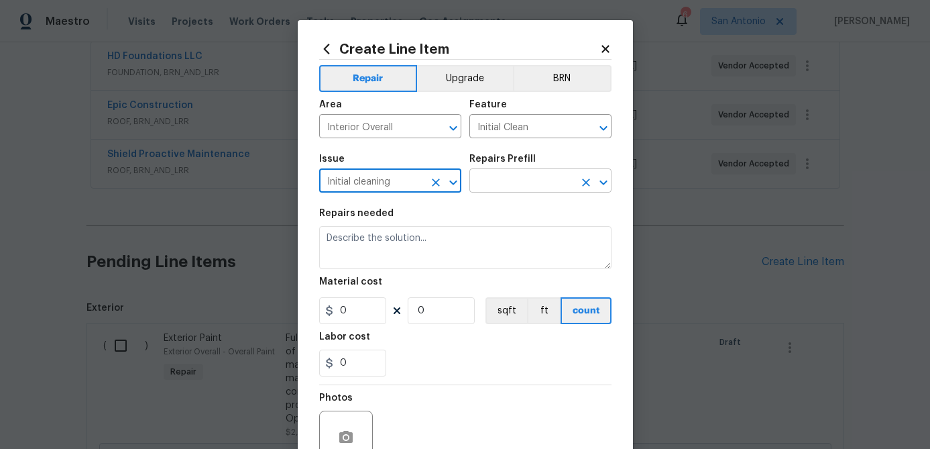
click at [502, 185] on input "text" at bounding box center [522, 182] width 105 height 21
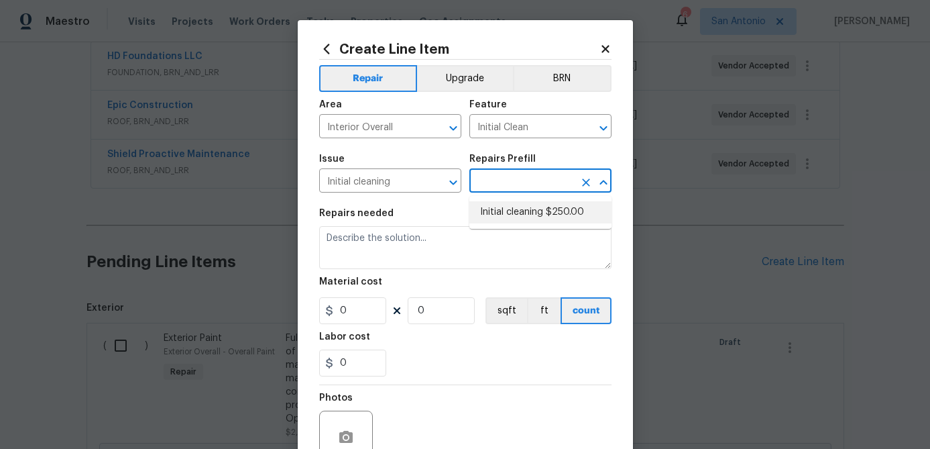
click at [505, 208] on li "Initial cleaning $250.00" at bounding box center [541, 212] width 142 height 22
type input "Home Readiness Packages"
type input "Initial cleaning $250.00"
type textarea "1. Wipe down exterior doors and trim. 2. Clean out all exterior light fixtures …"
type input "250"
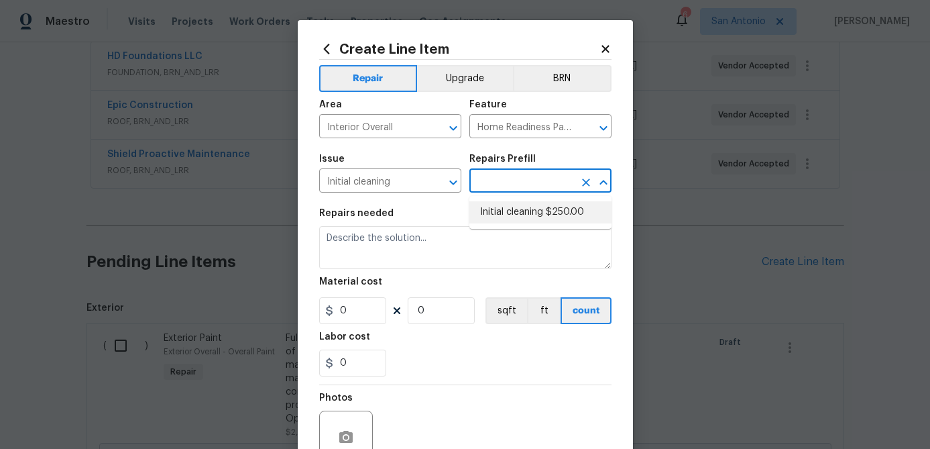
type input "1"
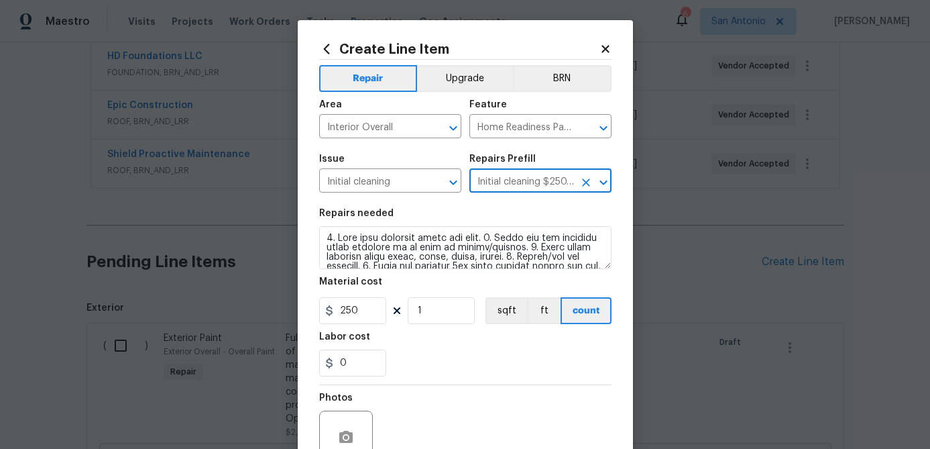
scroll to position [129, 0]
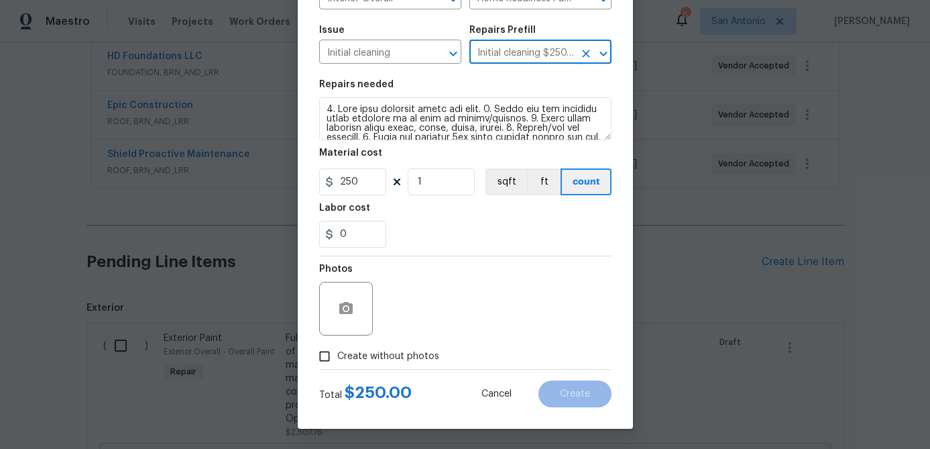
click at [321, 354] on input "Create without photos" at bounding box center [324, 355] width 25 height 25
checkbox input "true"
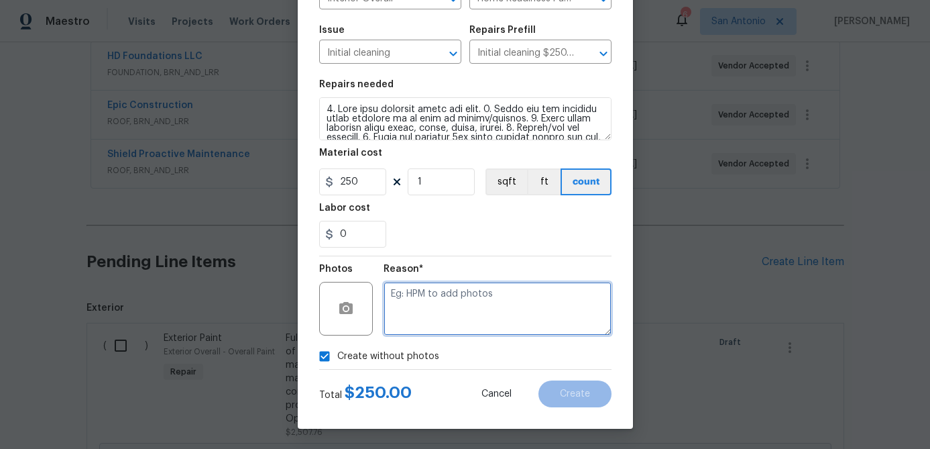
click at [391, 315] on textarea at bounding box center [498, 309] width 228 height 54
type textarea "."
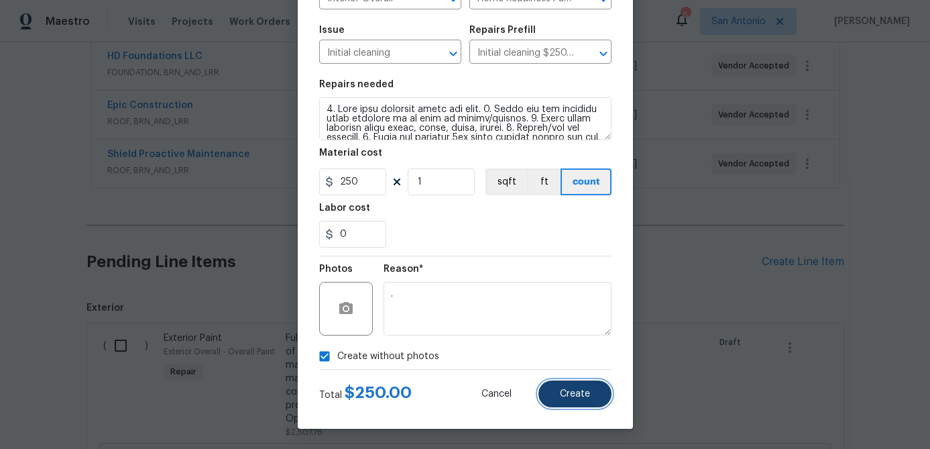
click at [580, 395] on span "Create" at bounding box center [575, 394] width 30 height 10
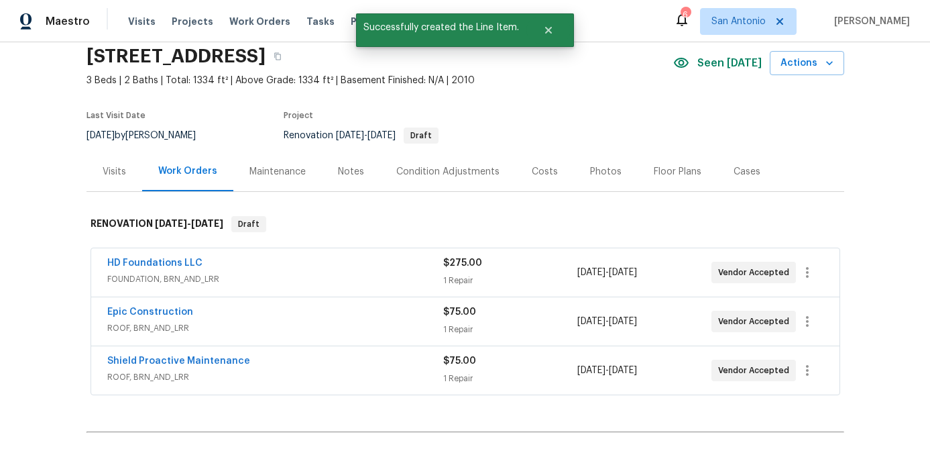
scroll to position [0, 0]
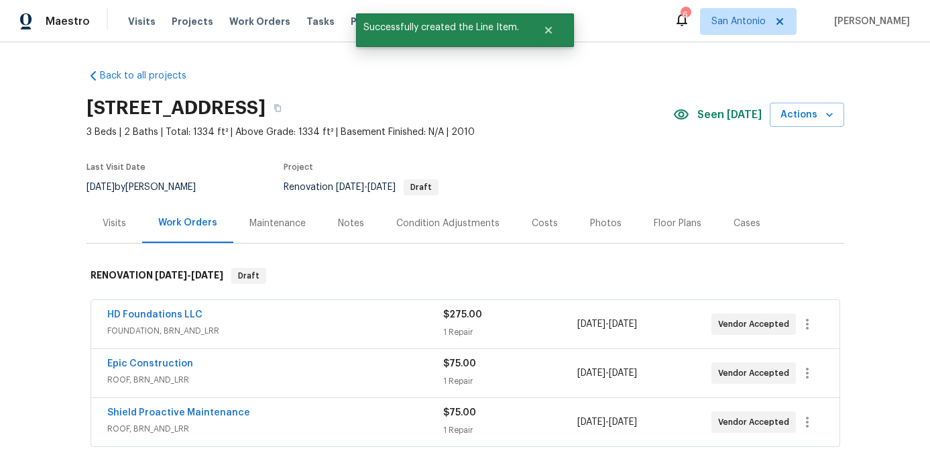
click at [433, 224] on div "Condition Adjustments" at bounding box center [447, 223] width 103 height 13
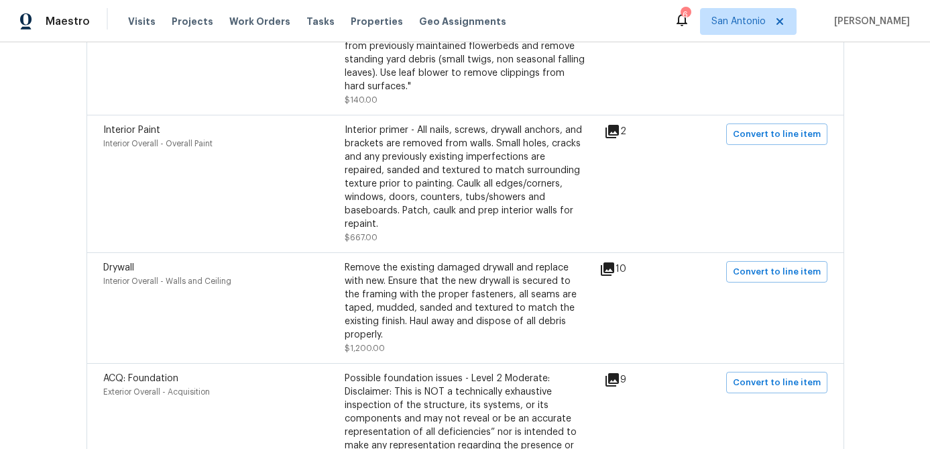
scroll to position [651, 0]
click at [452, 172] on div "Interior primer - All nails, screws, drywall anchors, and brackets are removed …" at bounding box center [465, 177] width 241 height 107
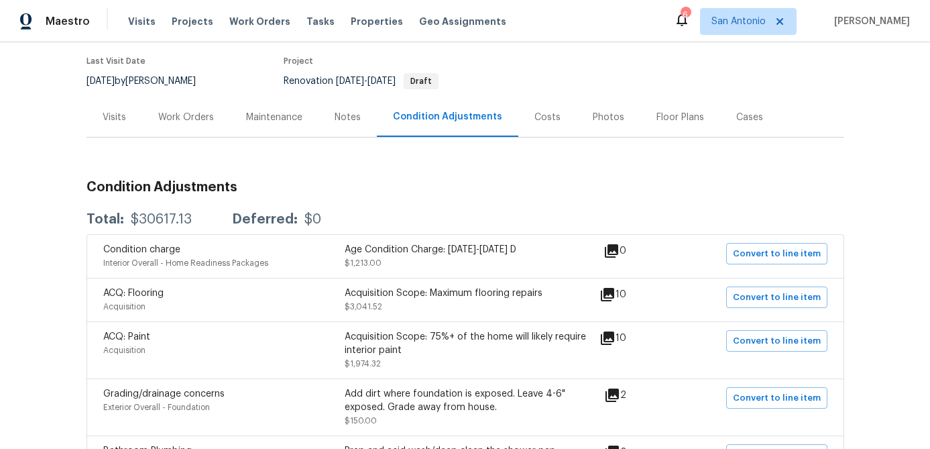
scroll to position [0, 0]
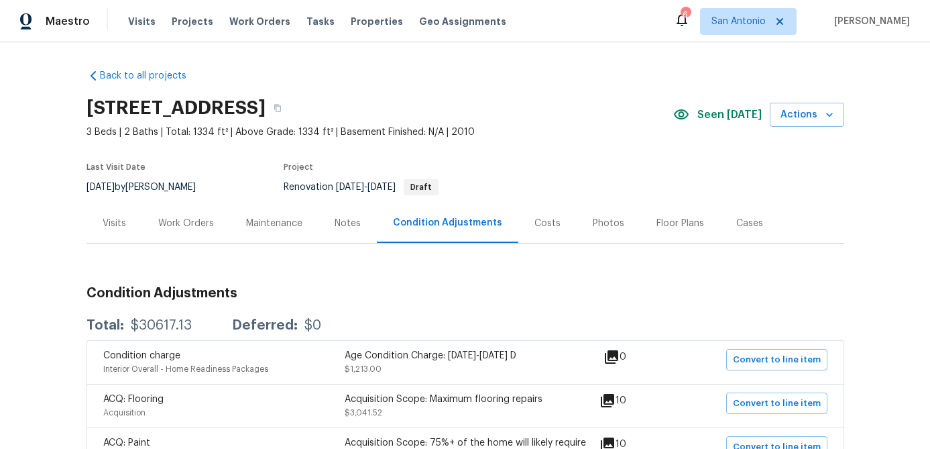
click at [190, 230] on div "Work Orders" at bounding box center [186, 223] width 88 height 40
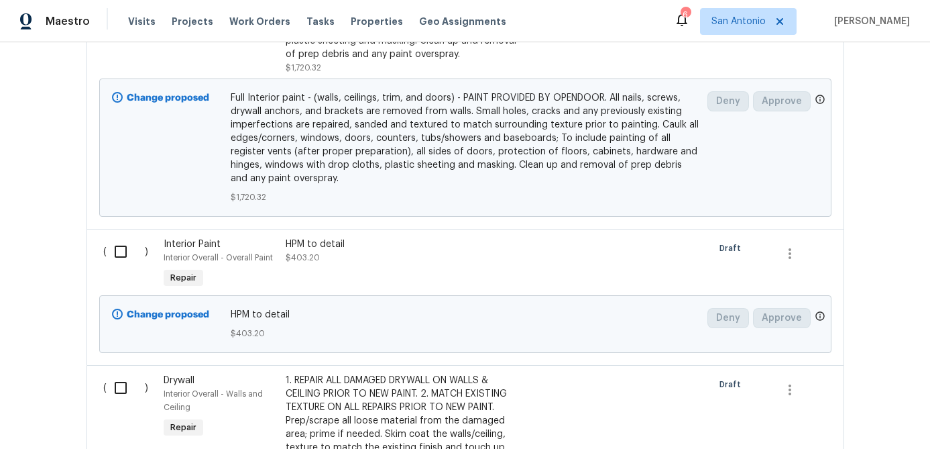
scroll to position [2249, 0]
click at [339, 236] on div "HPM to detail $403.20" at bounding box center [404, 249] width 236 height 27
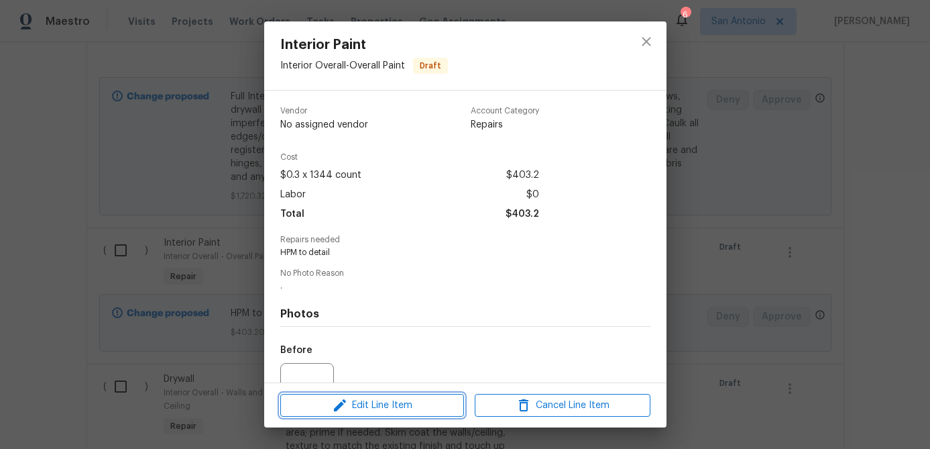
click at [360, 402] on span "Edit Line Item" at bounding box center [372, 405] width 176 height 17
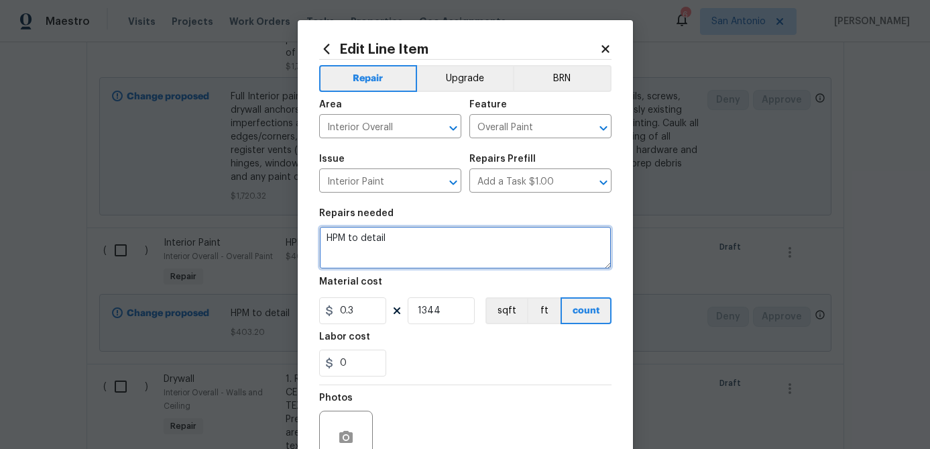
click at [396, 235] on textarea "HPM to detail" at bounding box center [465, 247] width 292 height 43
type textarea "H"
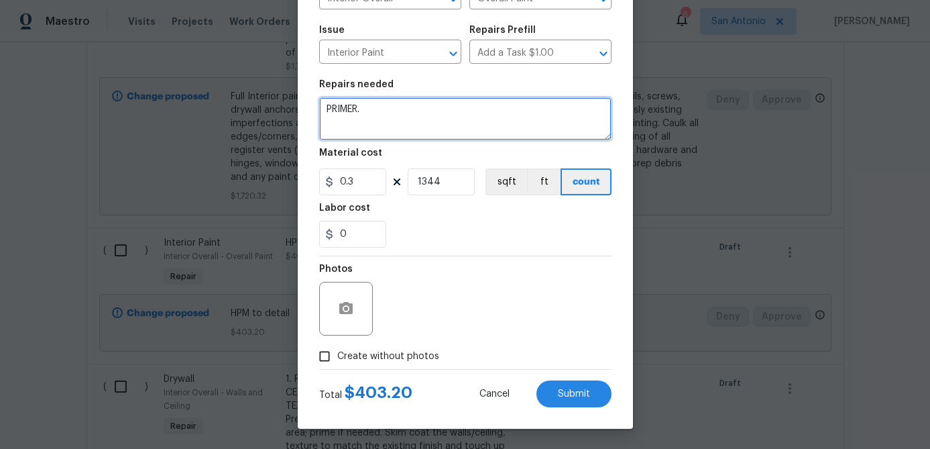
type textarea "PRIMER."
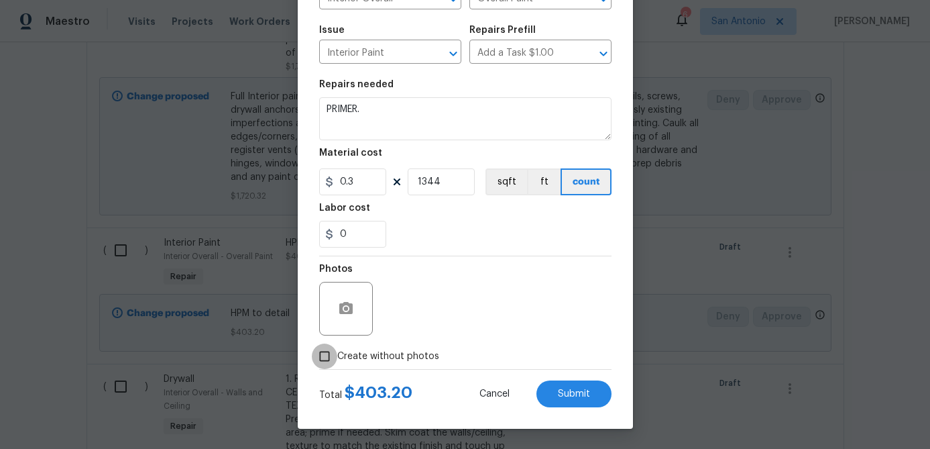
click at [329, 355] on input "Create without photos" at bounding box center [324, 355] width 25 height 25
checkbox input "true"
click at [559, 382] on button "Submit" at bounding box center [574, 393] width 75 height 27
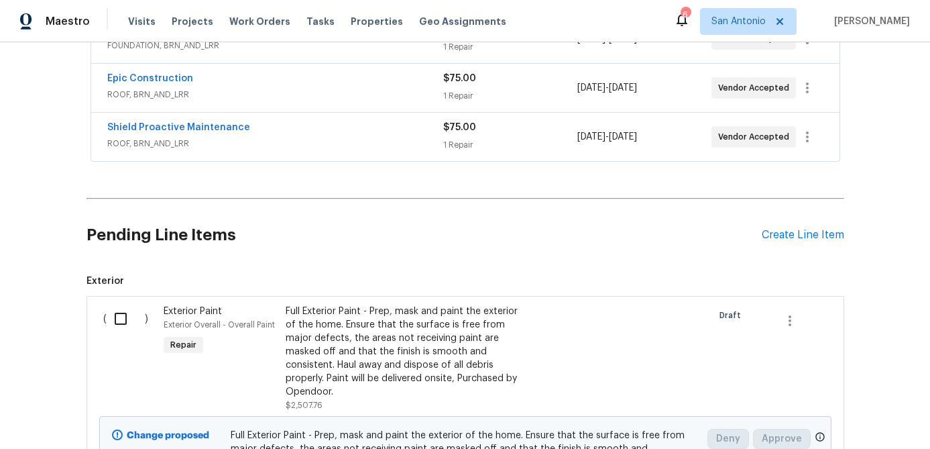
scroll to position [262, 0]
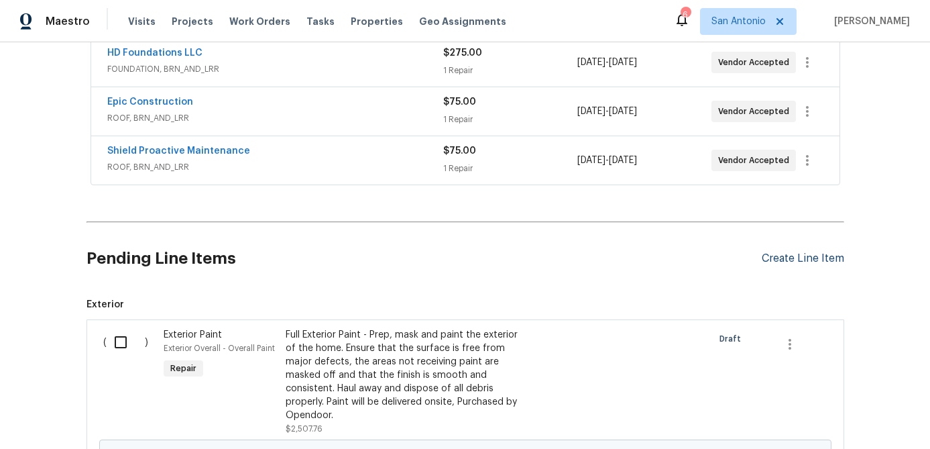
click at [803, 258] on div "Create Line Item" at bounding box center [803, 258] width 83 height 13
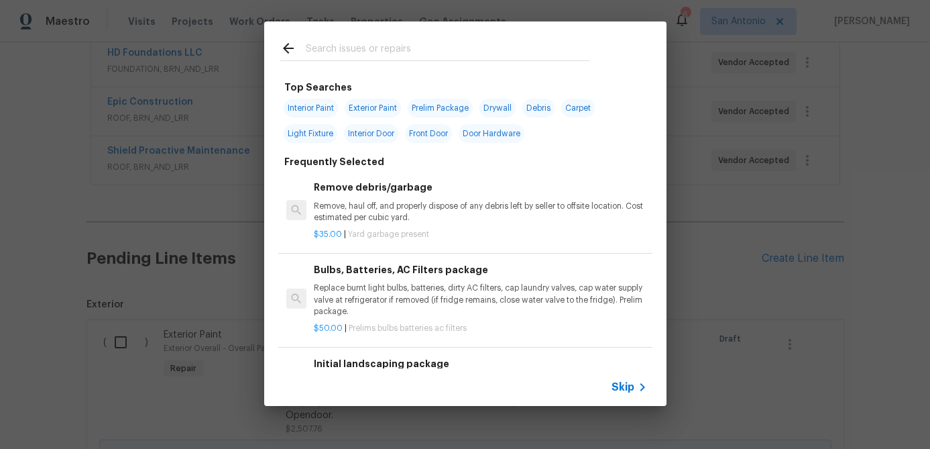
click at [627, 390] on span "Skip" at bounding box center [623, 386] width 23 height 13
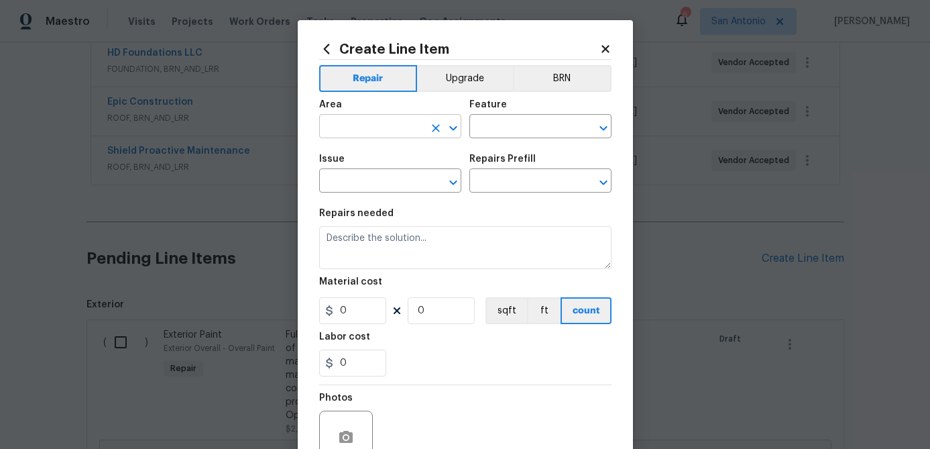
click at [346, 121] on input "text" at bounding box center [371, 127] width 105 height 21
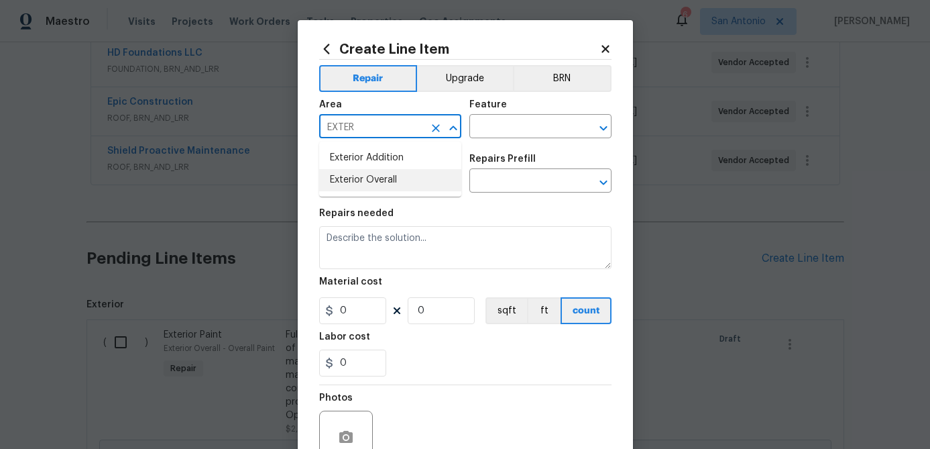
click at [348, 176] on li "Exterior Overall" at bounding box center [390, 180] width 142 height 22
type input "Exterior Overall"
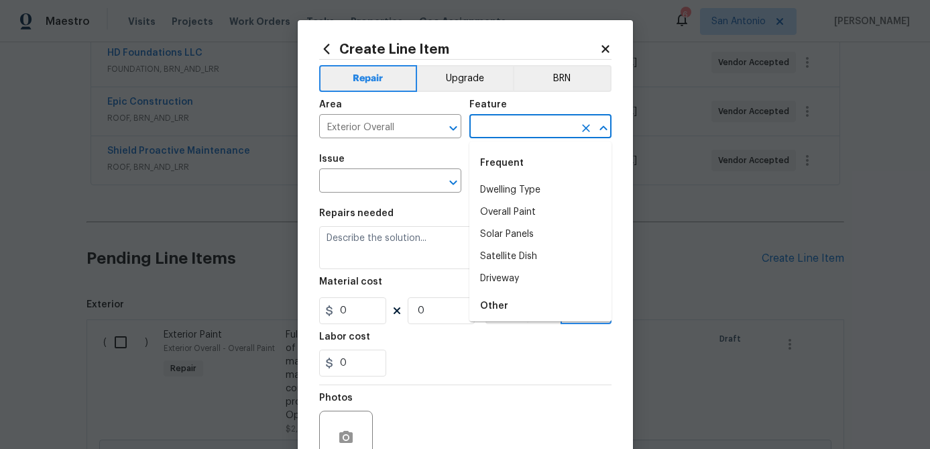
click at [496, 133] on input "text" at bounding box center [522, 127] width 105 height 21
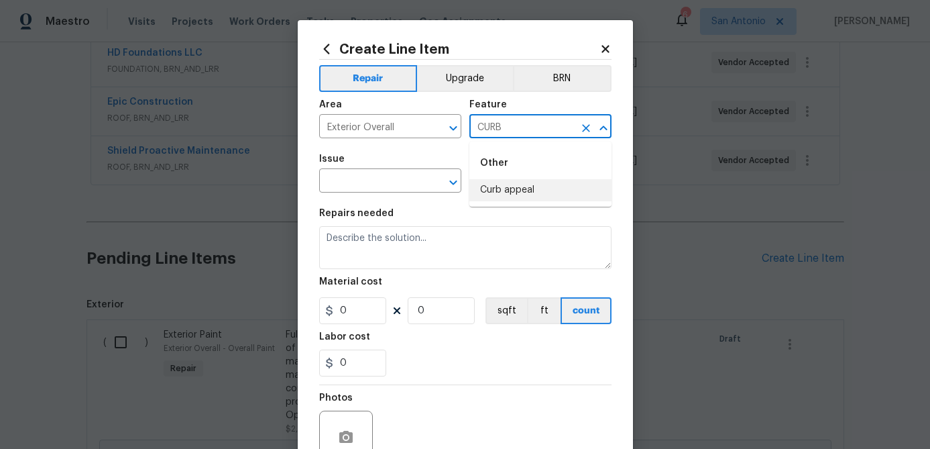
click at [513, 195] on li "Curb appeal" at bounding box center [541, 190] width 142 height 22
type input "Curb appeal"
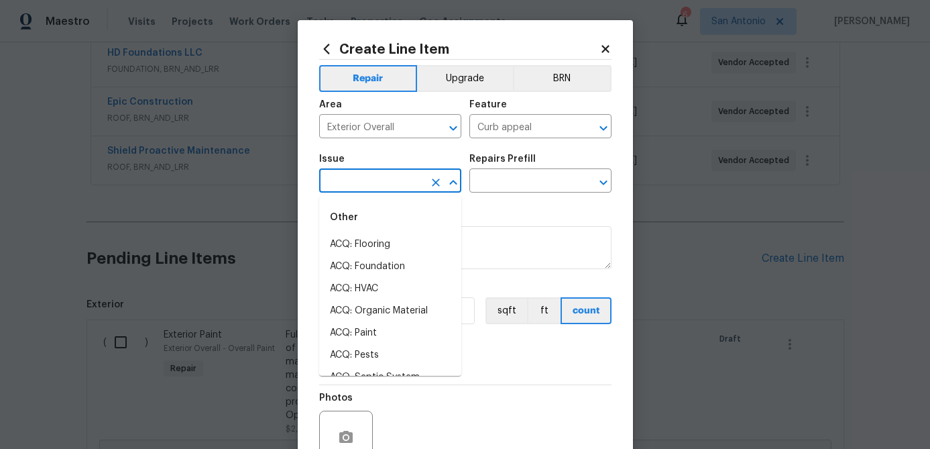
click at [391, 185] on input "text" at bounding box center [371, 182] width 105 height 21
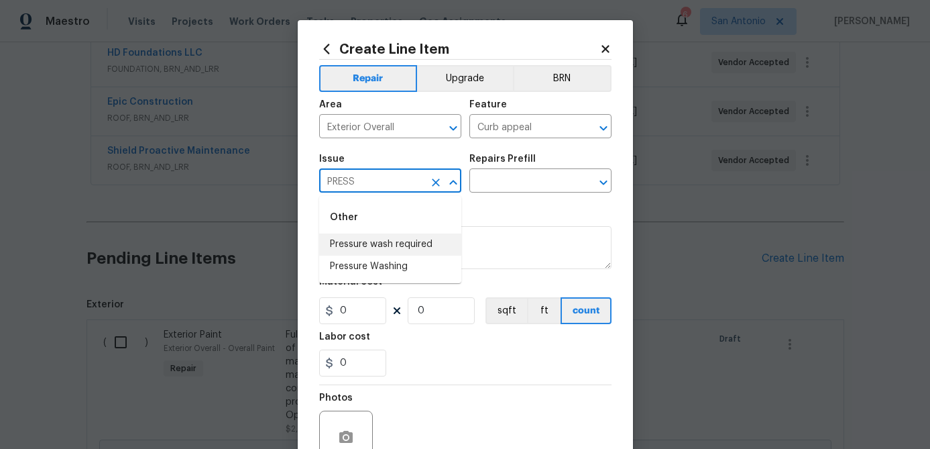
click at [380, 244] on li "Pressure wash required" at bounding box center [390, 244] width 142 height 22
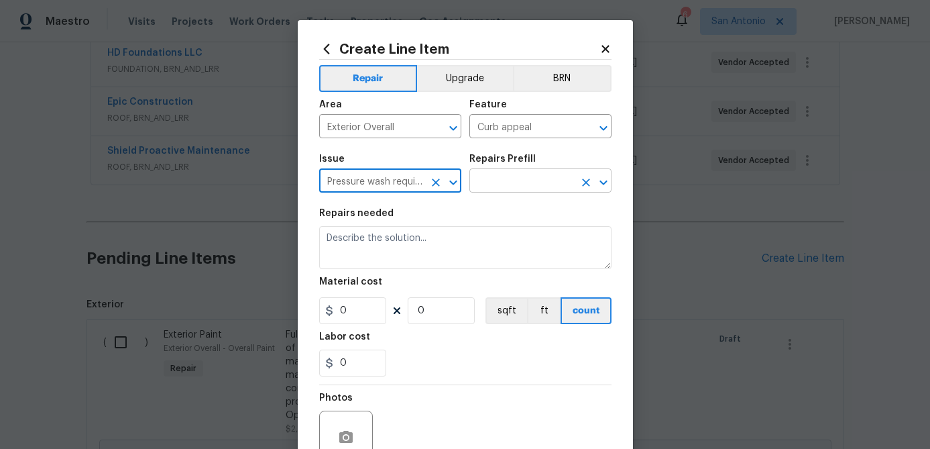
type input "Pressure wash required"
click at [494, 185] on input "text" at bounding box center [522, 182] width 105 height 21
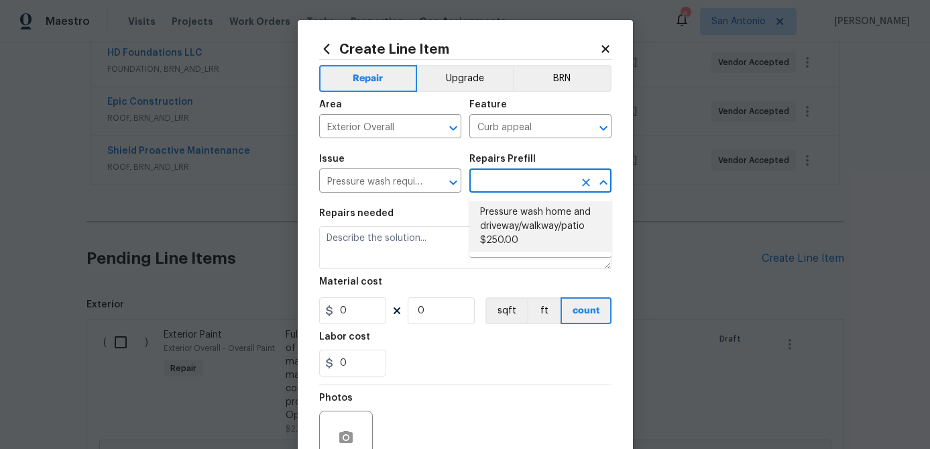
click at [496, 219] on li "Pressure wash home and driveway/walkway/patio $250.00" at bounding box center [541, 226] width 142 height 50
type input "Pressure wash home and driveway/walkway/patio $250.00"
type textarea "Pressure wash home, driveway, walkways/sidewalks and patio. Must use a surface …"
type input "1"
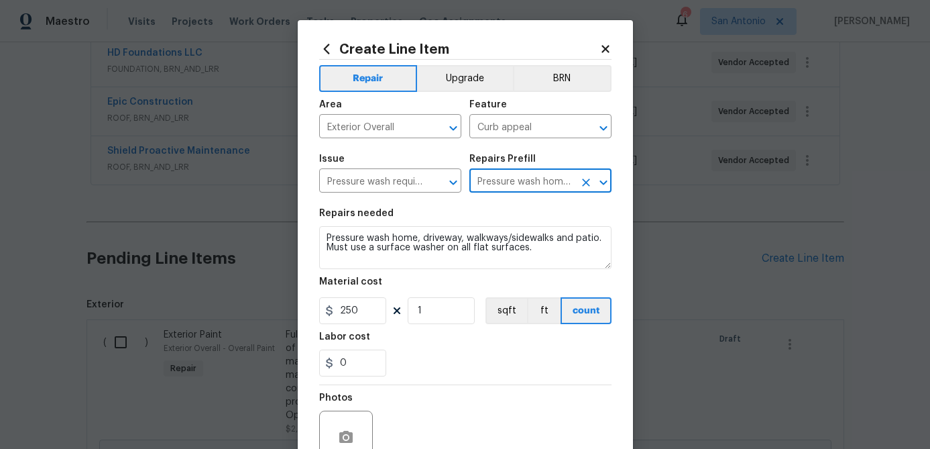
type input "250"
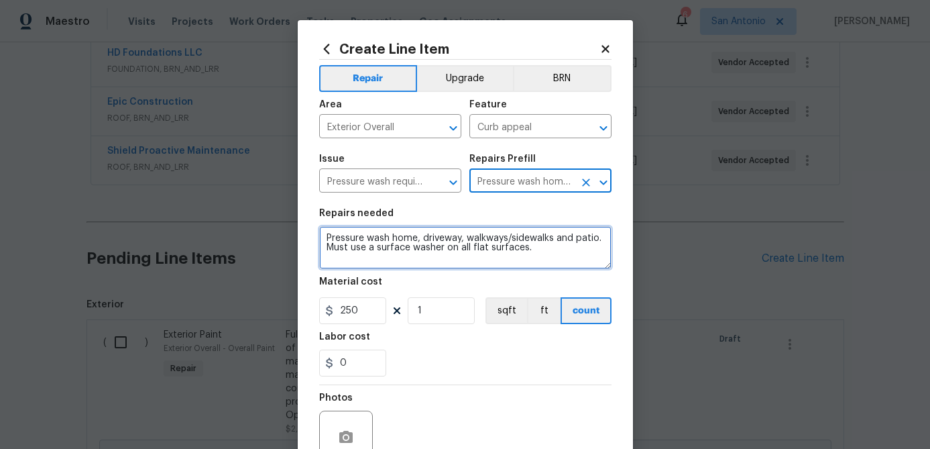
click at [322, 239] on textarea "Pressure wash home, driveway, walkways/sidewalks and patio. Must use a surface …" at bounding box center [465, 247] width 292 height 43
click at [330, 235] on textarea "Pressure wash home, driveway, walkways/sidewalks and patio. Must use a surface …" at bounding box center [465, 247] width 292 height 43
paste textarea "PRESSURE WASH THE MOSSY AREAS ON THE BRICK, THE FOUNDATION, THE DRIVEWAY, THE S…"
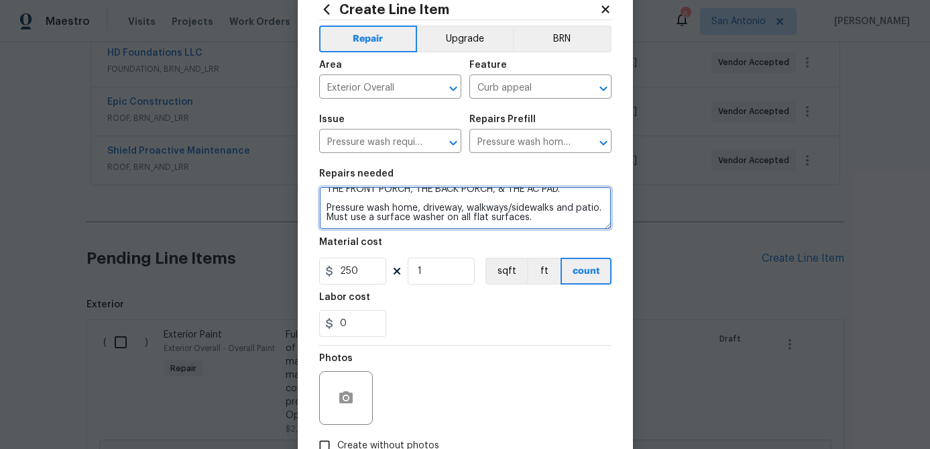
scroll to position [129, 0]
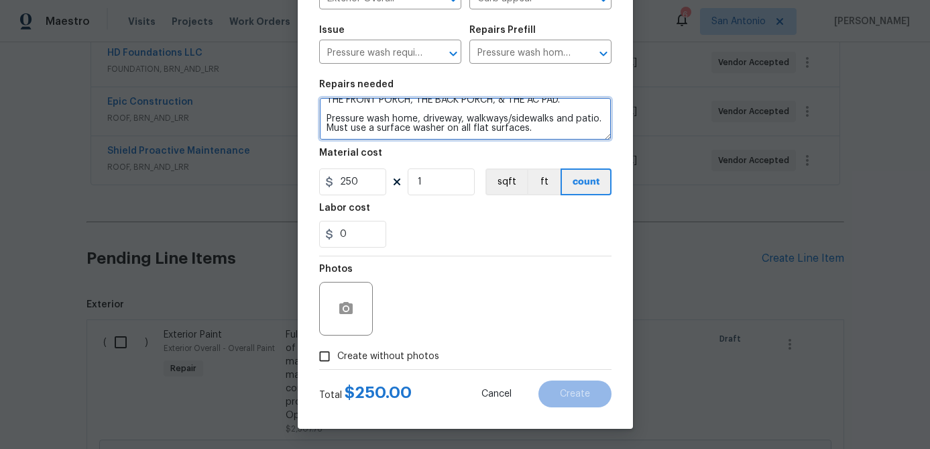
type textarea "PRESSURE WASH THE MOSSY AREAS ON THE BRICK, THE FOUNDATION, THE DRIVEWAY, THE S…"
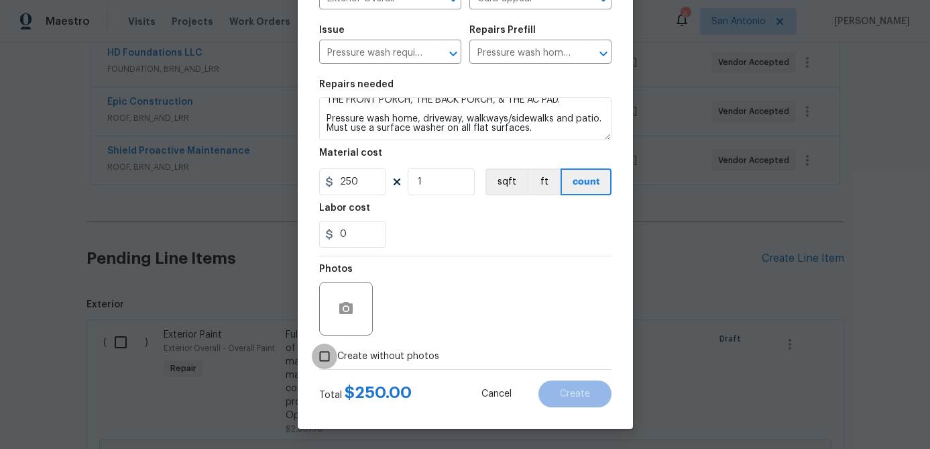
click at [323, 356] on input "Create without photos" at bounding box center [324, 355] width 25 height 25
checkbox input "true"
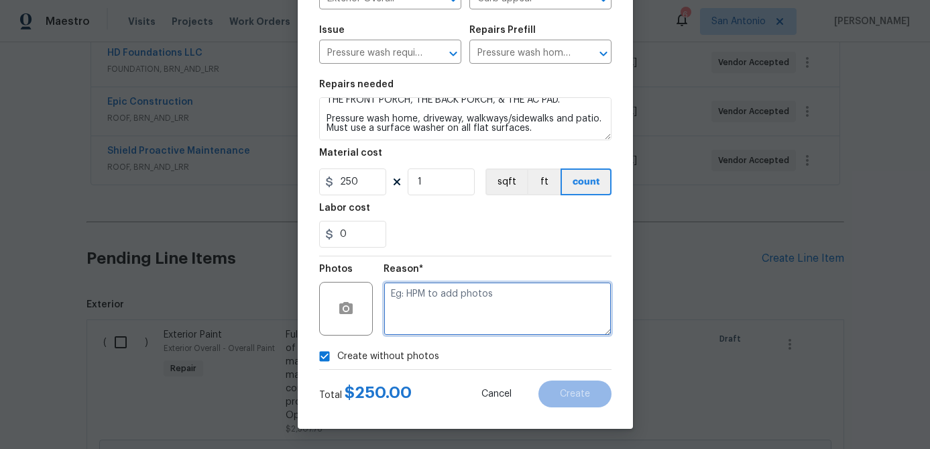
click at [415, 302] on textarea at bounding box center [498, 309] width 228 height 54
type textarea "."
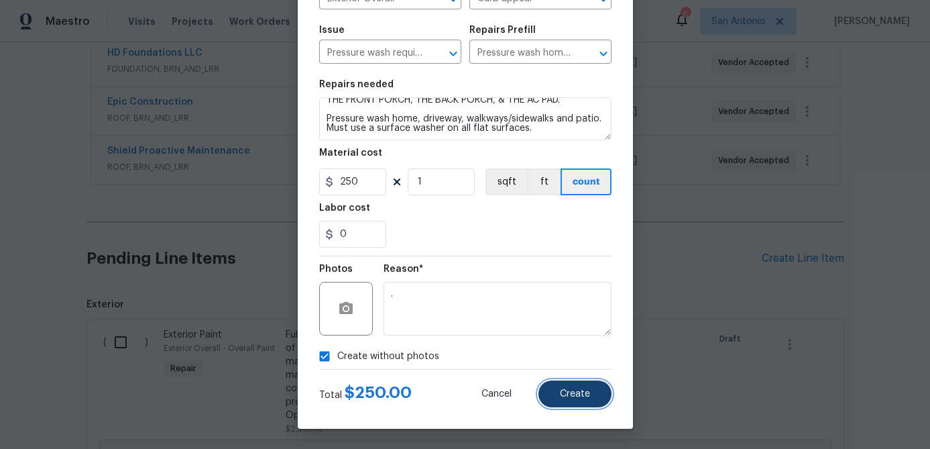
click at [566, 384] on button "Create" at bounding box center [575, 393] width 73 height 27
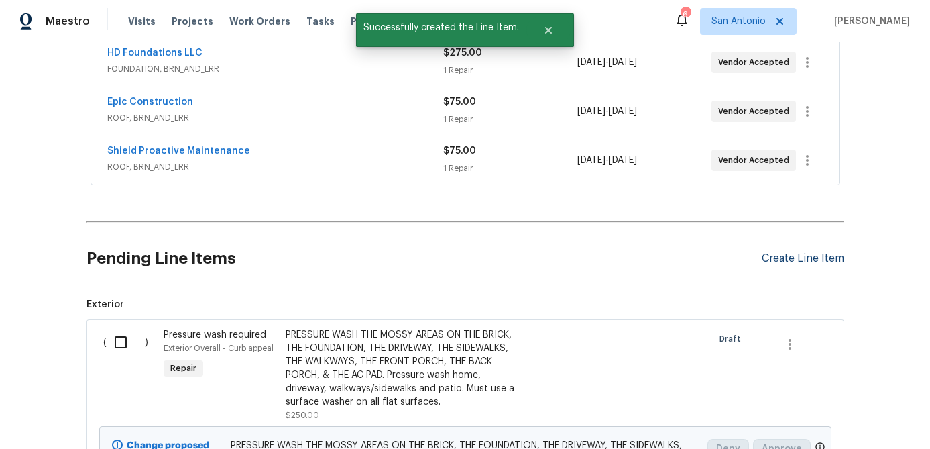
click at [808, 257] on div "Create Line Item" at bounding box center [803, 258] width 83 height 13
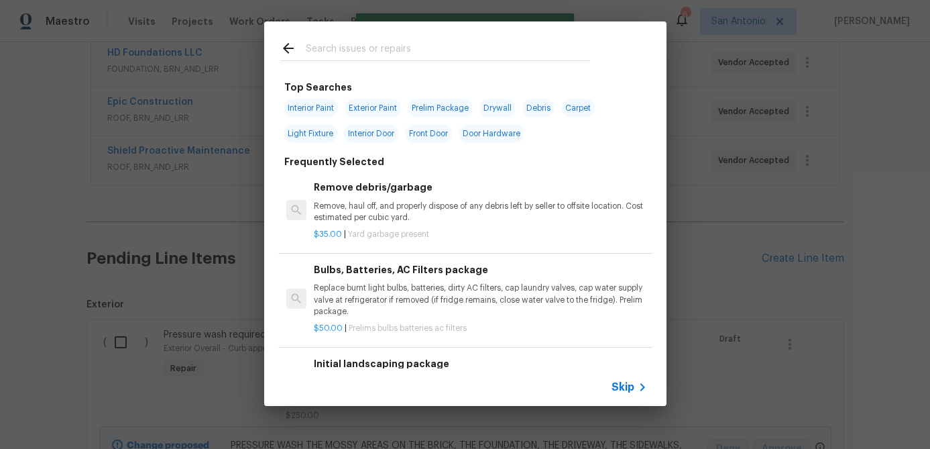
click at [627, 394] on div "Skip" at bounding box center [631, 387] width 39 height 16
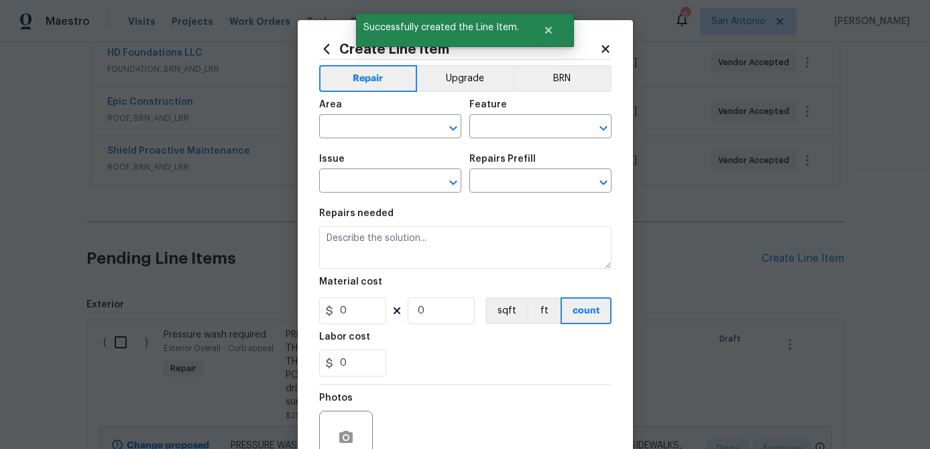
click at [355, 115] on div "Area" at bounding box center [390, 108] width 142 height 17
click at [355, 123] on input "text" at bounding box center [371, 127] width 105 height 21
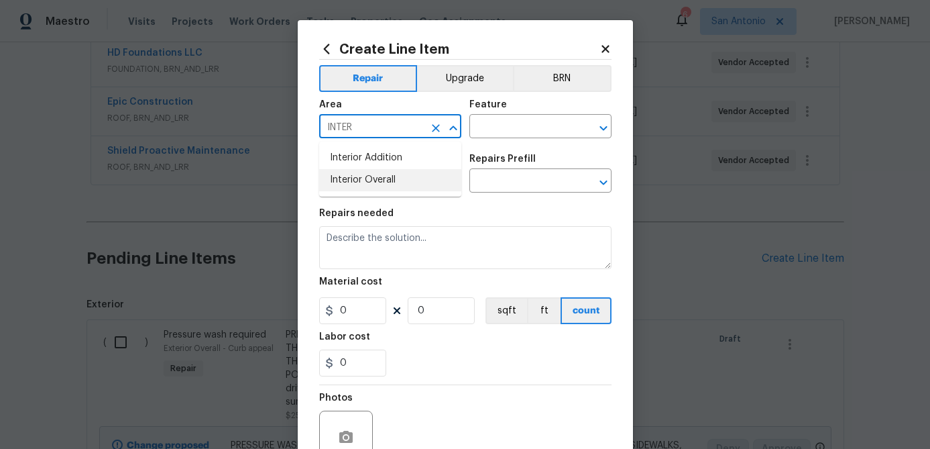
click at [356, 174] on li "Interior Overall" at bounding box center [390, 180] width 142 height 22
type input "Interior Overall"
click at [513, 122] on input "text" at bounding box center [522, 127] width 105 height 21
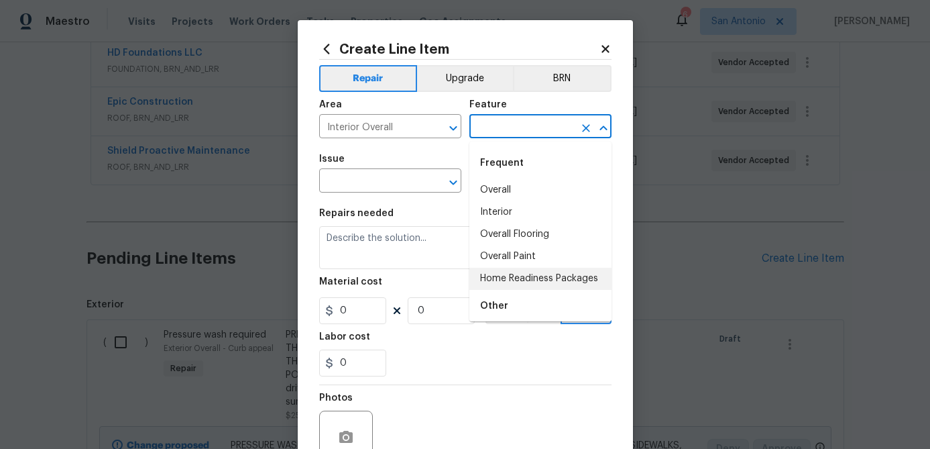
click at [519, 278] on li "Home Readiness Packages" at bounding box center [541, 279] width 142 height 22
type input "Home Readiness Packages"
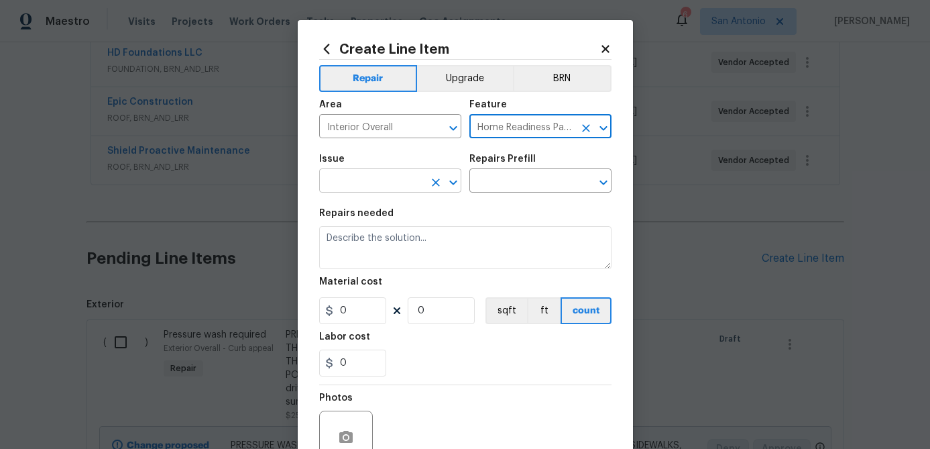
click at [388, 179] on input "text" at bounding box center [371, 182] width 105 height 21
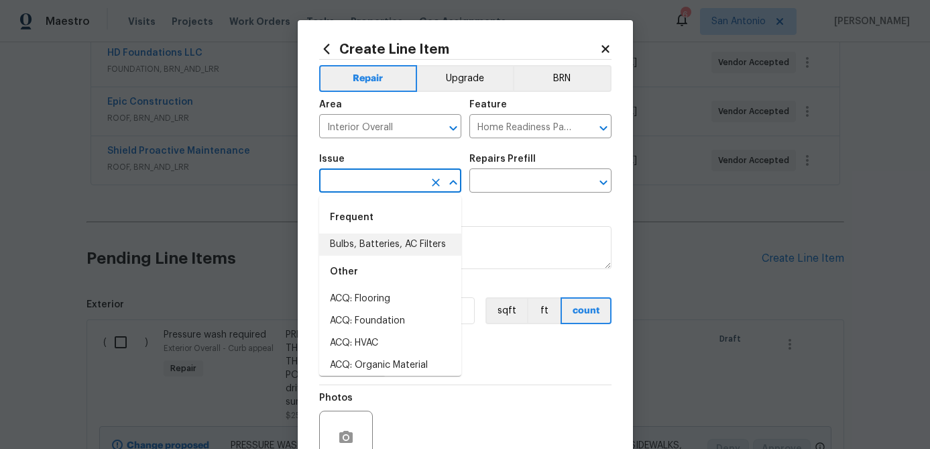
click at [376, 237] on li "Bulbs, Batteries, AC Filters" at bounding box center [390, 244] width 142 height 22
type input "Bulbs, Batteries, AC Filters"
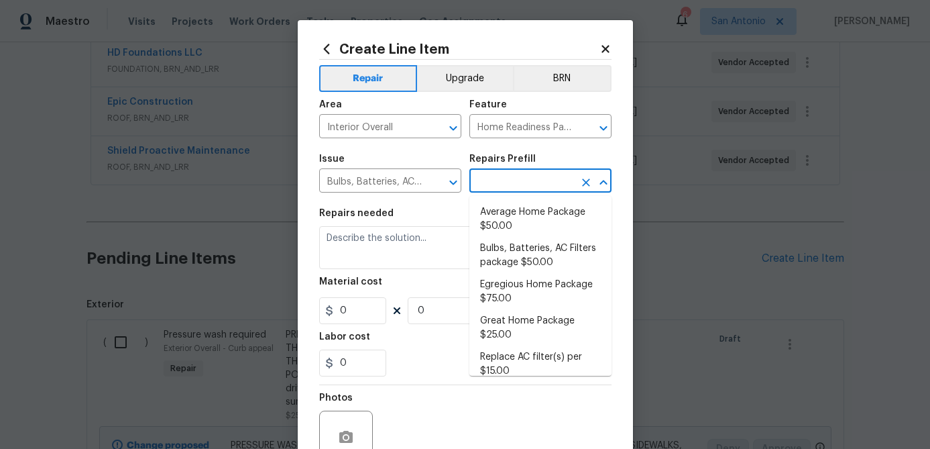
click at [492, 184] on input "text" at bounding box center [522, 182] width 105 height 21
click at [500, 297] on li "Egregious Home Package $75.00" at bounding box center [541, 292] width 142 height 36
type input "Egregious Home Package $75.00"
type textarea "1. Replace all missing and/or damaged door stops and strike plates. 2. Remove a…"
type input "75"
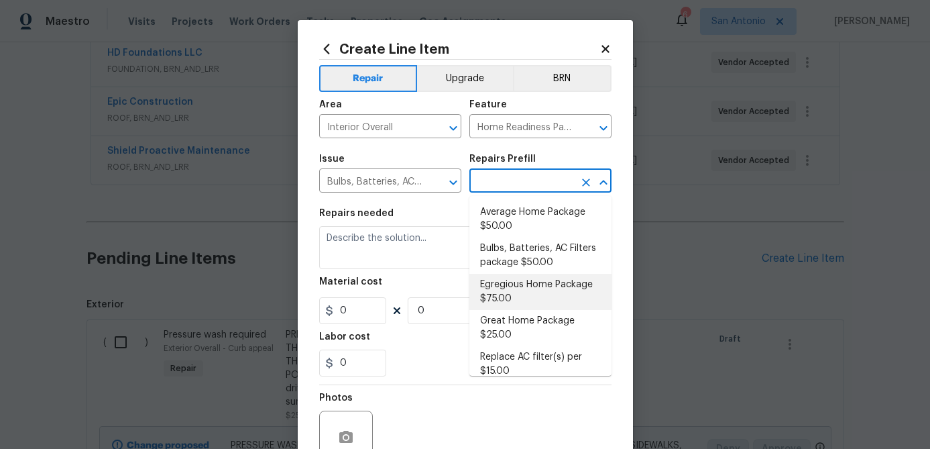
type input "1"
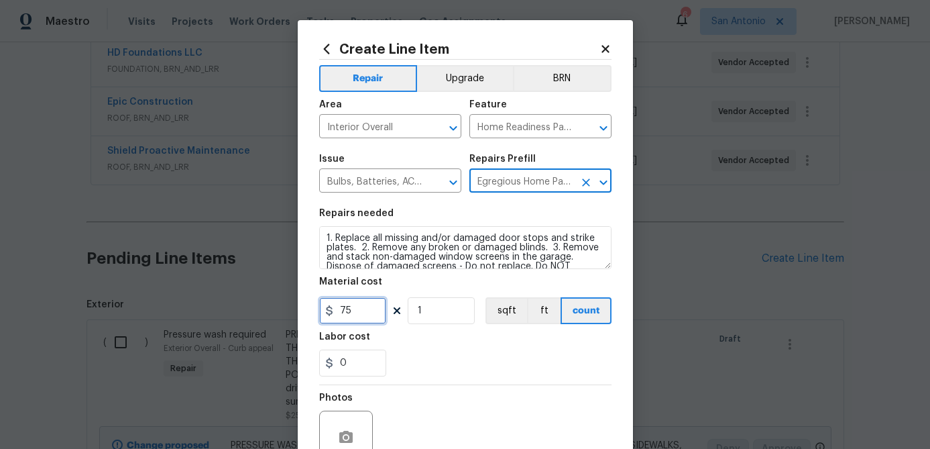
click at [378, 314] on input "75" at bounding box center [352, 310] width 67 height 27
type input "100"
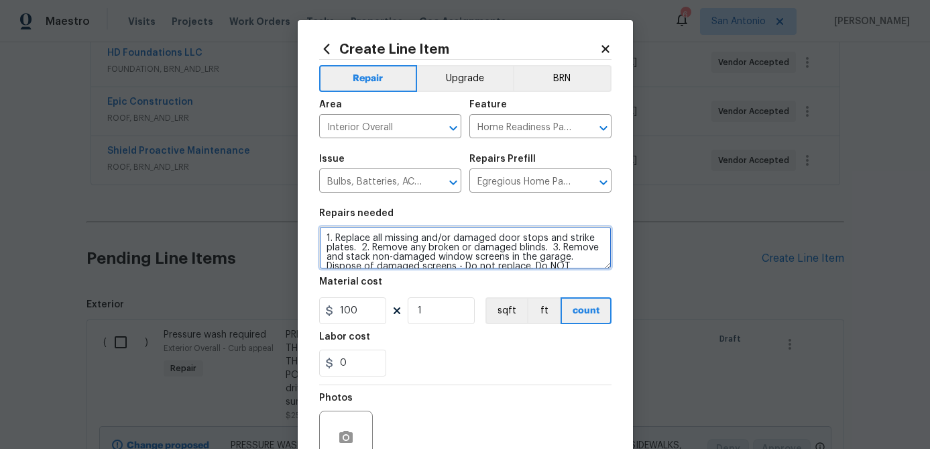
click at [323, 238] on textarea "1. Replace all missing and/or damaged door stops and strike plates. 2. Remove a…" at bounding box center [465, 247] width 292 height 43
click at [326, 233] on textarea "1. Replace all missing and/or damaged door stops and strike plates. 2. Remove a…" at bounding box center [465, 247] width 292 height 43
paste textarea "**PLEASE PAY ATTENTION TO THIS NEW LINE ITEM & ALL THE ITEMS ON IT.** 1. REMOVE…"
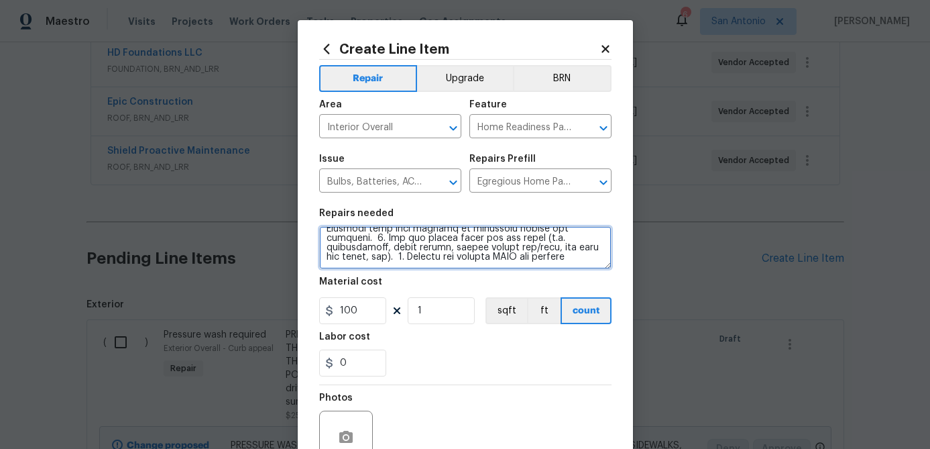
scroll to position [129, 0]
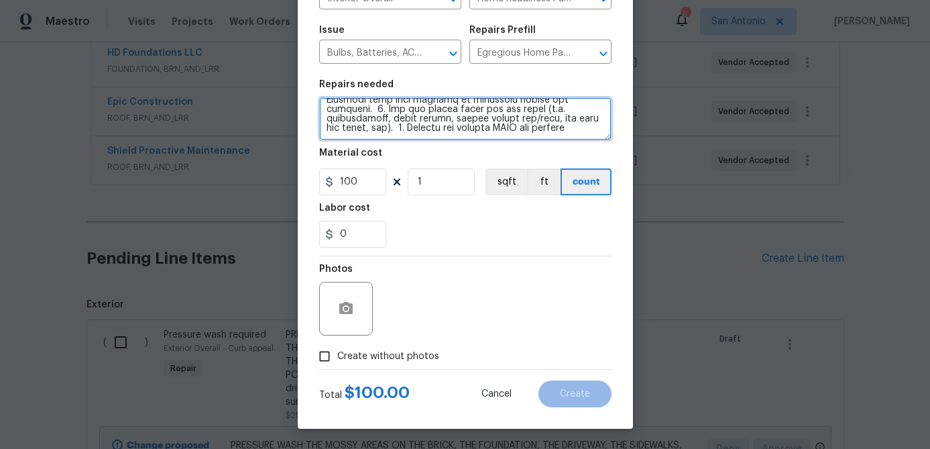
type textarea "**PLEASE PAY ATTENTION TO THIS NEW LINE ITEM & ALL THE ITEMS ON IT.** 1. REMOVE…"
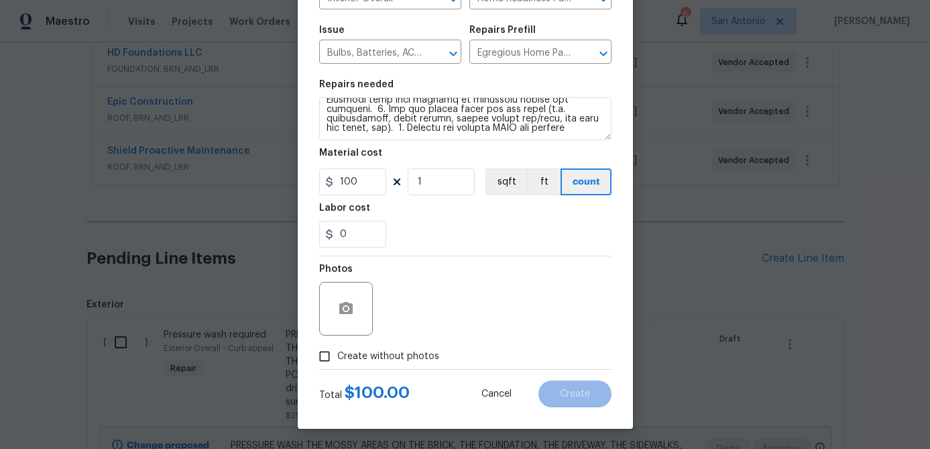
click at [318, 356] on input "Create without photos" at bounding box center [324, 355] width 25 height 25
checkbox input "true"
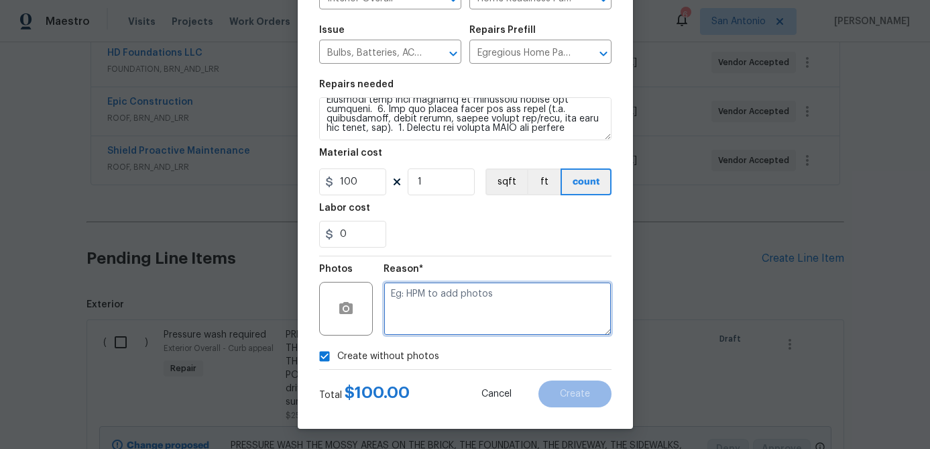
click at [407, 318] on textarea at bounding box center [498, 309] width 228 height 54
type textarea "."
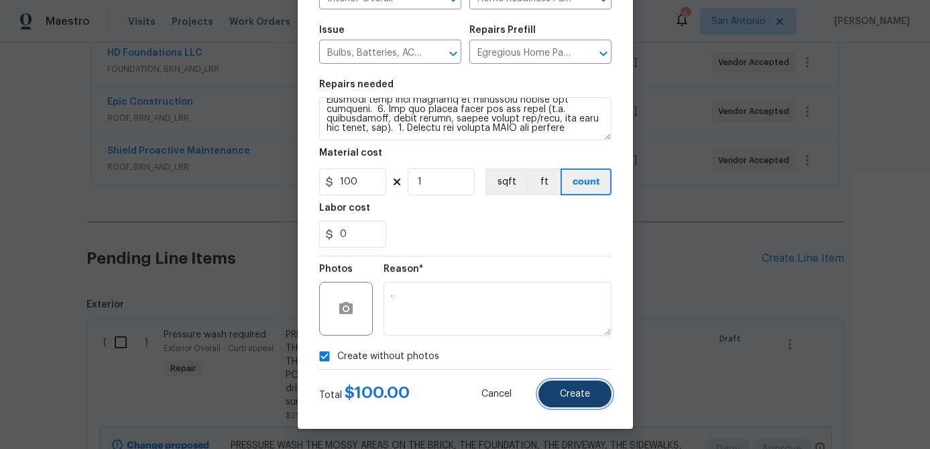
click at [580, 385] on button "Create" at bounding box center [575, 393] width 73 height 27
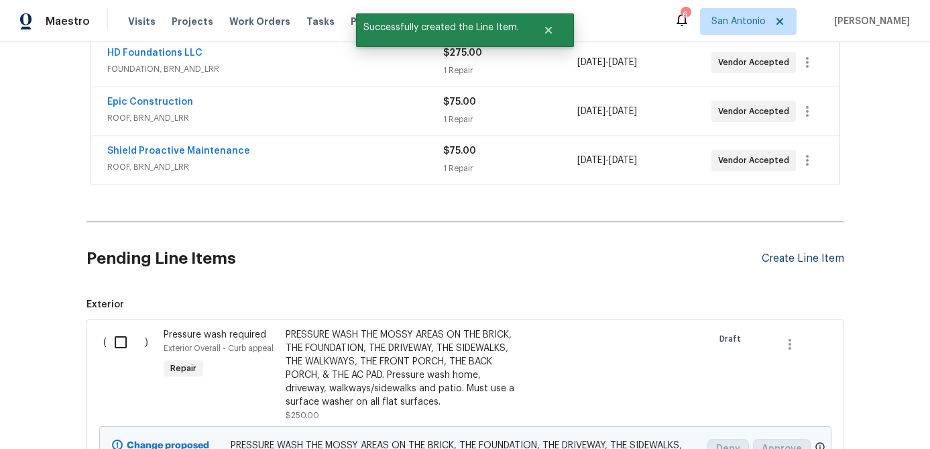
click at [806, 264] on div "Create Line Item" at bounding box center [803, 258] width 83 height 13
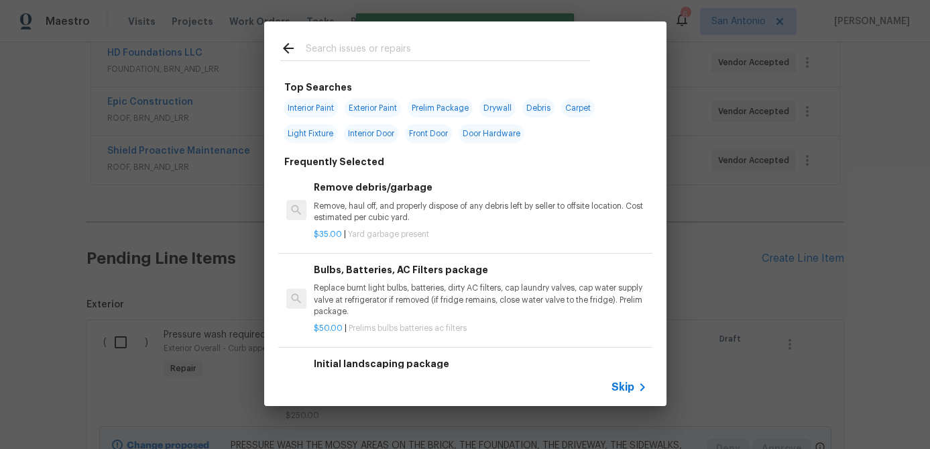
click at [632, 389] on span "Skip" at bounding box center [623, 386] width 23 height 13
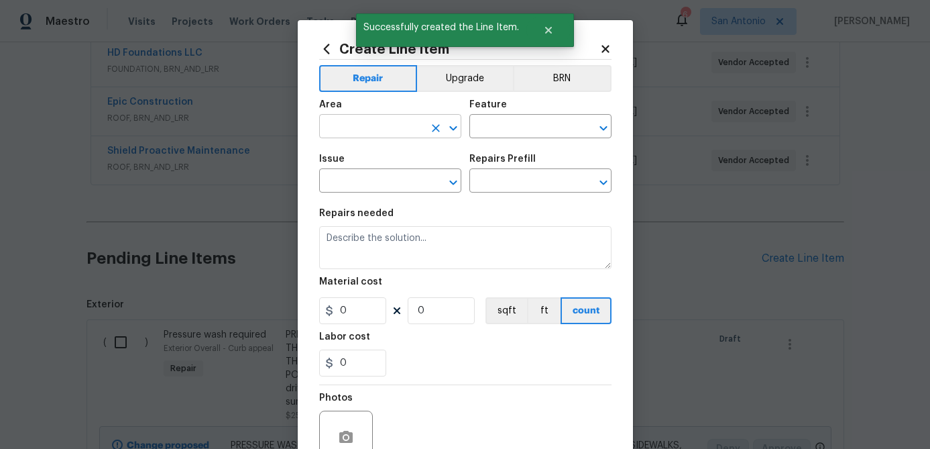
click at [361, 129] on input "text" at bounding box center [371, 127] width 105 height 21
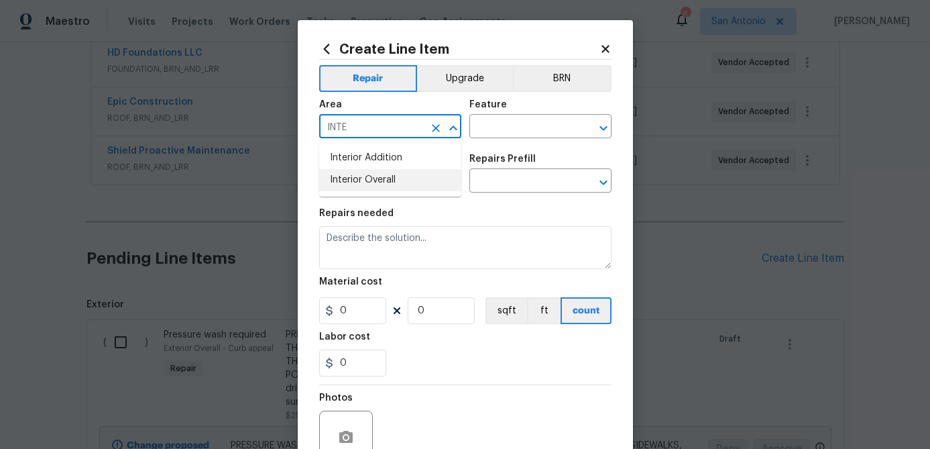
click at [358, 180] on li "Interior Overall" at bounding box center [390, 180] width 142 height 22
type input "Interior Overall"
click at [529, 121] on input "text" at bounding box center [522, 127] width 105 height 21
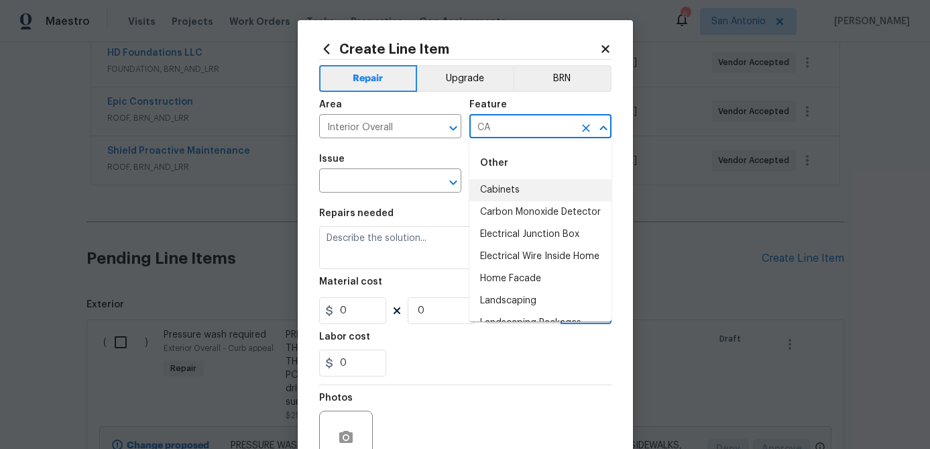
click at [502, 182] on li "Cabinets" at bounding box center [541, 190] width 142 height 22
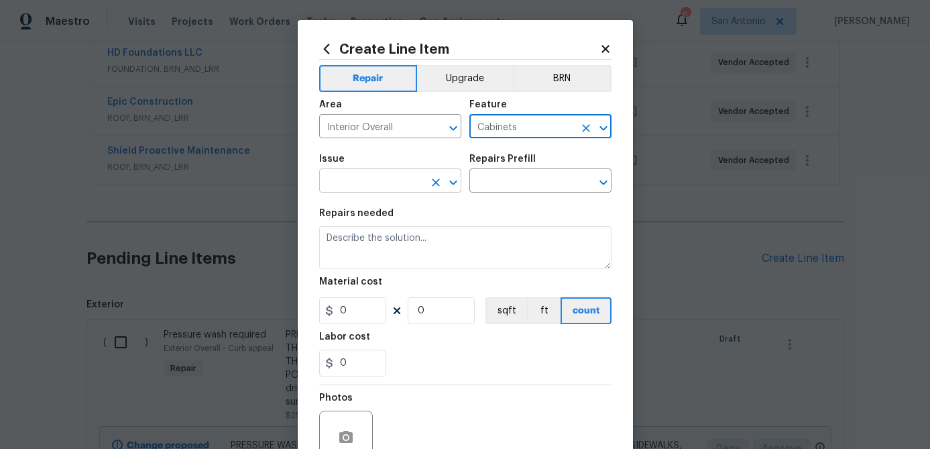
type input "Cabinets"
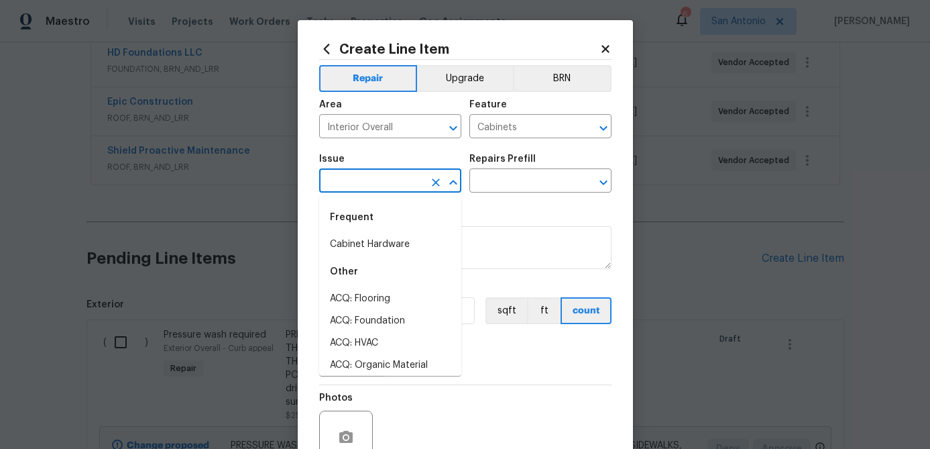
click at [394, 181] on input "text" at bounding box center [371, 182] width 105 height 21
click at [372, 319] on li "Kitchen Cabinets" at bounding box center [390, 321] width 142 height 22
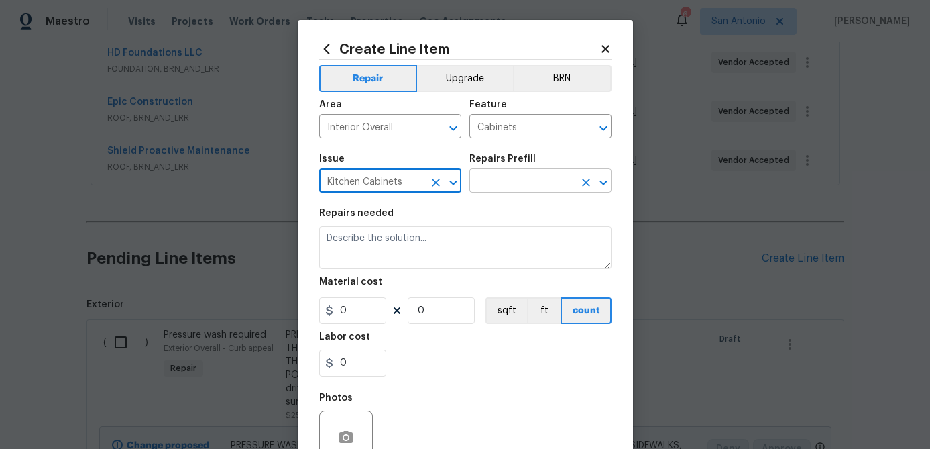
type input "Kitchen Cabinets"
click at [522, 183] on input "text" at bounding box center [522, 182] width 105 height 21
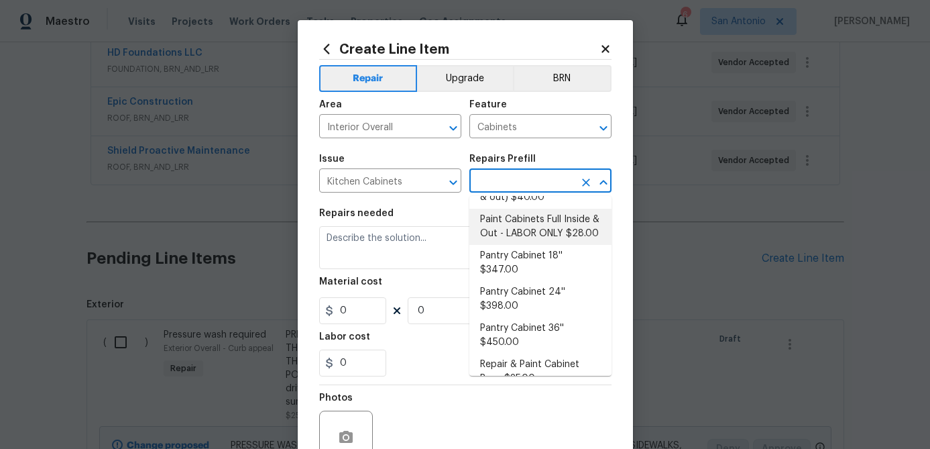
scroll to position [360, 0]
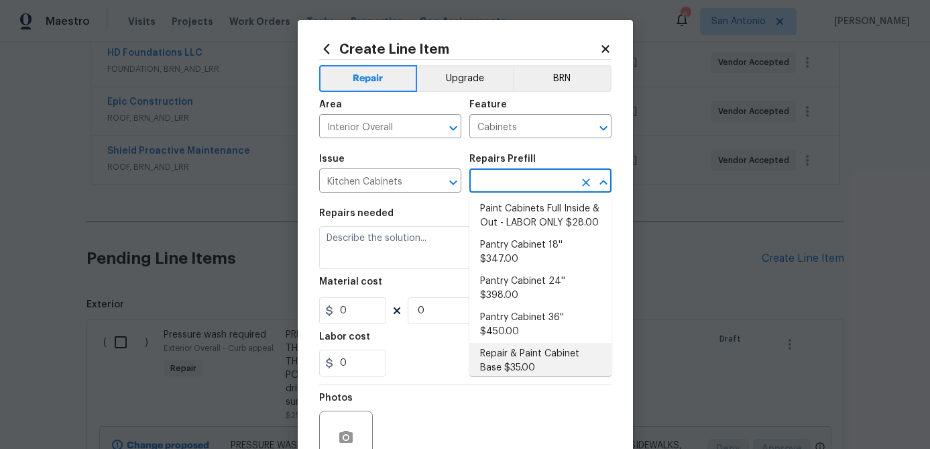
click at [520, 343] on li "Repair & Paint Cabinet Base $35.00" at bounding box center [541, 361] width 142 height 36
type input "Repair & Paint Cabinet Base $35.00"
type textarea "Prep/Paint the damaged cabinet base and repair to meet current standard. Remove…"
type input "35"
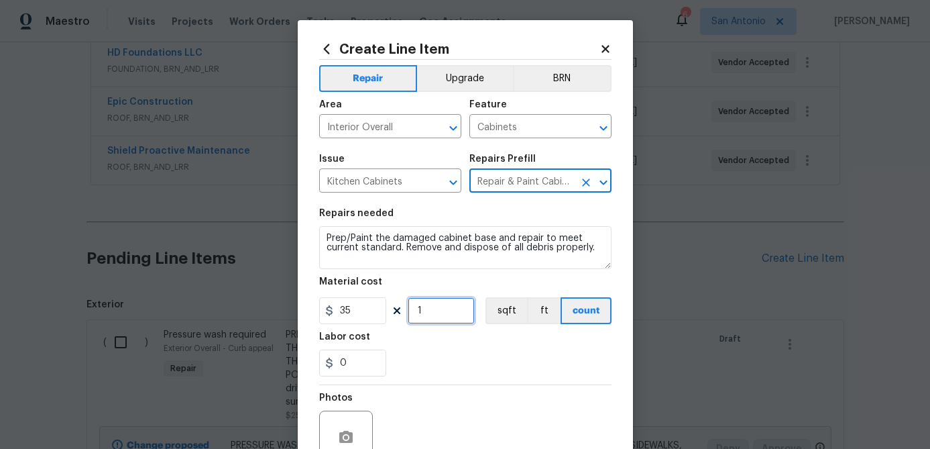
click at [443, 317] on input "1" at bounding box center [441, 310] width 67 height 27
type input "3"
click at [318, 239] on div "Create Line Item Repair Upgrade BRN Area Interior Overall ​ Feature Cabinets ​ …" at bounding box center [465, 288] width 335 height 537
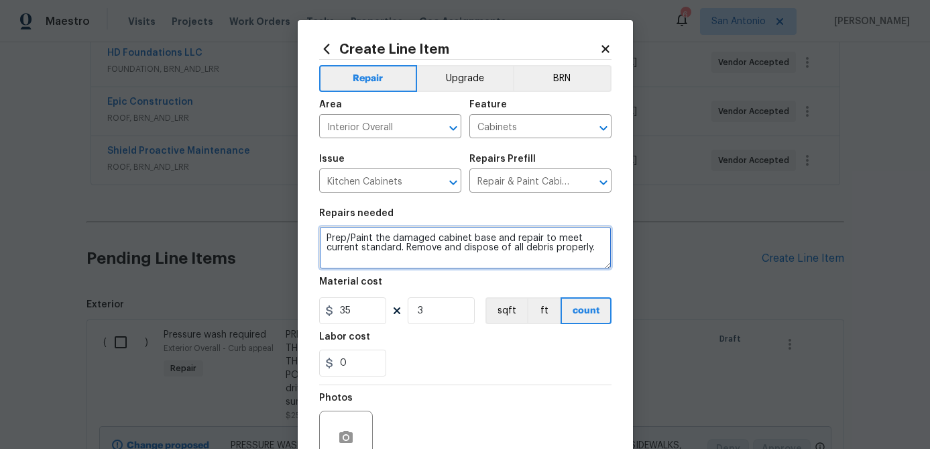
click at [325, 239] on textarea "Prep/Paint the damaged cabinet base and repair to meet current standard. Remove…" at bounding box center [465, 247] width 292 height 43
click at [329, 238] on textarea "Prep/Paint the damaged cabinet base and repair to meet current standard. Remove…" at bounding box center [465, 247] width 292 height 43
paste textarea "PAINT THE CABINET FLOOR UNDER VANITY IN MASTER BATHROOM IN A DARK BROWN COLOR."
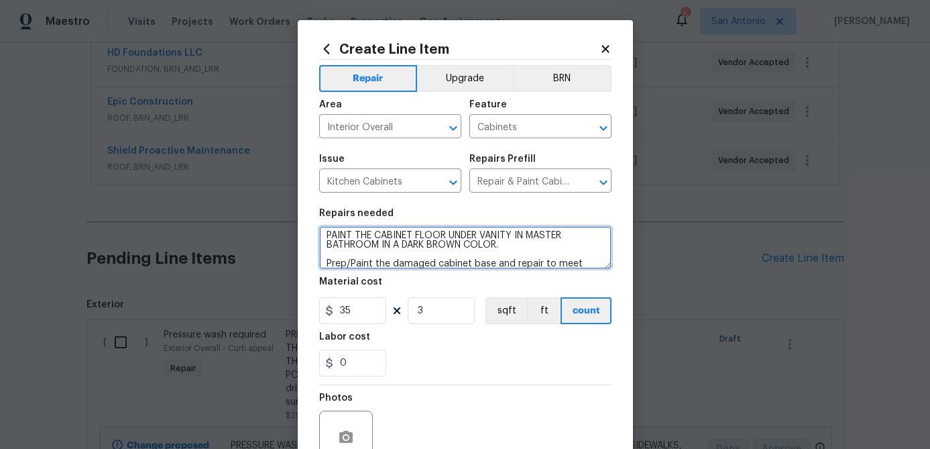
scroll to position [0, 0]
click at [445, 239] on textarea "PAINT THE CABINET FLOOR UNDER VANITY IN MASTER BATHROOM IN A DARK BROWN COLOR. …" at bounding box center [465, 247] width 292 height 43
click at [521, 239] on textarea "PAINT THE CABINET FLOORS UNDER VANITY IN MASTER BATHROOM IN A DARK BROWN COLOR.…" at bounding box center [465, 247] width 292 height 43
click at [379, 247] on textarea "PAINT THE CABINET FLOORS UNDER VANITY IN MASTER BATHROOM IN A DARK BROWN COLOR.…" at bounding box center [465, 247] width 292 height 43
click at [551, 248] on textarea "PAINT THE CABINET FLOORS UNDER KITCHEN SINK & BOTH BATHROOM VANITIES IN A DARK …" at bounding box center [465, 247] width 292 height 43
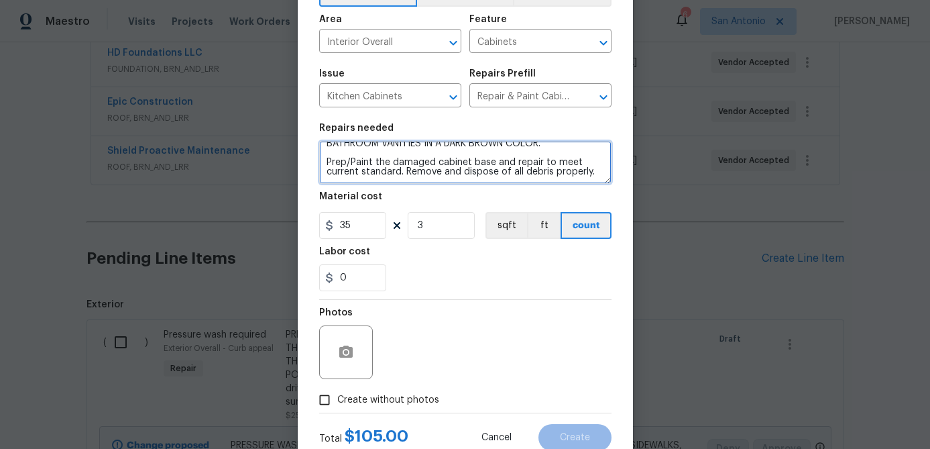
scroll to position [129, 0]
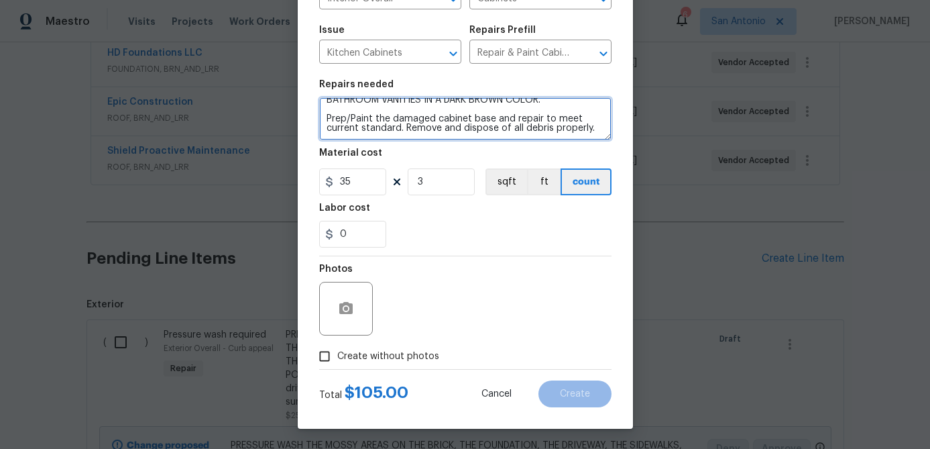
type textarea "PAINT THE CABINET FLOORS UNDER KITCHEN SINK & BOTH BATHROOM VANITIES IN A DARK …"
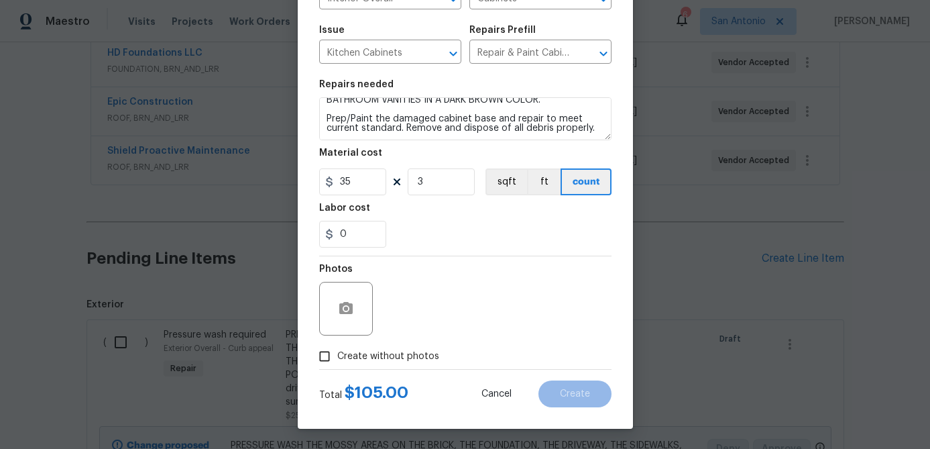
click at [326, 355] on input "Create without photos" at bounding box center [324, 355] width 25 height 25
checkbox input "true"
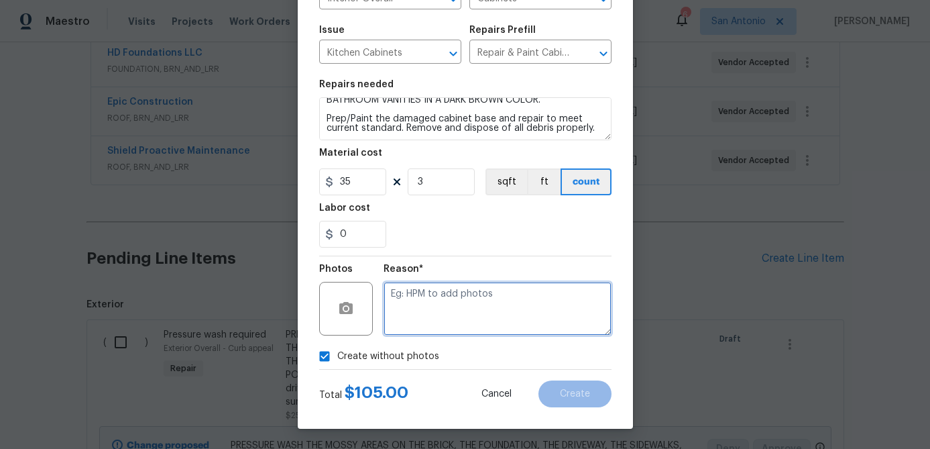
click at [419, 323] on textarea at bounding box center [498, 309] width 228 height 54
type textarea "."
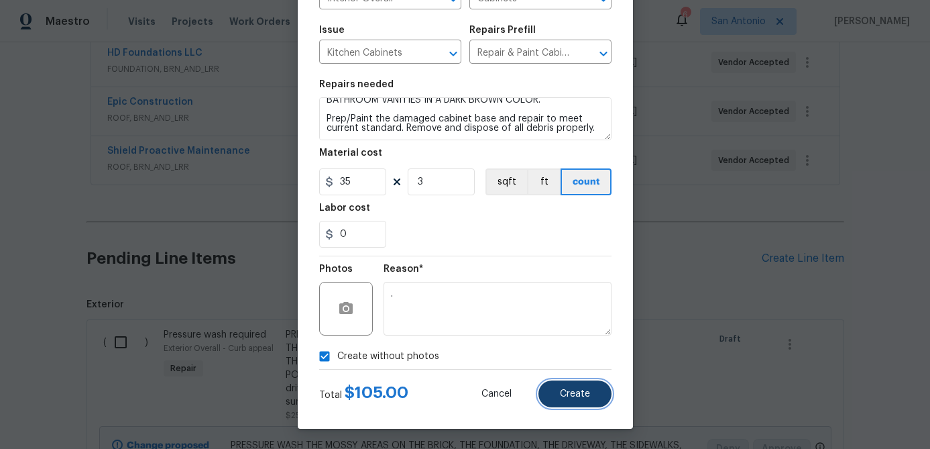
click at [589, 391] on span "Create" at bounding box center [575, 394] width 30 height 10
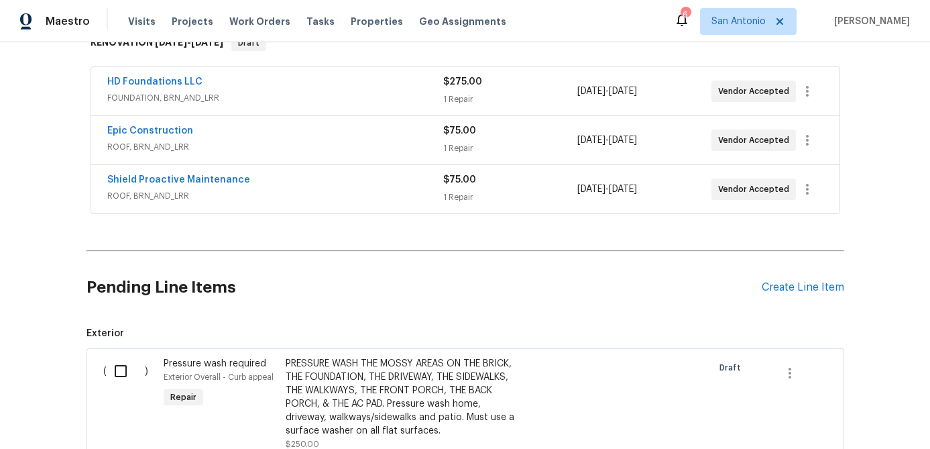
scroll to position [0, 0]
